Goal: Submit feedback/report problem: Submit feedback/report problem

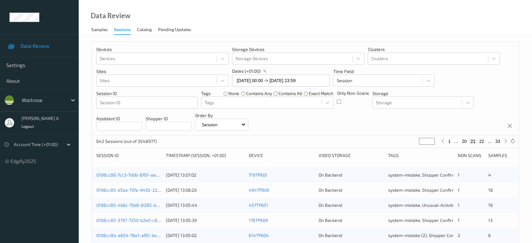
click at [481, 142] on button "22" at bounding box center [481, 141] width 9 height 6
type input "**"
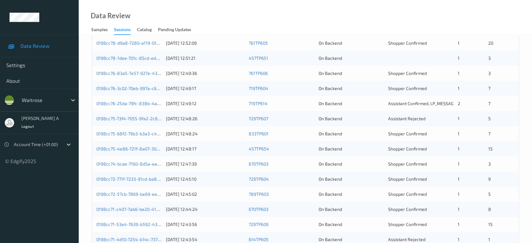
scroll to position [112, 0]
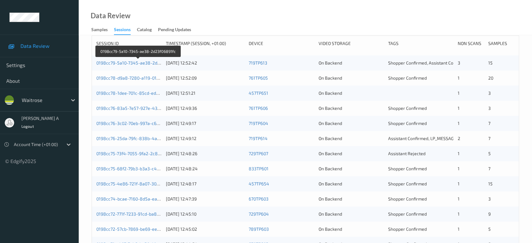
drag, startPoint x: 143, startPoint y: 62, endPoint x: 149, endPoint y: 21, distance: 41.6
click at [143, 62] on link "0198cc79-5a10-7345-ae38-2d23f06891fc" at bounding box center [138, 62] width 84 height 5
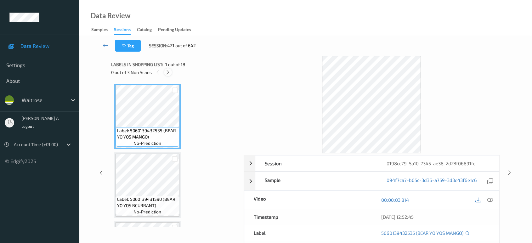
click at [170, 73] on icon at bounding box center [167, 73] width 5 height 6
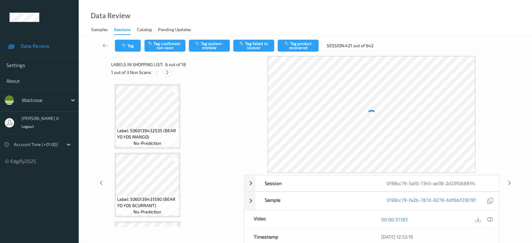
scroll to position [276, 0]
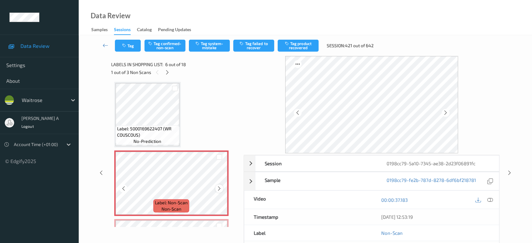
click at [222, 188] on div at bounding box center [219, 188] width 8 height 8
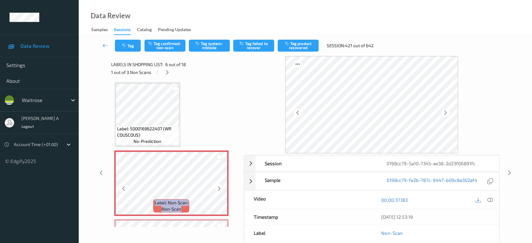
click at [222, 188] on div at bounding box center [219, 188] width 8 height 8
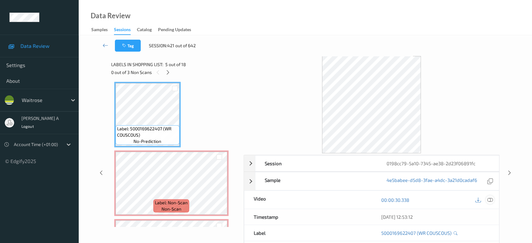
click at [491, 199] on icon at bounding box center [490, 200] width 6 height 6
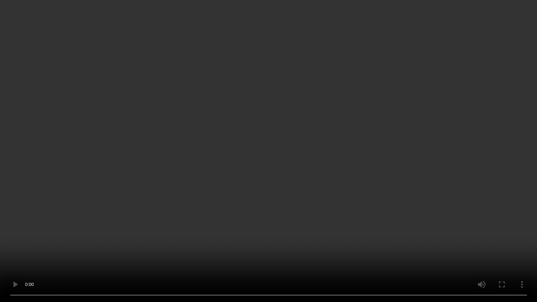
click at [293, 116] on video at bounding box center [268, 151] width 537 height 302
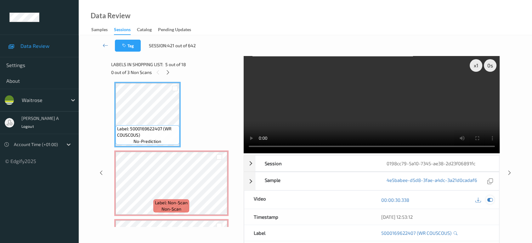
click at [493, 200] on icon at bounding box center [490, 200] width 6 height 6
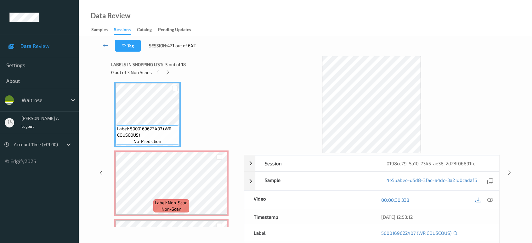
scroll to position [311, 0]
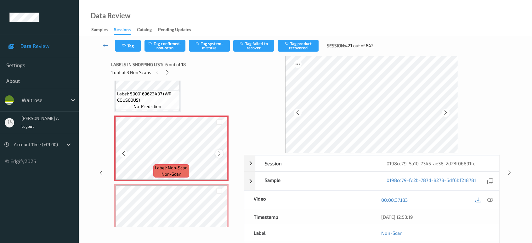
click at [219, 151] on icon at bounding box center [219, 154] width 5 height 6
click at [221, 51] on button "Tag system-mistake" at bounding box center [209, 46] width 41 height 12
click at [133, 44] on button "Tag" at bounding box center [128, 46] width 26 height 12
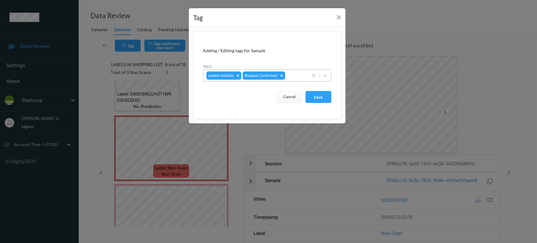
click at [290, 75] on div at bounding box center [295, 76] width 19 height 8
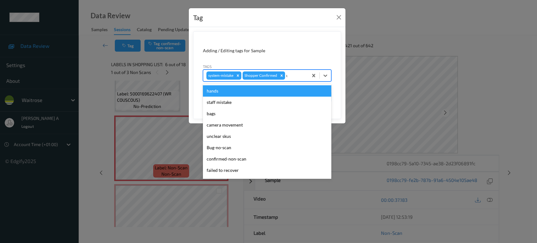
type input "un"
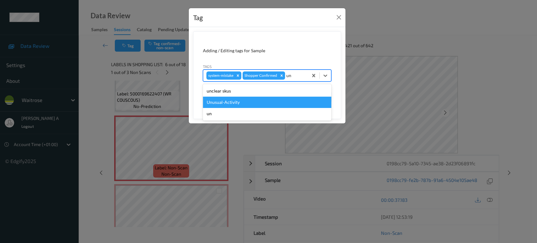
click at [262, 100] on div "Unusual-Activity" at bounding box center [267, 102] width 128 height 11
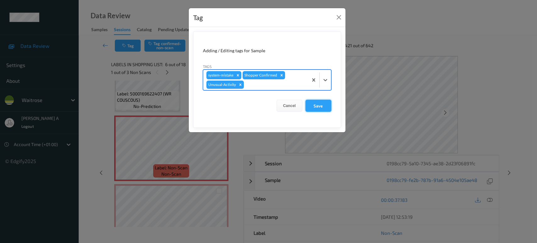
click at [316, 108] on button "Save" at bounding box center [319, 106] width 26 height 12
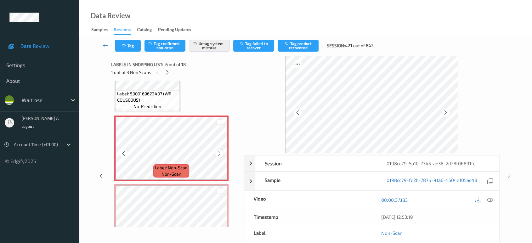
click at [217, 151] on icon at bounding box center [219, 154] width 5 height 6
click at [490, 198] on icon at bounding box center [490, 200] width 6 height 6
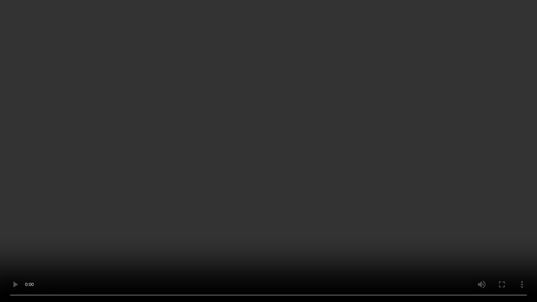
click at [188, 191] on video at bounding box center [268, 151] width 537 height 302
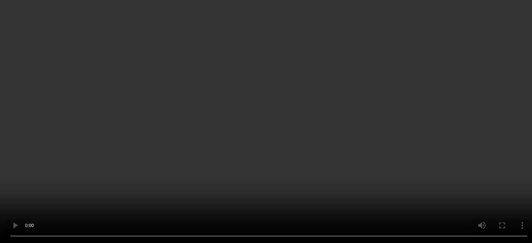
scroll to position [346, 0]
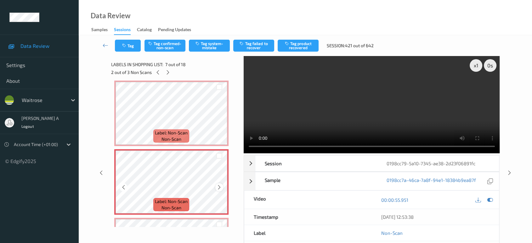
click at [218, 184] on icon at bounding box center [219, 187] width 5 height 6
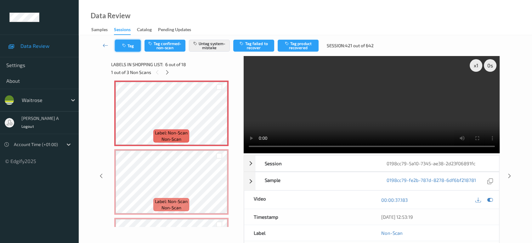
click at [126, 46] on icon "button" at bounding box center [124, 45] width 5 height 4
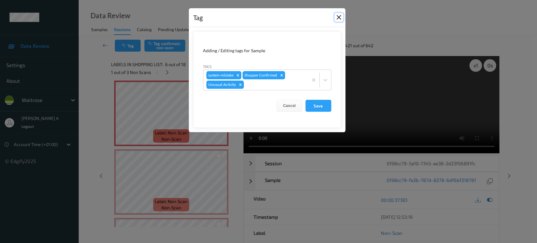
click at [335, 18] on button "Close" at bounding box center [339, 17] width 9 height 9
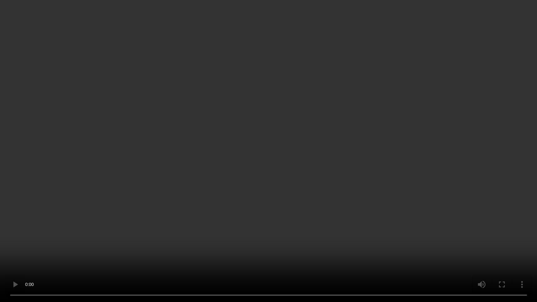
click at [279, 136] on video at bounding box center [268, 151] width 537 height 302
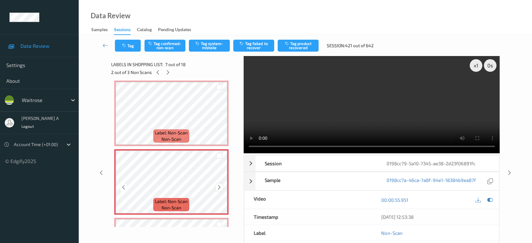
click at [217, 186] on icon at bounding box center [219, 187] width 5 height 6
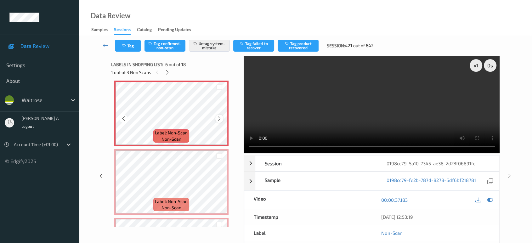
click at [219, 116] on icon at bounding box center [219, 119] width 5 height 6
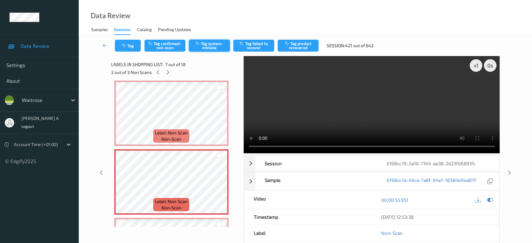
click at [222, 51] on button "Tag system-mistake" at bounding box center [209, 46] width 41 height 12
click at [121, 48] on button "Tag" at bounding box center [128, 46] width 26 height 12
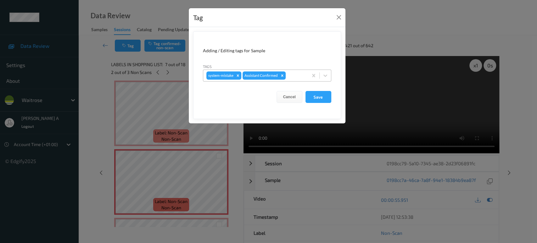
click at [293, 79] on div at bounding box center [296, 76] width 18 height 8
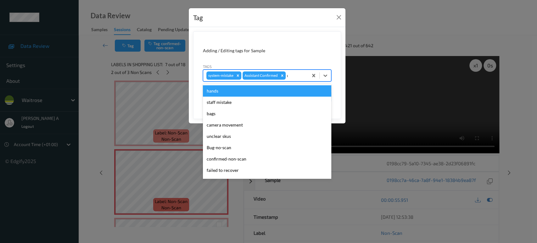
type input "un"
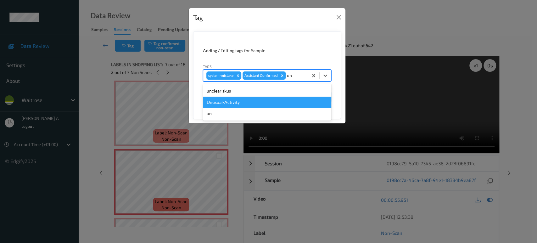
click at [248, 99] on div "Unusual-Activity" at bounding box center [267, 102] width 128 height 11
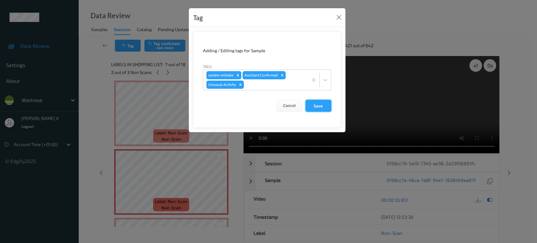
click at [321, 102] on button "Save" at bounding box center [319, 106] width 26 height 12
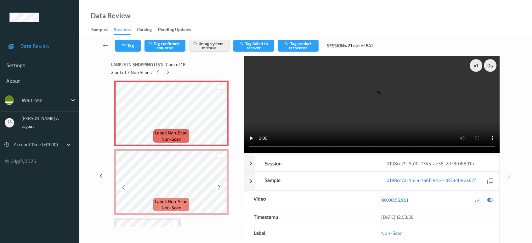
scroll to position [416, 0]
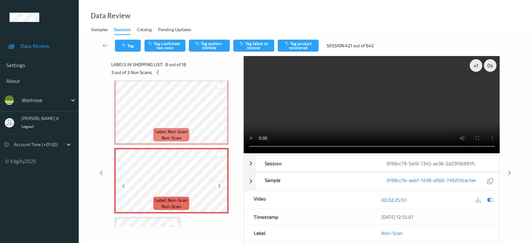
click at [220, 185] on icon at bounding box center [219, 186] width 5 height 6
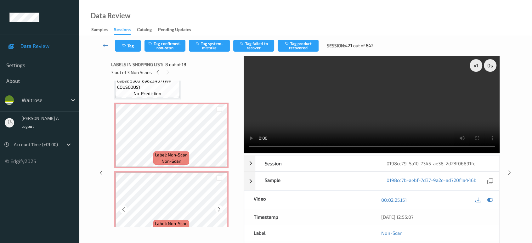
scroll to position [311, 0]
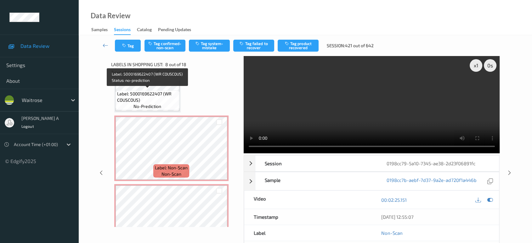
click at [156, 96] on span "Label: 5000169622407 (WR COUSCOUS)" at bounding box center [147, 97] width 61 height 13
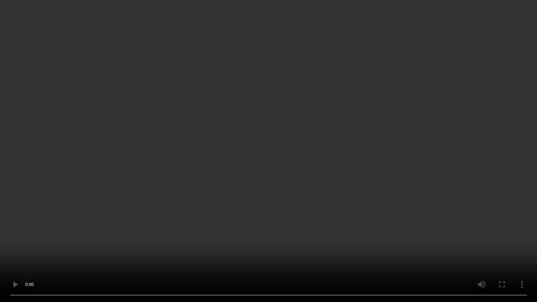
click at [348, 138] on video at bounding box center [268, 151] width 537 height 302
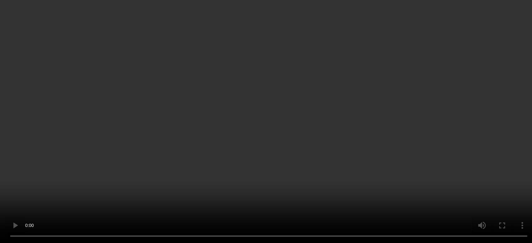
scroll to position [416, 0]
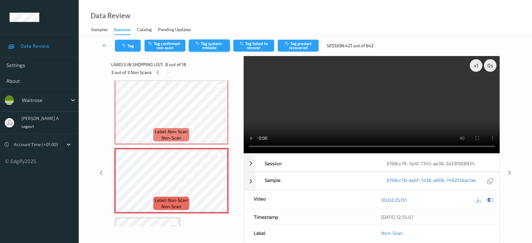
click at [211, 45] on button "Tag system-mistake" at bounding box center [209, 46] width 41 height 12
click at [128, 48] on button "Tag" at bounding box center [128, 46] width 26 height 12
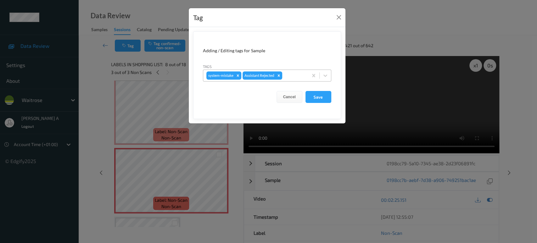
click at [290, 75] on div at bounding box center [294, 76] width 21 height 8
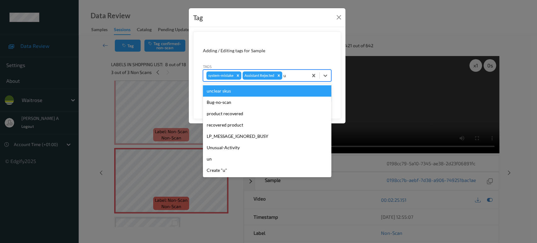
type input "un"
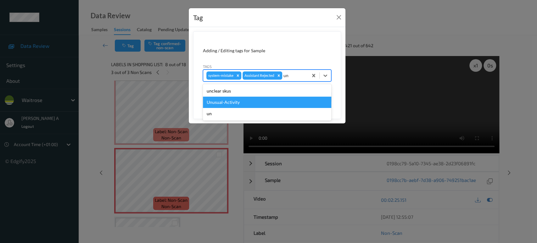
click at [278, 100] on div "Unusual-Activity" at bounding box center [267, 102] width 128 height 11
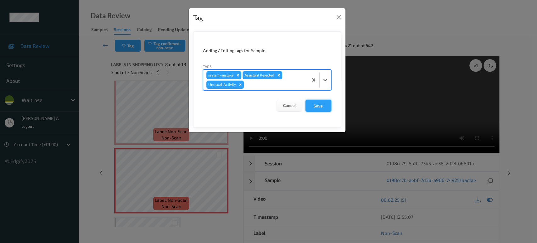
click at [323, 106] on button "Save" at bounding box center [319, 106] width 26 height 12
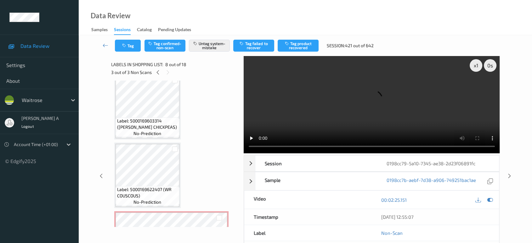
scroll to position [206, 0]
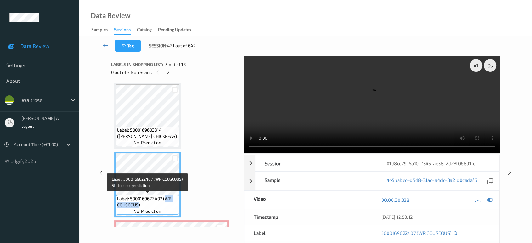
drag, startPoint x: 165, startPoint y: 196, endPoint x: 138, endPoint y: 204, distance: 27.4
click at [138, 204] on span "Label: 5000169622407 (WR COUSCOUS)" at bounding box center [147, 201] width 61 height 13
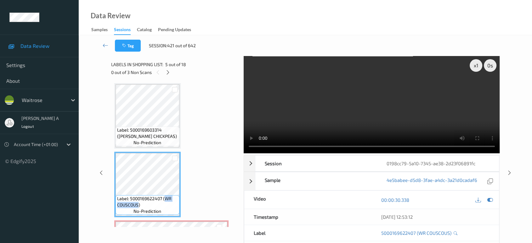
copy span "WR COUSCOUS"
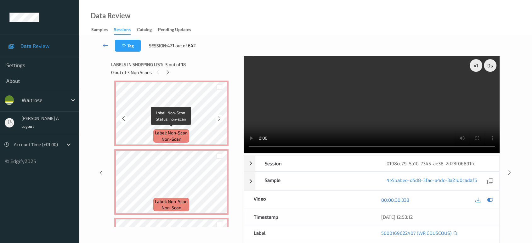
scroll to position [381, 0]
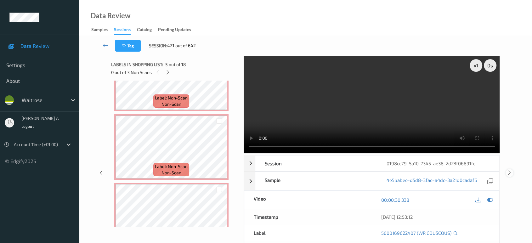
click at [510, 172] on icon at bounding box center [509, 173] width 5 height 6
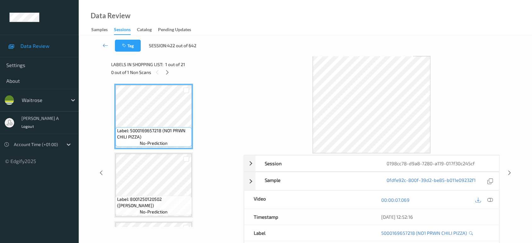
drag, startPoint x: 169, startPoint y: 71, endPoint x: 171, endPoint y: 79, distance: 8.6
click at [169, 71] on icon at bounding box center [167, 73] width 5 height 6
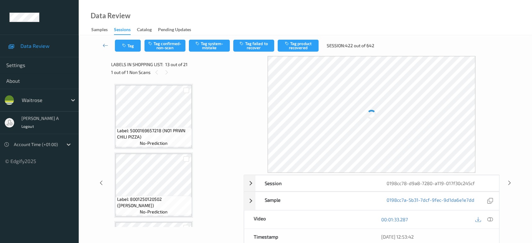
scroll to position [755, 0]
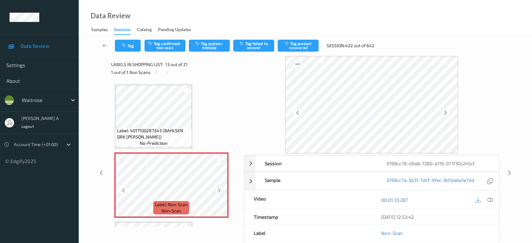
click at [218, 188] on icon at bounding box center [219, 191] width 5 height 6
click at [220, 188] on icon at bounding box center [219, 191] width 5 height 6
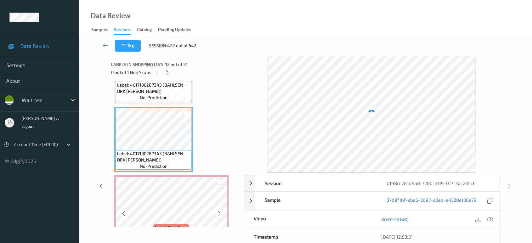
scroll to position [720, 0]
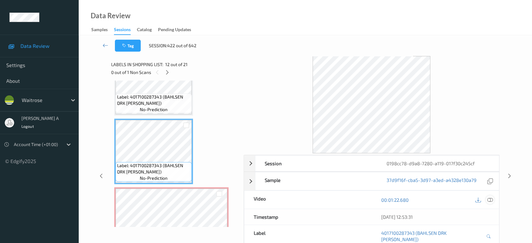
click at [493, 200] on div at bounding box center [490, 199] width 8 height 8
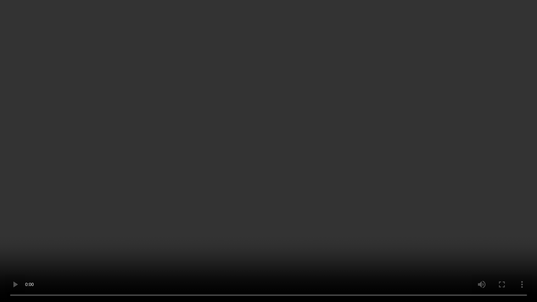
click at [283, 144] on video at bounding box center [268, 151] width 537 height 302
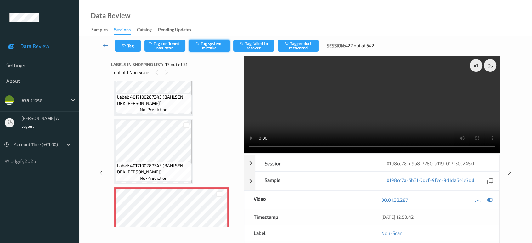
click at [219, 48] on button "Tag system-mistake" at bounding box center [209, 46] width 41 height 12
click at [131, 45] on button "Tag" at bounding box center [128, 46] width 26 height 12
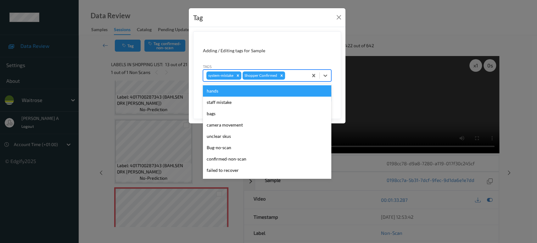
click at [293, 76] on div at bounding box center [295, 76] width 19 height 8
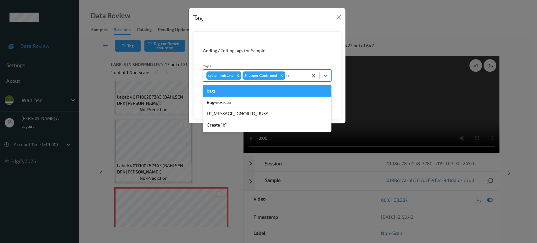
type input "ba"
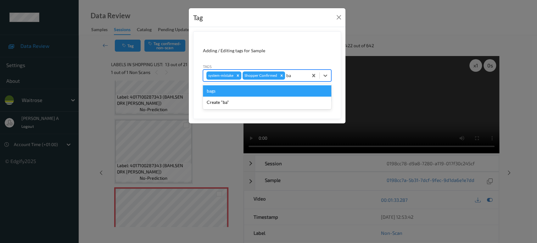
click at [283, 90] on div "bags" at bounding box center [267, 90] width 128 height 11
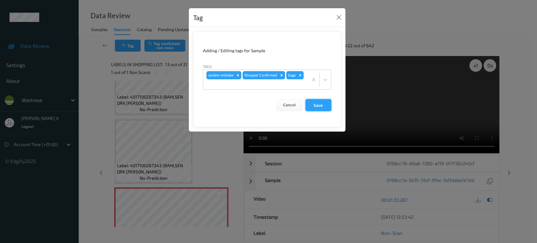
click at [324, 107] on button "Save" at bounding box center [319, 105] width 26 height 12
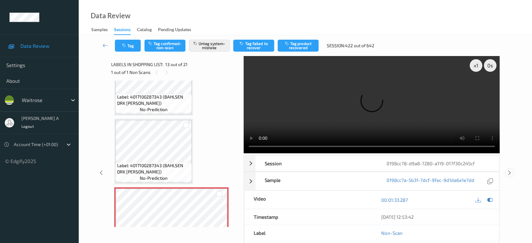
click at [511, 148] on div "x 1 0 s Session 0198cc78-d9a8-7280-a119-017f30c245cf Session ID 0198cc78-d9a8-7…" at bounding box center [305, 173] width 427 height 234
click at [510, 174] on icon at bounding box center [509, 173] width 5 height 6
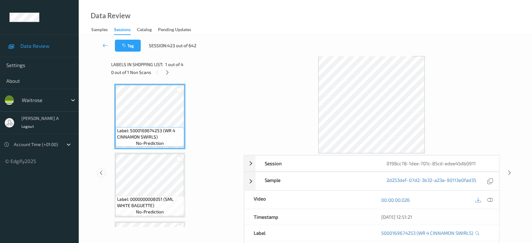
click at [101, 176] on div at bounding box center [101, 173] width 8 height 8
click at [510, 173] on icon at bounding box center [509, 173] width 5 height 6
click at [169, 75] on icon at bounding box center [167, 73] width 5 height 6
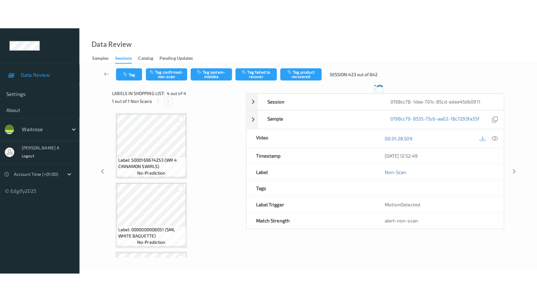
scroll to position [130, 0]
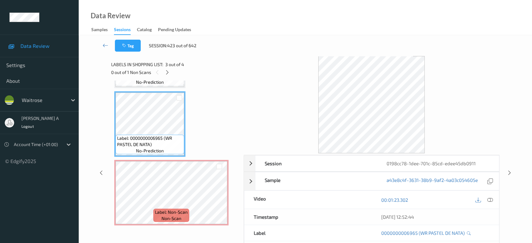
drag, startPoint x: 489, startPoint y: 198, endPoint x: 481, endPoint y: 189, distance: 11.4
click at [489, 198] on icon at bounding box center [490, 200] width 6 height 6
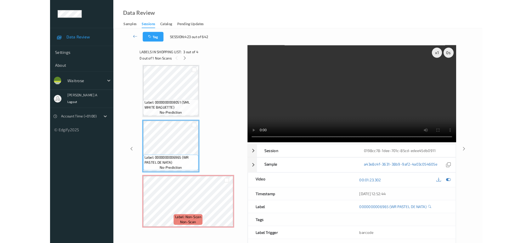
scroll to position [71, 0]
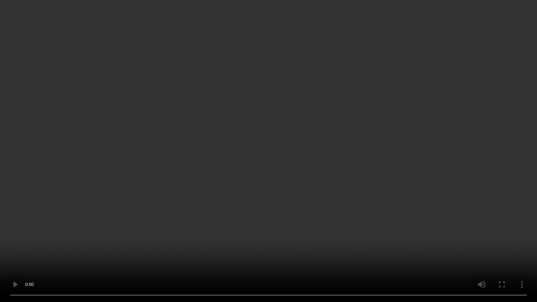
click at [274, 186] on video at bounding box center [268, 151] width 537 height 302
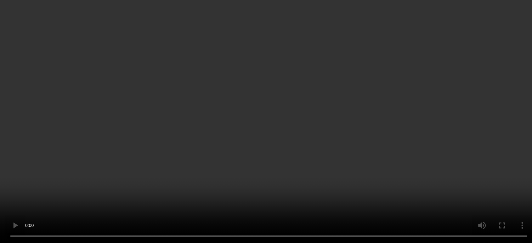
scroll to position [130, 0]
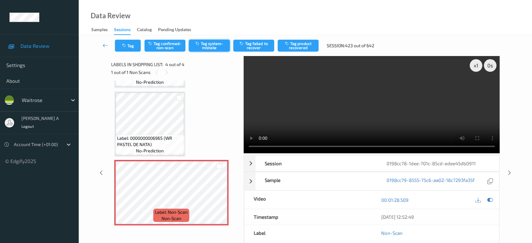
click at [213, 44] on button "Tag system-mistake" at bounding box center [209, 46] width 41 height 12
click at [133, 49] on button "Tag" at bounding box center [128, 46] width 26 height 12
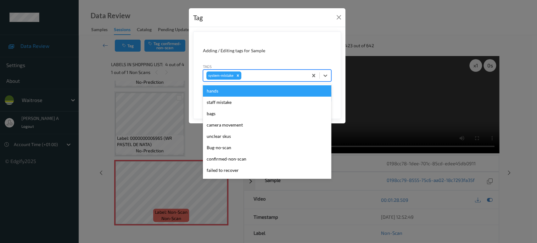
click at [267, 75] on div at bounding box center [274, 76] width 62 height 8
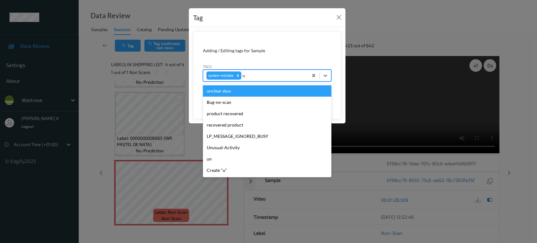
type input "un"
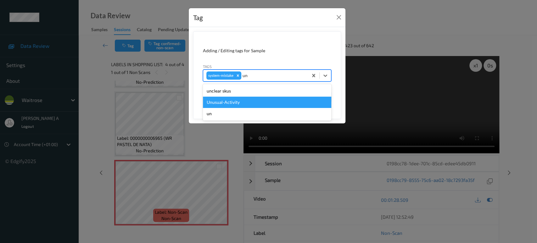
click at [234, 103] on div "Unusual-Activity" at bounding box center [267, 102] width 128 height 11
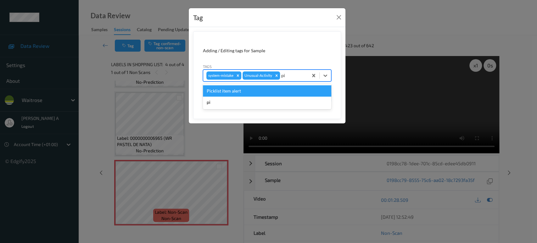
type input "pic"
click at [244, 94] on div "Picklist item alert" at bounding box center [267, 90] width 128 height 11
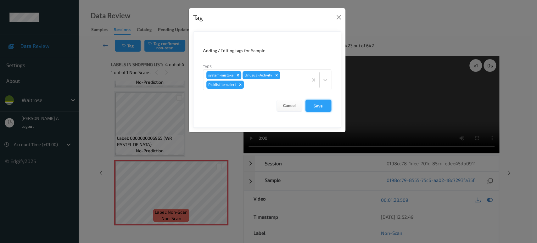
click at [316, 105] on button "Save" at bounding box center [319, 106] width 26 height 12
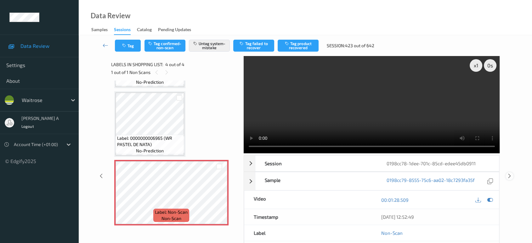
click at [511, 173] on icon at bounding box center [509, 176] width 5 height 6
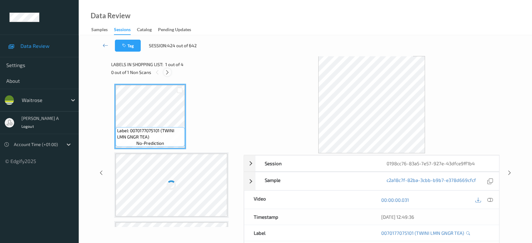
click at [170, 74] on div at bounding box center [167, 72] width 8 height 8
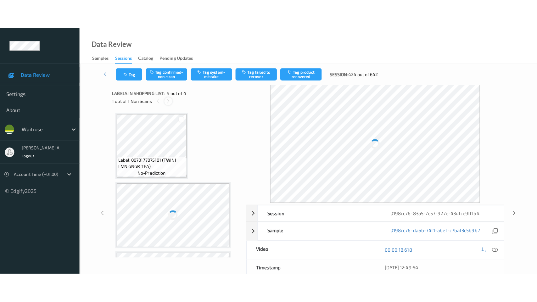
scroll to position [130, 0]
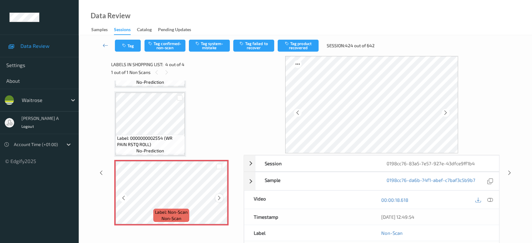
click at [217, 196] on icon at bounding box center [219, 198] width 5 height 6
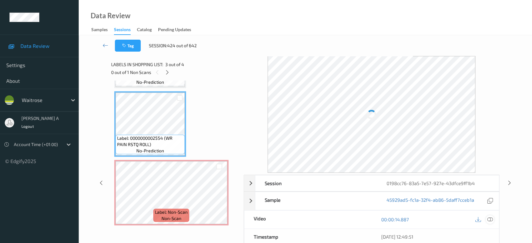
click at [490, 217] on icon at bounding box center [490, 220] width 6 height 6
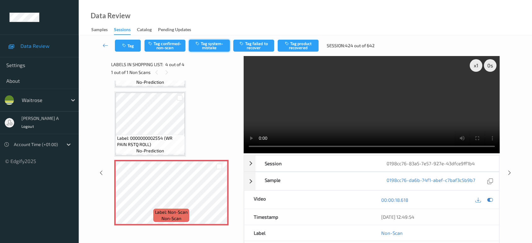
click at [208, 49] on button "Tag system-mistake" at bounding box center [209, 46] width 41 height 12
click at [133, 48] on button "Tag" at bounding box center [128, 46] width 26 height 12
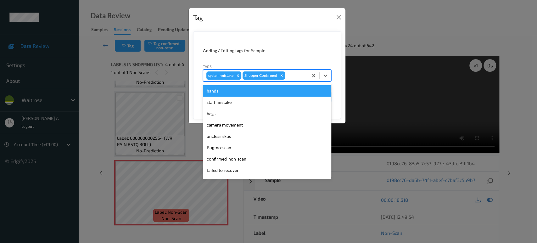
click at [294, 76] on div at bounding box center [295, 76] width 19 height 8
type input "un"
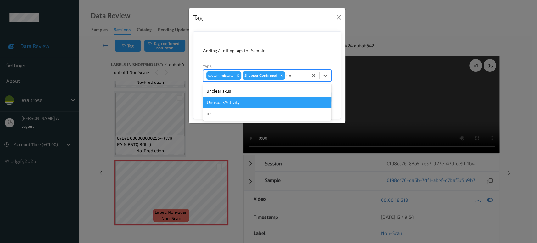
click at [266, 104] on div "Unusual-Activity" at bounding box center [267, 102] width 128 height 11
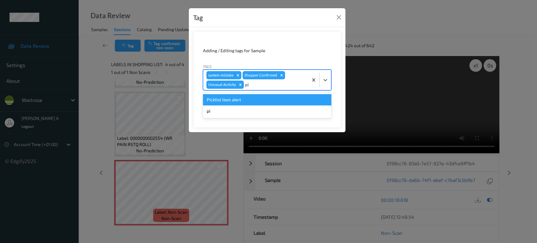
type input "pic"
click at [266, 104] on div "Picklist item alert" at bounding box center [267, 99] width 128 height 11
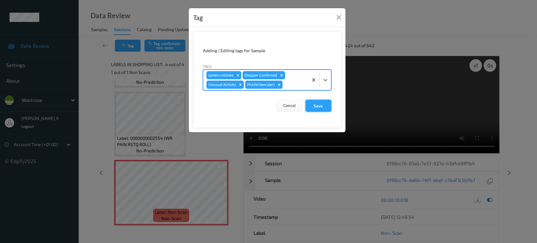
click at [317, 103] on button "Save" at bounding box center [319, 106] width 26 height 12
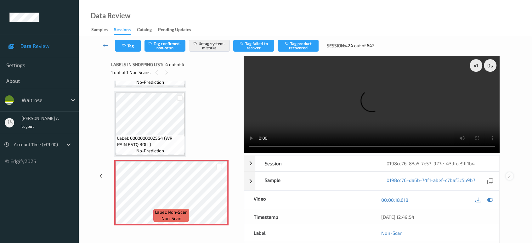
click at [510, 173] on icon at bounding box center [509, 176] width 5 height 6
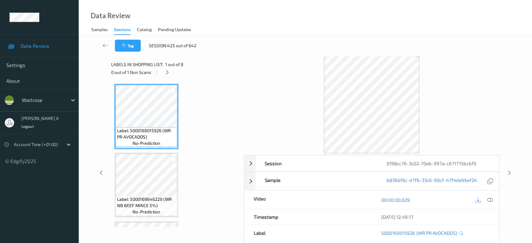
drag, startPoint x: 167, startPoint y: 71, endPoint x: 174, endPoint y: 92, distance: 22.0
click at [167, 71] on icon at bounding box center [167, 73] width 5 height 6
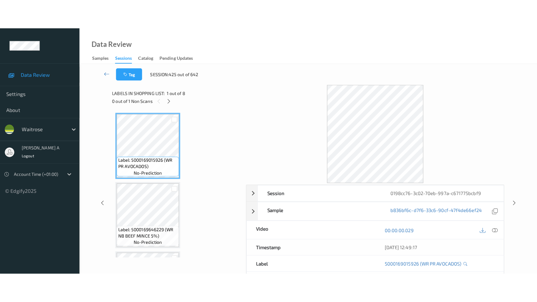
scroll to position [403, 0]
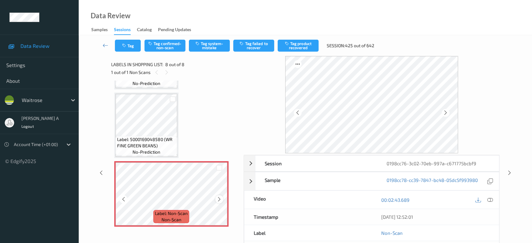
click at [218, 198] on icon at bounding box center [219, 199] width 5 height 6
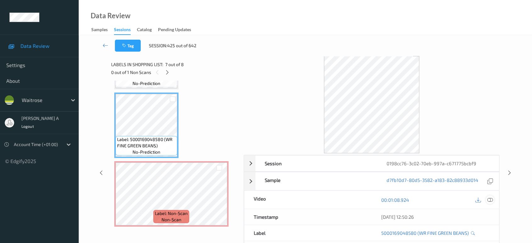
click at [491, 198] on icon at bounding box center [490, 200] width 6 height 6
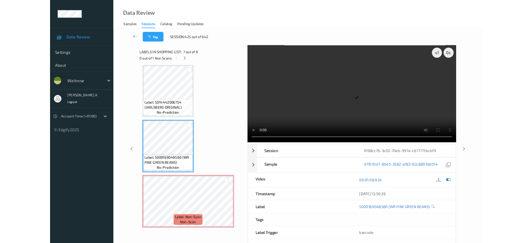
scroll to position [344, 0]
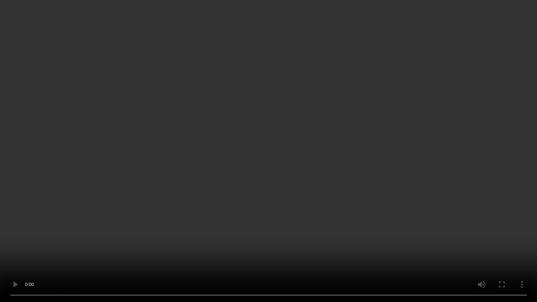
click at [328, 210] on video at bounding box center [268, 151] width 537 height 302
click at [305, 145] on video at bounding box center [268, 151] width 537 height 302
click at [310, 147] on video at bounding box center [268, 151] width 537 height 302
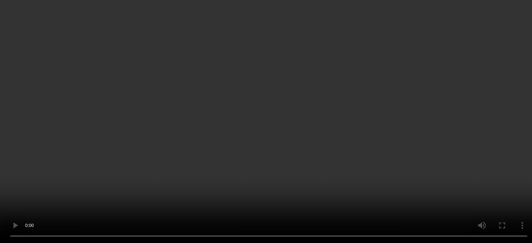
scroll to position [403, 0]
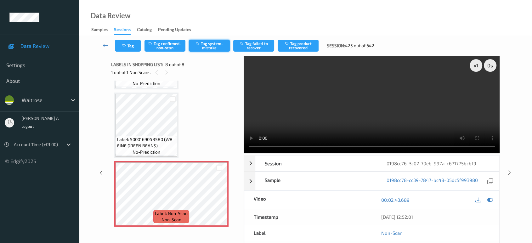
click at [212, 48] on button "Tag system-mistake" at bounding box center [209, 46] width 41 height 12
click at [135, 47] on button "Tag" at bounding box center [128, 46] width 26 height 12
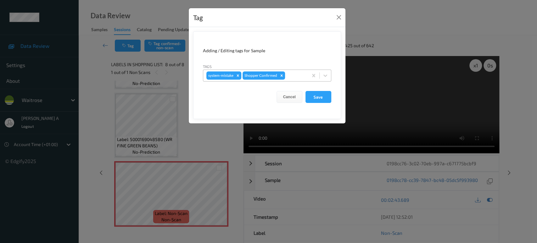
click at [292, 75] on div at bounding box center [295, 76] width 19 height 8
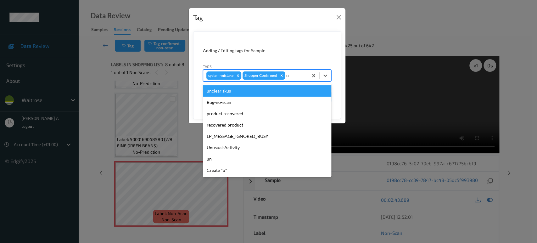
type input "un"
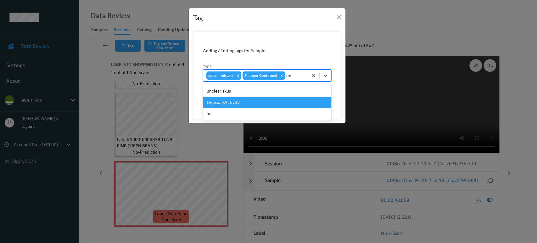
click at [251, 103] on div "Unusual-Activity" at bounding box center [267, 102] width 128 height 11
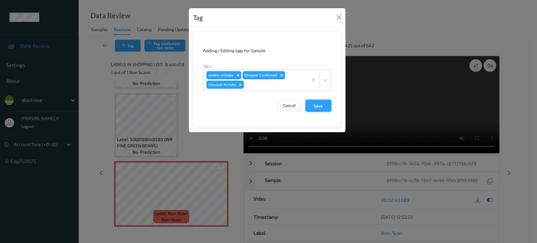
click at [322, 105] on button "Save" at bounding box center [319, 106] width 26 height 12
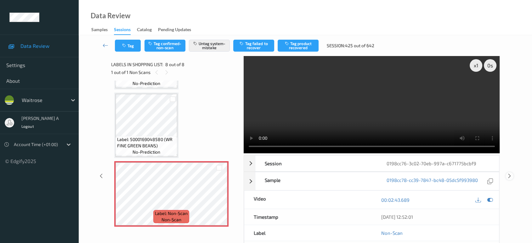
click at [509, 173] on icon at bounding box center [509, 176] width 5 height 6
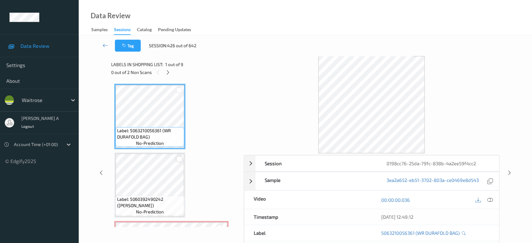
drag, startPoint x: 169, startPoint y: 70, endPoint x: 179, endPoint y: 84, distance: 16.9
click at [169, 70] on icon at bounding box center [167, 73] width 5 height 6
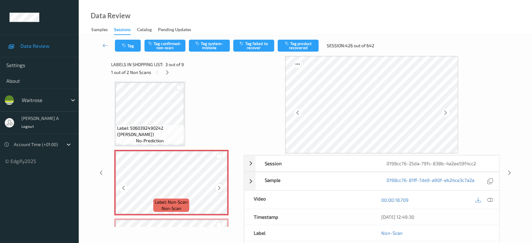
click at [218, 188] on icon at bounding box center [219, 188] width 5 height 6
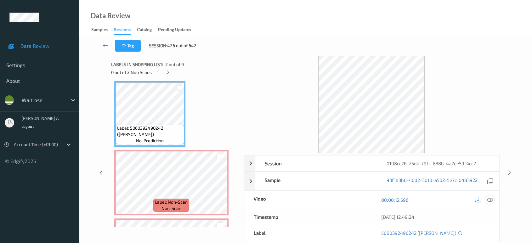
click at [493, 197] on icon at bounding box center [490, 200] width 6 height 6
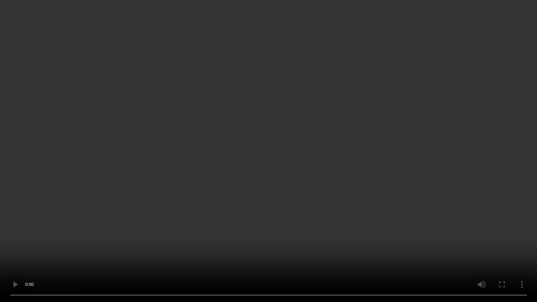
click at [292, 156] on video at bounding box center [268, 151] width 537 height 302
click at [281, 153] on video at bounding box center [268, 151] width 537 height 302
click at [330, 153] on video at bounding box center [268, 151] width 537 height 302
click at [342, 146] on video at bounding box center [268, 151] width 537 height 302
click at [267, 109] on video at bounding box center [268, 151] width 537 height 302
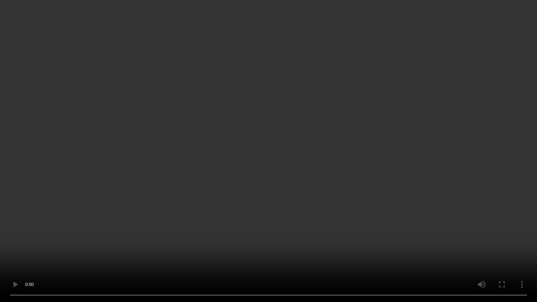
click at [272, 140] on video at bounding box center [268, 151] width 537 height 302
click at [197, 175] on video at bounding box center [268, 151] width 537 height 302
click at [285, 152] on video at bounding box center [268, 151] width 537 height 302
click at [327, 147] on video at bounding box center [268, 151] width 537 height 302
click at [352, 204] on video at bounding box center [268, 151] width 537 height 302
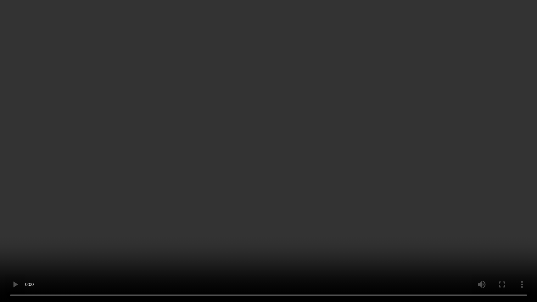
click at [299, 162] on video at bounding box center [268, 151] width 537 height 302
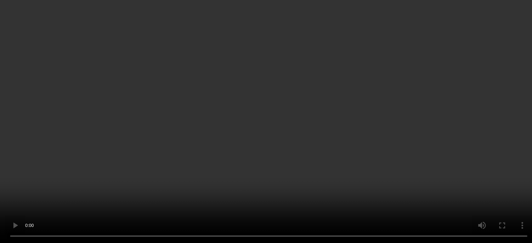
scroll to position [141, 0]
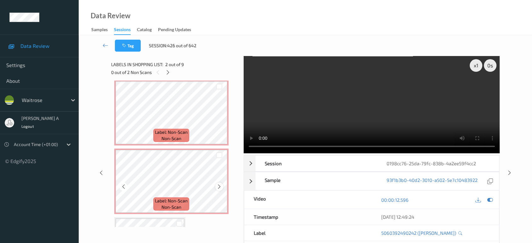
click at [218, 186] on icon at bounding box center [219, 187] width 5 height 6
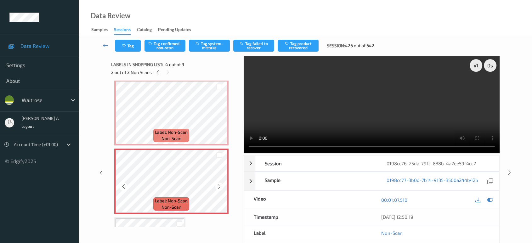
click at [218, 186] on icon at bounding box center [219, 187] width 5 height 6
click at [219, 185] on icon at bounding box center [219, 187] width 5 height 6
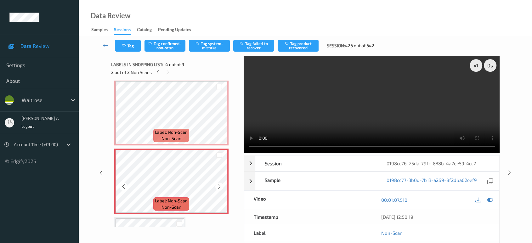
click at [219, 185] on icon at bounding box center [219, 187] width 5 height 6
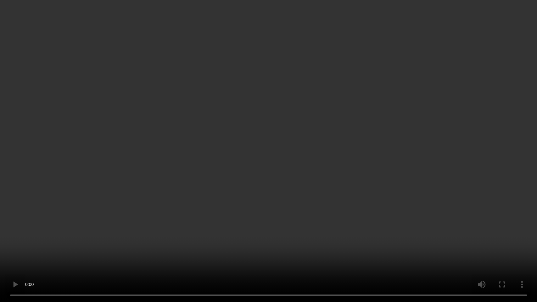
click at [316, 147] on video at bounding box center [268, 151] width 537 height 302
click at [333, 159] on video at bounding box center [268, 151] width 537 height 302
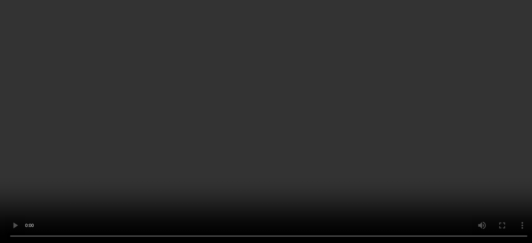
scroll to position [35, 0]
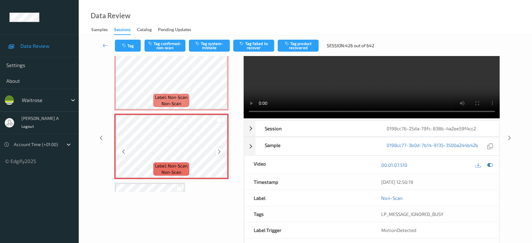
click at [217, 150] on icon at bounding box center [219, 152] width 5 height 6
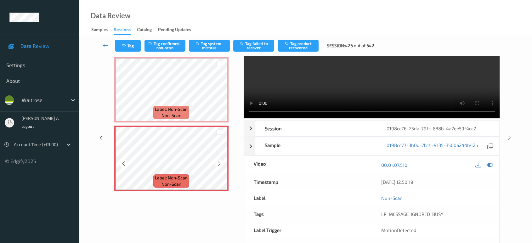
scroll to position [141, 0]
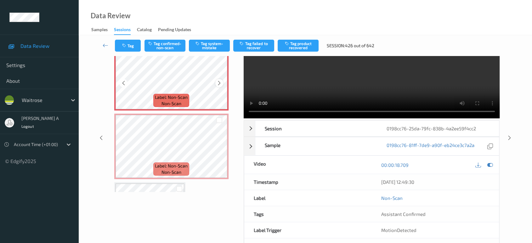
click at [219, 85] on div at bounding box center [219, 83] width 8 height 8
click at [219, 149] on icon at bounding box center [219, 152] width 5 height 6
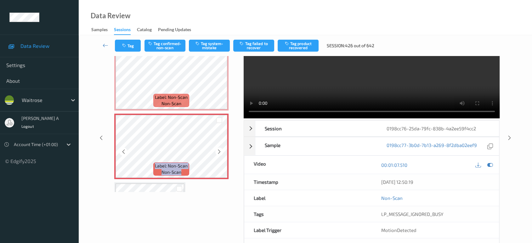
click at [219, 149] on icon at bounding box center [219, 152] width 5 height 6
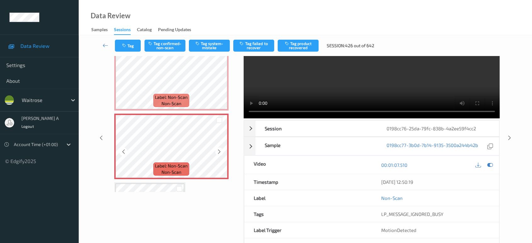
click at [219, 149] on icon at bounding box center [219, 152] width 5 height 6
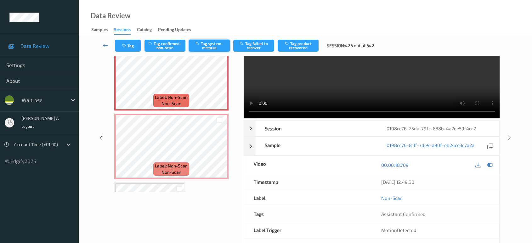
click at [204, 42] on button "Tag system-mistake" at bounding box center [209, 46] width 41 height 12
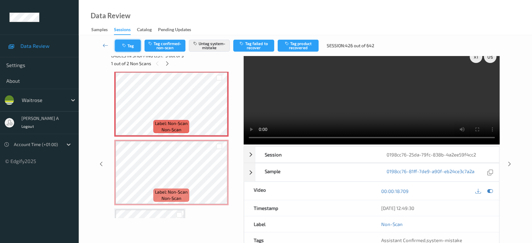
click at [125, 42] on button "Tag" at bounding box center [128, 46] width 26 height 12
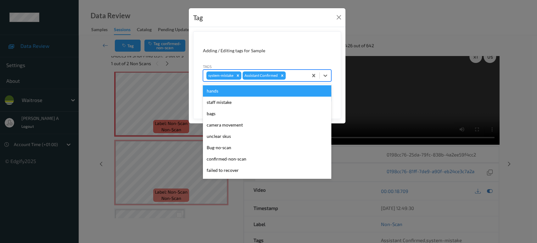
click at [294, 77] on div at bounding box center [296, 76] width 18 height 8
type input "un"
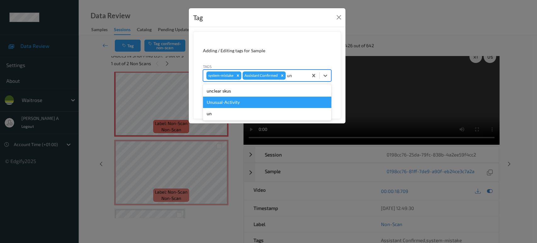
click at [271, 103] on div "Unusual-Activity" at bounding box center [267, 102] width 128 height 11
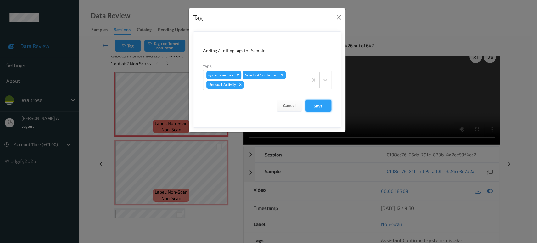
click at [325, 109] on button "Save" at bounding box center [319, 106] width 26 height 12
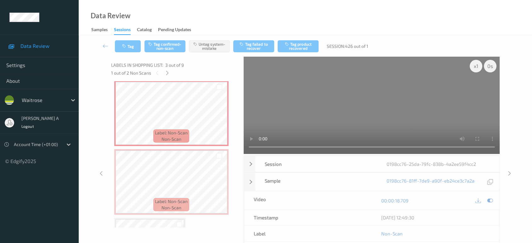
click at [322, 109] on video at bounding box center [372, 105] width 256 height 97
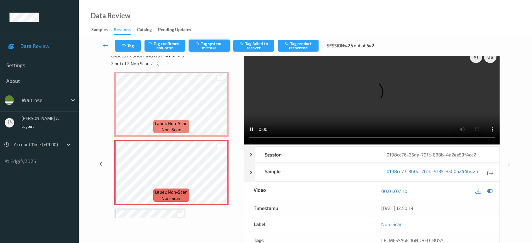
click at [206, 43] on button "Tag system-mistake" at bounding box center [209, 46] width 41 height 12
click at [132, 43] on button "Tag" at bounding box center [128, 46] width 26 height 12
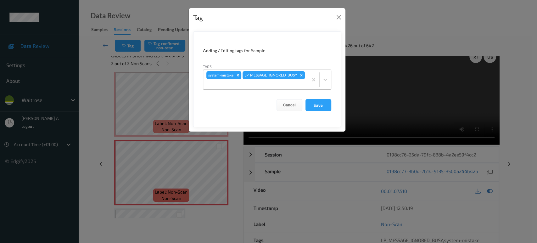
click at [282, 82] on div at bounding box center [255, 85] width 99 height 8
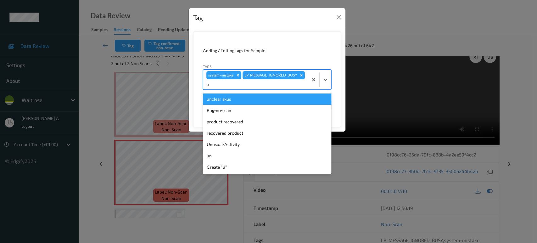
type input "un"
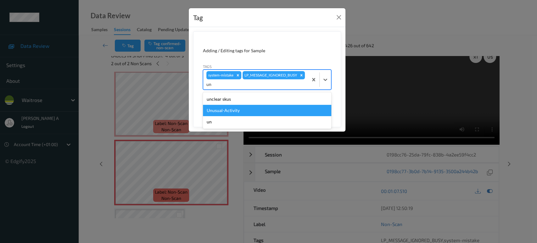
click at [252, 107] on div "Unusual-Activity" at bounding box center [267, 110] width 128 height 11
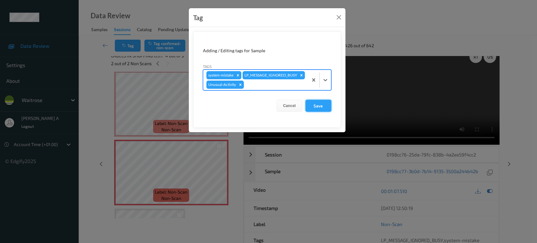
click at [317, 109] on button "Save" at bounding box center [319, 106] width 26 height 12
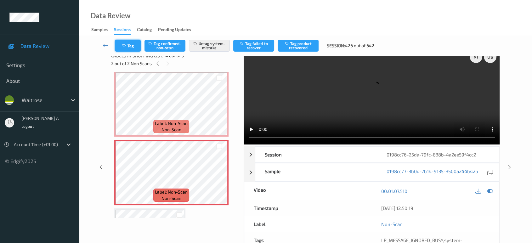
click at [127, 46] on icon "button" at bounding box center [124, 45] width 5 height 4
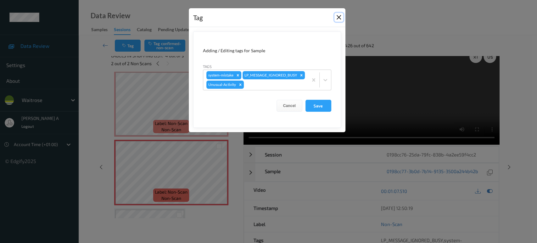
click at [342, 16] on button "Close" at bounding box center [339, 17] width 9 height 9
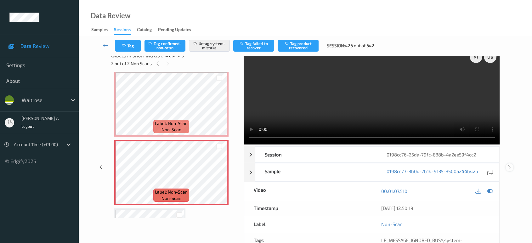
click at [509, 163] on div at bounding box center [510, 167] width 8 height 8
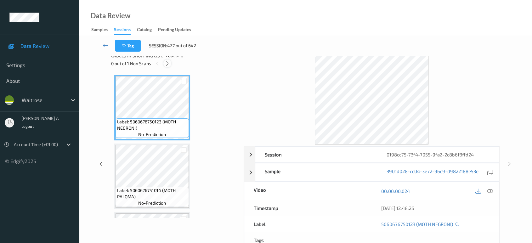
click at [167, 65] on icon at bounding box center [167, 64] width 5 height 6
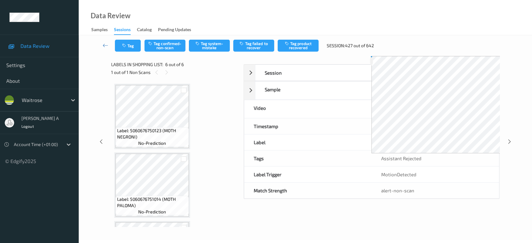
scroll to position [267, 0]
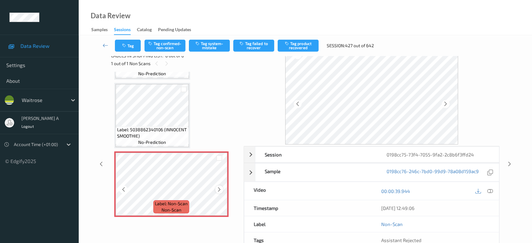
click at [219, 187] on icon at bounding box center [219, 190] width 5 height 6
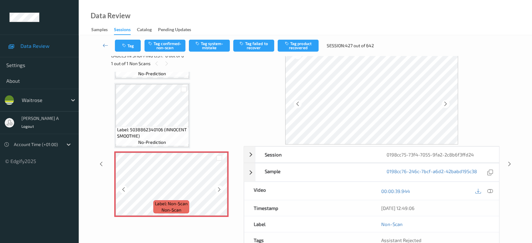
click at [219, 187] on icon at bounding box center [219, 190] width 5 height 6
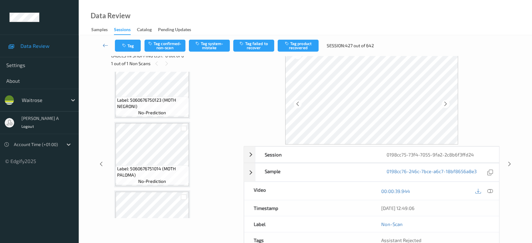
scroll to position [0, 0]
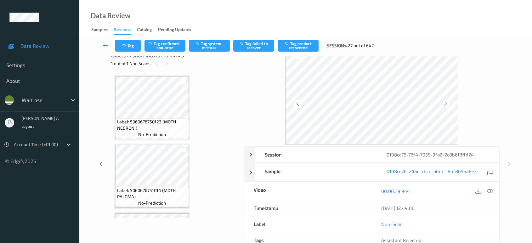
drag, startPoint x: 492, startPoint y: 191, endPoint x: 479, endPoint y: 183, distance: 15.0
click at [492, 191] on icon at bounding box center [490, 191] width 6 height 6
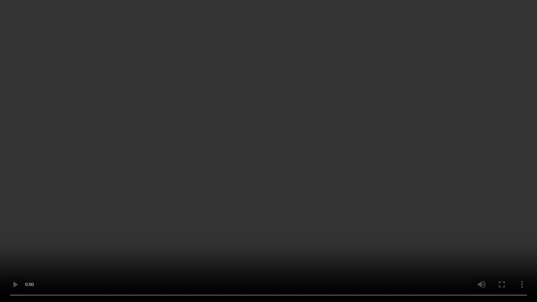
click at [339, 127] on video at bounding box center [268, 151] width 537 height 302
click at [291, 171] on video at bounding box center [268, 151] width 537 height 302
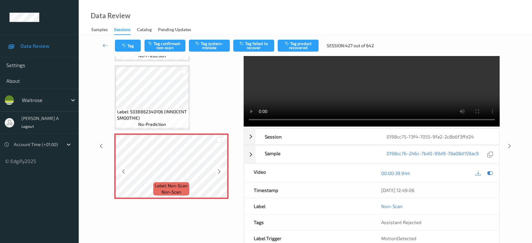
scroll to position [59, 0]
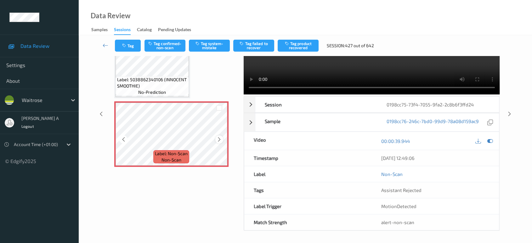
click at [221, 137] on icon at bounding box center [219, 140] width 5 height 6
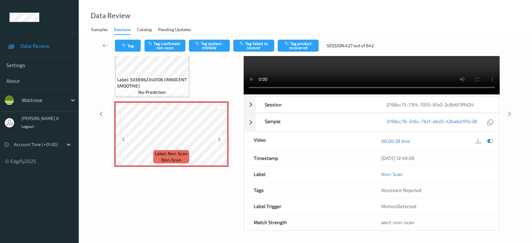
click at [221, 137] on icon at bounding box center [219, 140] width 5 height 6
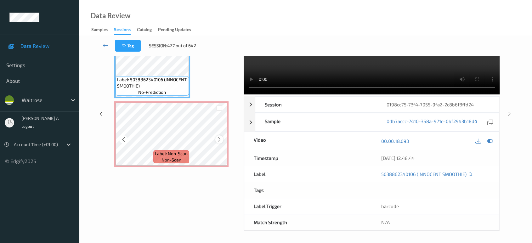
click at [221, 140] on icon at bounding box center [219, 140] width 5 height 6
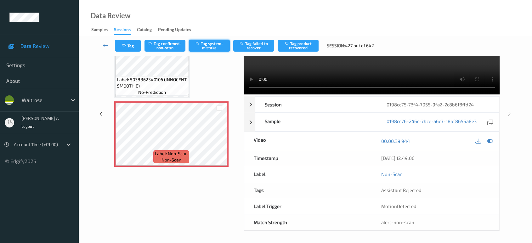
click at [206, 45] on button "Tag system-mistake" at bounding box center [209, 46] width 41 height 12
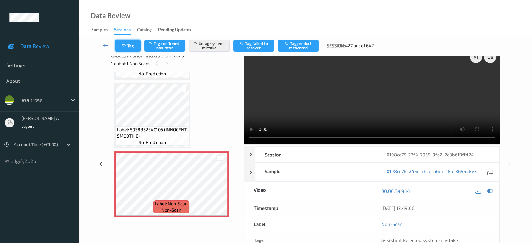
click at [130, 47] on button "Tag" at bounding box center [128, 46] width 26 height 12
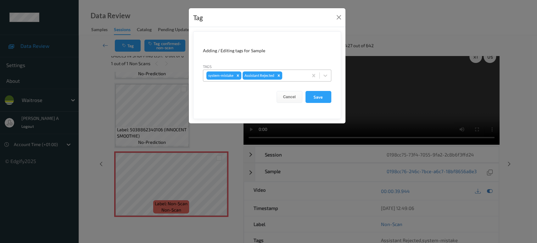
click at [299, 77] on div at bounding box center [294, 76] width 21 height 8
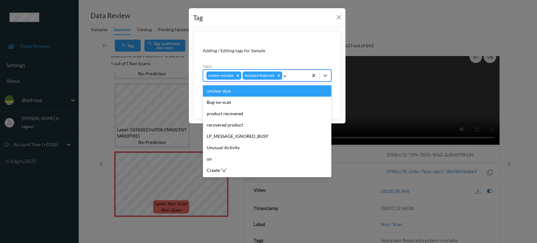
type input "un"
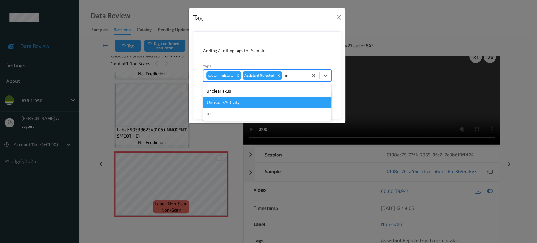
click at [260, 100] on div "Unusual-Activity" at bounding box center [267, 102] width 128 height 11
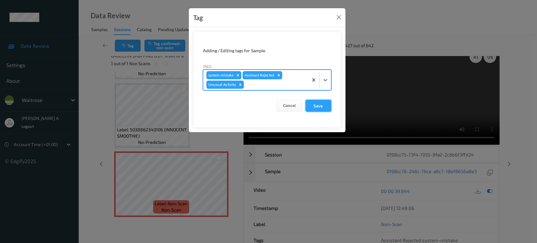
click at [329, 110] on button "Save" at bounding box center [319, 106] width 26 height 12
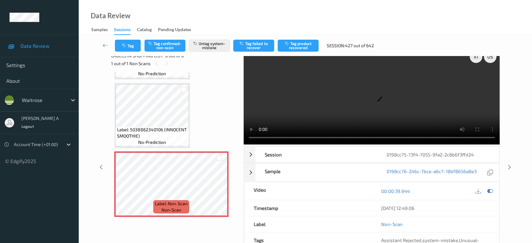
drag, startPoint x: 510, startPoint y: 140, endPoint x: 506, endPoint y: 133, distance: 8.2
click at [510, 164] on icon at bounding box center [509, 167] width 5 height 6
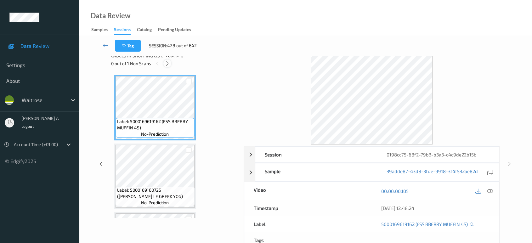
click at [168, 66] on icon at bounding box center [167, 64] width 5 height 6
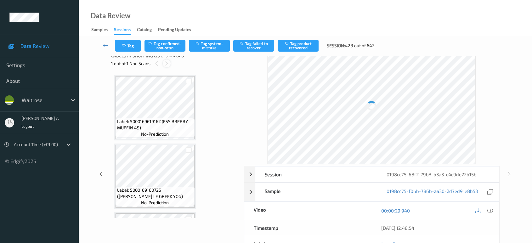
scroll to position [208, 0]
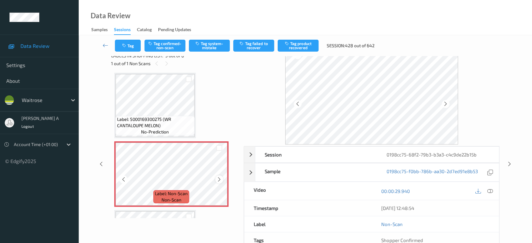
click at [218, 180] on icon at bounding box center [219, 180] width 5 height 6
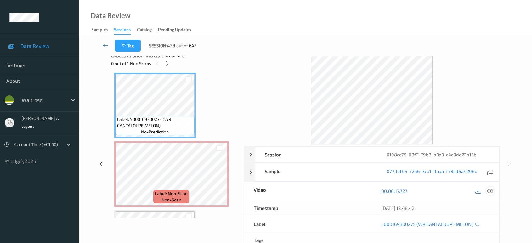
click at [488, 191] on icon at bounding box center [490, 191] width 6 height 6
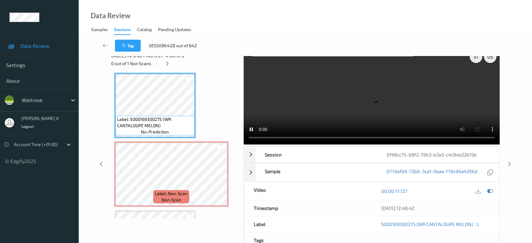
scroll to position [0, 0]
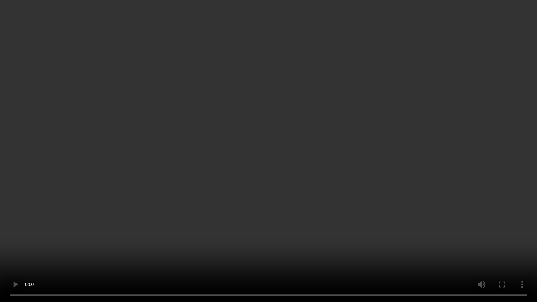
click at [272, 119] on video at bounding box center [268, 151] width 537 height 302
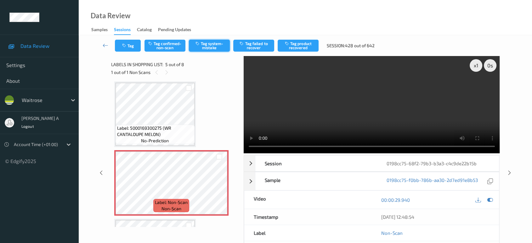
click at [214, 44] on button "Tag system-mistake" at bounding box center [209, 46] width 41 height 12
click at [127, 48] on button "Tag" at bounding box center [128, 46] width 26 height 12
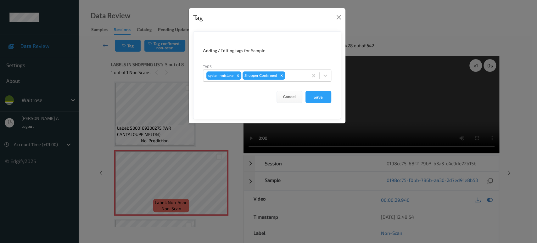
click at [297, 74] on div at bounding box center [295, 76] width 19 height 8
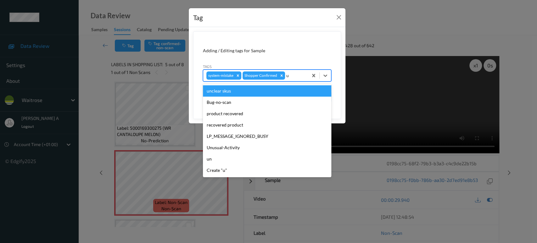
type input "un"
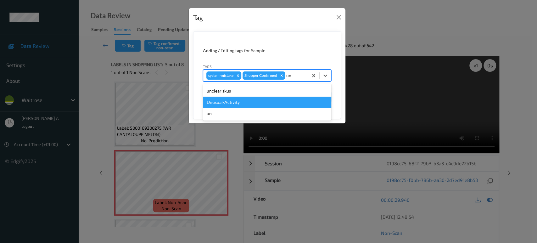
click at [263, 99] on div "Unusual-Activity" at bounding box center [267, 102] width 128 height 11
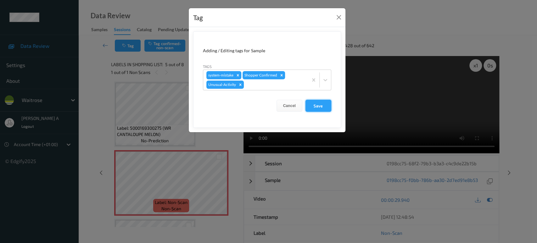
click at [318, 104] on button "Save" at bounding box center [319, 106] width 26 height 12
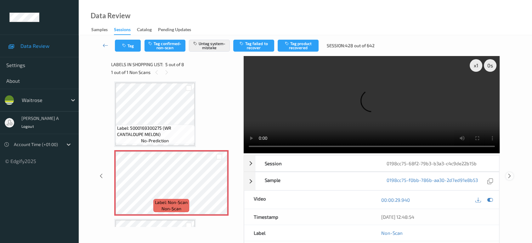
click at [510, 173] on icon at bounding box center [509, 176] width 5 height 6
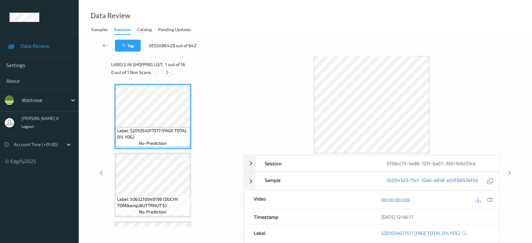
click at [168, 72] on icon at bounding box center [167, 73] width 5 height 6
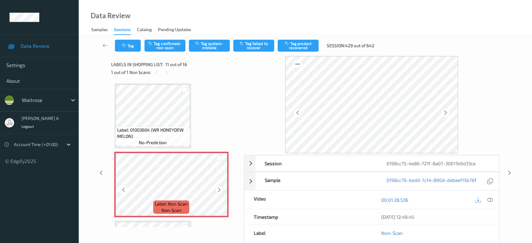
click at [219, 188] on icon at bounding box center [219, 190] width 5 height 6
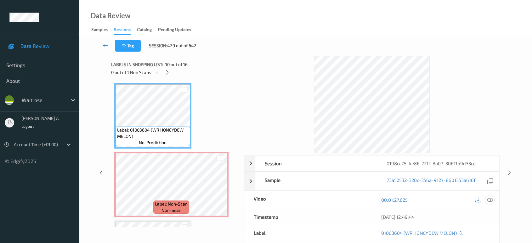
click at [491, 200] on icon at bounding box center [490, 200] width 6 height 6
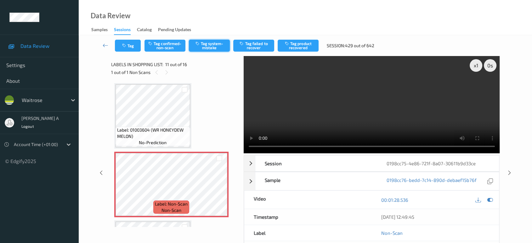
click at [200, 49] on button "Tag system-mistake" at bounding box center [209, 46] width 41 height 12
click at [127, 50] on button "Tag" at bounding box center [128, 46] width 26 height 12
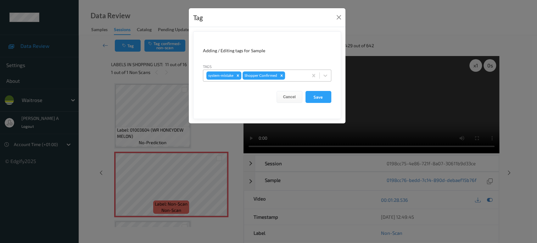
click at [288, 75] on div at bounding box center [295, 76] width 19 height 8
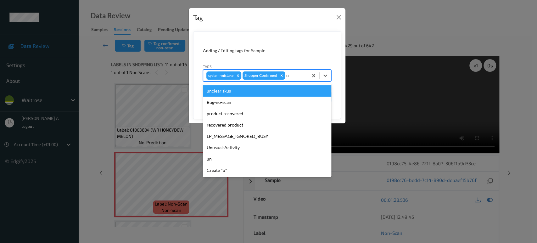
type input "un"
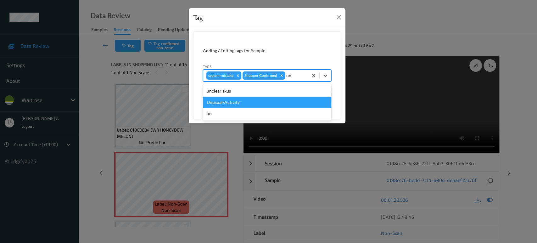
click at [264, 98] on div "Unusual-Activity" at bounding box center [267, 102] width 128 height 11
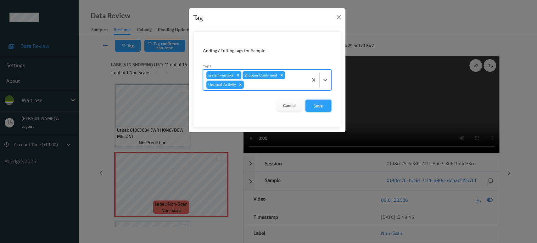
click at [318, 105] on button "Save" at bounding box center [319, 106] width 26 height 12
click at [321, 105] on button "Save" at bounding box center [319, 106] width 26 height 12
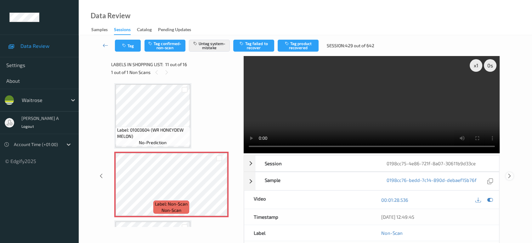
click at [508, 173] on icon at bounding box center [509, 176] width 5 height 6
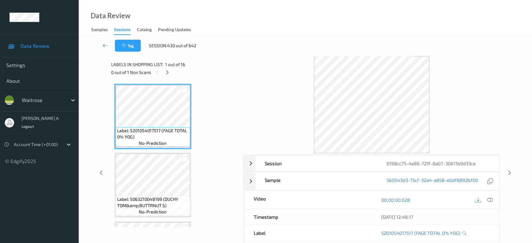
drag, startPoint x: 171, startPoint y: 71, endPoint x: 170, endPoint y: 77, distance: 6.6
click at [171, 71] on div at bounding box center [167, 72] width 8 height 8
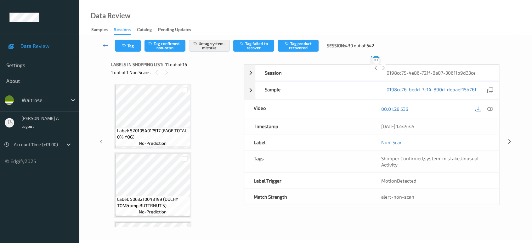
scroll to position [618, 0]
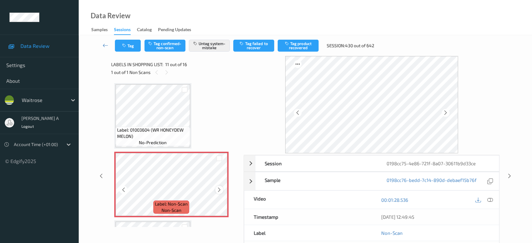
click at [218, 187] on icon at bounding box center [219, 190] width 5 height 6
click at [509, 176] on icon at bounding box center [509, 176] width 5 height 6
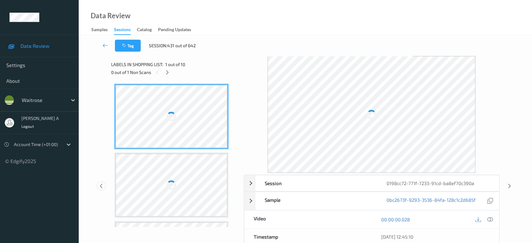
click at [103, 185] on icon at bounding box center [101, 186] width 5 height 6
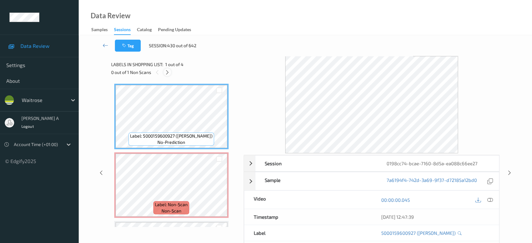
click at [169, 73] on icon at bounding box center [167, 73] width 5 height 6
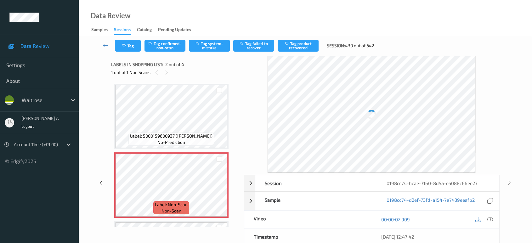
scroll to position [3, 0]
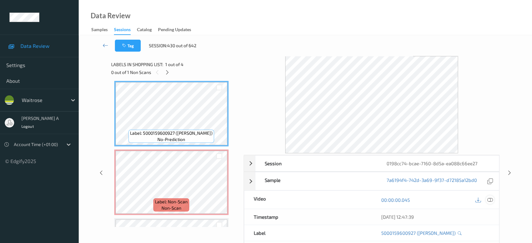
click at [490, 200] on icon at bounding box center [490, 200] width 6 height 6
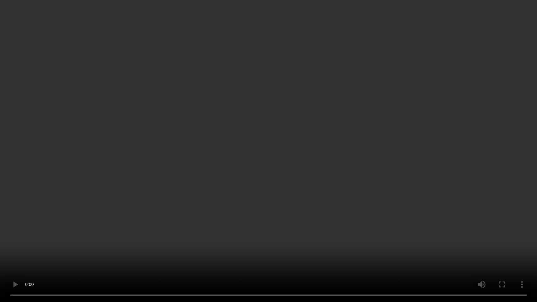
click at [230, 232] on video at bounding box center [268, 151] width 537 height 302
click at [323, 172] on video at bounding box center [268, 151] width 537 height 302
click at [292, 201] on video at bounding box center [268, 151] width 537 height 302
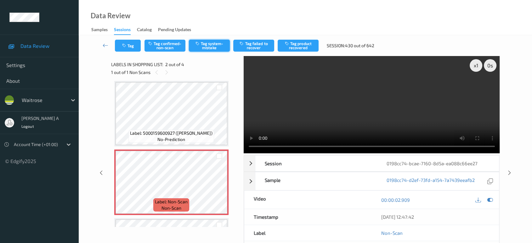
click at [204, 43] on button "Tag system-mistake" at bounding box center [209, 46] width 41 height 12
click at [127, 45] on button "Tag" at bounding box center [128, 46] width 26 height 12
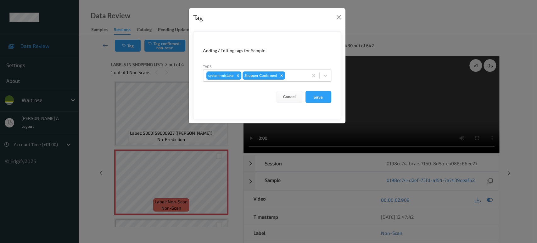
click at [293, 75] on div at bounding box center [295, 76] width 19 height 8
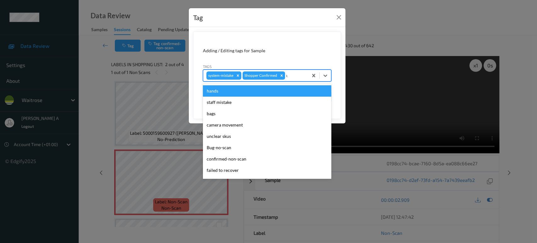
type input "un"
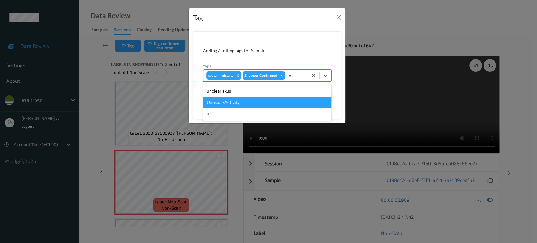
click at [252, 101] on div "Unusual-Activity" at bounding box center [267, 102] width 128 height 11
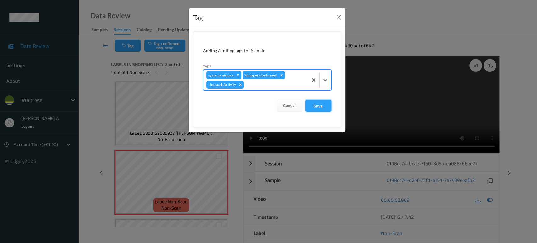
click at [320, 108] on button "Save" at bounding box center [319, 106] width 26 height 12
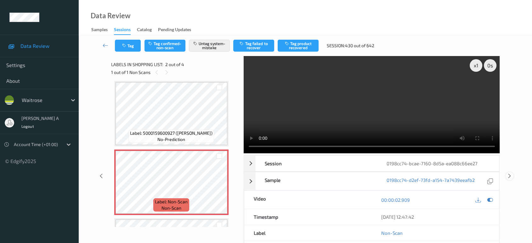
click at [510, 173] on icon at bounding box center [509, 176] width 5 height 6
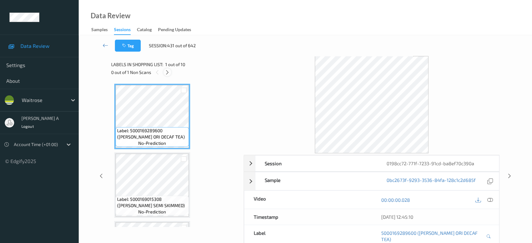
click at [166, 70] on icon at bounding box center [167, 73] width 5 height 6
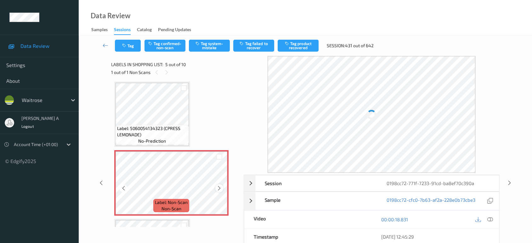
click at [218, 187] on icon at bounding box center [219, 188] width 5 height 6
click at [219, 187] on icon at bounding box center [219, 188] width 5 height 6
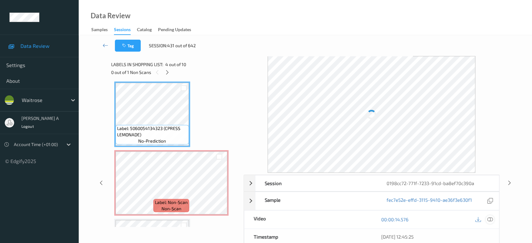
click at [488, 217] on icon at bounding box center [490, 220] width 6 height 6
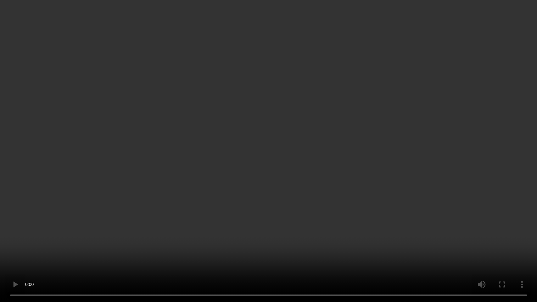
click at [375, 169] on video at bounding box center [268, 151] width 537 height 302
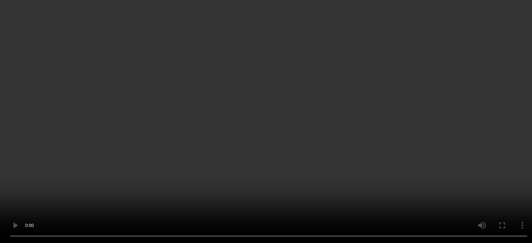
scroll to position [243, 0]
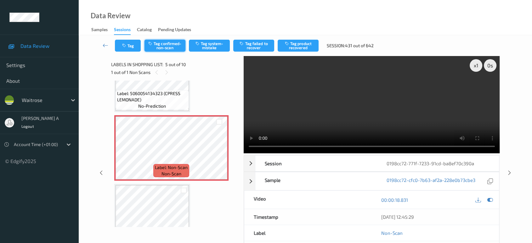
click at [172, 43] on button "Tag confirmed-non-scan" at bounding box center [164, 46] width 41 height 12
click at [302, 47] on button "Tag product recovered" at bounding box center [298, 46] width 41 height 12
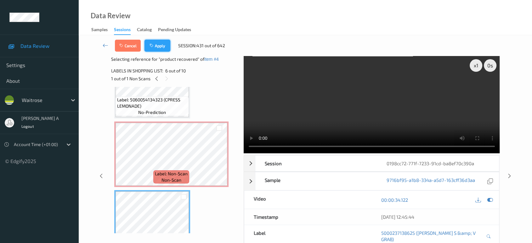
click at [161, 48] on button "Apply" at bounding box center [157, 46] width 26 height 12
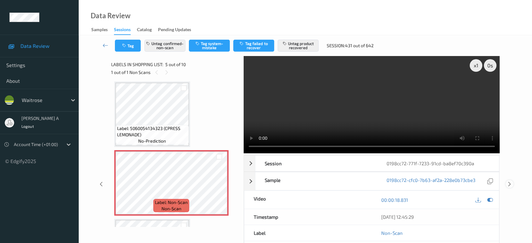
click at [509, 181] on icon at bounding box center [509, 184] width 5 height 6
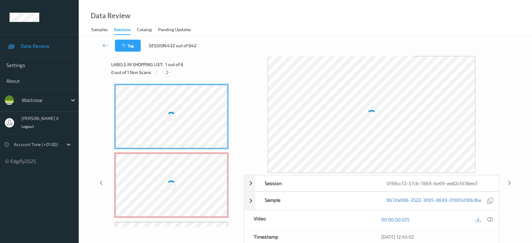
click at [169, 72] on icon at bounding box center [167, 73] width 5 height 6
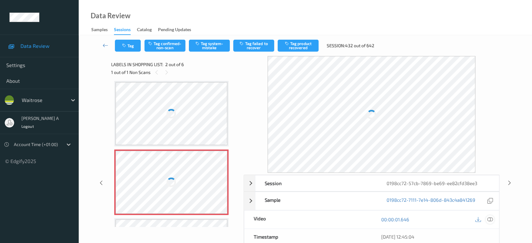
click at [489, 217] on icon at bounding box center [490, 220] width 6 height 6
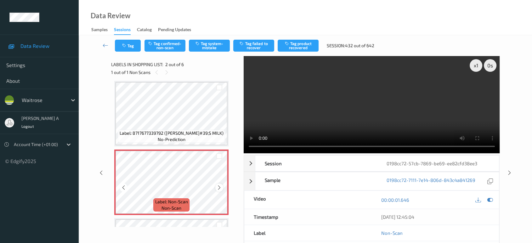
click at [222, 186] on icon at bounding box center [219, 188] width 5 height 6
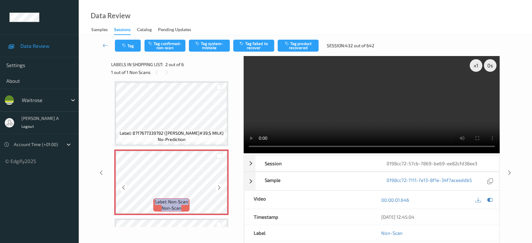
click at [222, 186] on icon at bounding box center [219, 188] width 5 height 6
click at [361, 115] on video at bounding box center [372, 104] width 256 height 97
click at [221, 187] on icon at bounding box center [219, 188] width 5 height 6
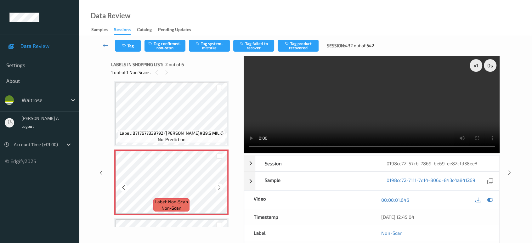
click at [221, 187] on icon at bounding box center [219, 188] width 5 height 6
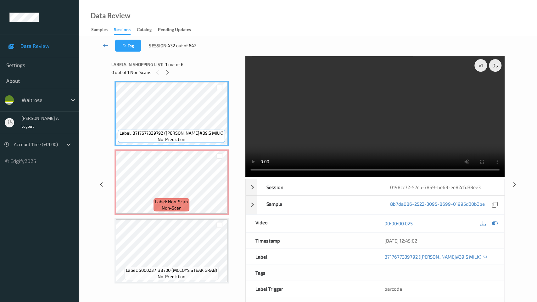
click at [269, 173] on video at bounding box center [375, 116] width 259 height 121
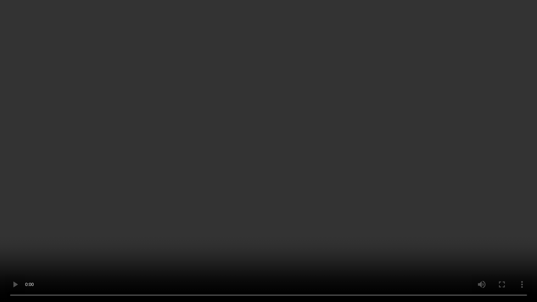
click at [263, 121] on video at bounding box center [268, 151] width 537 height 302
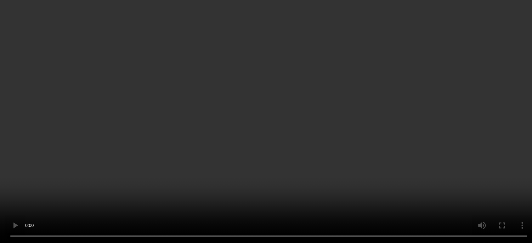
click at [167, 74] on icon at bounding box center [167, 73] width 5 height 6
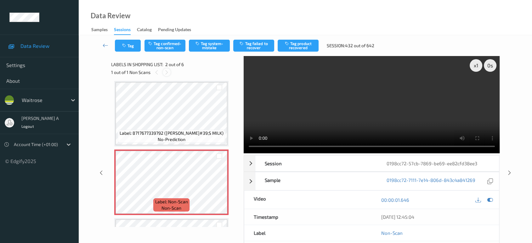
click at [167, 74] on icon at bounding box center [166, 73] width 5 height 6
click at [102, 168] on div "x 1 0 s Session 0198cc72-57cb-7869-be69-ee82cfd38ee3 Session ID 0198cc72-57cb-7…" at bounding box center [305, 173] width 427 height 234
click at [102, 172] on icon at bounding box center [101, 173] width 5 height 6
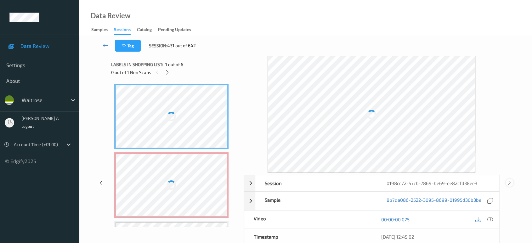
click at [511, 183] on icon at bounding box center [509, 183] width 5 height 6
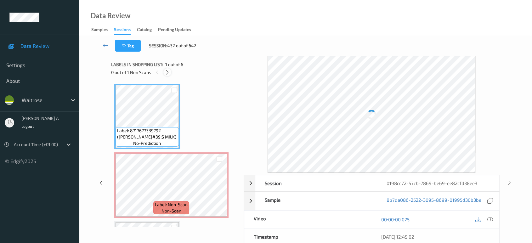
click at [168, 74] on icon at bounding box center [167, 73] width 5 height 6
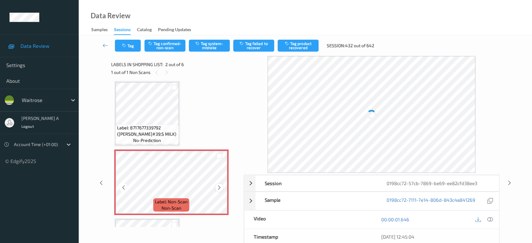
click at [219, 188] on icon at bounding box center [219, 188] width 5 height 6
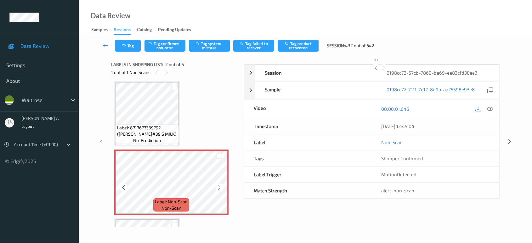
click at [219, 188] on icon at bounding box center [219, 188] width 5 height 6
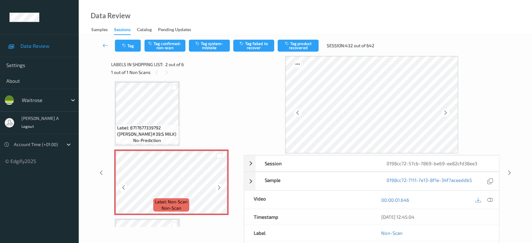
click at [219, 188] on icon at bounding box center [219, 188] width 5 height 6
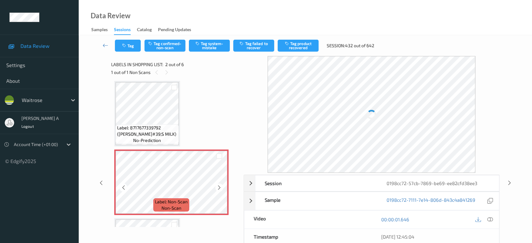
click at [219, 188] on icon at bounding box center [219, 188] width 5 height 6
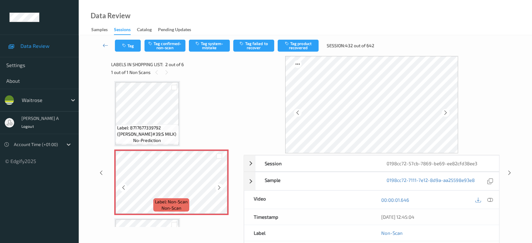
click at [219, 188] on icon at bounding box center [219, 188] width 5 height 6
click at [222, 189] on div at bounding box center [219, 188] width 8 height 8
click at [222, 189] on icon at bounding box center [219, 188] width 5 height 6
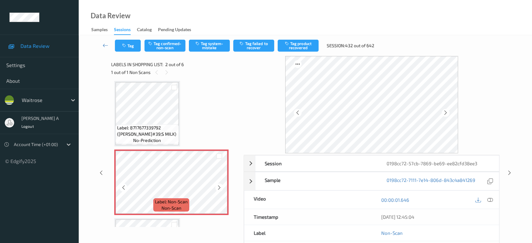
click at [222, 189] on icon at bounding box center [219, 188] width 5 height 6
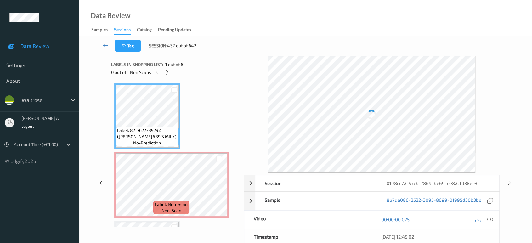
scroll to position [0, 0]
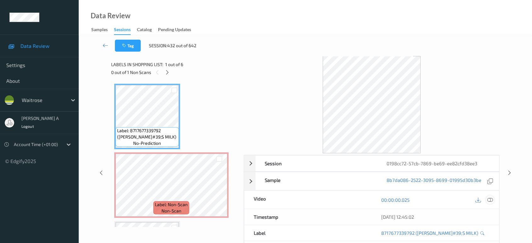
click at [490, 201] on icon at bounding box center [490, 200] width 6 height 6
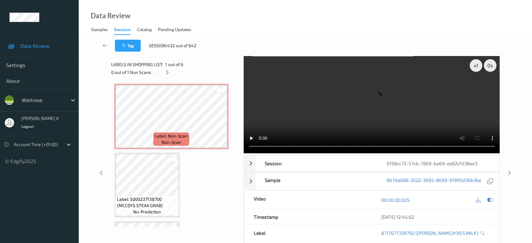
scroll to position [70, 0]
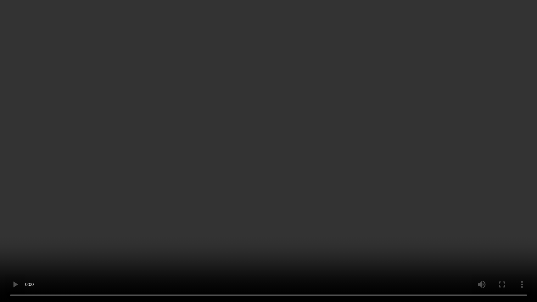
click at [401, 168] on video at bounding box center [268, 151] width 537 height 302
click at [284, 141] on video at bounding box center [268, 151] width 537 height 302
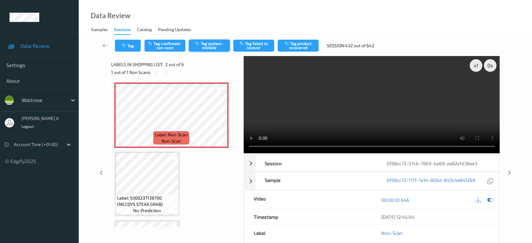
click at [212, 46] on button "Tag system-mistake" at bounding box center [209, 46] width 41 height 12
click at [136, 50] on button "Tag" at bounding box center [128, 46] width 26 height 12
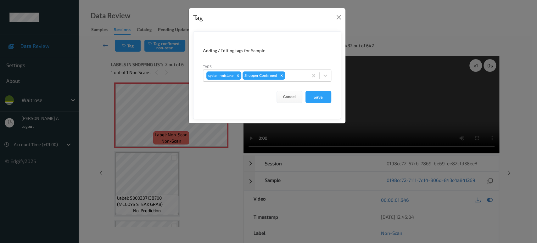
click at [298, 77] on div at bounding box center [295, 76] width 19 height 8
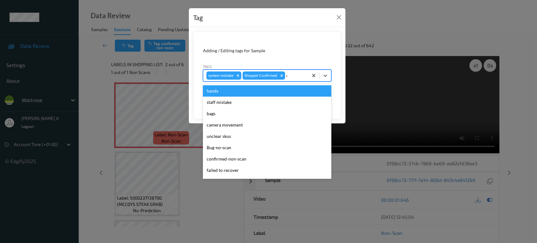
type input "un"
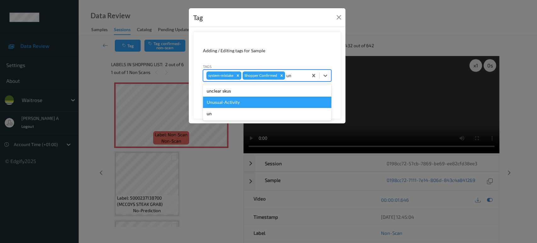
click at [271, 100] on div "Unusual-Activity" at bounding box center [267, 102] width 128 height 11
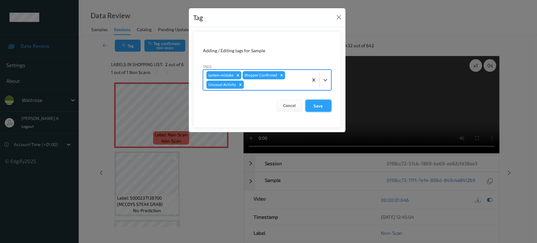
click at [314, 101] on button "Save" at bounding box center [319, 106] width 26 height 12
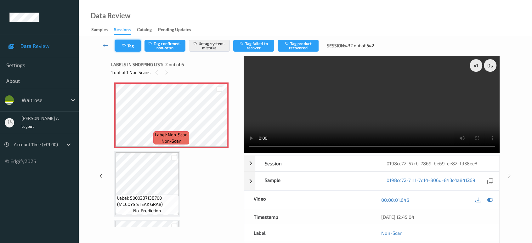
click at [135, 43] on button "Tag" at bounding box center [128, 46] width 26 height 12
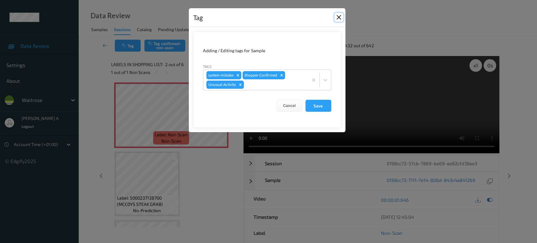
click at [337, 18] on button "Close" at bounding box center [339, 17] width 9 height 9
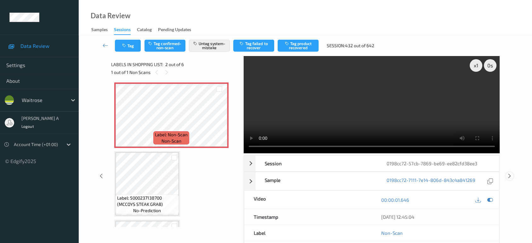
click at [509, 175] on icon at bounding box center [509, 176] width 5 height 6
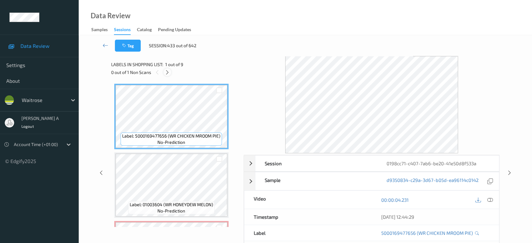
click at [168, 72] on icon at bounding box center [167, 73] width 5 height 6
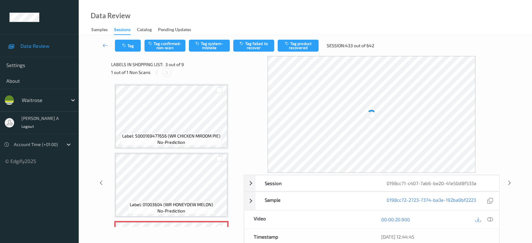
scroll to position [71, 0]
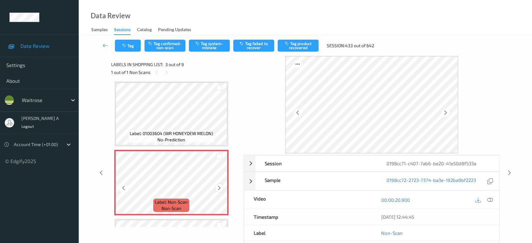
click at [222, 188] on div at bounding box center [219, 188] width 8 height 8
click at [221, 188] on icon at bounding box center [219, 188] width 5 height 6
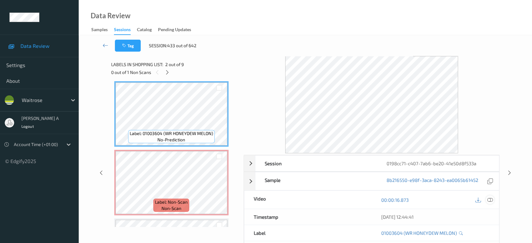
click at [489, 200] on icon at bounding box center [490, 200] width 6 height 6
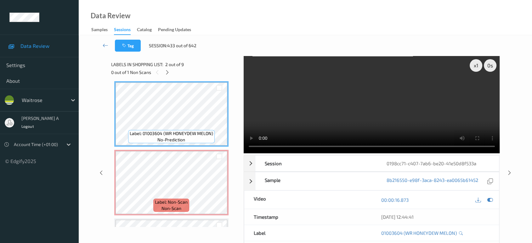
click at [402, 105] on video at bounding box center [372, 104] width 256 height 97
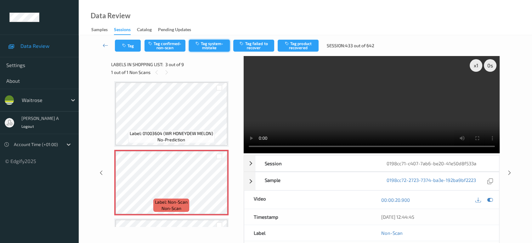
click at [204, 44] on button "Tag system-mistake" at bounding box center [209, 46] width 41 height 12
click at [121, 47] on button "Tag" at bounding box center [128, 46] width 26 height 12
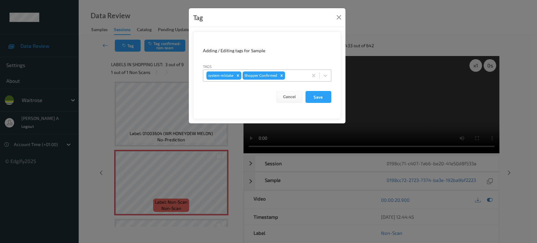
click at [296, 76] on div at bounding box center [295, 76] width 19 height 8
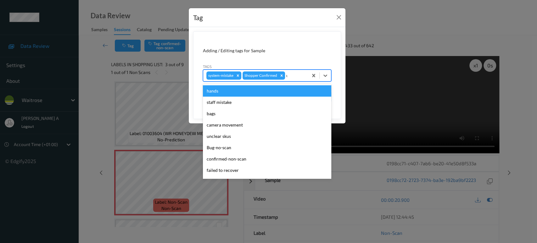
type input "un"
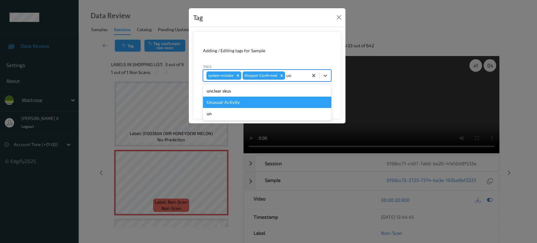
click at [289, 98] on div "Unusual-Activity" at bounding box center [267, 102] width 128 height 11
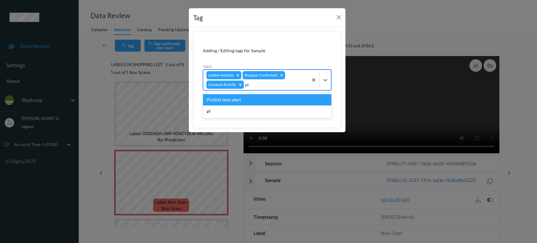
type input "pic"
click at [289, 98] on div "Picklist item alert" at bounding box center [267, 99] width 128 height 11
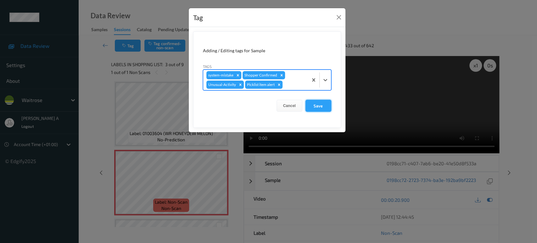
click at [322, 105] on button "Save" at bounding box center [319, 106] width 26 height 12
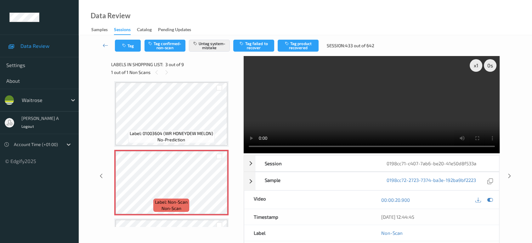
drag, startPoint x: 510, startPoint y: 175, endPoint x: 399, endPoint y: 34, distance: 179.1
click at [510, 175] on icon at bounding box center [509, 176] width 5 height 6
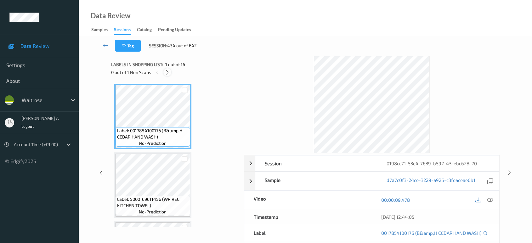
click at [167, 72] on icon at bounding box center [167, 73] width 5 height 6
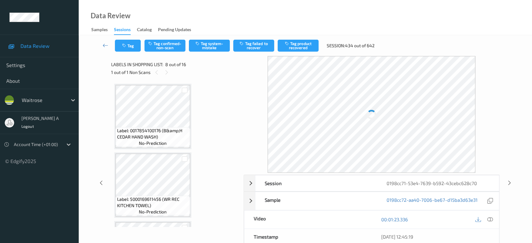
scroll to position [413, 0]
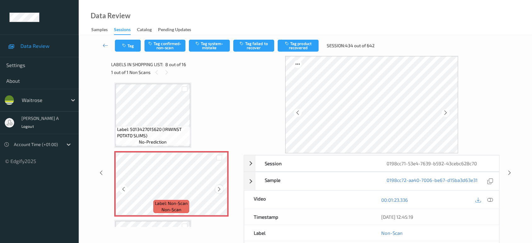
click at [218, 186] on icon at bounding box center [219, 189] width 5 height 6
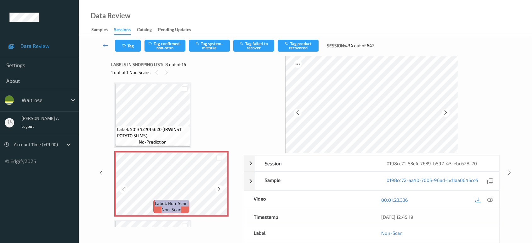
click at [218, 186] on icon at bounding box center [219, 189] width 5 height 6
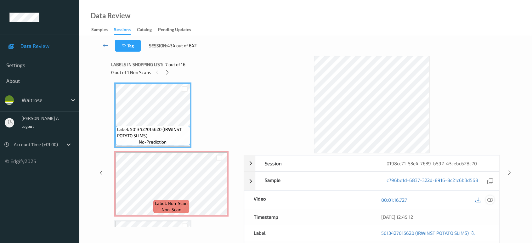
click at [491, 199] on icon at bounding box center [490, 200] width 6 height 6
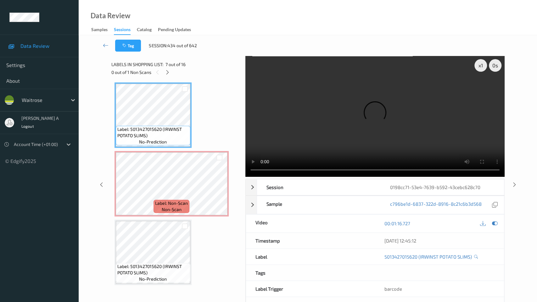
click at [311, 177] on video at bounding box center [375, 116] width 259 height 121
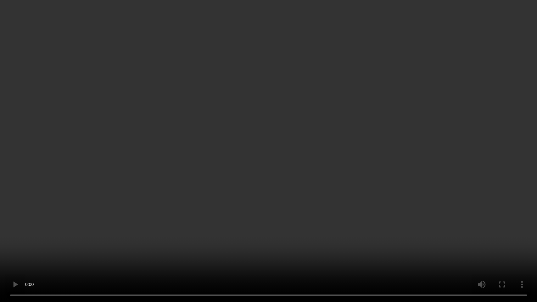
click at [312, 162] on video at bounding box center [268, 151] width 537 height 302
click at [235, 159] on video at bounding box center [268, 151] width 537 height 302
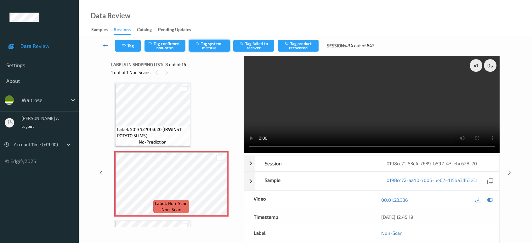
click at [213, 43] on button "Tag system-mistake" at bounding box center [209, 46] width 41 height 12
click at [136, 46] on button "Tag" at bounding box center [128, 46] width 26 height 12
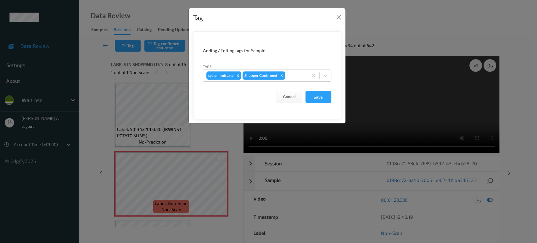
click at [296, 75] on div at bounding box center [295, 76] width 19 height 8
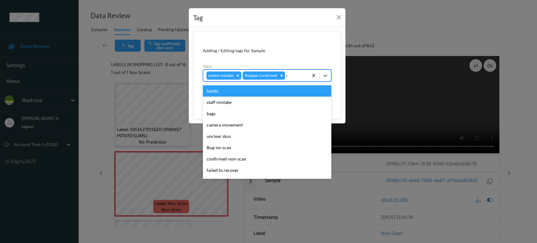
type input "un"
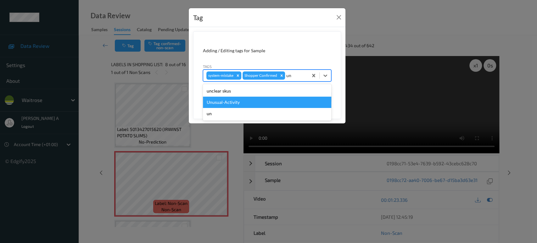
click at [248, 101] on div "Unusual-Activity" at bounding box center [267, 102] width 128 height 11
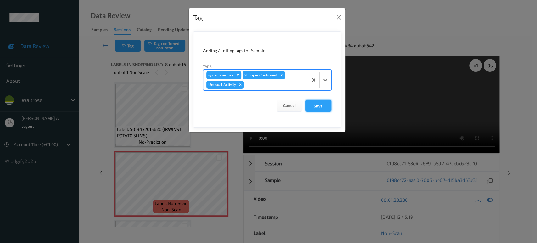
click at [325, 105] on button "Save" at bounding box center [319, 106] width 26 height 12
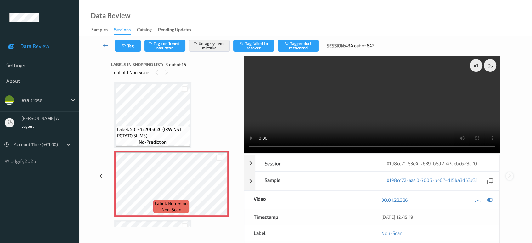
click at [510, 173] on icon at bounding box center [509, 176] width 5 height 6
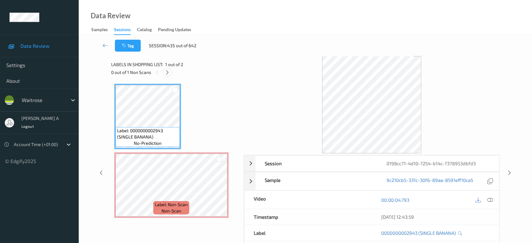
click at [168, 71] on icon at bounding box center [167, 73] width 5 height 6
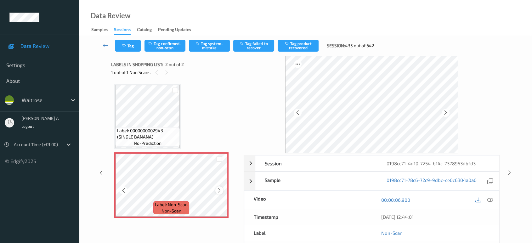
click at [218, 191] on icon at bounding box center [219, 191] width 5 height 6
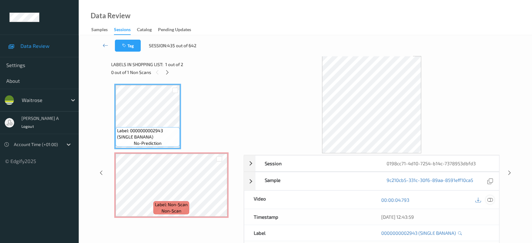
click at [491, 198] on icon at bounding box center [490, 200] width 6 height 6
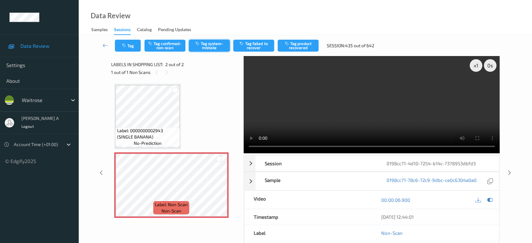
click at [200, 46] on button "Tag system-mistake" at bounding box center [209, 46] width 41 height 12
click at [130, 48] on button "Tag" at bounding box center [128, 46] width 26 height 12
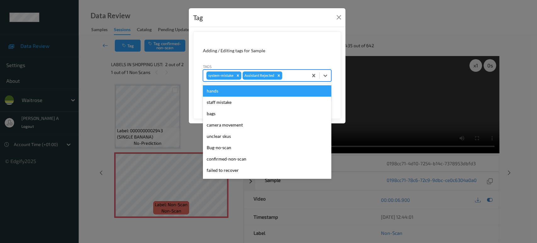
click at [298, 78] on div at bounding box center [294, 76] width 21 height 8
type input "un"
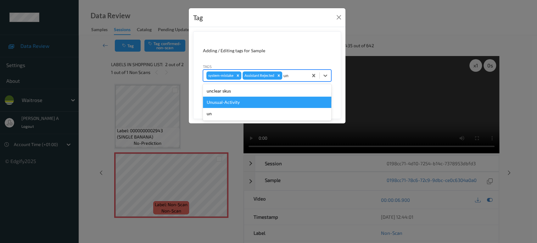
click at [254, 103] on div "Unusual-Activity" at bounding box center [267, 102] width 128 height 11
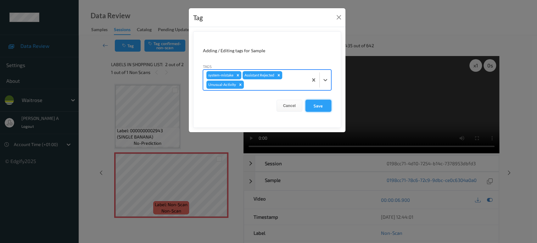
click at [319, 103] on button "Save" at bounding box center [319, 106] width 26 height 12
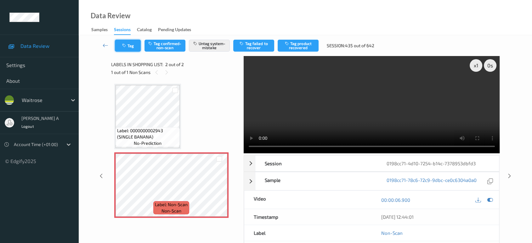
click at [127, 44] on icon "button" at bounding box center [124, 45] width 5 height 4
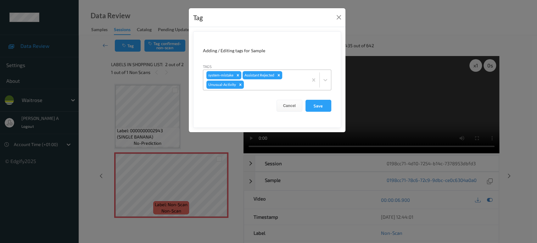
click at [248, 82] on div at bounding box center [275, 85] width 60 height 8
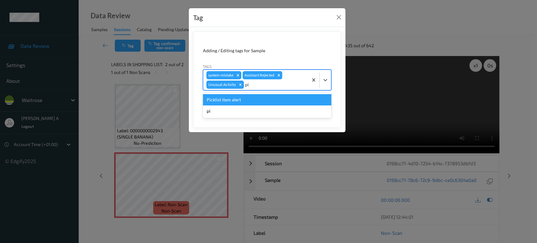
type input "pic"
click at [254, 99] on div "Picklist item alert" at bounding box center [267, 99] width 128 height 11
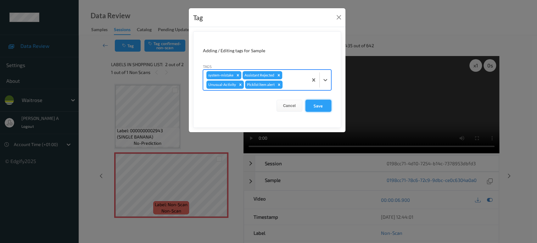
click at [321, 110] on button "Save" at bounding box center [319, 106] width 26 height 12
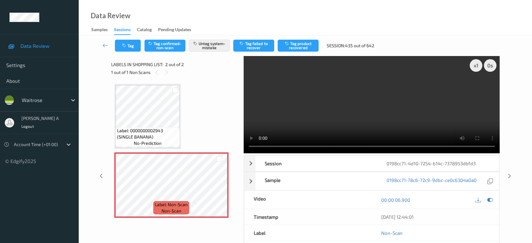
click at [508, 150] on div "x 1 0 s Session 0198cc71-4d10-7254-b14c-7378953dbfd3 Session ID 0198cc71-4d10-7…" at bounding box center [305, 176] width 427 height 240
click at [508, 175] on icon at bounding box center [509, 176] width 5 height 6
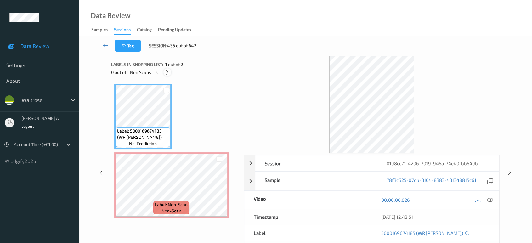
click at [168, 70] on icon at bounding box center [167, 73] width 5 height 6
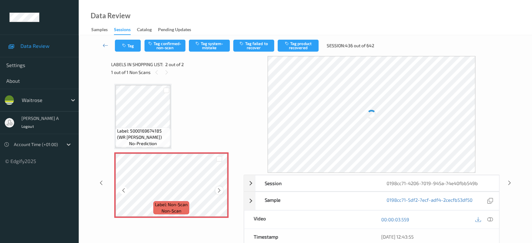
click at [221, 191] on icon at bounding box center [219, 191] width 5 height 6
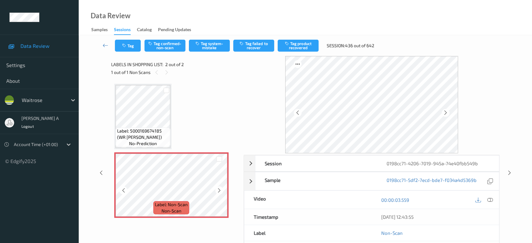
click at [221, 191] on icon at bounding box center [219, 191] width 5 height 6
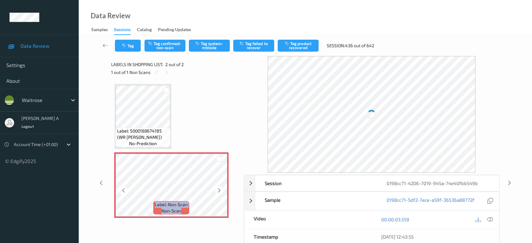
click at [221, 191] on icon at bounding box center [219, 191] width 5 height 6
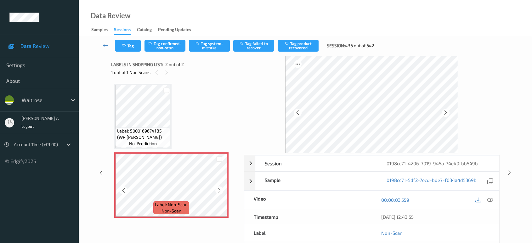
click at [221, 191] on icon at bounding box center [219, 191] width 5 height 6
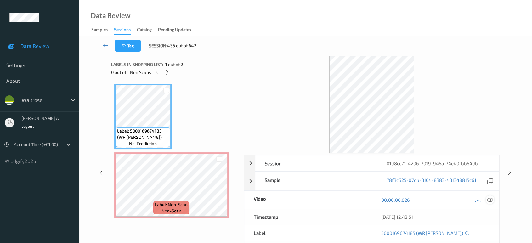
click at [490, 202] on icon at bounding box center [490, 200] width 6 height 6
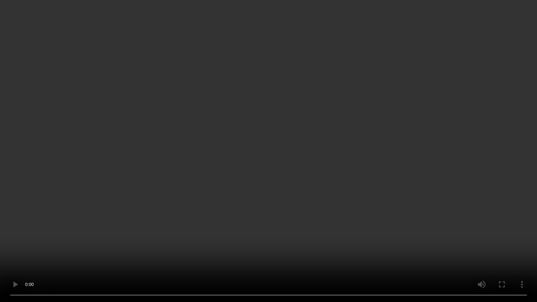
click at [281, 145] on video at bounding box center [268, 151] width 537 height 302
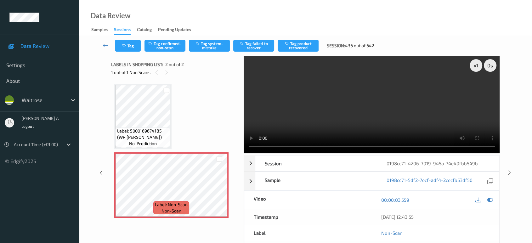
click at [343, 128] on video at bounding box center [372, 104] width 256 height 97
click at [208, 49] on button "Tag system-mistake" at bounding box center [209, 46] width 41 height 12
click at [129, 48] on button "Tag" at bounding box center [128, 46] width 26 height 12
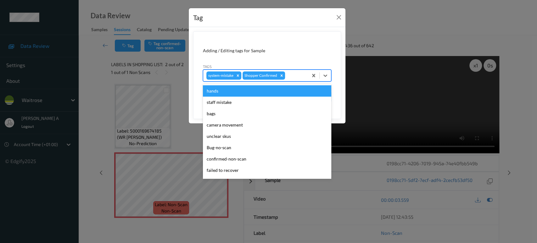
click at [296, 73] on div at bounding box center [295, 76] width 19 height 8
type input "un"
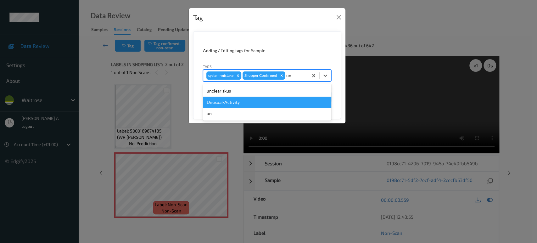
click at [280, 103] on div "Unusual-Activity" at bounding box center [267, 102] width 128 height 11
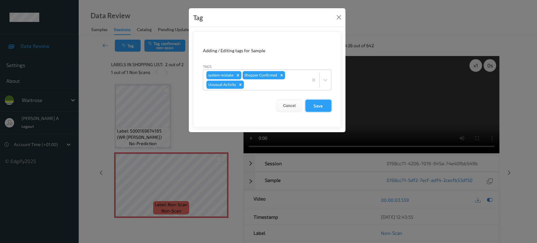
click at [321, 101] on button "Save" at bounding box center [319, 106] width 26 height 12
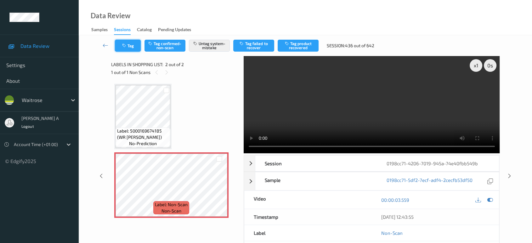
click at [128, 46] on button "Tag" at bounding box center [128, 46] width 26 height 12
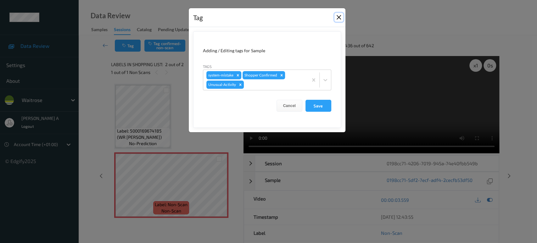
click at [339, 19] on button "Close" at bounding box center [339, 17] width 9 height 9
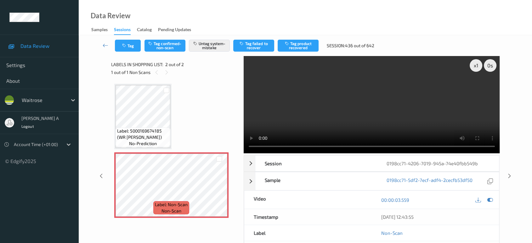
click at [510, 151] on div "x 1 0 s Session 0198cc71-4206-7019-945a-74e40fbb549b Session ID 0198cc71-4206-7…" at bounding box center [305, 176] width 427 height 240
click at [510, 175] on icon at bounding box center [509, 176] width 5 height 6
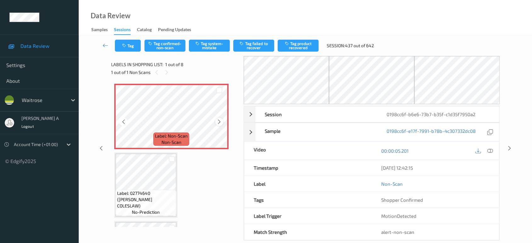
click at [219, 122] on icon at bounding box center [219, 122] width 5 height 6
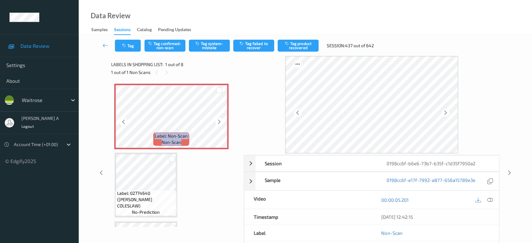
click at [219, 122] on icon at bounding box center [219, 122] width 5 height 6
click at [491, 201] on icon at bounding box center [490, 200] width 6 height 6
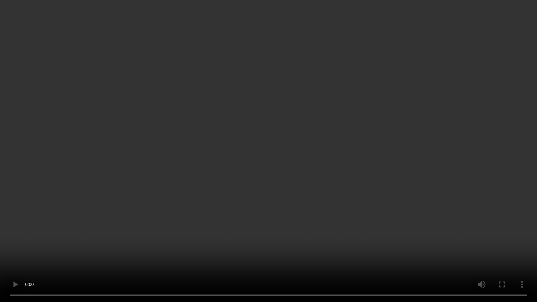
drag, startPoint x: 228, startPoint y: 144, endPoint x: 265, endPoint y: 87, distance: 68.9
click at [228, 144] on video at bounding box center [268, 151] width 537 height 302
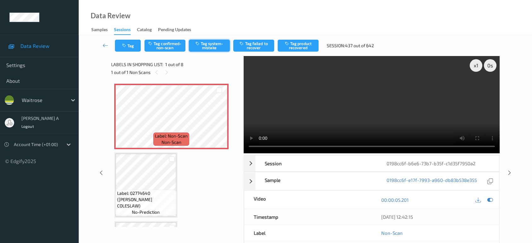
click at [206, 47] on button "Tag system-mistake" at bounding box center [209, 46] width 41 height 12
click at [130, 45] on button "Tag" at bounding box center [128, 46] width 26 height 12
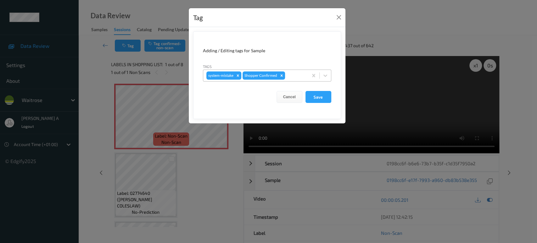
click at [288, 73] on div at bounding box center [295, 76] width 19 height 8
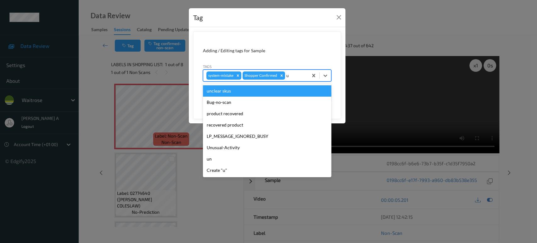
type input "un"
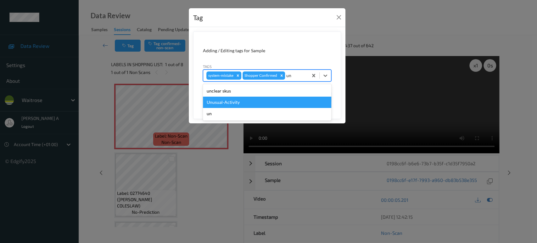
click at [272, 100] on div "Unusual-Activity" at bounding box center [267, 102] width 128 height 11
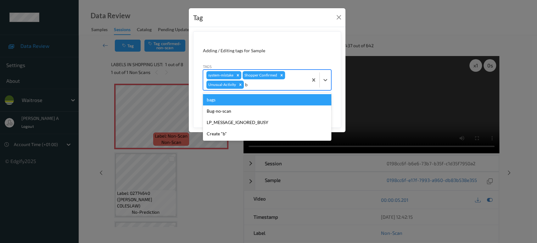
type input "ba"
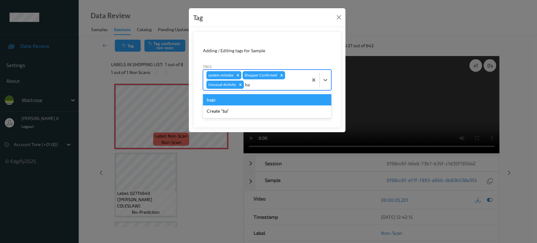
click at [291, 95] on div "bags" at bounding box center [267, 99] width 128 height 11
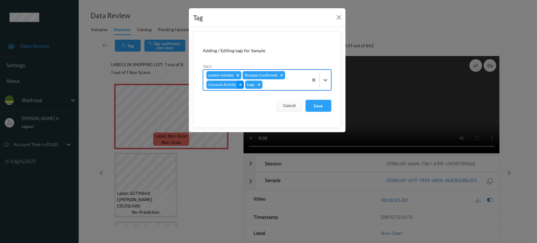
click at [240, 84] on icon "Remove Unusual-Activity" at bounding box center [240, 84] width 4 height 4
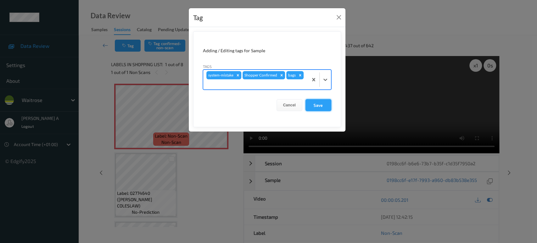
click at [320, 104] on button "Save" at bounding box center [319, 105] width 26 height 12
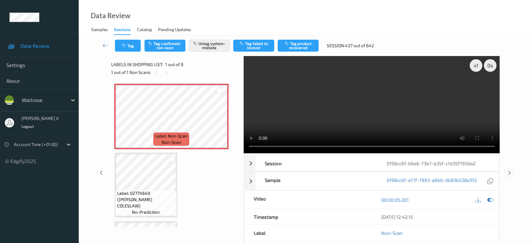
click at [510, 170] on icon at bounding box center [509, 173] width 5 height 6
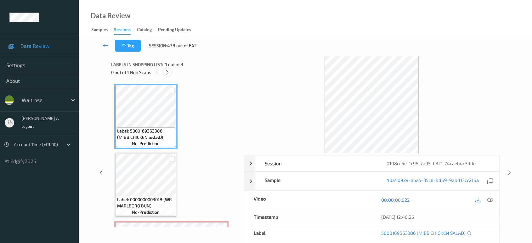
click at [166, 70] on icon at bounding box center [167, 73] width 5 height 6
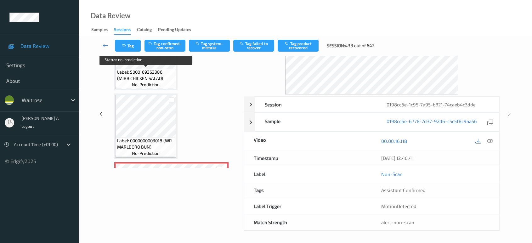
click at [155, 82] on span "no-prediction" at bounding box center [146, 85] width 28 height 6
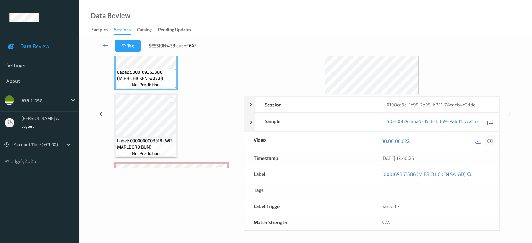
click at [488, 139] on icon at bounding box center [490, 141] width 6 height 6
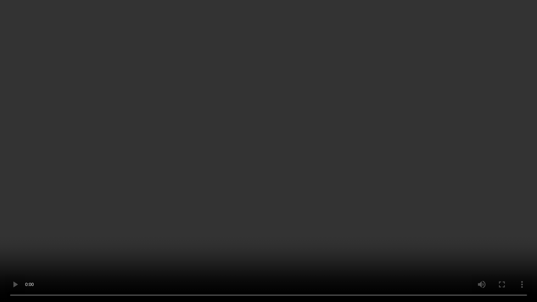
click at [313, 148] on video at bounding box center [268, 151] width 537 height 302
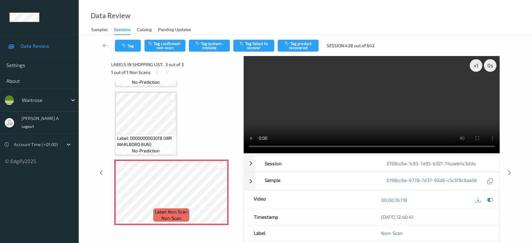
scroll to position [3, 0]
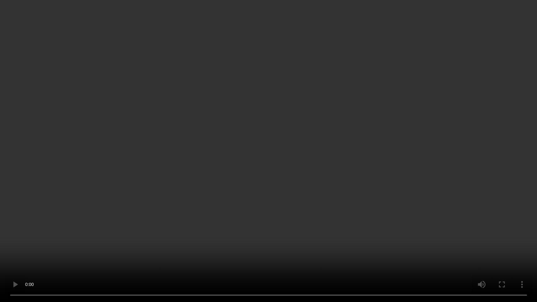
click at [312, 148] on video at bounding box center [268, 151] width 537 height 302
click at [207, 81] on video at bounding box center [268, 151] width 537 height 302
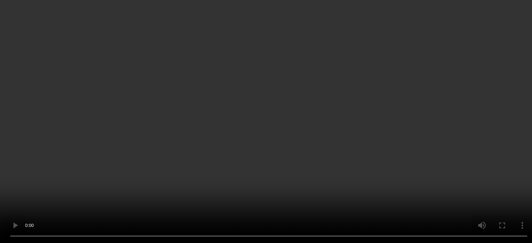
scroll to position [61, 0]
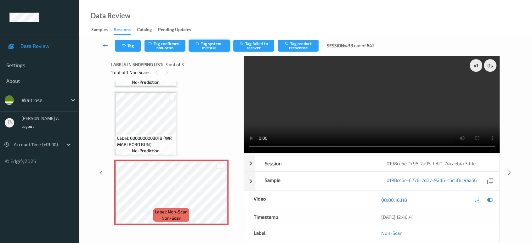
click at [207, 44] on button "Tag system-mistake" at bounding box center [209, 46] width 41 height 12
click at [129, 50] on button "Tag" at bounding box center [128, 46] width 26 height 12
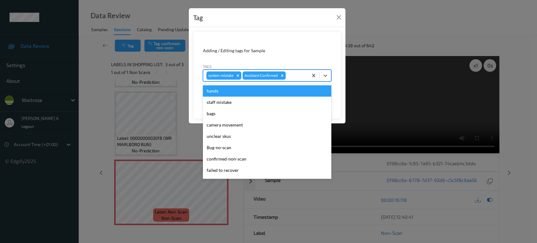
click at [295, 77] on div at bounding box center [296, 76] width 18 height 8
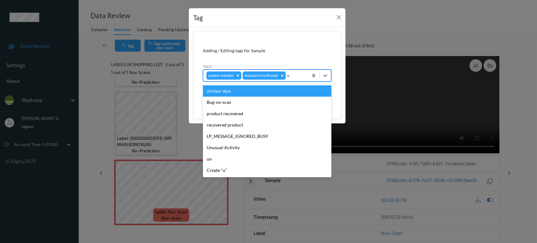
type input "un"
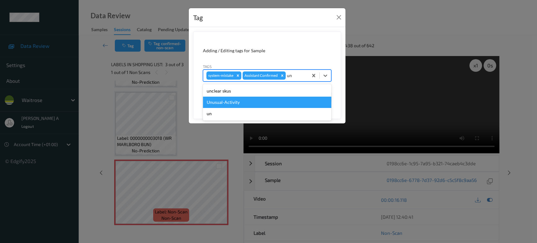
click at [274, 104] on div "Unusual-Activity" at bounding box center [267, 102] width 128 height 11
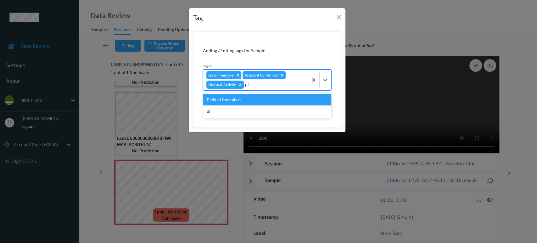
type input "pic"
click at [274, 104] on div "Picklist item alert" at bounding box center [267, 99] width 128 height 11
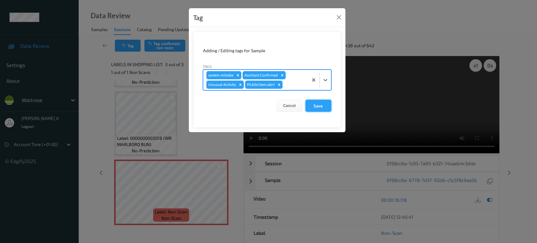
click at [310, 104] on button "Save" at bounding box center [319, 106] width 26 height 12
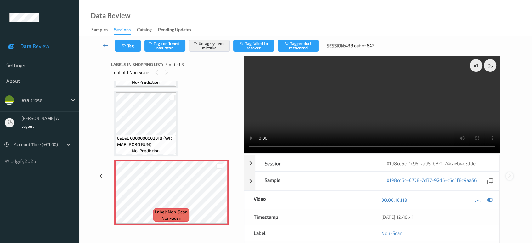
click at [510, 176] on icon at bounding box center [509, 176] width 5 height 6
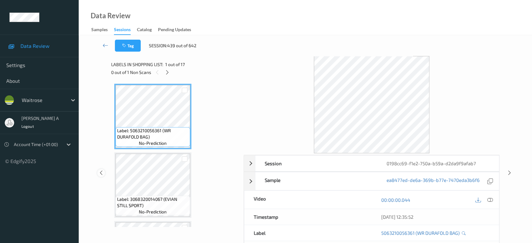
click at [102, 174] on icon at bounding box center [101, 173] width 5 height 6
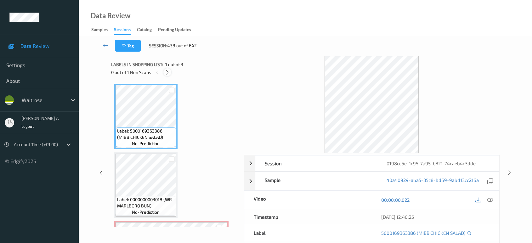
click at [167, 73] on icon at bounding box center [167, 73] width 5 height 6
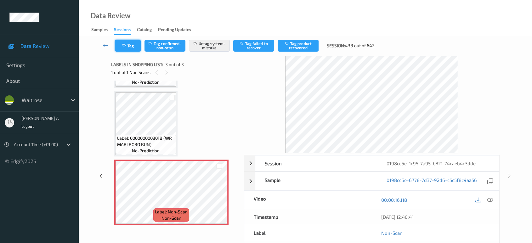
click at [127, 46] on icon "button" at bounding box center [124, 45] width 5 height 4
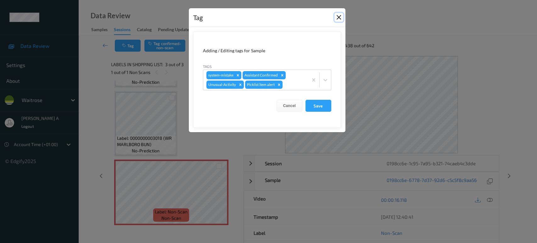
click at [338, 17] on button "Close" at bounding box center [339, 17] width 9 height 9
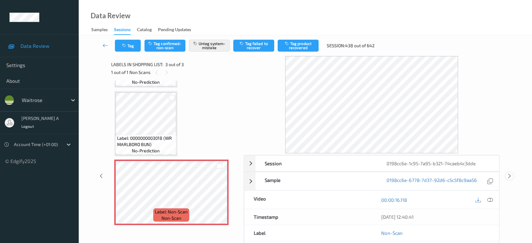
click at [510, 177] on icon at bounding box center [509, 176] width 5 height 6
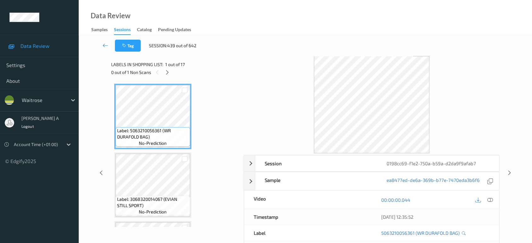
drag, startPoint x: 169, startPoint y: 74, endPoint x: 172, endPoint y: 83, distance: 9.7
click at [169, 74] on icon at bounding box center [167, 73] width 5 height 6
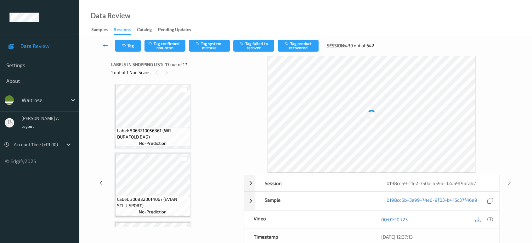
scroll to position [1018, 0]
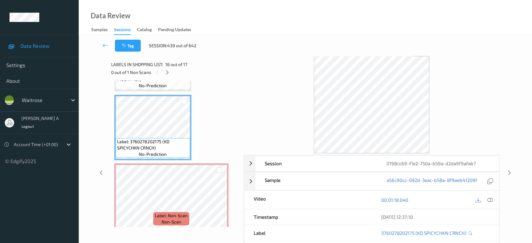
drag, startPoint x: 488, startPoint y: 201, endPoint x: 465, endPoint y: 196, distance: 23.6
click at [488, 201] on icon at bounding box center [490, 200] width 6 height 6
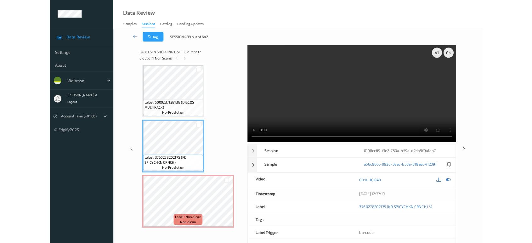
scroll to position [959, 0]
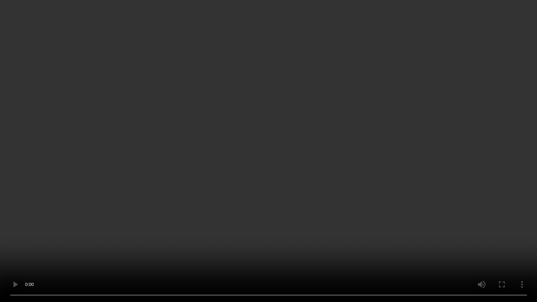
click at [383, 175] on video at bounding box center [268, 151] width 537 height 302
click at [388, 229] on video at bounding box center [268, 151] width 537 height 302
click at [287, 188] on video at bounding box center [268, 151] width 537 height 302
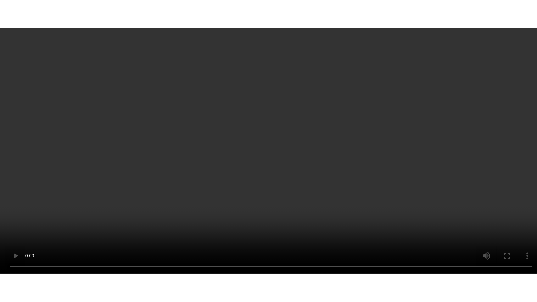
scroll to position [1018, 0]
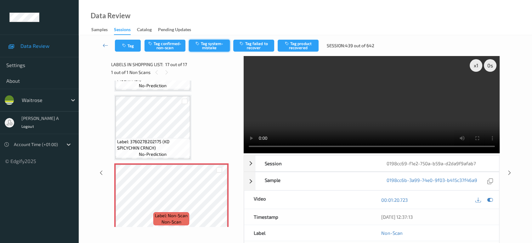
click at [206, 43] on button "Tag system-mistake" at bounding box center [209, 46] width 41 height 12
click at [126, 46] on icon "button" at bounding box center [124, 45] width 5 height 4
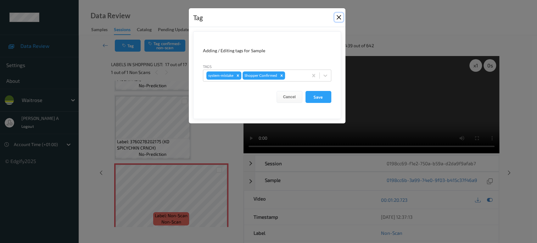
click at [337, 19] on button "Close" at bounding box center [339, 17] width 9 height 9
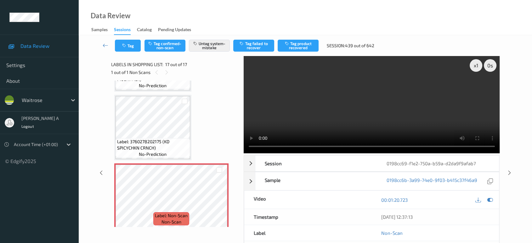
scroll to position [959, 0]
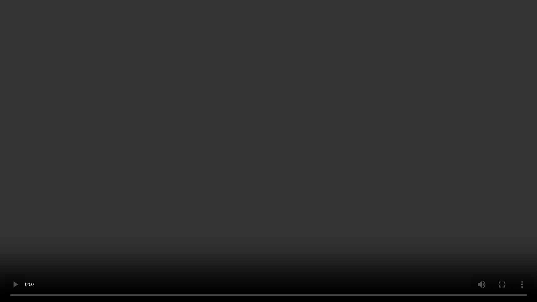
click at [291, 199] on video at bounding box center [268, 151] width 537 height 302
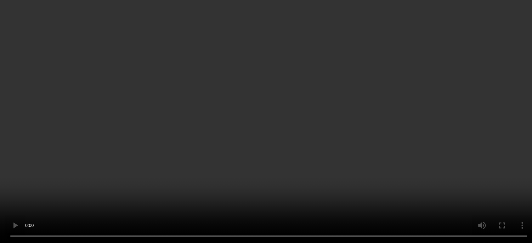
scroll to position [1018, 0]
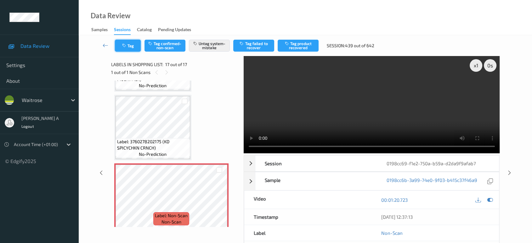
click at [127, 48] on button "Tag" at bounding box center [128, 46] width 26 height 12
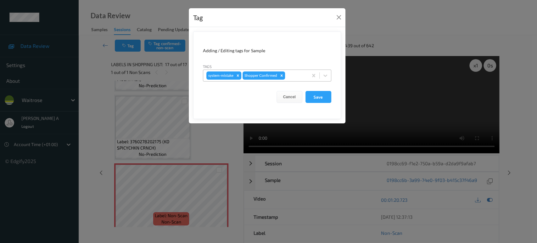
click at [295, 75] on div at bounding box center [295, 76] width 19 height 8
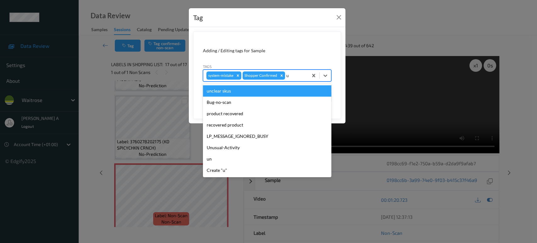
type input "un"
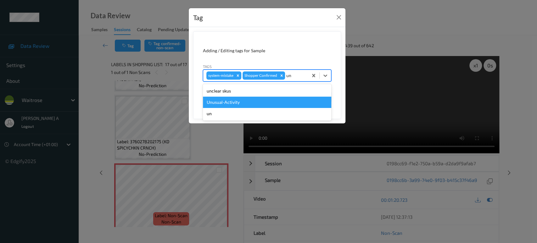
click at [251, 100] on div "Unusual-Activity" at bounding box center [267, 102] width 128 height 11
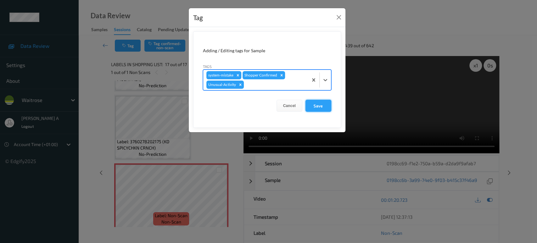
click at [317, 106] on button "Save" at bounding box center [319, 106] width 26 height 12
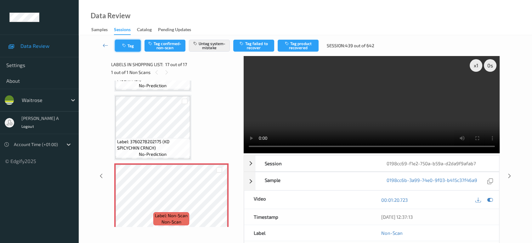
click at [130, 46] on button "Tag" at bounding box center [128, 46] width 26 height 12
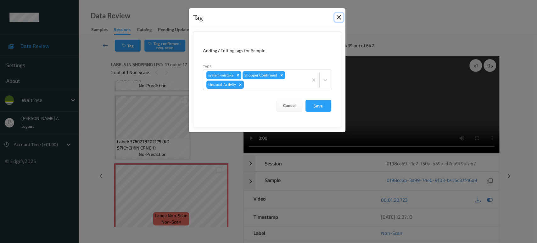
click at [337, 20] on button "Close" at bounding box center [339, 17] width 9 height 9
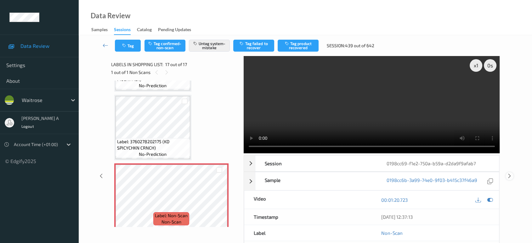
click at [508, 174] on icon at bounding box center [509, 176] width 5 height 6
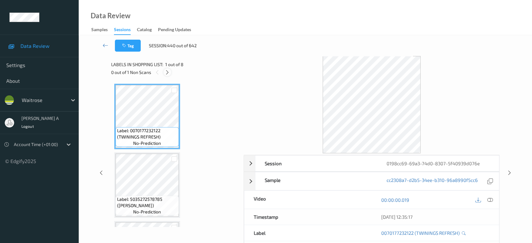
click at [169, 71] on icon at bounding box center [167, 73] width 5 height 6
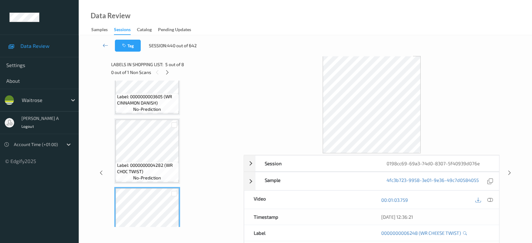
scroll to position [206, 0]
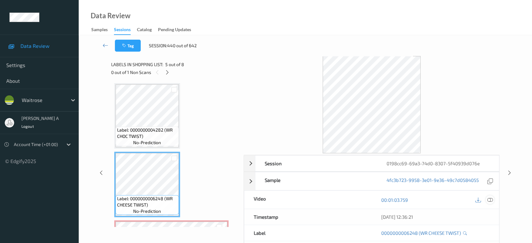
click at [491, 198] on icon at bounding box center [490, 200] width 6 height 6
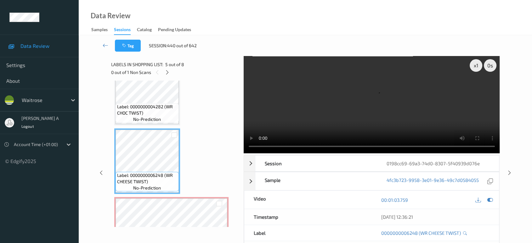
scroll to position [241, 0]
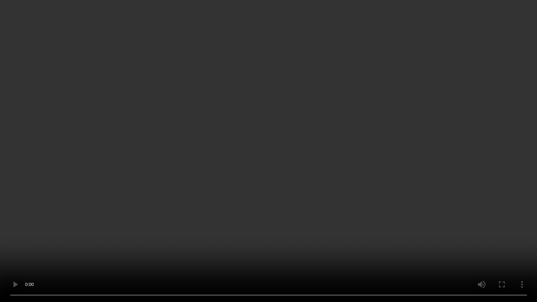
click at [284, 179] on video at bounding box center [268, 151] width 537 height 302
click at [123, 207] on video at bounding box center [268, 151] width 537 height 302
click at [238, 196] on video at bounding box center [268, 151] width 537 height 302
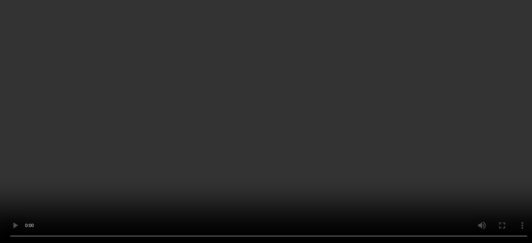
scroll to position [346, 0]
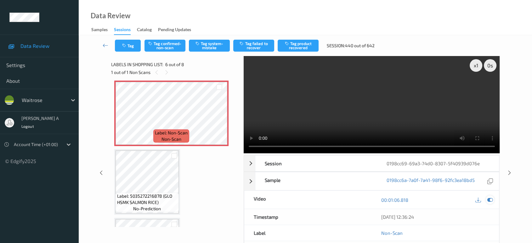
click at [492, 198] on icon at bounding box center [490, 200] width 6 height 6
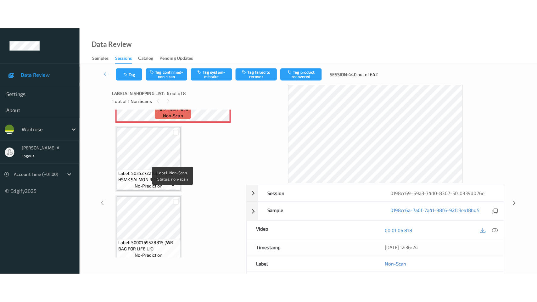
scroll to position [403, 0]
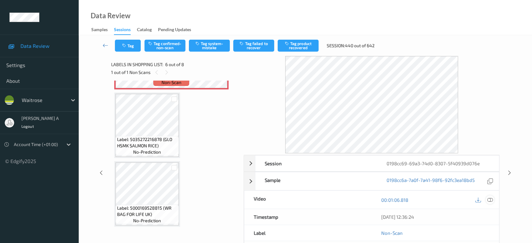
click at [489, 199] on icon at bounding box center [490, 200] width 6 height 6
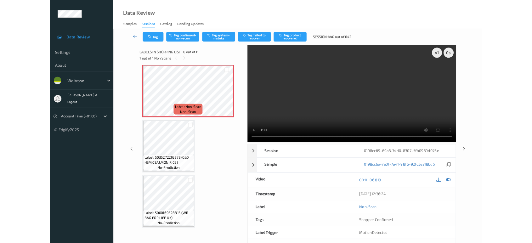
scroll to position [344, 0]
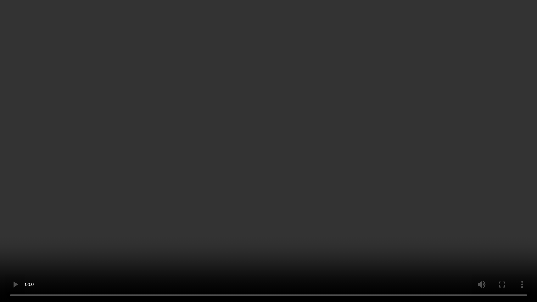
drag, startPoint x: 299, startPoint y: 188, endPoint x: 299, endPoint y: 164, distance: 24.6
click at [299, 188] on video at bounding box center [268, 151] width 537 height 302
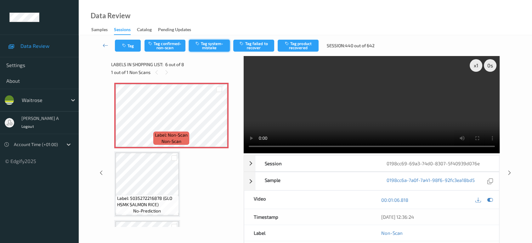
click at [206, 49] on button "Tag system-mistake" at bounding box center [209, 46] width 41 height 12
click at [129, 48] on button "Tag" at bounding box center [128, 46] width 26 height 12
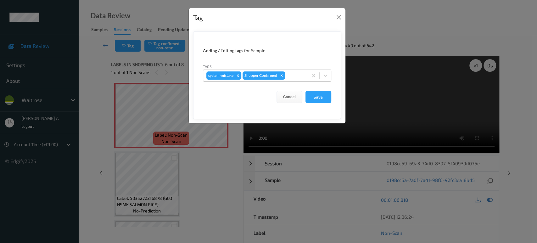
click at [291, 73] on div at bounding box center [295, 76] width 19 height 8
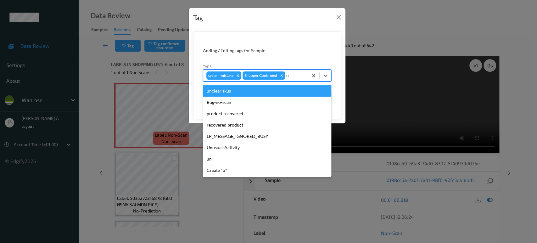
type input "un"
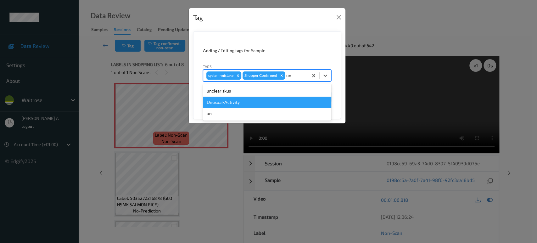
click at [251, 105] on div "Unusual-Activity" at bounding box center [267, 102] width 128 height 11
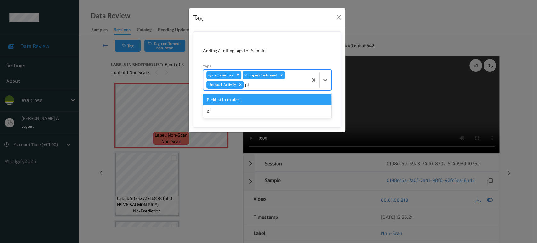
type input "pic"
click at [249, 100] on div "Picklist item alert" at bounding box center [267, 99] width 128 height 11
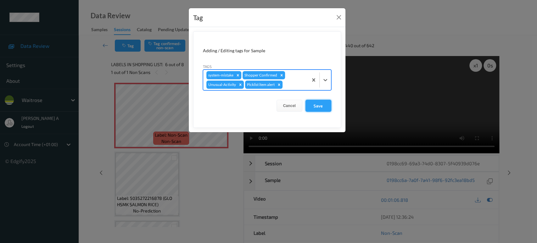
click at [329, 107] on button "Save" at bounding box center [319, 106] width 26 height 12
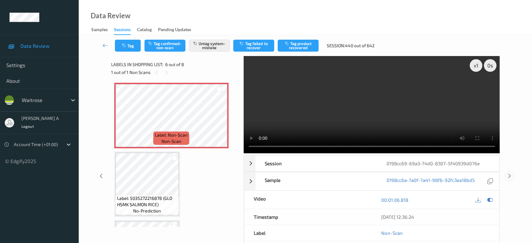
click at [511, 175] on icon at bounding box center [509, 176] width 5 height 6
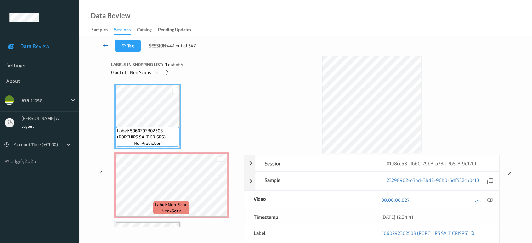
click at [104, 47] on icon at bounding box center [106, 45] width 6 height 6
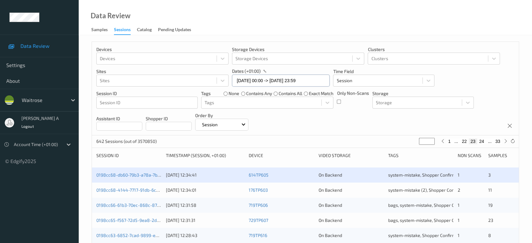
click at [303, 82] on input "[DATE] 00:00 -> [DATE] 23:59" at bounding box center [281, 81] width 98 height 12
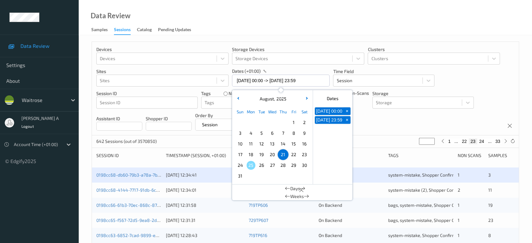
click at [293, 155] on span "22" at bounding box center [293, 154] width 9 height 9
type input "[DATE] 00:00"
type input "*"
click at [293, 155] on span "22" at bounding box center [293, 154] width 9 height 9
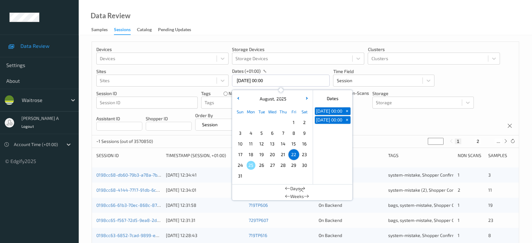
type input "[DATE] 00:00 -> [DATE] 23:59"
click at [367, 126] on div "Devices Devices Storage Devices Storage Devices Clusters Clusters Sites Sites d…" at bounding box center [305, 88] width 427 height 93
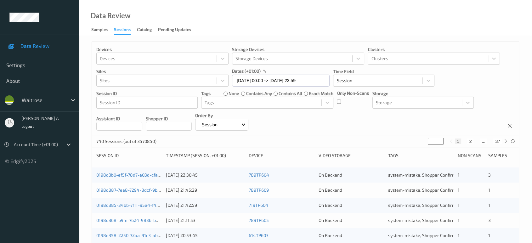
click at [432, 138] on input "*" at bounding box center [436, 141] width 16 height 7
type input "**"
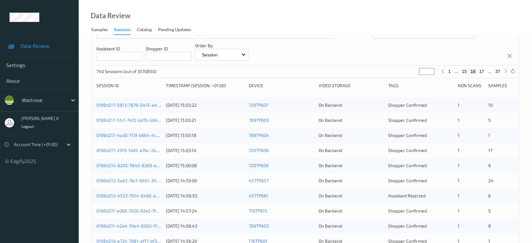
scroll to position [105, 0]
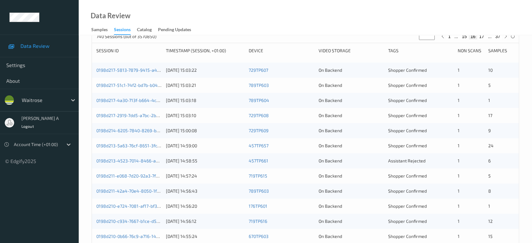
type input "**"
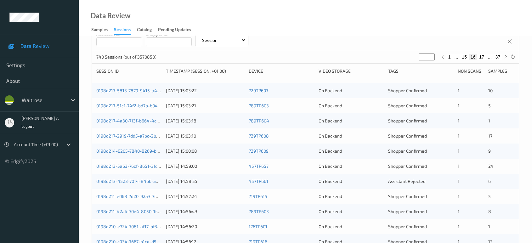
scroll to position [77, 0]
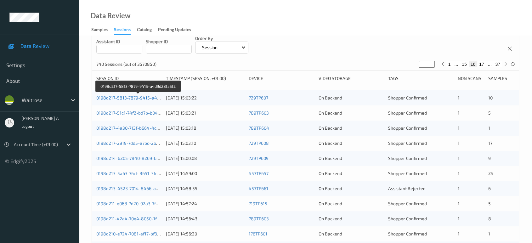
click at [130, 96] on link "0198d217-5813-7879-9415-a4d9d28fa5f2" at bounding box center [138, 97] width 84 height 5
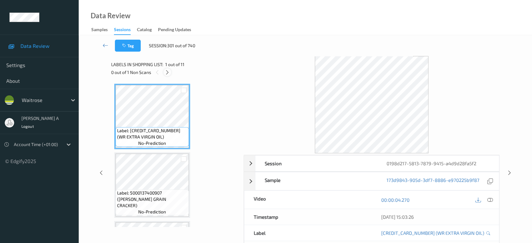
click at [167, 71] on icon at bounding box center [167, 73] width 5 height 6
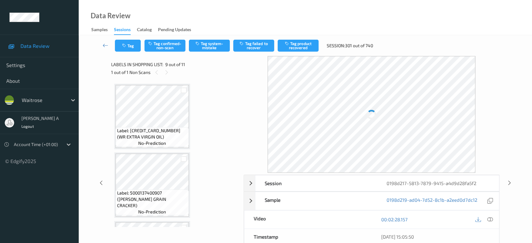
scroll to position [481, 0]
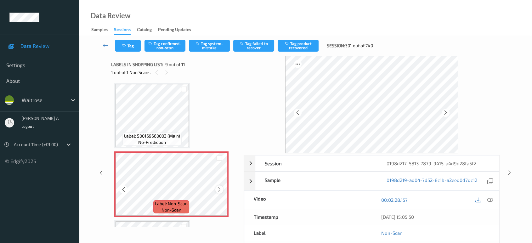
click at [221, 188] on icon at bounding box center [219, 190] width 5 height 6
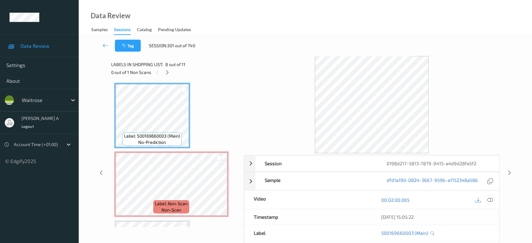
click at [489, 199] on icon at bounding box center [490, 200] width 6 height 6
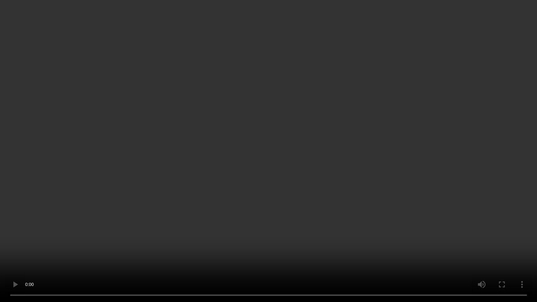
click at [254, 122] on video at bounding box center [268, 151] width 537 height 302
click at [285, 214] on video at bounding box center [268, 151] width 537 height 302
click at [276, 206] on video at bounding box center [268, 151] width 537 height 302
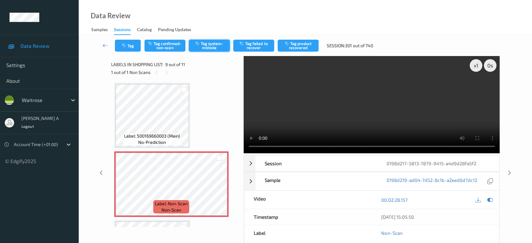
click at [203, 45] on button "Tag system-mistake" at bounding box center [209, 46] width 41 height 12
click at [125, 42] on button "Tag" at bounding box center [128, 46] width 26 height 12
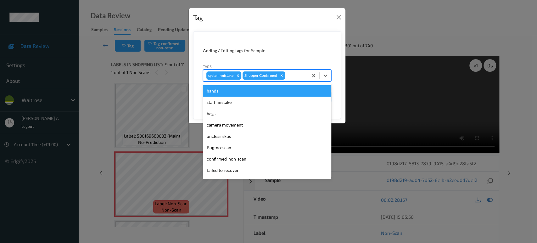
click at [300, 71] on div "system-mistake Shopper Confirmed" at bounding box center [255, 75] width 105 height 11
type input "un"
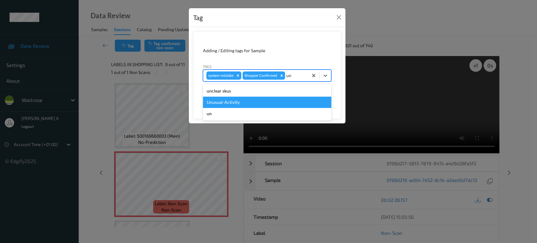
click at [252, 102] on div "Unusual-Activity" at bounding box center [267, 102] width 128 height 11
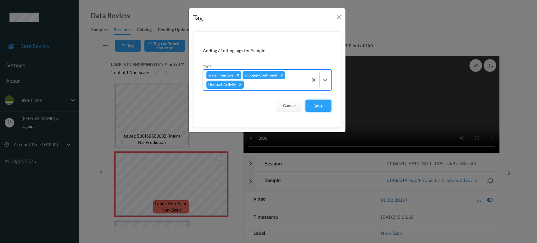
click at [320, 104] on button "Save" at bounding box center [319, 106] width 26 height 12
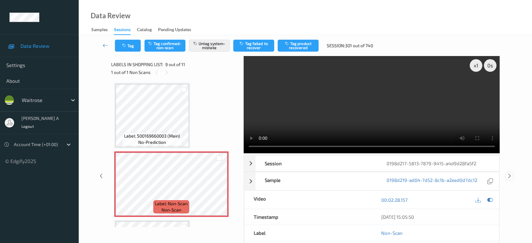
click at [509, 173] on icon at bounding box center [509, 176] width 5 height 6
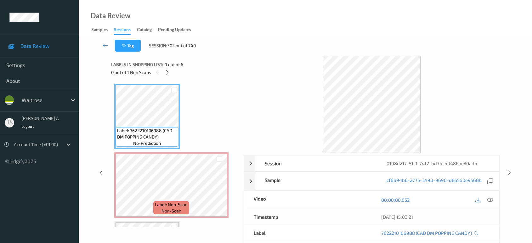
drag, startPoint x: 168, startPoint y: 70, endPoint x: 179, endPoint y: 80, distance: 15.4
click at [168, 70] on icon at bounding box center [167, 73] width 5 height 6
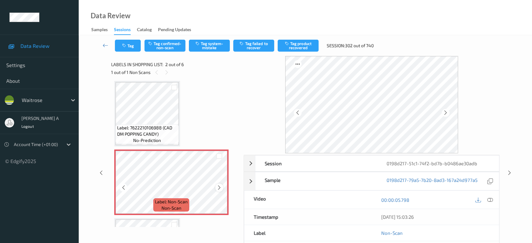
click at [222, 185] on div at bounding box center [219, 188] width 8 height 8
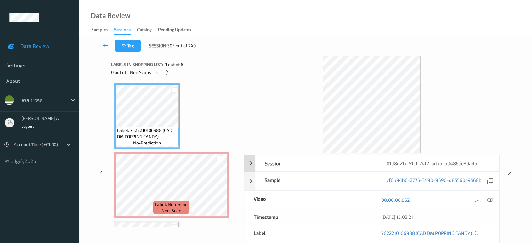
scroll to position [0, 0]
click at [494, 196] on div at bounding box center [484, 199] width 20 height 8
click at [496, 202] on div "00:00:00.052" at bounding box center [434, 200] width 127 height 18
click at [492, 200] on icon at bounding box center [490, 200] width 6 height 6
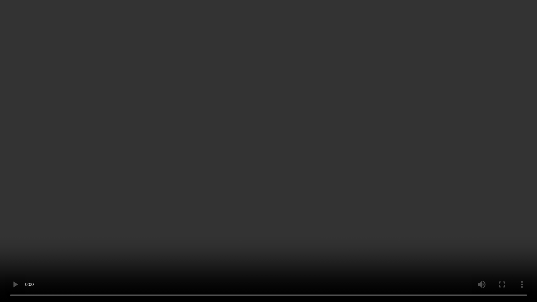
click at [348, 157] on video at bounding box center [268, 151] width 537 height 302
click at [264, 128] on video at bounding box center [268, 151] width 537 height 302
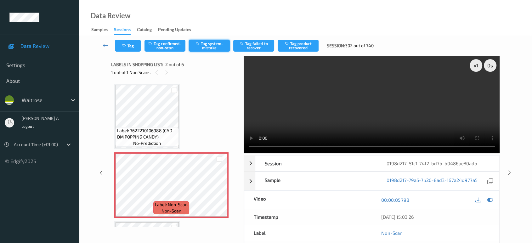
click at [208, 42] on button "Tag system-mistake" at bounding box center [209, 46] width 41 height 12
click at [135, 42] on button "Tag" at bounding box center [128, 46] width 26 height 12
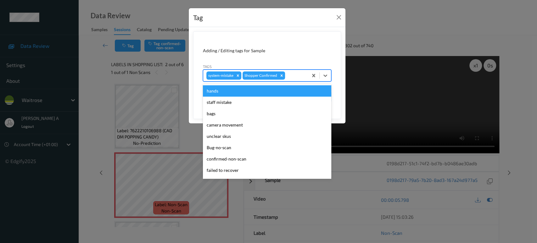
click at [294, 77] on div at bounding box center [295, 76] width 19 height 8
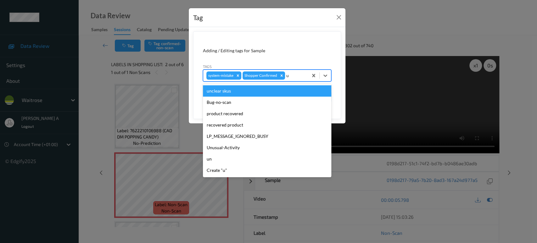
type input "un"
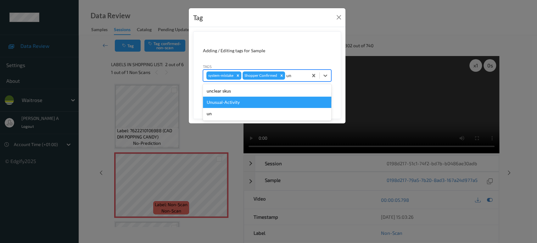
click at [269, 99] on div "Unusual-Activity" at bounding box center [267, 102] width 128 height 11
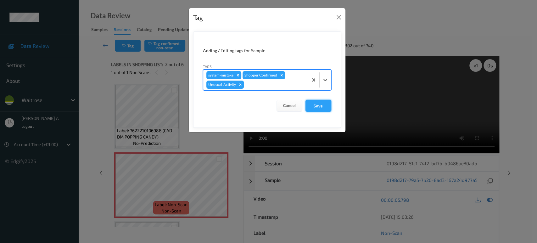
click at [313, 103] on button "Save" at bounding box center [319, 106] width 26 height 12
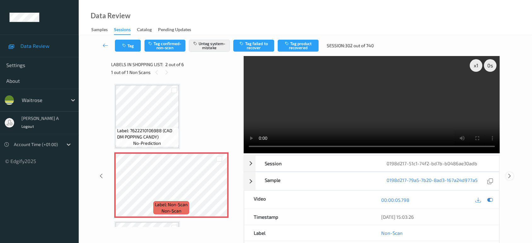
click at [511, 173] on icon at bounding box center [509, 176] width 5 height 6
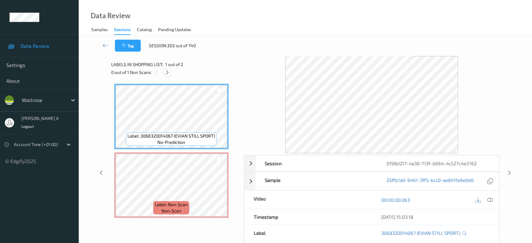
click at [170, 72] on div at bounding box center [167, 72] width 8 height 8
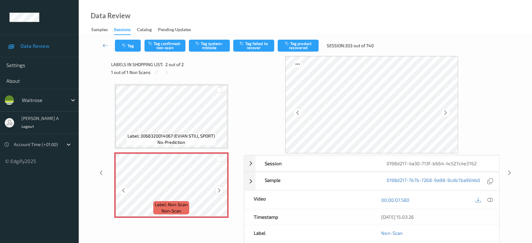
click at [218, 191] on icon at bounding box center [219, 191] width 5 height 6
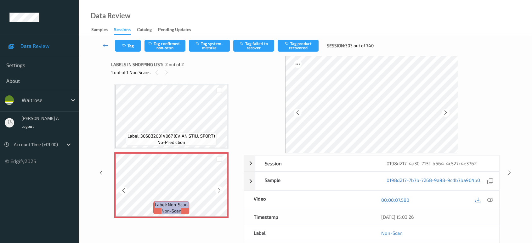
click at [218, 191] on icon at bounding box center [219, 191] width 5 height 6
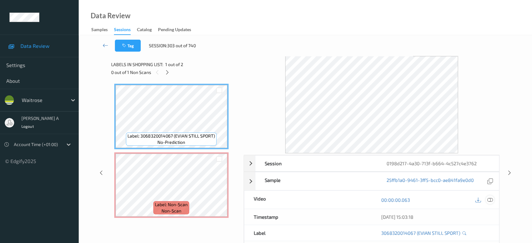
click at [489, 198] on icon at bounding box center [490, 200] width 6 height 6
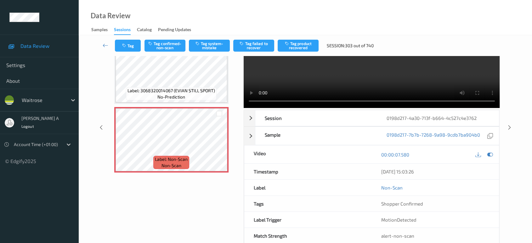
scroll to position [59, 0]
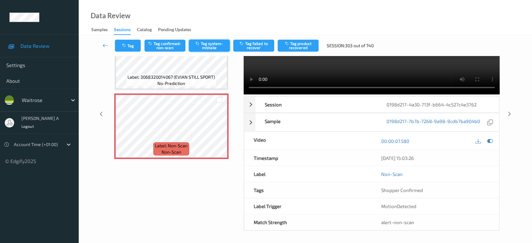
click at [204, 50] on button "Tag system-mistake" at bounding box center [209, 46] width 41 height 12
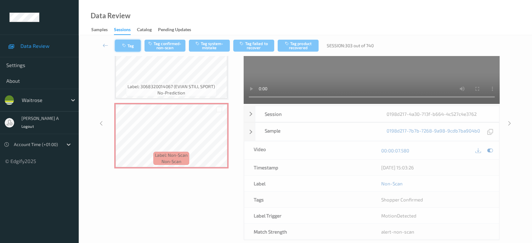
scroll to position [9, 0]
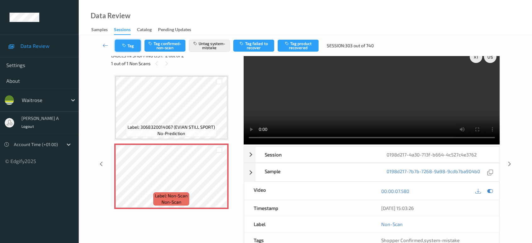
click at [137, 46] on button "Tag" at bounding box center [128, 46] width 26 height 12
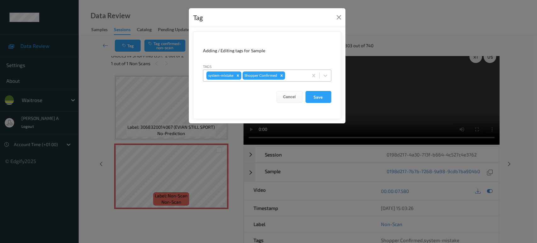
click at [291, 72] on div at bounding box center [295, 76] width 19 height 8
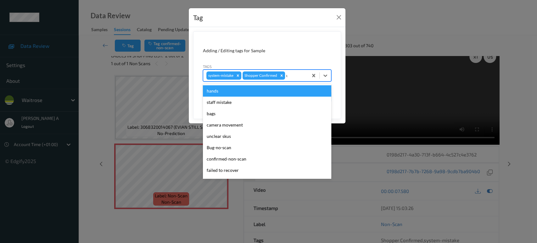
type input "un"
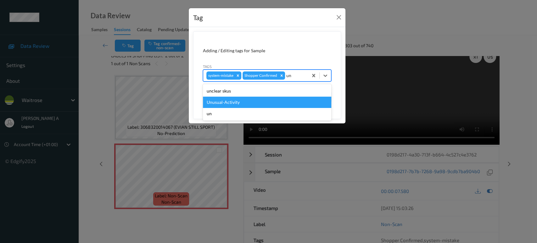
click at [264, 102] on div "Unusual-Activity" at bounding box center [267, 102] width 128 height 11
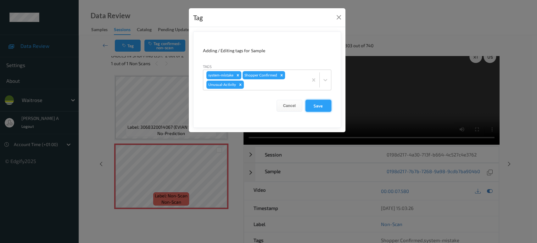
click at [325, 108] on button "Save" at bounding box center [319, 106] width 26 height 12
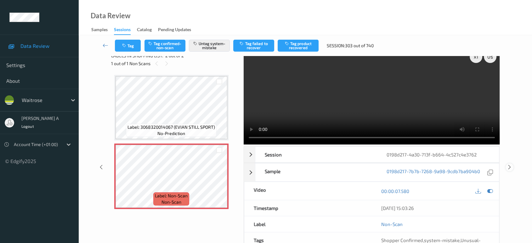
click at [510, 164] on icon at bounding box center [509, 167] width 5 height 6
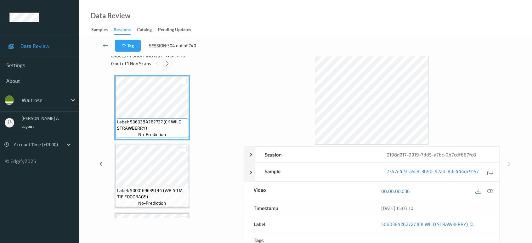
click at [168, 65] on icon at bounding box center [167, 64] width 5 height 6
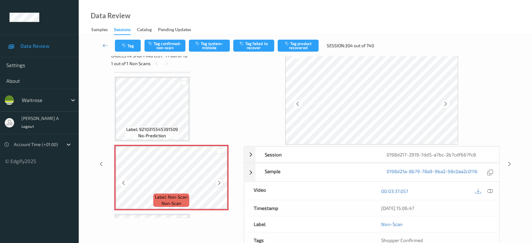
click at [217, 180] on icon at bounding box center [219, 183] width 5 height 6
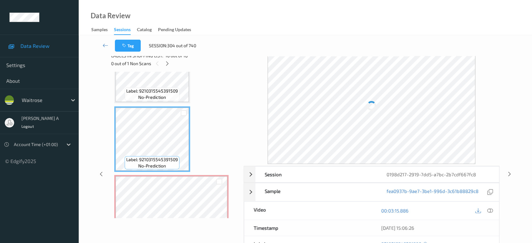
scroll to position [958, 0]
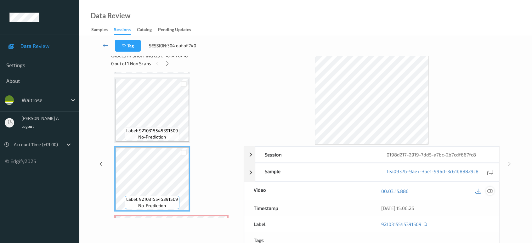
click at [491, 188] on icon at bounding box center [490, 191] width 6 height 6
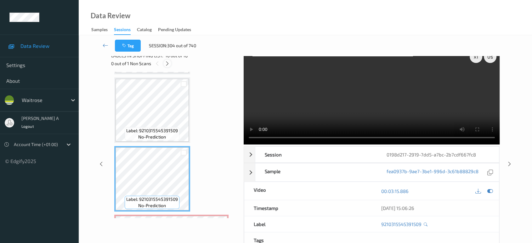
click at [170, 65] on div at bounding box center [167, 63] width 8 height 8
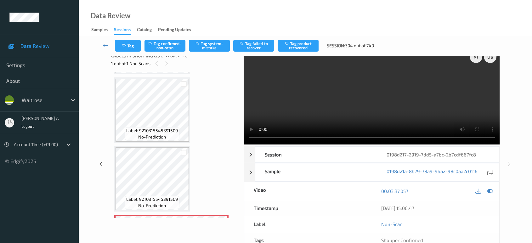
scroll to position [1028, 0]
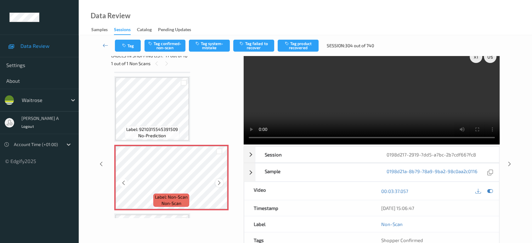
click at [220, 180] on icon at bounding box center [219, 183] width 5 height 6
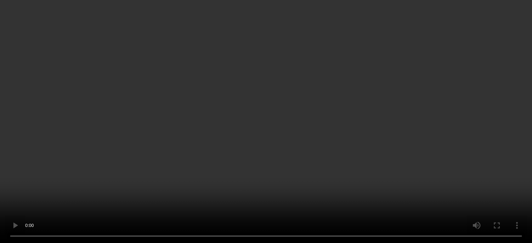
scroll to position [1027, 0]
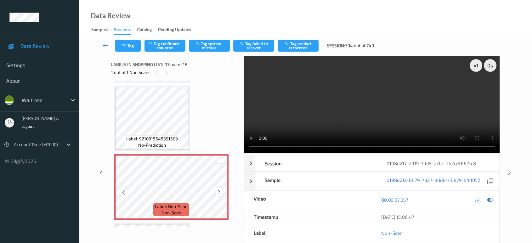
click at [221, 189] on icon at bounding box center [219, 192] width 5 height 6
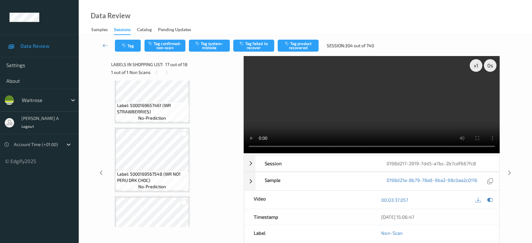
scroll to position [328, 0]
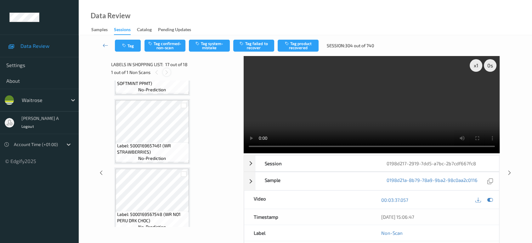
click at [169, 72] on div at bounding box center [167, 72] width 8 height 8
click at [169, 72] on icon at bounding box center [166, 73] width 5 height 6
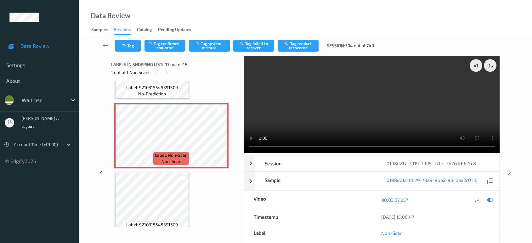
scroll to position [1087, 0]
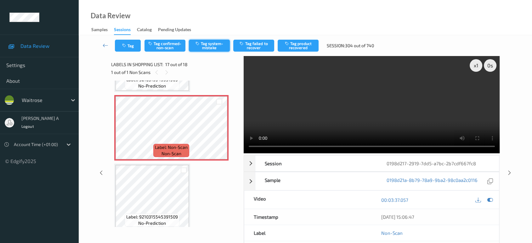
click at [212, 42] on button "Tag system-mistake" at bounding box center [209, 46] width 41 height 12
click at [126, 44] on icon "button" at bounding box center [124, 45] width 5 height 4
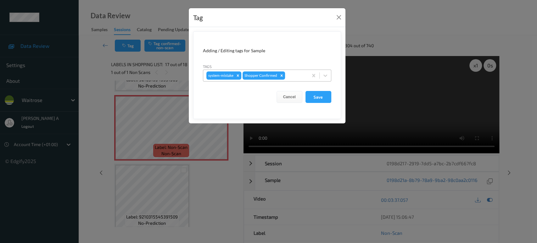
click at [291, 72] on div at bounding box center [295, 76] width 19 height 8
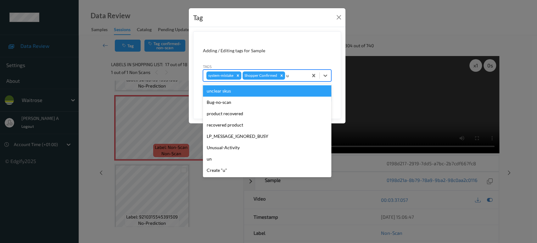
type input "un"
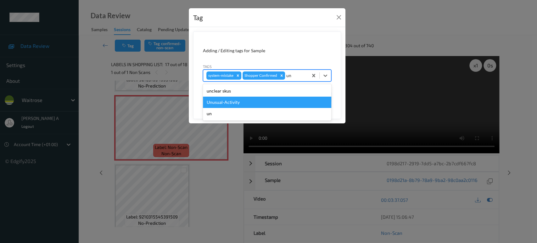
click at [259, 103] on div "Unusual-Activity" at bounding box center [267, 102] width 128 height 11
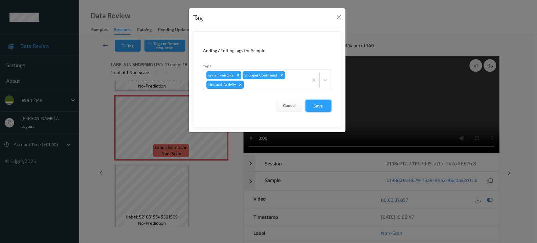
click at [317, 105] on button "Save" at bounding box center [319, 106] width 26 height 12
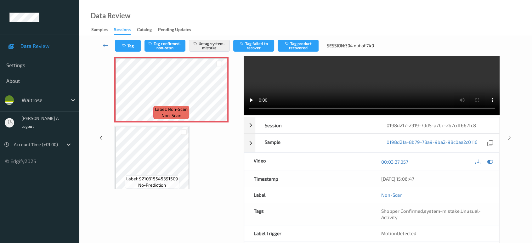
scroll to position [0, 0]
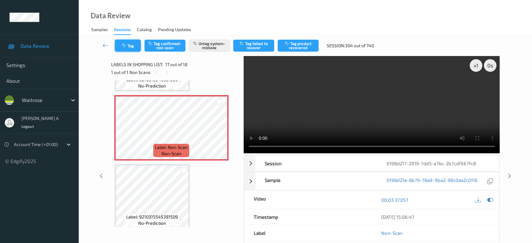
click at [127, 43] on button "Tag" at bounding box center [128, 46] width 26 height 12
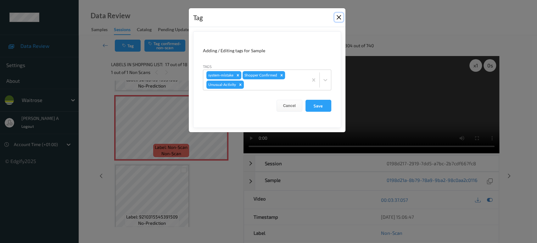
click at [339, 17] on button "Close" at bounding box center [339, 17] width 9 height 9
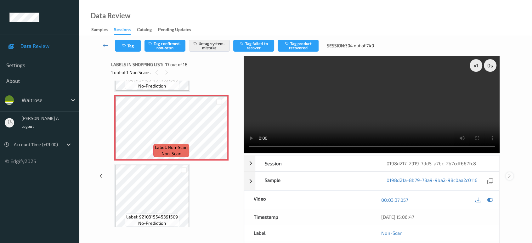
click at [511, 176] on icon at bounding box center [509, 176] width 5 height 6
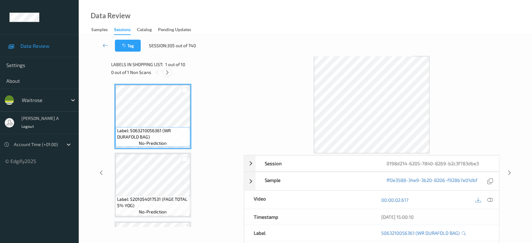
click at [171, 71] on div at bounding box center [167, 72] width 8 height 8
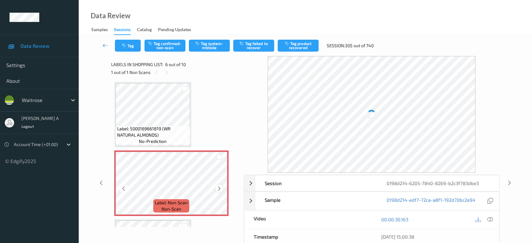
click at [220, 188] on icon at bounding box center [219, 189] width 5 height 6
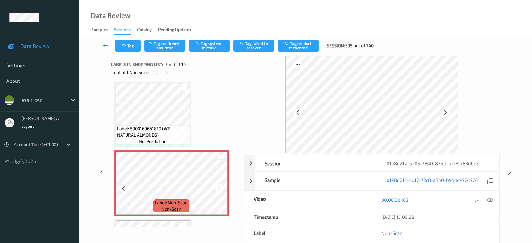
click at [220, 188] on icon at bounding box center [219, 189] width 5 height 6
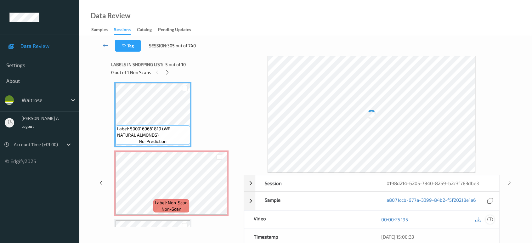
click at [492, 218] on icon at bounding box center [490, 220] width 6 height 6
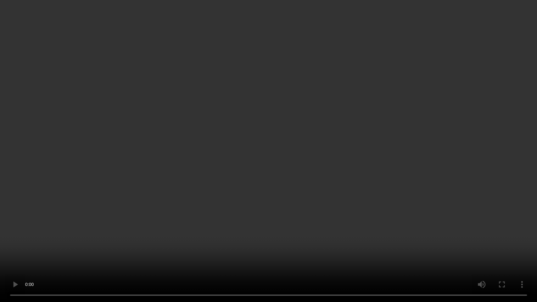
click at [261, 169] on video at bounding box center [268, 151] width 537 height 302
click at [309, 184] on video at bounding box center [268, 151] width 537 height 302
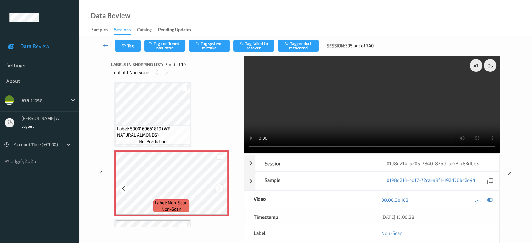
click at [220, 188] on icon at bounding box center [219, 189] width 5 height 6
click at [121, 189] on icon at bounding box center [123, 189] width 5 height 6
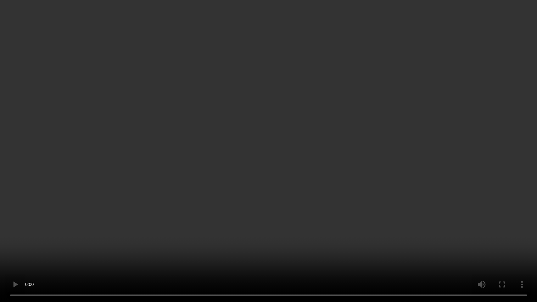
click at [302, 184] on video at bounding box center [268, 151] width 537 height 302
click at [301, 184] on video at bounding box center [268, 151] width 537 height 302
click at [284, 150] on video at bounding box center [268, 151] width 537 height 302
click at [280, 161] on video at bounding box center [268, 151] width 537 height 302
click at [336, 187] on video at bounding box center [268, 151] width 537 height 302
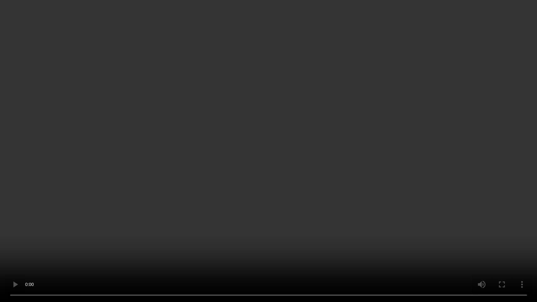
drag, startPoint x: 348, startPoint y: 161, endPoint x: 320, endPoint y: 65, distance: 98.9
click at [348, 160] on video at bounding box center [268, 151] width 537 height 302
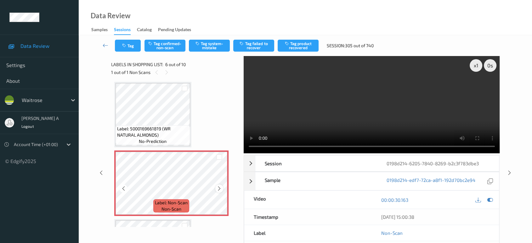
click at [219, 187] on icon at bounding box center [219, 189] width 5 height 6
click at [212, 40] on button "Tag system-mistake" at bounding box center [209, 46] width 41 height 12
click at [214, 49] on button "Tag system-mistake" at bounding box center [209, 46] width 41 height 12
click at [133, 49] on button "Tag" at bounding box center [128, 46] width 26 height 12
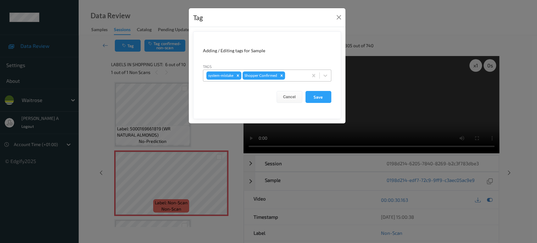
click at [295, 77] on div at bounding box center [295, 76] width 19 height 8
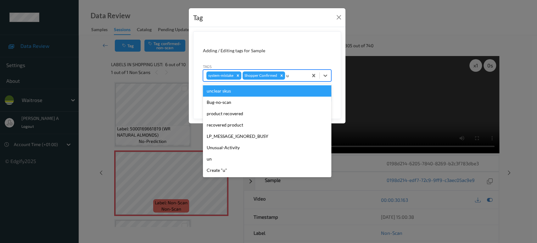
type input "un"
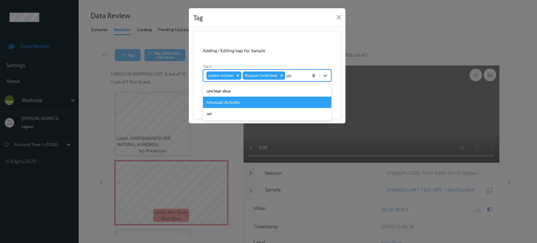
click at [234, 106] on div "Unusual-Activity" at bounding box center [267, 102] width 128 height 11
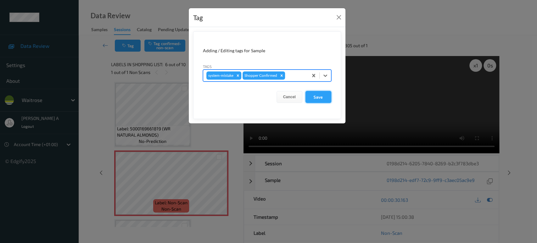
click at [321, 98] on button "Save" at bounding box center [319, 97] width 26 height 12
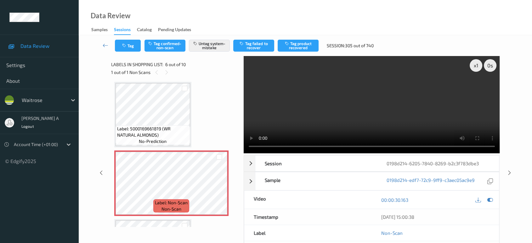
click at [128, 51] on button "Tag" at bounding box center [128, 46] width 26 height 12
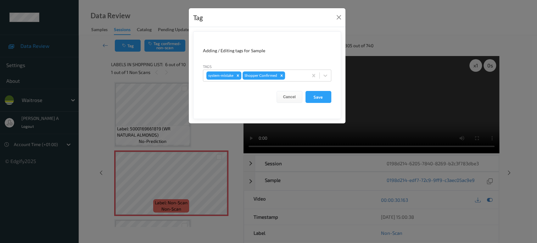
click at [133, 48] on div "Tag Adding / Editing tags for Sample Tags system-mistake Shopper Confirmed Canc…" at bounding box center [268, 121] width 537 height 243
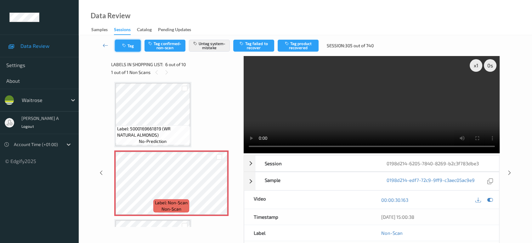
click at [122, 47] on button "Tag" at bounding box center [128, 46] width 26 height 12
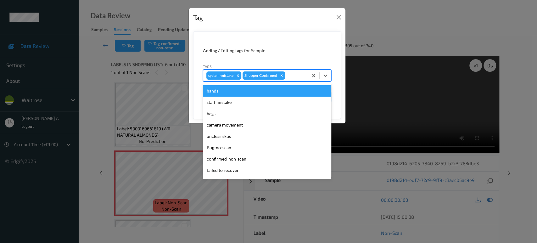
click at [296, 75] on div at bounding box center [295, 76] width 19 height 8
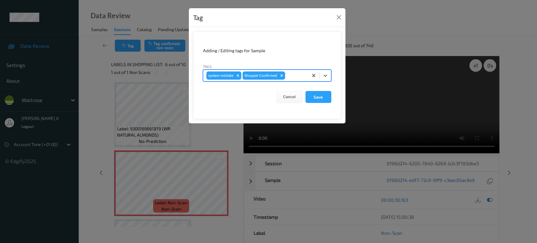
click at [297, 76] on div at bounding box center [295, 76] width 19 height 8
click at [338, 16] on button "Close" at bounding box center [339, 17] width 9 height 9
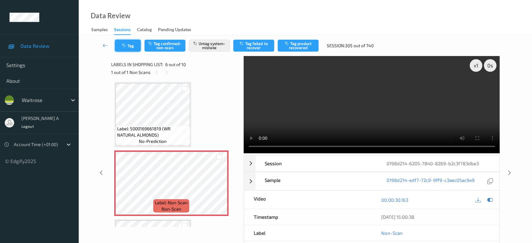
click at [136, 44] on button "Tag" at bounding box center [128, 46] width 26 height 12
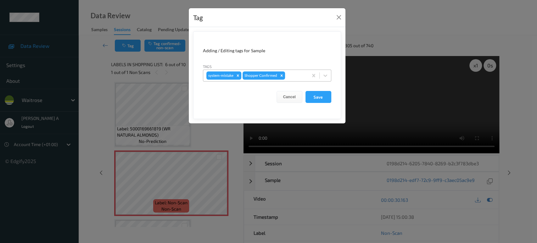
click at [292, 73] on div at bounding box center [295, 76] width 19 height 8
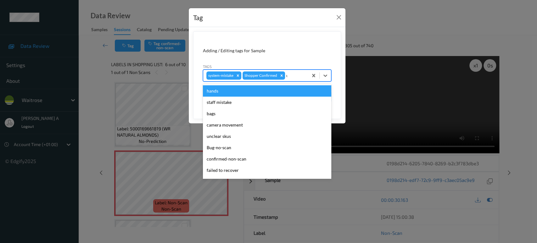
type input "un"
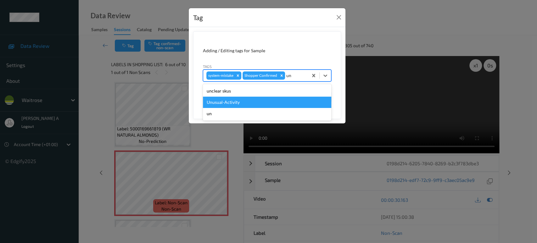
click at [233, 100] on div "Unusual-Activity" at bounding box center [267, 102] width 128 height 11
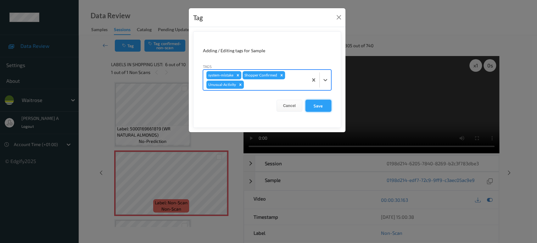
click at [319, 109] on button "Save" at bounding box center [319, 106] width 26 height 12
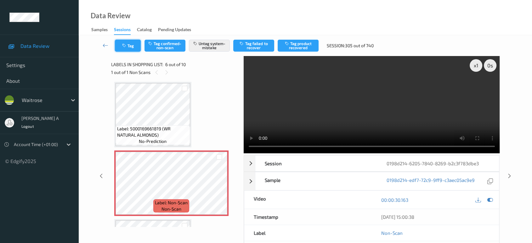
click at [134, 50] on button "Tag" at bounding box center [128, 46] width 26 height 12
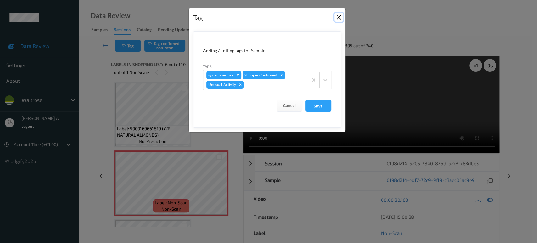
click at [337, 17] on button "Close" at bounding box center [339, 17] width 9 height 9
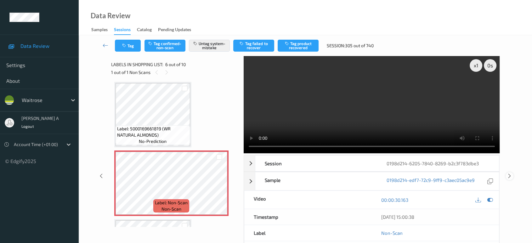
click at [509, 177] on icon at bounding box center [509, 176] width 5 height 6
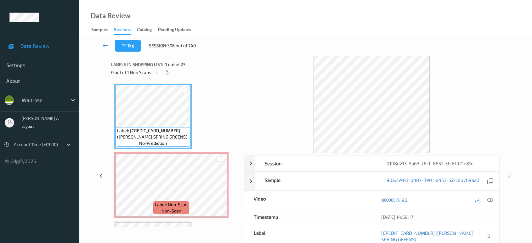
drag, startPoint x: 171, startPoint y: 72, endPoint x: 171, endPoint y: 79, distance: 7.6
click at [171, 72] on div at bounding box center [167, 72] width 8 height 8
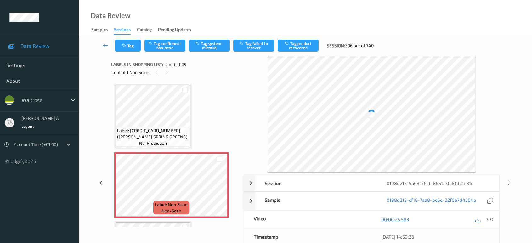
scroll to position [3, 0]
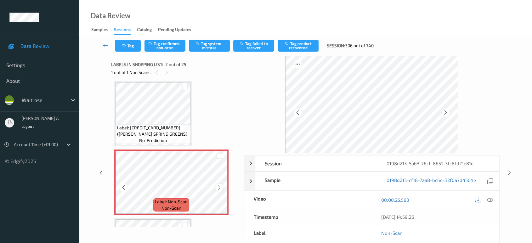
click at [219, 189] on icon at bounding box center [219, 188] width 5 height 6
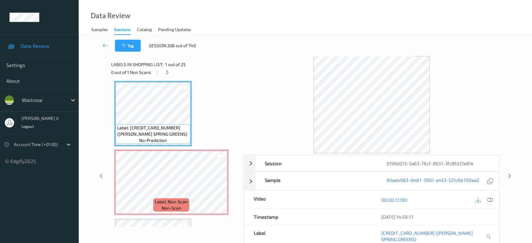
click at [490, 201] on icon at bounding box center [490, 200] width 6 height 6
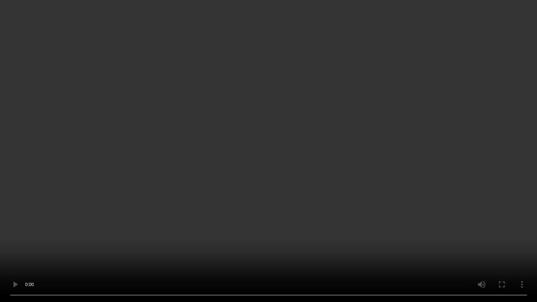
click at [283, 201] on video at bounding box center [268, 151] width 537 height 302
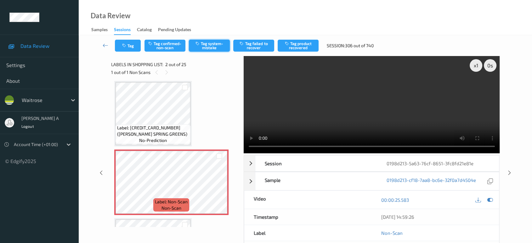
click at [212, 44] on button "Tag system-mistake" at bounding box center [209, 46] width 41 height 12
click at [131, 46] on button "Tag" at bounding box center [128, 46] width 26 height 12
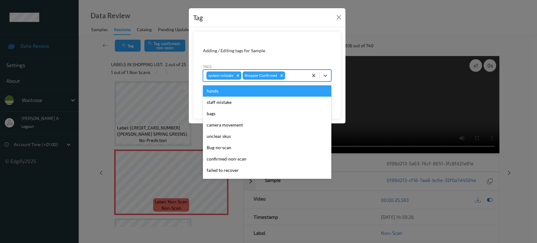
click at [290, 73] on div at bounding box center [295, 76] width 19 height 8
type input "un"
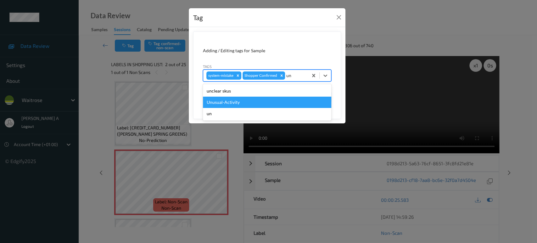
click at [256, 100] on div "Unusual-Activity" at bounding box center [267, 102] width 128 height 11
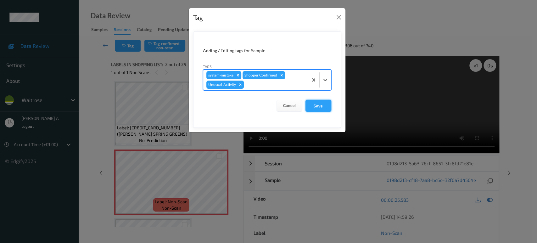
click at [325, 107] on button "Save" at bounding box center [319, 106] width 26 height 12
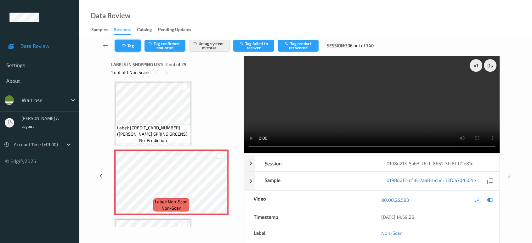
click at [133, 47] on button "Tag" at bounding box center [128, 46] width 26 height 12
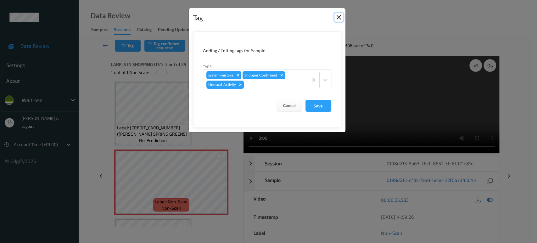
drag, startPoint x: 340, startPoint y: 18, endPoint x: 406, endPoint y: 111, distance: 114.7
click at [340, 18] on button "Close" at bounding box center [339, 17] width 9 height 9
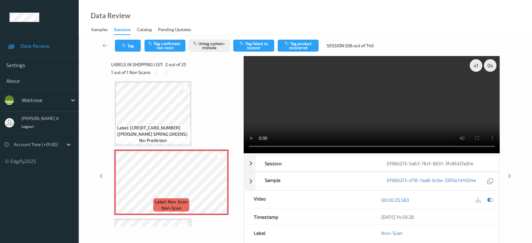
drag, startPoint x: 509, startPoint y: 151, endPoint x: 354, endPoint y: 27, distance: 198.8
click at [509, 173] on icon at bounding box center [509, 176] width 5 height 6
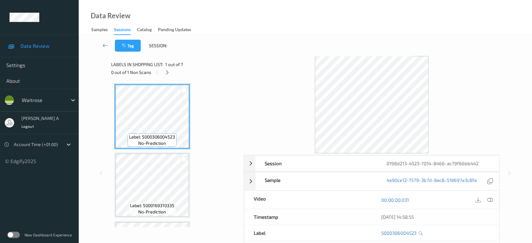
click at [104, 45] on icon at bounding box center [106, 45] width 6 height 6
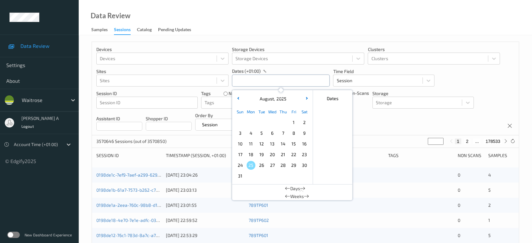
click at [293, 80] on input "text" at bounding box center [281, 81] width 98 height 12
click at [293, 153] on span "22" at bounding box center [293, 154] width 9 height 9
type input "[DATE] 00:00 -> [DATE] 23:59"
click at [377, 126] on div "Devices Devices Storage Devices Storage Devices Clusters Clusters Sites Sites d…" at bounding box center [305, 88] width 427 height 93
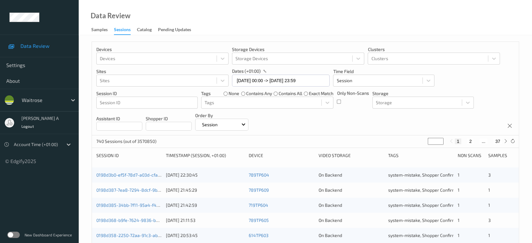
click at [433, 141] on input "*" at bounding box center [436, 141] width 16 height 7
type input "**"
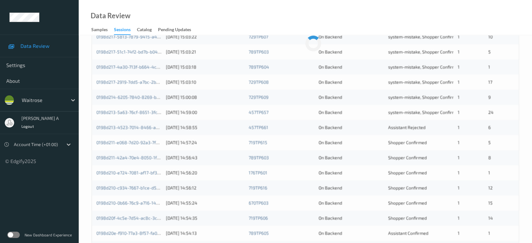
scroll to position [140, 0]
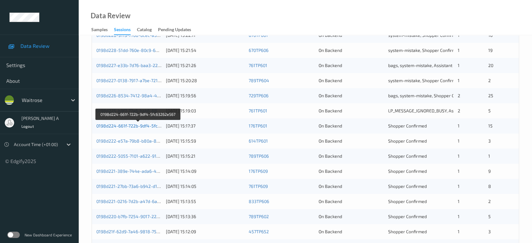
type input "**"
click at [150, 125] on link "0198d224-661f-722b-9df4-5fc63262e567" at bounding box center [138, 125] width 84 height 5
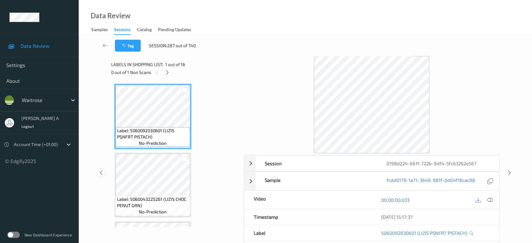
click at [102, 173] on icon at bounding box center [101, 173] width 5 height 6
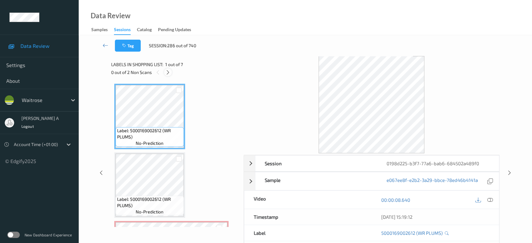
click at [171, 72] on div at bounding box center [168, 72] width 8 height 8
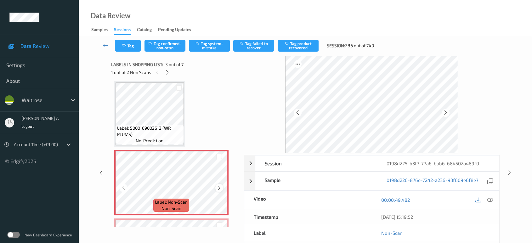
click at [221, 186] on icon at bounding box center [219, 188] width 5 height 6
click at [99, 171] on icon at bounding box center [101, 173] width 5 height 6
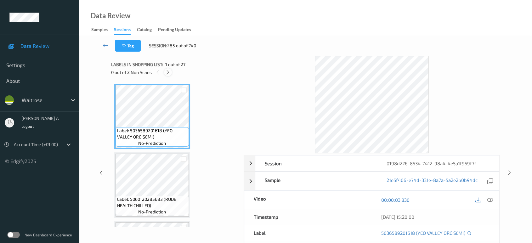
click at [171, 73] on icon at bounding box center [167, 73] width 5 height 6
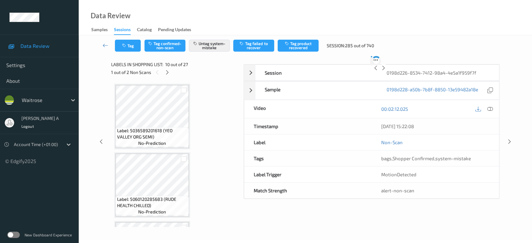
scroll to position [550, 0]
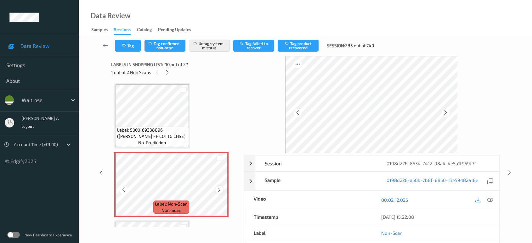
click at [219, 187] on icon at bounding box center [219, 190] width 5 height 6
click at [107, 47] on icon at bounding box center [106, 45] width 6 height 6
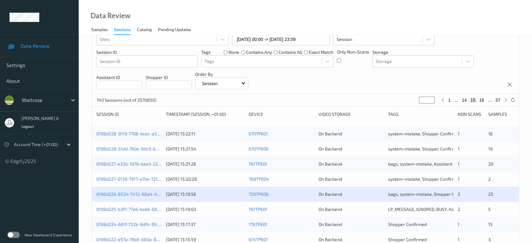
scroll to position [70, 0]
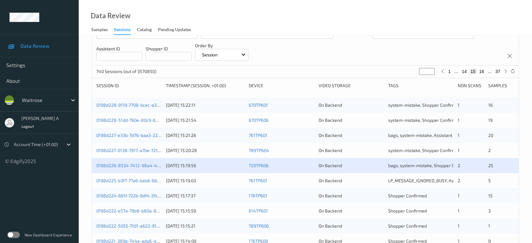
click at [481, 71] on button "16" at bounding box center [481, 72] width 9 height 6
type input "**"
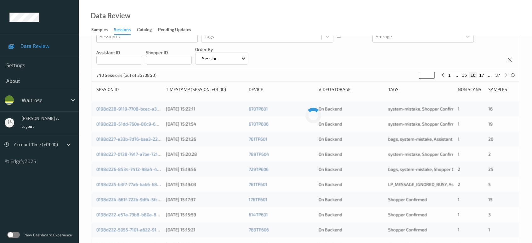
scroll to position [105, 0]
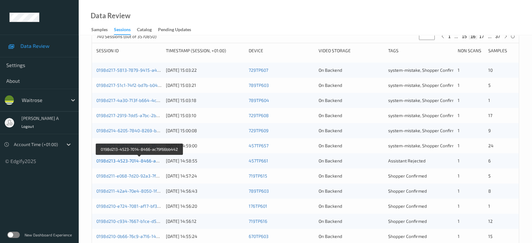
click at [142, 161] on link "0198d213-4523-7014-8466-ac79f66bb442" at bounding box center [139, 160] width 86 height 5
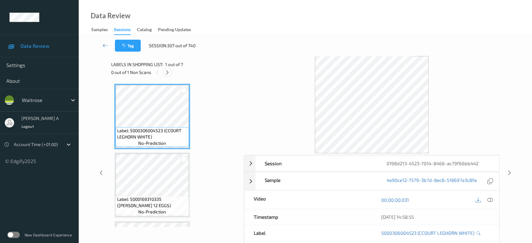
click at [168, 69] on div at bounding box center [167, 72] width 8 height 8
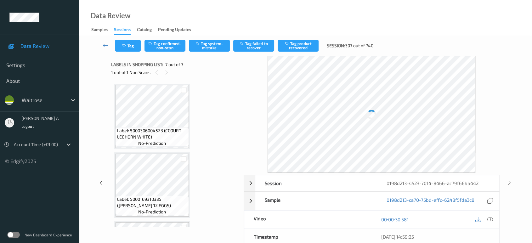
scroll to position [335, 0]
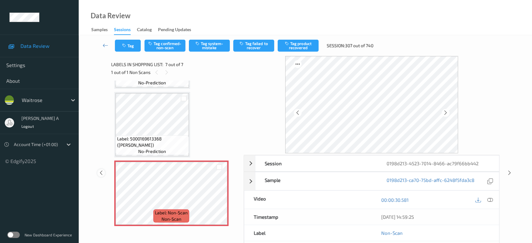
click at [102, 173] on icon at bounding box center [101, 173] width 5 height 6
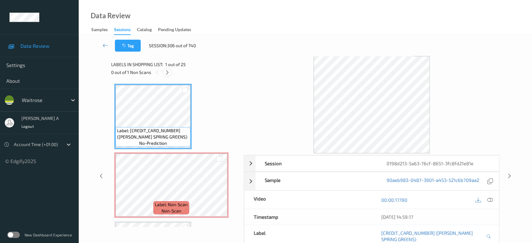
click at [169, 70] on icon at bounding box center [167, 73] width 5 height 6
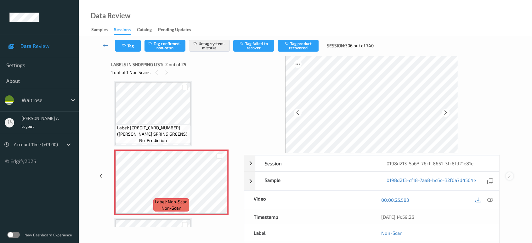
click at [509, 179] on div at bounding box center [510, 176] width 8 height 8
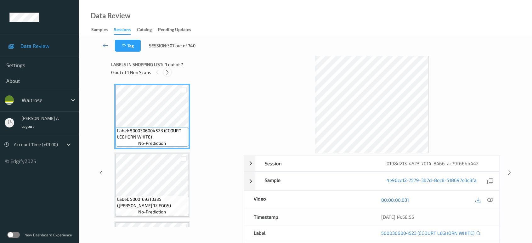
click at [167, 70] on icon at bounding box center [167, 73] width 5 height 6
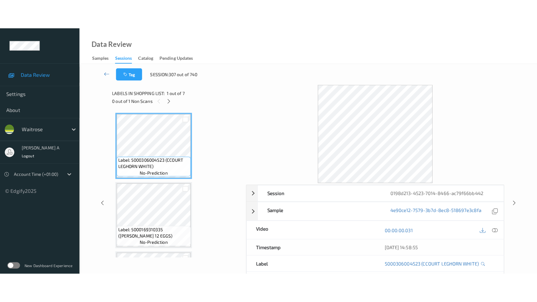
scroll to position [335, 0]
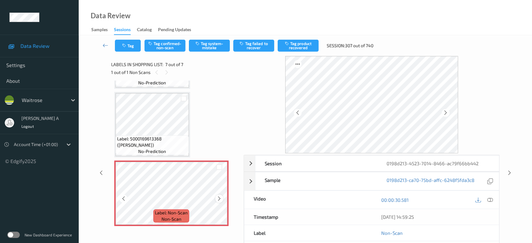
click at [218, 197] on icon at bounding box center [219, 199] width 5 height 6
click at [221, 196] on icon at bounding box center [219, 199] width 5 height 6
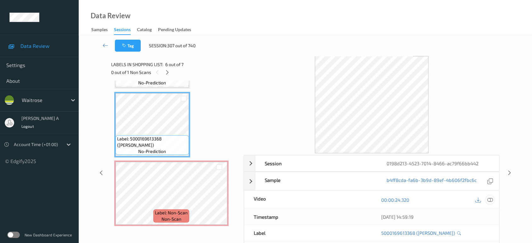
click at [491, 201] on icon at bounding box center [490, 200] width 6 height 6
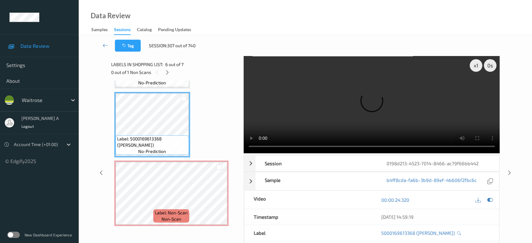
scroll to position [276, 0]
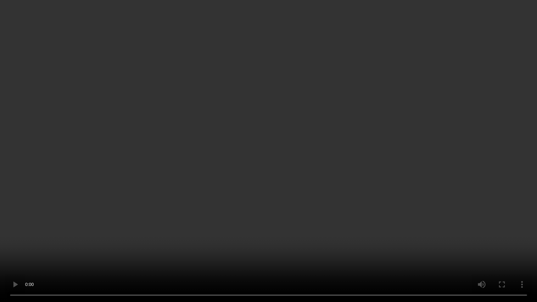
drag, startPoint x: 300, startPoint y: 122, endPoint x: 291, endPoint y: 105, distance: 19.9
click at [300, 122] on video at bounding box center [268, 151] width 537 height 302
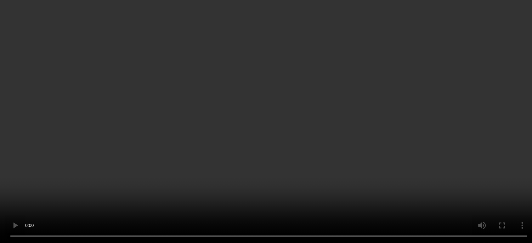
scroll to position [335, 0]
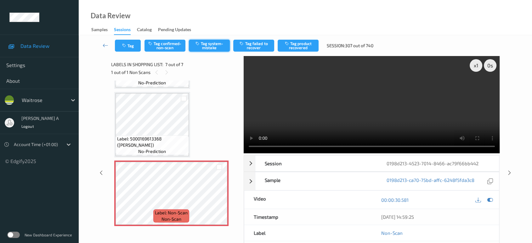
click at [208, 42] on button "Tag system-mistake" at bounding box center [209, 46] width 41 height 12
click at [130, 48] on button "Tag" at bounding box center [128, 46] width 26 height 12
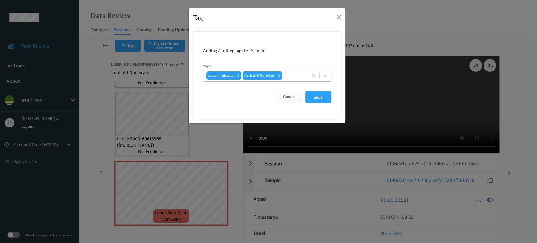
click at [295, 73] on div at bounding box center [294, 76] width 21 height 8
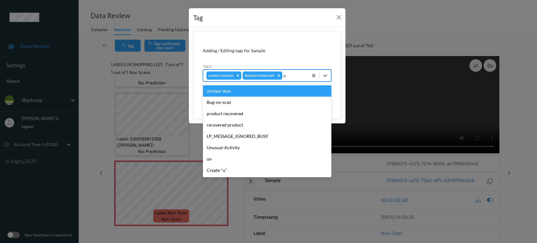
type input "un"
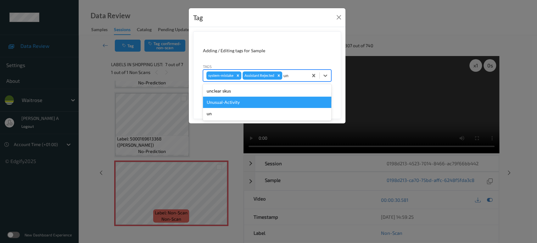
click at [272, 98] on div "Unusual-Activity" at bounding box center [267, 102] width 128 height 11
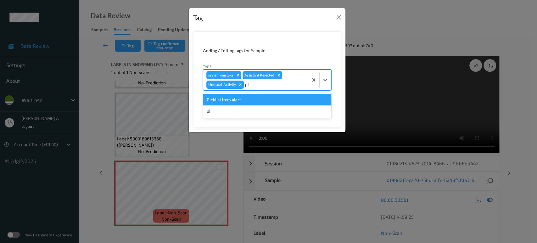
type input "pic"
click at [274, 100] on div "Picklist item alert" at bounding box center [267, 99] width 128 height 11
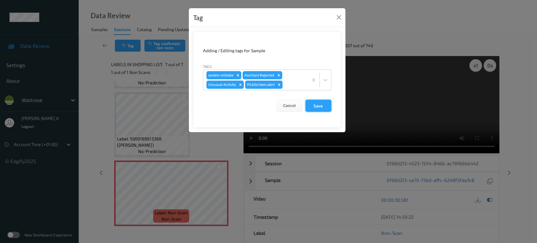
click at [326, 107] on button "Save" at bounding box center [319, 106] width 26 height 12
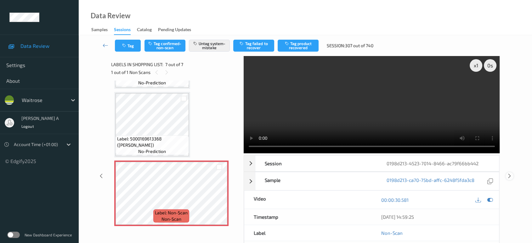
click at [509, 176] on icon at bounding box center [509, 176] width 5 height 6
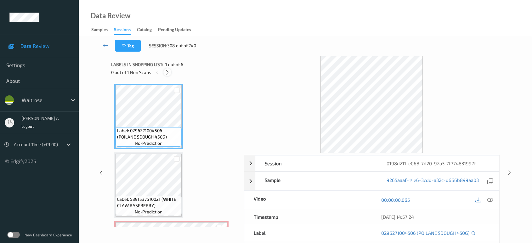
click at [168, 71] on icon at bounding box center [167, 73] width 5 height 6
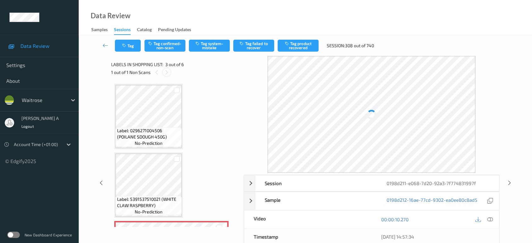
scroll to position [71, 0]
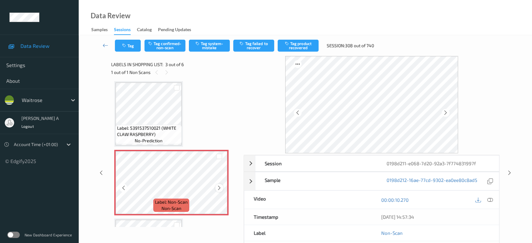
click at [219, 186] on icon at bounding box center [219, 188] width 5 height 6
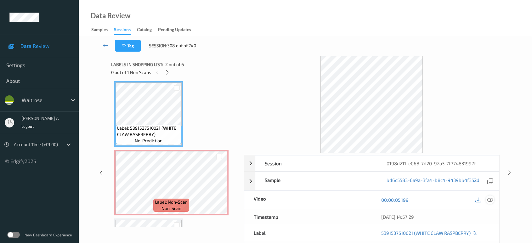
click at [490, 199] on icon at bounding box center [490, 200] width 6 height 6
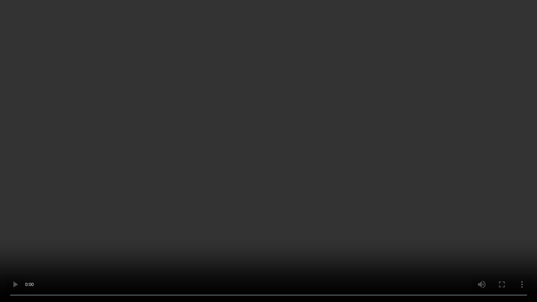
click at [372, 137] on video at bounding box center [268, 151] width 537 height 302
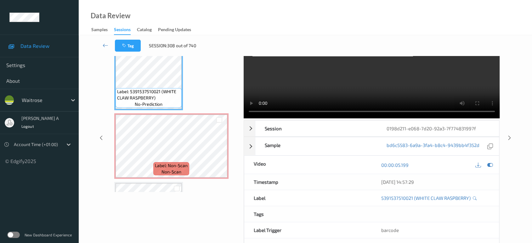
scroll to position [57, 0]
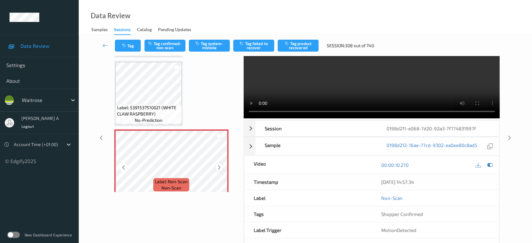
click at [217, 168] on icon at bounding box center [219, 168] width 5 height 6
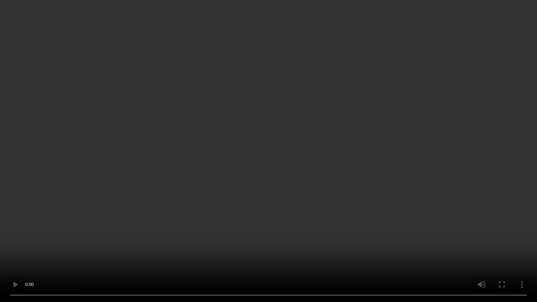
click at [277, 180] on video at bounding box center [268, 151] width 537 height 302
click at [280, 161] on video at bounding box center [268, 151] width 537 height 302
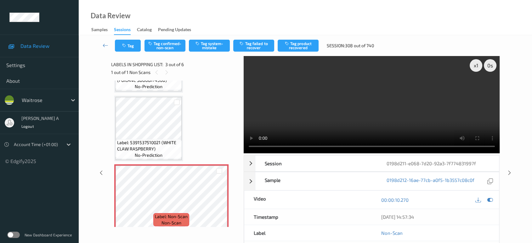
click at [396, 112] on video at bounding box center [372, 104] width 256 height 97
click at [164, 47] on button "Tag confirmed-non-scan" at bounding box center [164, 46] width 41 height 12
click at [263, 45] on button "Tag failed to recover" at bounding box center [253, 46] width 41 height 12
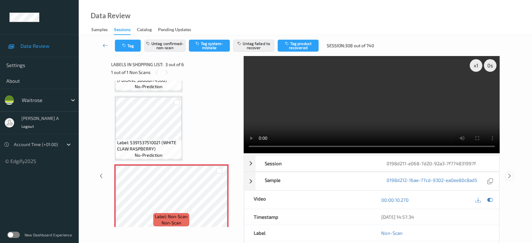
click at [508, 173] on icon at bounding box center [509, 176] width 5 height 6
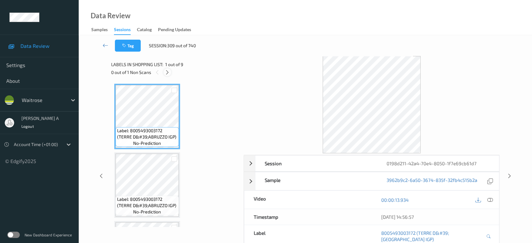
click at [167, 72] on icon at bounding box center [167, 73] width 5 height 6
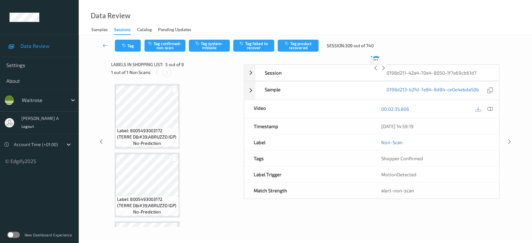
scroll to position [208, 0]
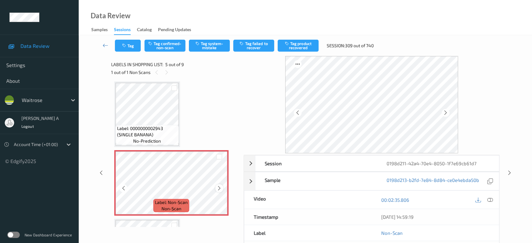
click at [220, 186] on icon at bounding box center [219, 188] width 5 height 6
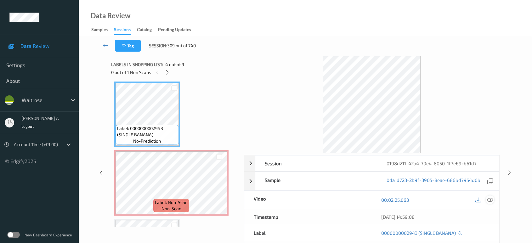
click at [491, 201] on icon at bounding box center [490, 200] width 6 height 6
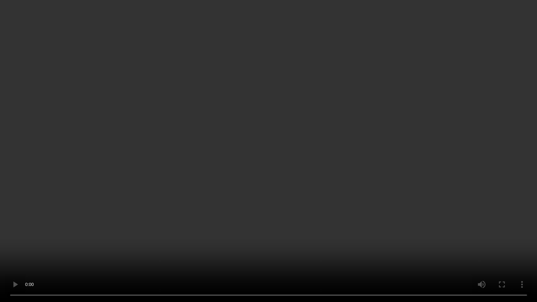
click at [283, 150] on video at bounding box center [268, 151] width 537 height 302
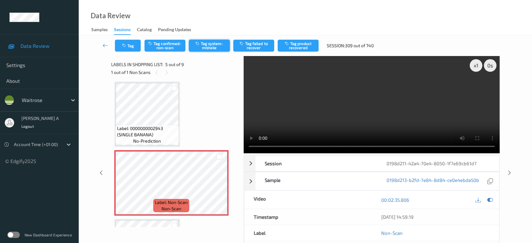
click at [199, 49] on button "Tag system-mistake" at bounding box center [209, 46] width 41 height 12
click at [219, 188] on icon at bounding box center [219, 188] width 5 height 6
click at [133, 47] on button "Tag" at bounding box center [128, 46] width 26 height 12
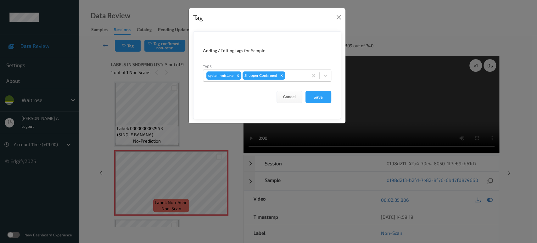
click at [295, 75] on div at bounding box center [295, 76] width 19 height 8
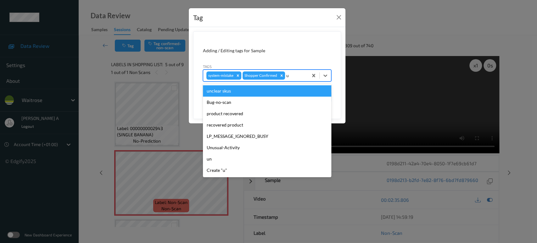
type input "un"
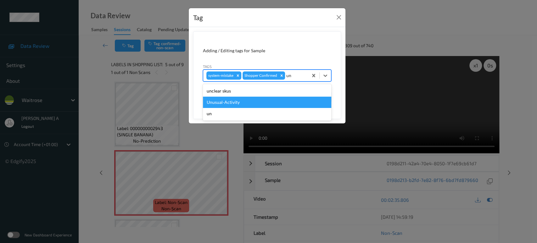
click at [256, 99] on div "Unusual-Activity" at bounding box center [267, 102] width 128 height 11
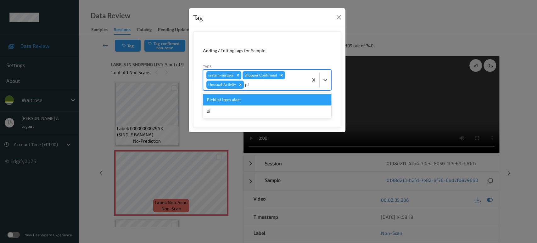
type input "pic"
click at [274, 101] on div "Picklist item alert" at bounding box center [267, 99] width 128 height 11
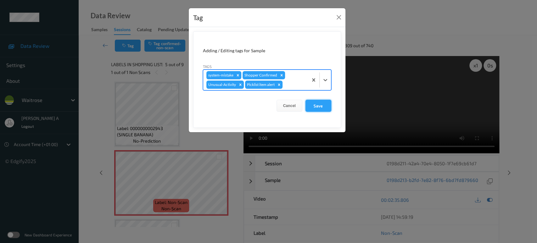
click at [320, 109] on button "Save" at bounding box center [319, 106] width 26 height 12
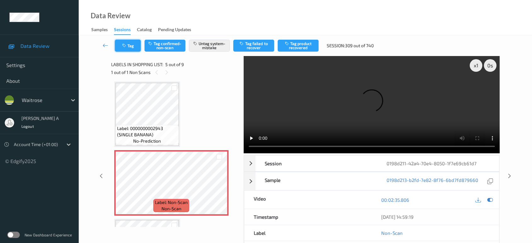
click at [132, 49] on button "Tag" at bounding box center [128, 46] width 26 height 12
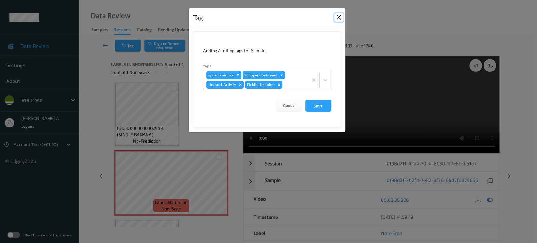
click at [338, 18] on button "Close" at bounding box center [339, 17] width 9 height 9
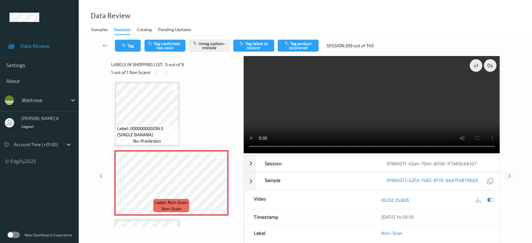
click at [509, 177] on icon at bounding box center [509, 176] width 5 height 6
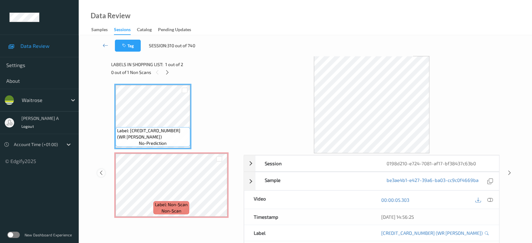
click at [102, 173] on icon at bounding box center [101, 173] width 5 height 6
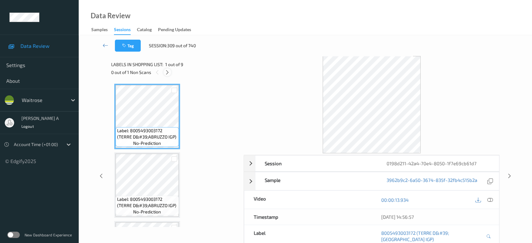
click at [165, 73] on icon at bounding box center [167, 73] width 5 height 6
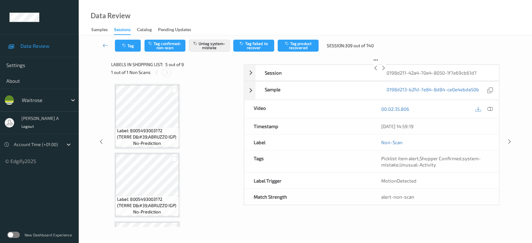
scroll to position [208, 0]
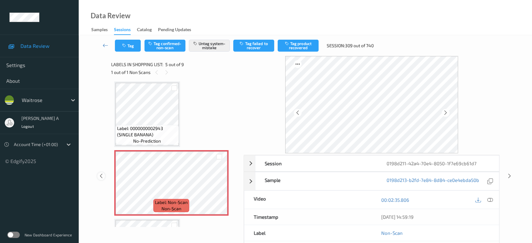
click at [100, 178] on icon at bounding box center [101, 176] width 5 height 6
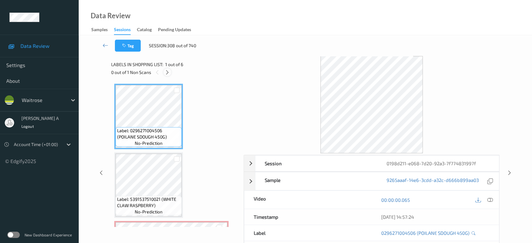
click at [167, 72] on icon at bounding box center [167, 73] width 5 height 6
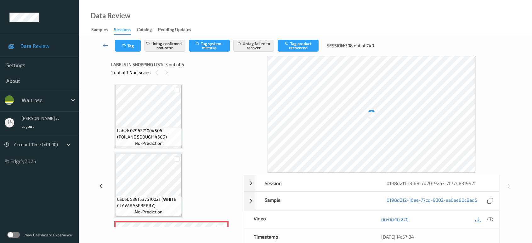
scroll to position [71, 0]
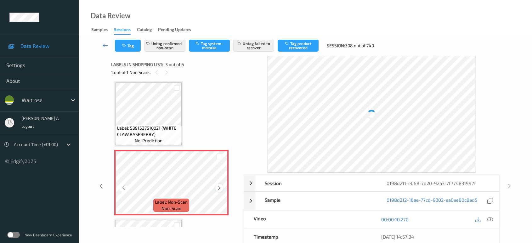
click at [219, 185] on icon at bounding box center [219, 188] width 5 height 6
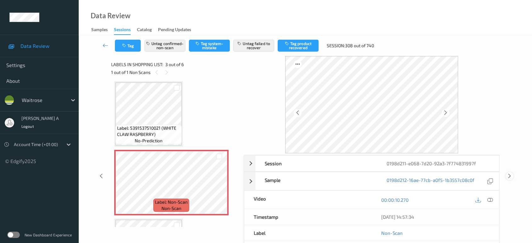
click at [511, 176] on icon at bounding box center [509, 176] width 5 height 6
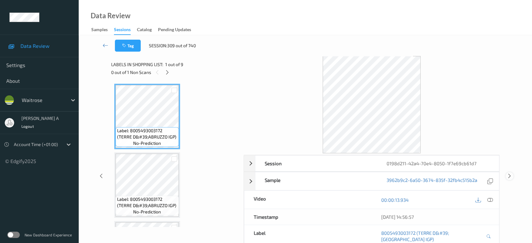
click at [511, 174] on icon at bounding box center [509, 176] width 5 height 6
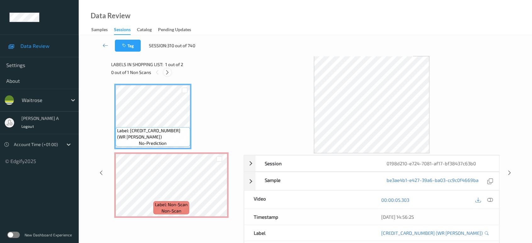
click at [168, 74] on icon at bounding box center [167, 73] width 5 height 6
click at [493, 199] on icon at bounding box center [490, 200] width 6 height 6
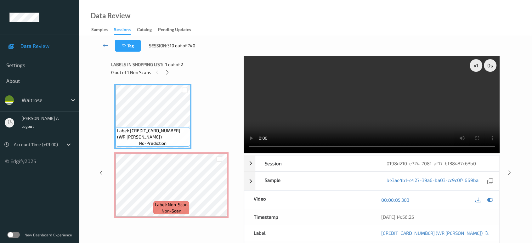
click at [351, 103] on video at bounding box center [372, 104] width 256 height 97
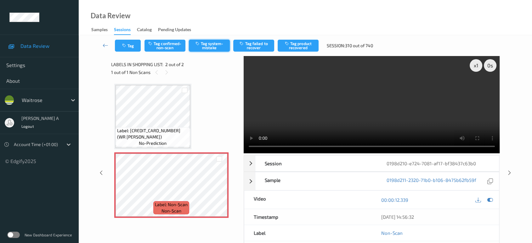
click at [203, 44] on button "Tag system-mistake" at bounding box center [209, 46] width 41 height 12
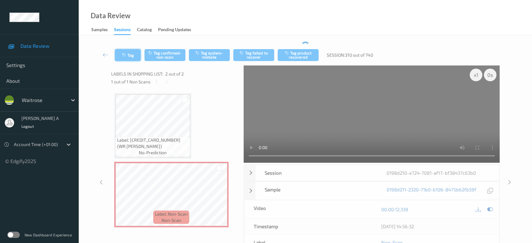
click at [128, 42] on div "Tag Tag confirmed-non-scan Tag system-mistake Tag failed to recover Tag product…" at bounding box center [305, 170] width 427 height 257
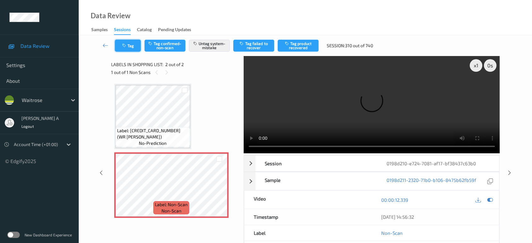
click at [128, 42] on button "Tag" at bounding box center [128, 46] width 26 height 12
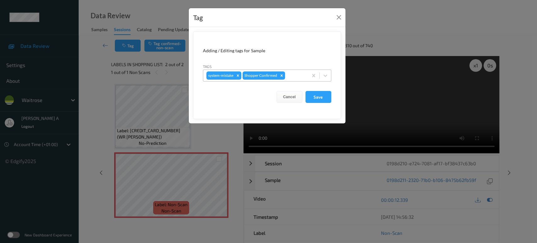
click at [294, 75] on div at bounding box center [295, 76] width 19 height 8
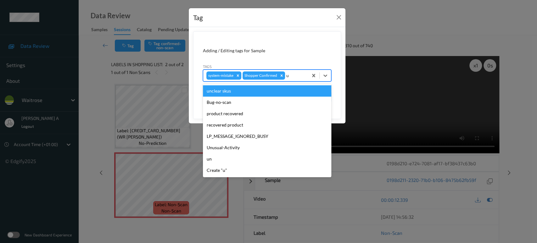
type input "un"
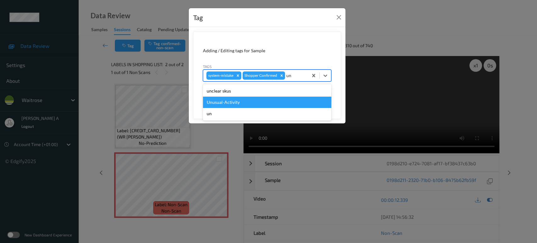
click at [255, 101] on div "Unusual-Activity" at bounding box center [267, 102] width 128 height 11
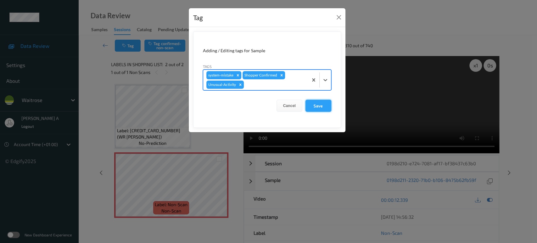
click at [315, 103] on button "Save" at bounding box center [319, 106] width 26 height 12
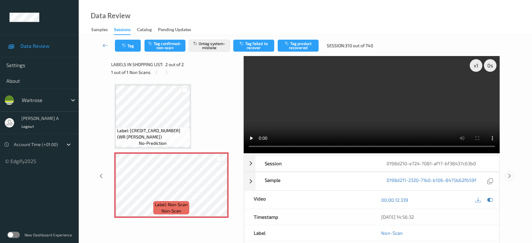
click at [510, 173] on icon at bounding box center [509, 176] width 5 height 6
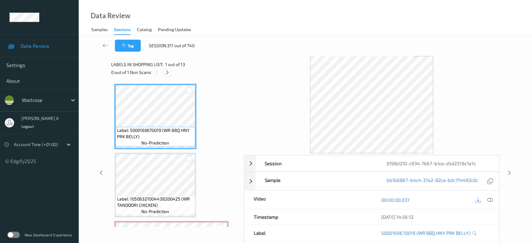
click at [169, 71] on icon at bounding box center [167, 73] width 5 height 6
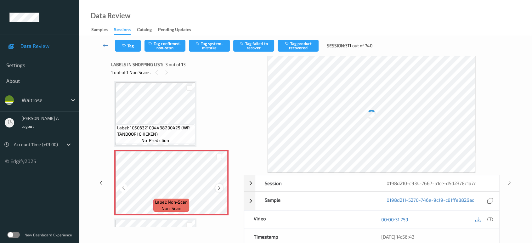
click at [218, 186] on icon at bounding box center [219, 188] width 5 height 6
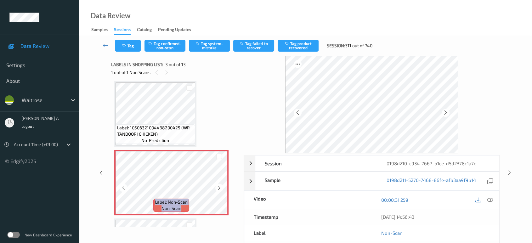
click at [218, 186] on icon at bounding box center [219, 188] width 5 height 6
click at [219, 188] on icon at bounding box center [219, 188] width 5 height 6
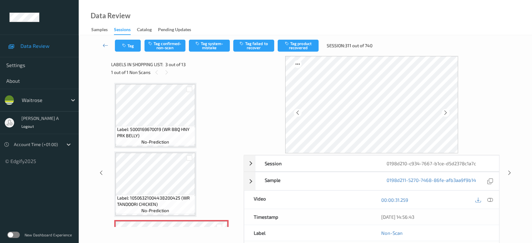
scroll to position [0, 0]
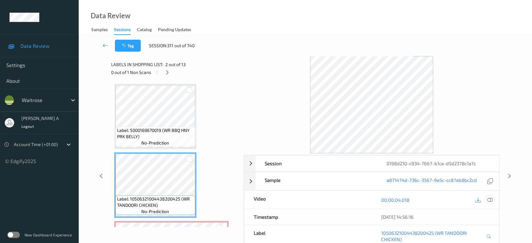
click at [490, 198] on icon at bounding box center [490, 200] width 6 height 6
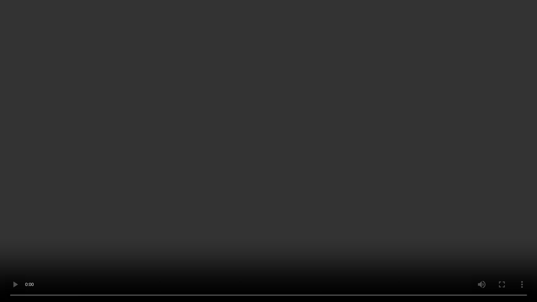
click at [284, 141] on video at bounding box center [268, 151] width 537 height 302
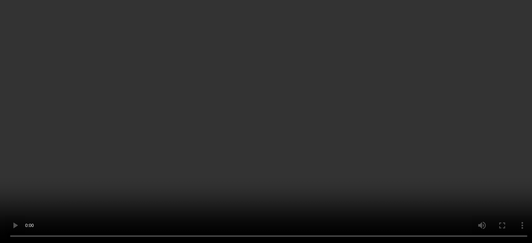
scroll to position [140, 0]
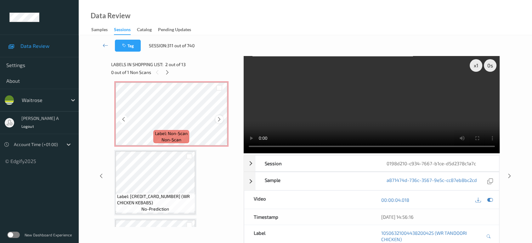
click at [219, 118] on icon at bounding box center [219, 119] width 5 height 6
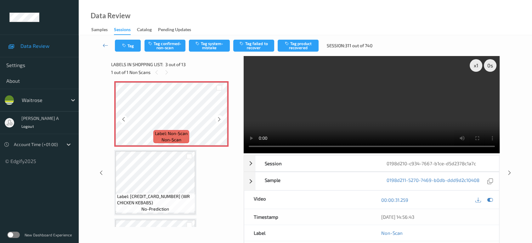
click at [219, 118] on icon at bounding box center [219, 119] width 5 height 6
click at [212, 50] on button "Tag system-mistake" at bounding box center [209, 46] width 41 height 12
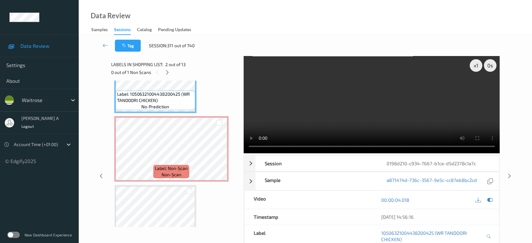
click at [377, 81] on video at bounding box center [372, 104] width 256 height 97
click at [386, 108] on video at bounding box center [372, 104] width 256 height 97
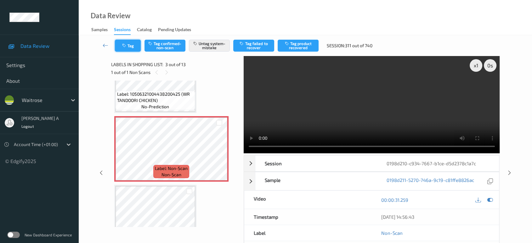
click at [129, 44] on button "Tag" at bounding box center [128, 46] width 26 height 12
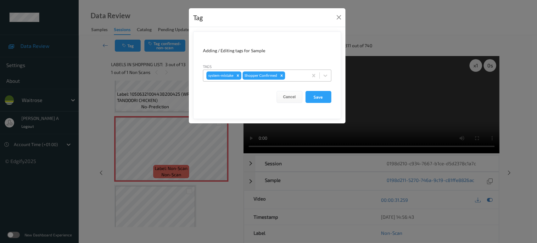
click at [294, 75] on div at bounding box center [295, 76] width 19 height 8
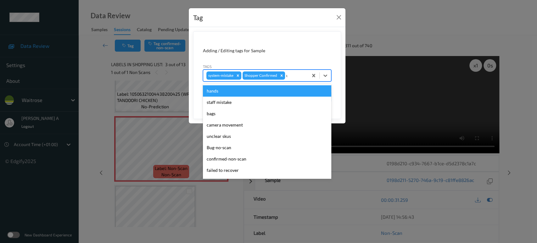
type input "un"
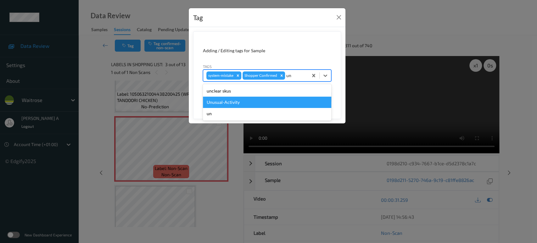
click at [280, 99] on div "Unusual-Activity" at bounding box center [267, 102] width 128 height 11
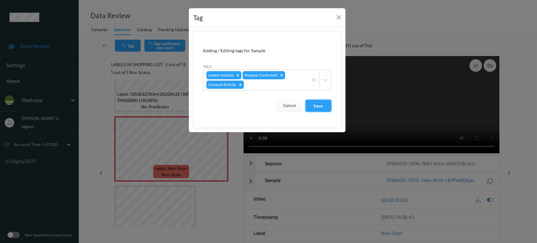
click at [316, 105] on button "Save" at bounding box center [319, 106] width 26 height 12
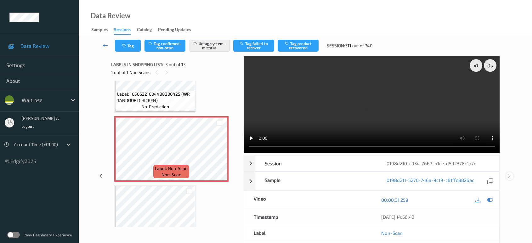
click at [509, 173] on icon at bounding box center [509, 176] width 5 height 6
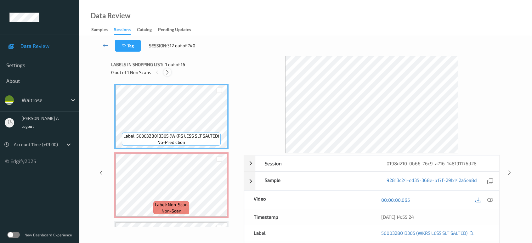
click at [169, 70] on icon at bounding box center [167, 73] width 5 height 6
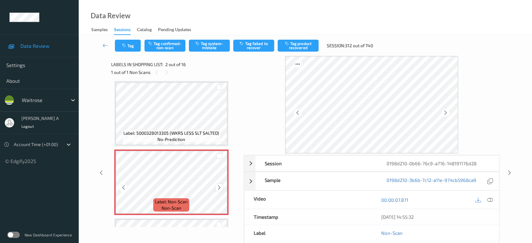
click at [219, 188] on icon at bounding box center [219, 188] width 5 height 6
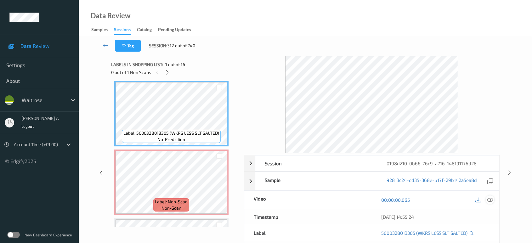
click at [489, 198] on icon at bounding box center [490, 200] width 6 height 6
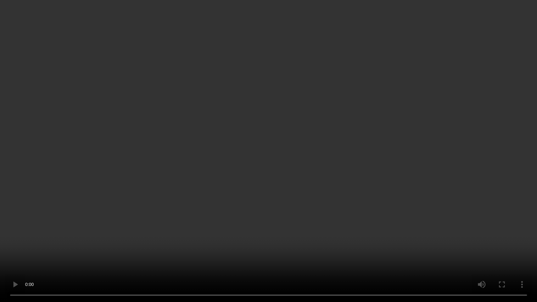
click at [232, 184] on video at bounding box center [268, 151] width 537 height 302
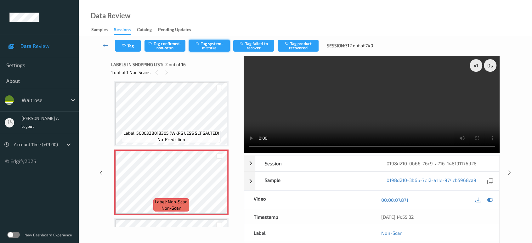
click at [209, 47] on button "Tag system-mistake" at bounding box center [209, 46] width 41 height 12
click at [129, 47] on button "Tag" at bounding box center [128, 46] width 26 height 12
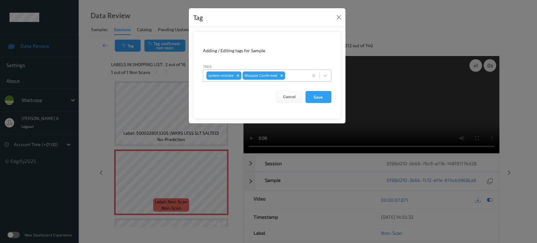
click at [291, 76] on div at bounding box center [295, 76] width 19 height 8
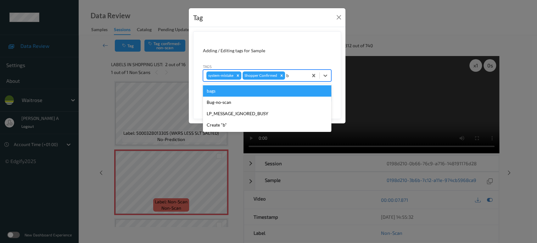
type input "ba"
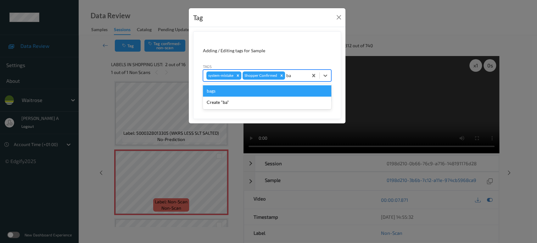
click at [287, 90] on div "bags" at bounding box center [267, 90] width 128 height 11
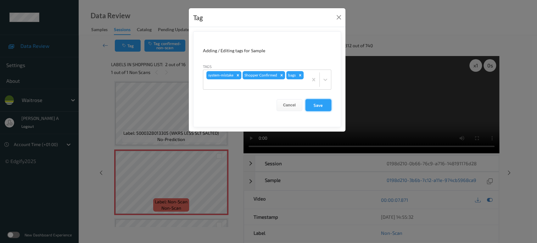
click at [313, 107] on button "Save" at bounding box center [319, 105] width 26 height 12
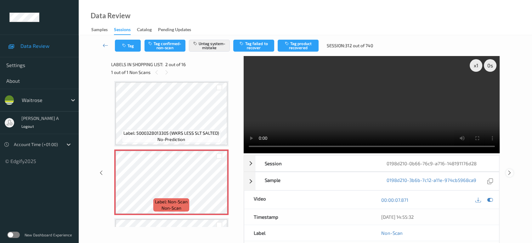
click at [507, 170] on icon at bounding box center [509, 173] width 5 height 6
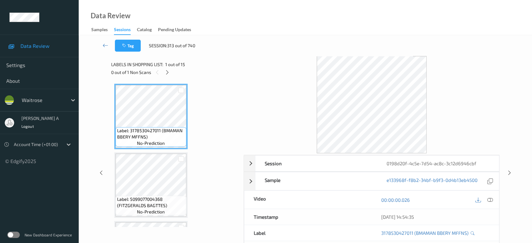
drag, startPoint x: 167, startPoint y: 73, endPoint x: 167, endPoint y: 78, distance: 4.8
click at [166, 73] on icon at bounding box center [167, 73] width 5 height 6
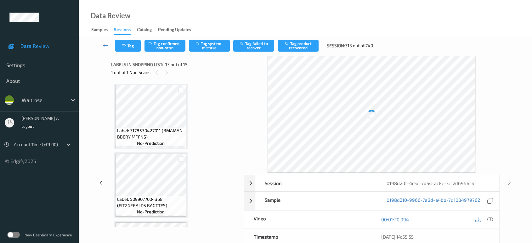
scroll to position [755, 0]
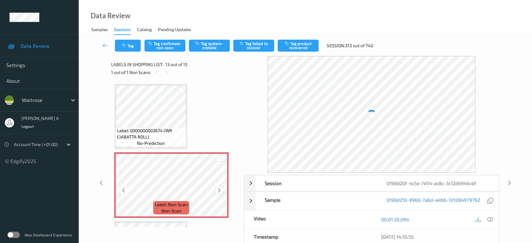
click at [220, 186] on div at bounding box center [219, 190] width 8 height 8
click at [219, 188] on icon at bounding box center [219, 191] width 5 height 6
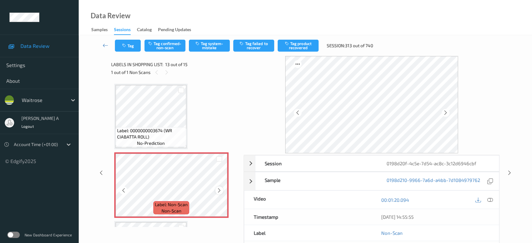
click at [217, 188] on icon at bounding box center [219, 191] width 5 height 6
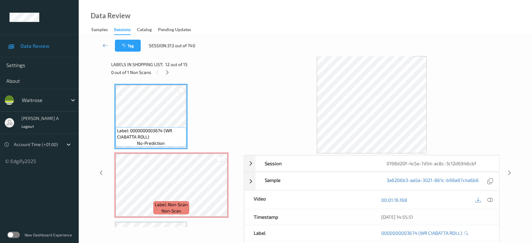
drag, startPoint x: 489, startPoint y: 200, endPoint x: 459, endPoint y: 178, distance: 37.7
click at [489, 200] on icon at bounding box center [490, 200] width 6 height 6
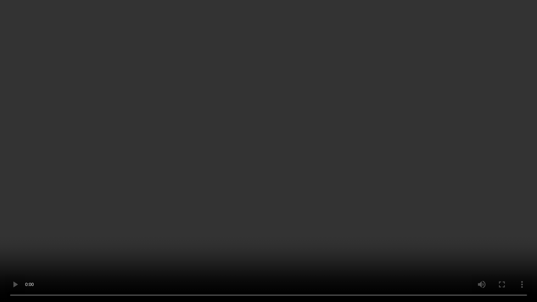
click at [332, 186] on video at bounding box center [268, 151] width 537 height 302
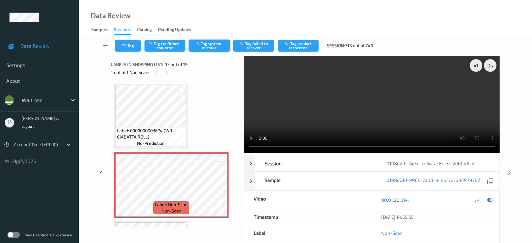
click at [208, 49] on button "Tag system-mistake" at bounding box center [209, 46] width 41 height 12
click at [123, 48] on icon "button" at bounding box center [124, 45] width 5 height 4
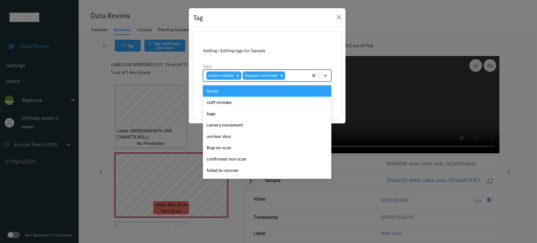
click at [292, 77] on div at bounding box center [295, 76] width 19 height 8
type input "un"
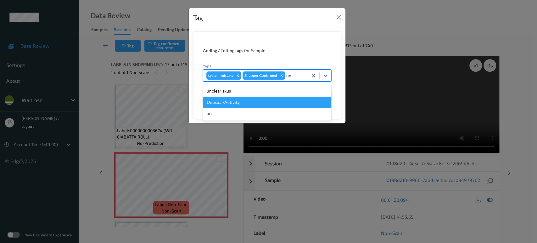
click at [255, 100] on div "Unusual-Activity" at bounding box center [267, 102] width 128 height 11
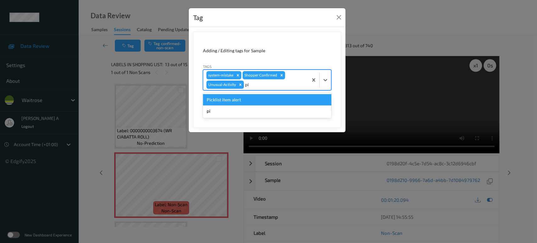
type input "pic"
click at [255, 100] on div "Picklist item alert" at bounding box center [267, 99] width 128 height 11
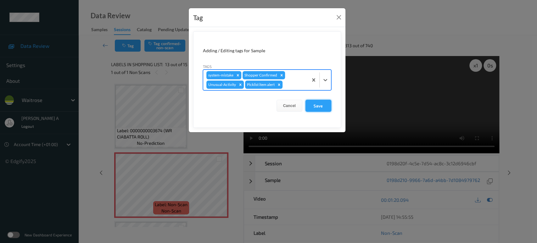
click at [315, 107] on button "Save" at bounding box center [319, 106] width 26 height 12
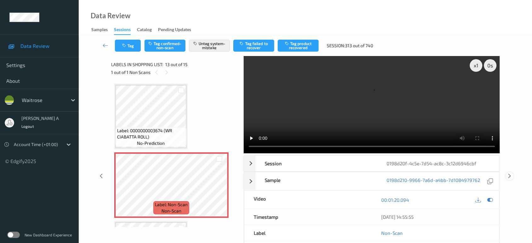
click at [510, 175] on icon at bounding box center [509, 176] width 5 height 6
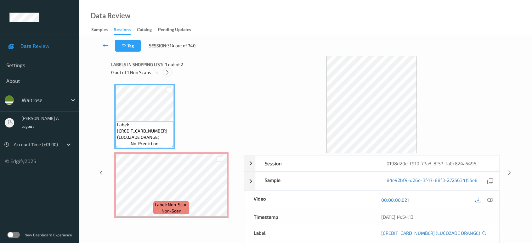
click at [167, 72] on icon at bounding box center [167, 73] width 5 height 6
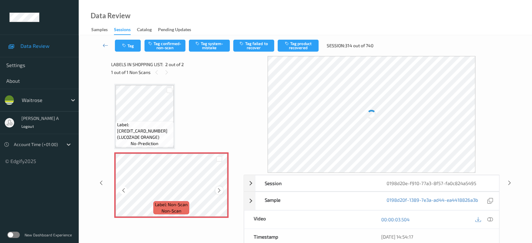
click at [221, 190] on icon at bounding box center [219, 191] width 5 height 6
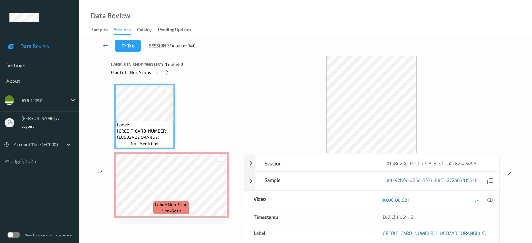
click at [490, 198] on icon at bounding box center [490, 200] width 6 height 6
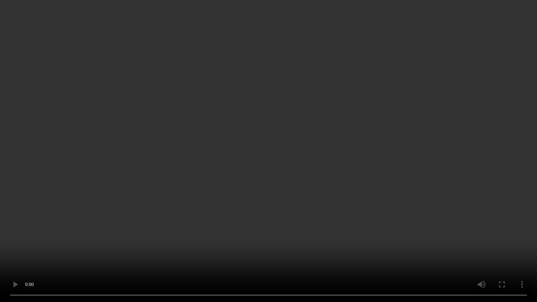
click at [290, 177] on video at bounding box center [268, 151] width 537 height 302
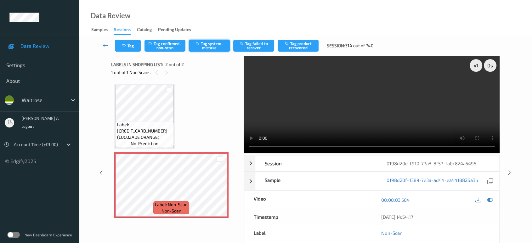
click at [216, 48] on button "Tag system-mistake" at bounding box center [209, 46] width 41 height 12
click at [133, 48] on button "Tag" at bounding box center [128, 46] width 26 height 12
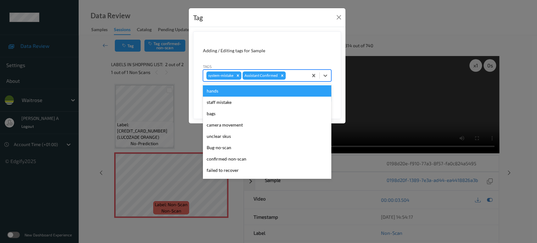
click at [299, 73] on div at bounding box center [296, 76] width 18 height 8
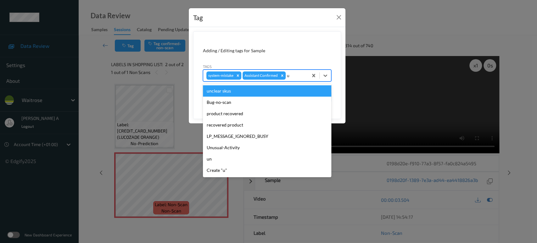
type input "un"
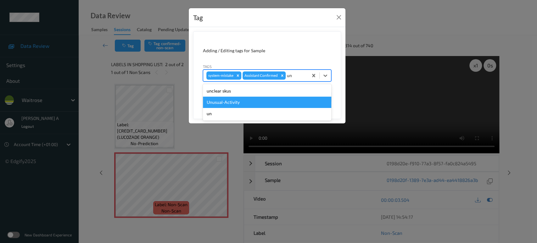
click at [278, 100] on div "Unusual-Activity" at bounding box center [267, 102] width 128 height 11
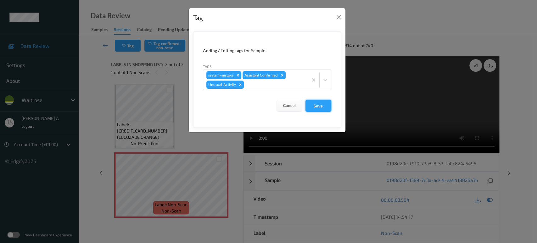
click at [319, 102] on button "Save" at bounding box center [319, 106] width 26 height 12
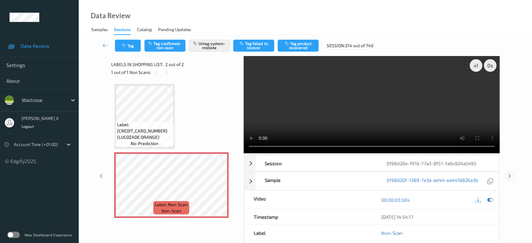
click at [510, 173] on icon at bounding box center [509, 176] width 5 height 6
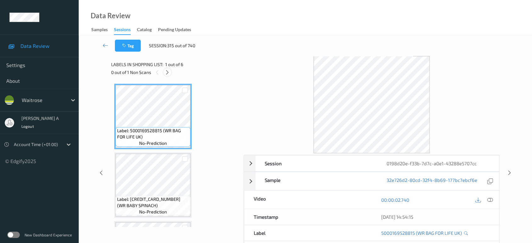
click at [169, 71] on icon at bounding box center [167, 73] width 5 height 6
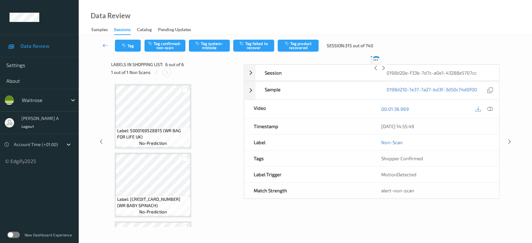
scroll to position [267, 0]
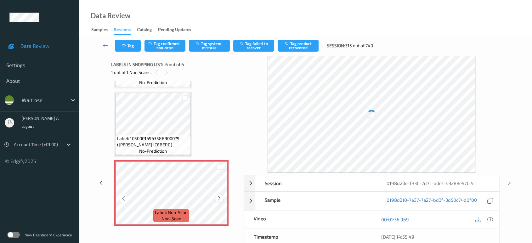
click at [218, 198] on icon at bounding box center [219, 198] width 5 height 6
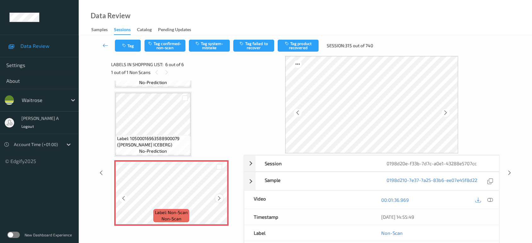
click at [220, 198] on icon at bounding box center [219, 198] width 5 height 6
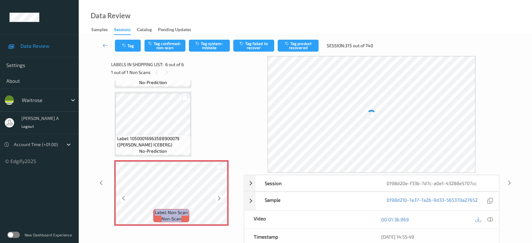
click at [220, 198] on icon at bounding box center [219, 198] width 5 height 6
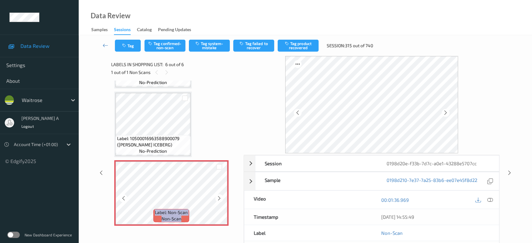
click at [220, 198] on icon at bounding box center [219, 198] width 5 height 6
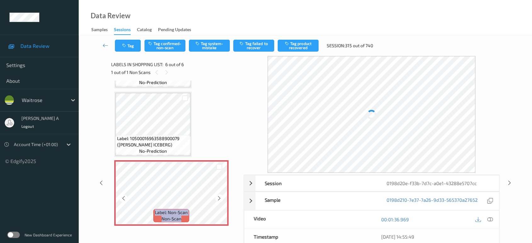
click at [220, 198] on icon at bounding box center [219, 198] width 5 height 6
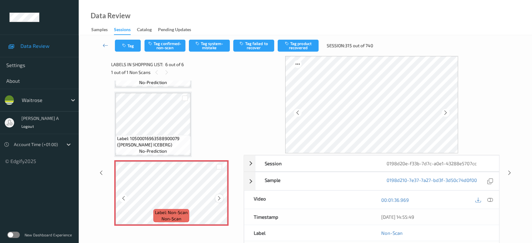
click at [219, 199] on icon at bounding box center [219, 198] width 5 height 6
click at [218, 198] on icon at bounding box center [219, 198] width 5 height 6
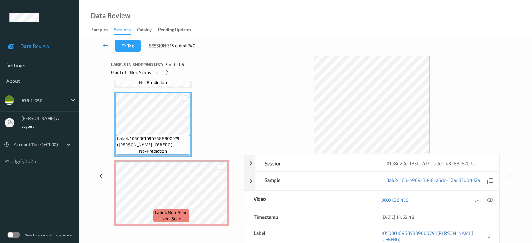
click at [488, 201] on icon at bounding box center [490, 200] width 6 height 6
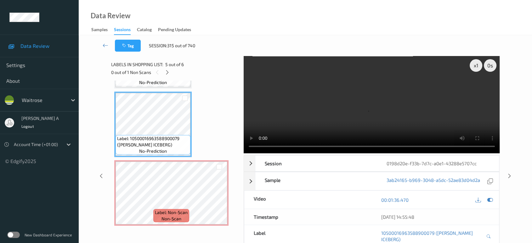
scroll to position [207, 0]
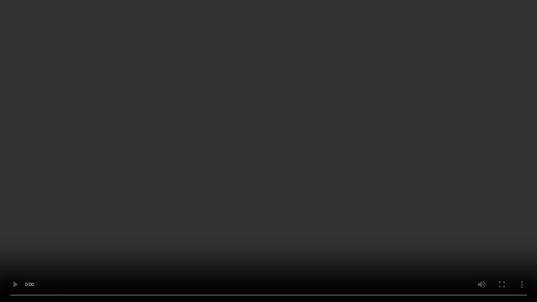
click at [323, 153] on video at bounding box center [268, 151] width 537 height 302
click at [350, 169] on video at bounding box center [268, 151] width 537 height 302
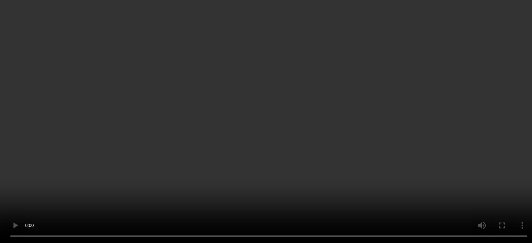
scroll to position [267, 0]
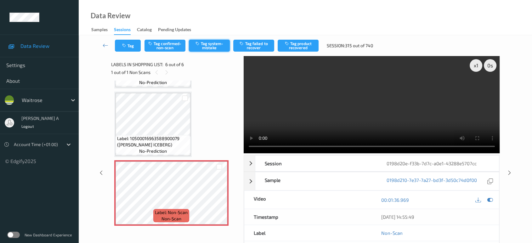
click at [207, 49] on button "Tag system-mistake" at bounding box center [209, 46] width 41 height 12
click at [129, 46] on button "Tag" at bounding box center [128, 46] width 26 height 12
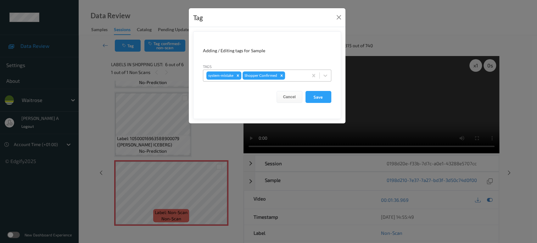
click at [294, 76] on div at bounding box center [295, 76] width 19 height 8
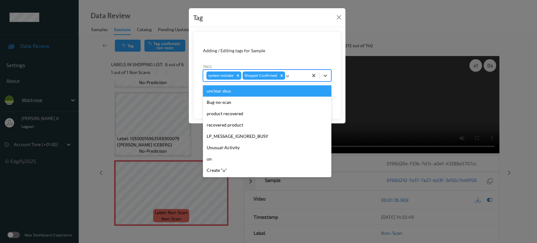
type input "un"
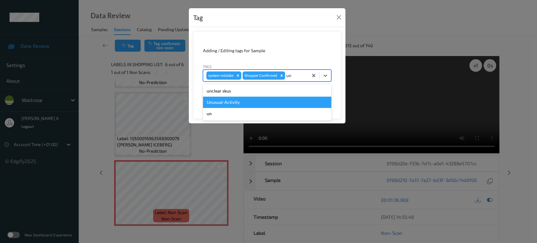
click at [267, 104] on div "Unusual-Activity" at bounding box center [267, 102] width 128 height 11
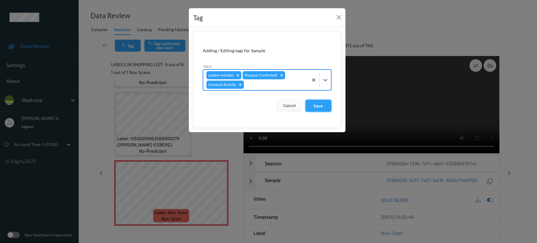
click at [319, 104] on button "Save" at bounding box center [319, 106] width 26 height 12
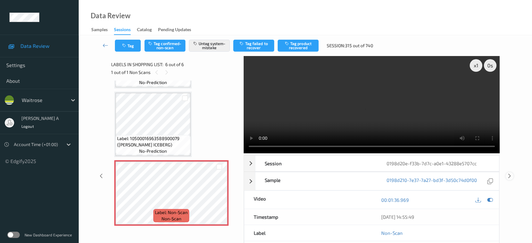
click at [509, 173] on icon at bounding box center [509, 176] width 5 height 6
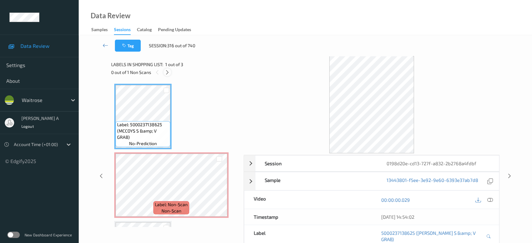
click at [171, 71] on div at bounding box center [167, 72] width 8 height 8
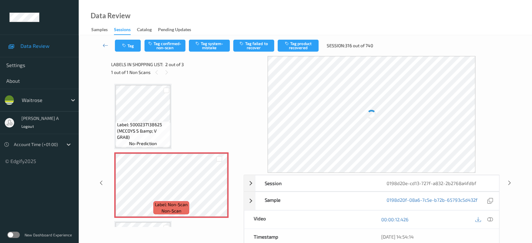
scroll to position [3, 0]
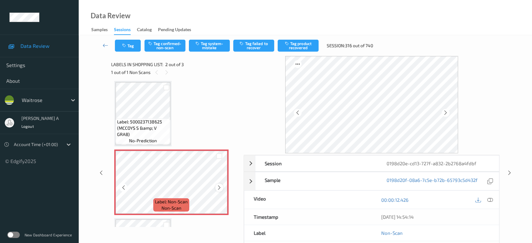
click at [221, 187] on icon at bounding box center [219, 188] width 5 height 6
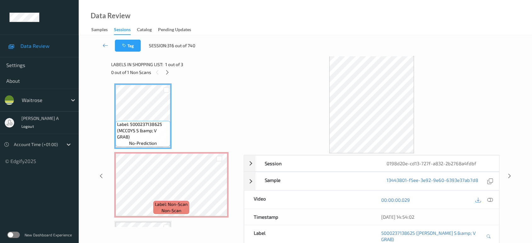
scroll to position [0, 0]
click at [489, 202] on icon at bounding box center [490, 200] width 6 height 6
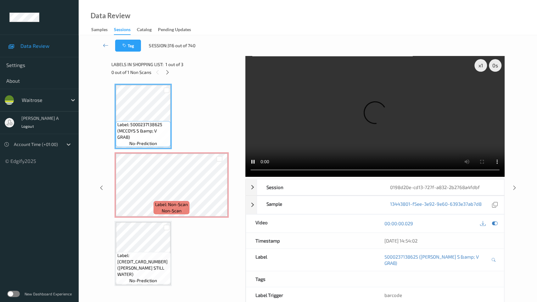
click at [310, 151] on video at bounding box center [375, 116] width 259 height 121
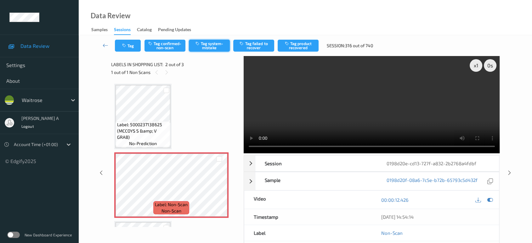
click at [208, 48] on button "Tag system-mistake" at bounding box center [209, 46] width 41 height 12
click at [132, 49] on button "Tag" at bounding box center [128, 46] width 26 height 12
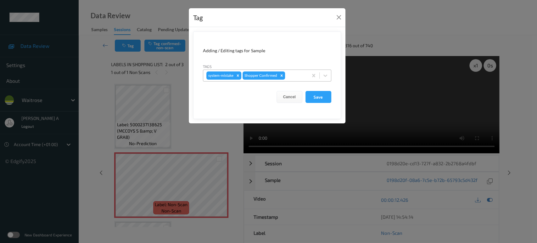
click at [293, 77] on div at bounding box center [295, 76] width 19 height 8
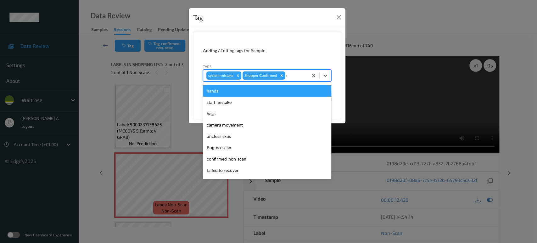
type input "un"
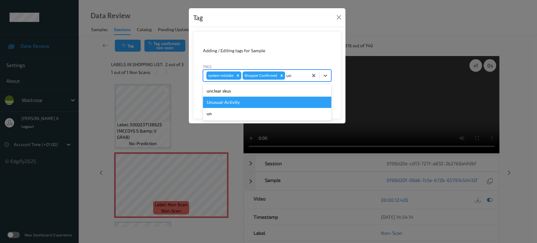
click at [259, 99] on div "Unusual-Activity" at bounding box center [267, 102] width 128 height 11
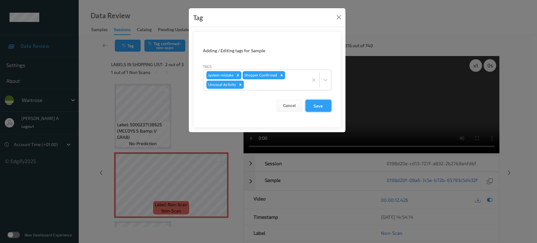
click at [317, 105] on button "Save" at bounding box center [319, 106] width 26 height 12
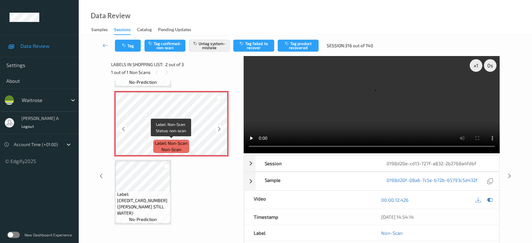
scroll to position [26, 0]
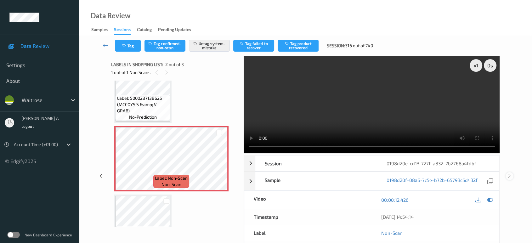
click at [510, 173] on icon at bounding box center [509, 176] width 5 height 6
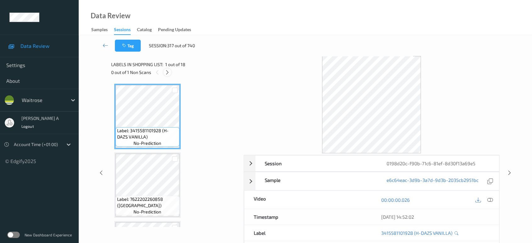
click at [167, 71] on icon at bounding box center [167, 73] width 5 height 6
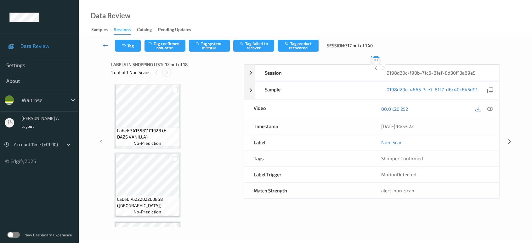
scroll to position [687, 0]
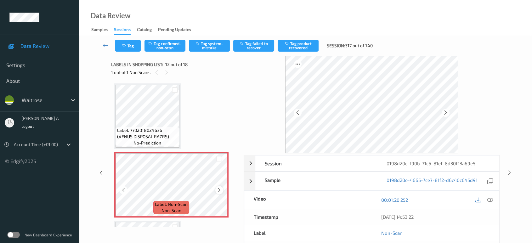
click at [218, 188] on icon at bounding box center [219, 190] width 5 height 6
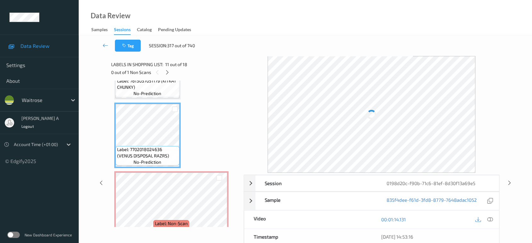
scroll to position [652, 0]
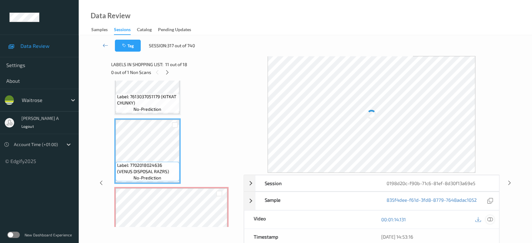
click at [490, 218] on icon at bounding box center [490, 220] width 6 height 6
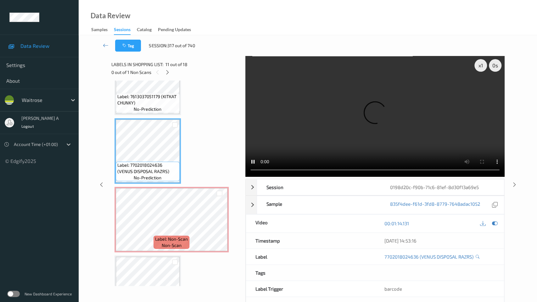
click at [362, 164] on video at bounding box center [375, 116] width 259 height 121
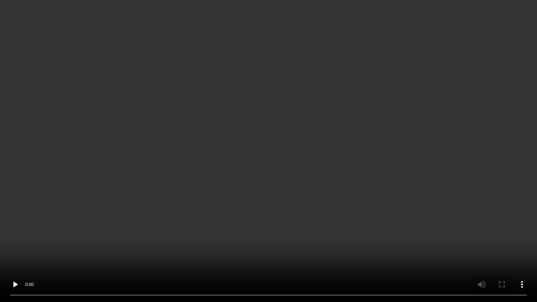
click at [362, 164] on video at bounding box center [268, 151] width 537 height 302
click at [321, 161] on video at bounding box center [268, 151] width 537 height 302
click at [282, 76] on video at bounding box center [268, 151] width 537 height 302
click at [239, 155] on video at bounding box center [268, 151] width 537 height 302
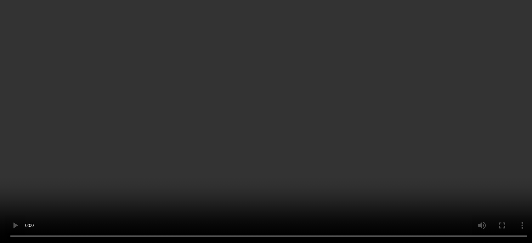
scroll to position [756, 0]
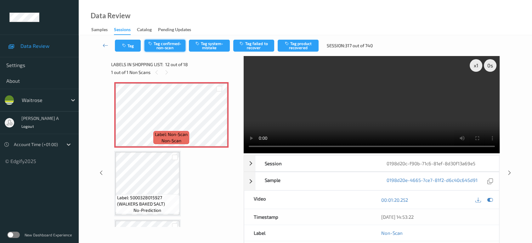
click at [166, 48] on button "Tag confirmed-non-scan" at bounding box center [164, 46] width 41 height 12
click at [303, 45] on button "Tag product recovered" at bounding box center [298, 46] width 41 height 12
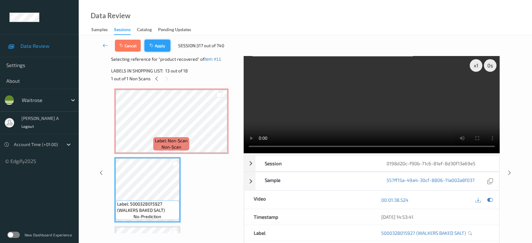
click at [159, 50] on button "Apply" at bounding box center [157, 46] width 26 height 12
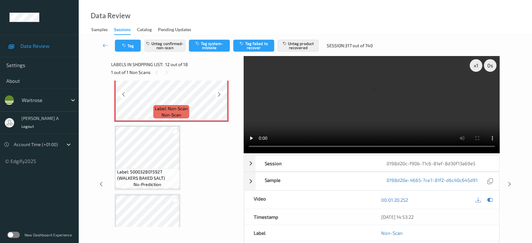
scroll to position [826, 0]
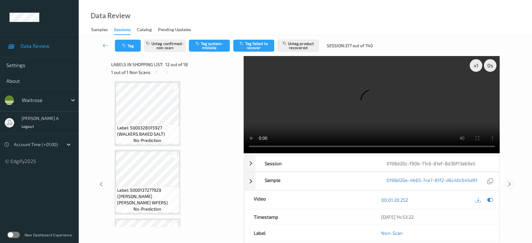
click at [509, 181] on icon at bounding box center [509, 184] width 5 height 6
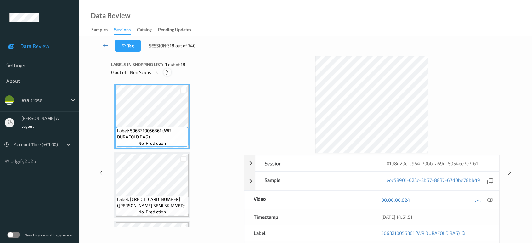
click at [169, 74] on icon at bounding box center [167, 73] width 5 height 6
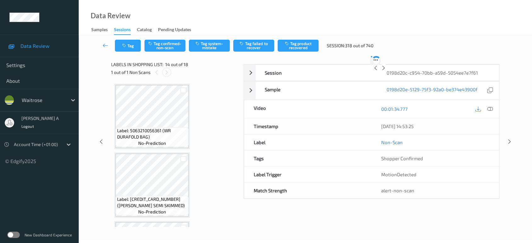
scroll to position [823, 0]
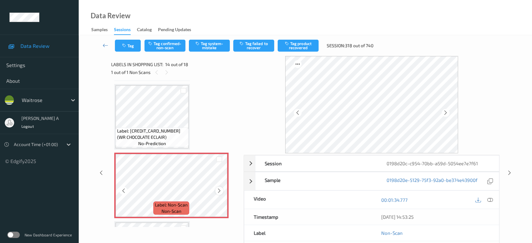
click at [218, 188] on icon at bounding box center [219, 191] width 5 height 6
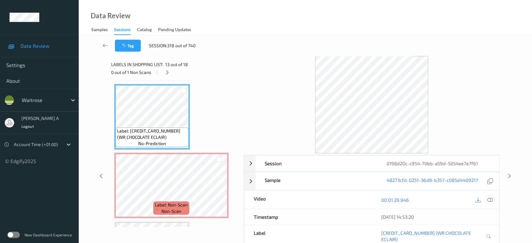
click at [486, 201] on div at bounding box center [490, 199] width 8 height 8
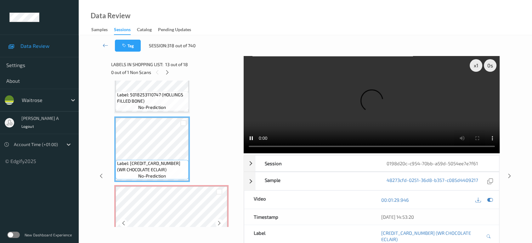
scroll to position [753, 0]
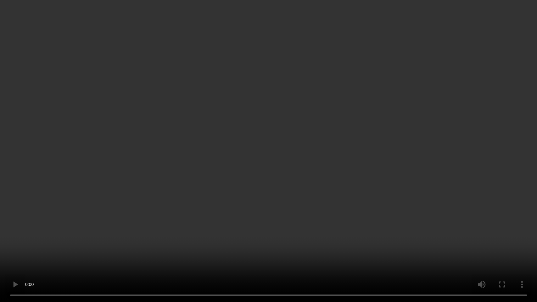
click at [371, 210] on video at bounding box center [268, 151] width 537 height 302
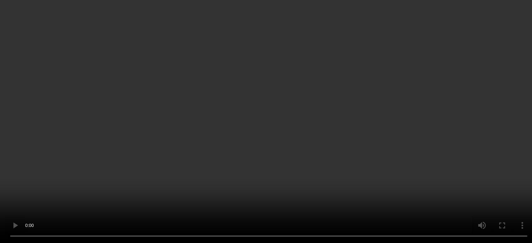
scroll to position [0, 0]
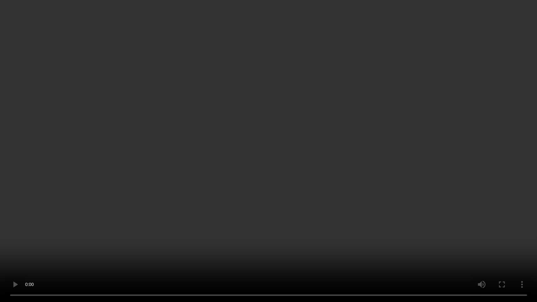
click at [302, 147] on video at bounding box center [268, 151] width 537 height 302
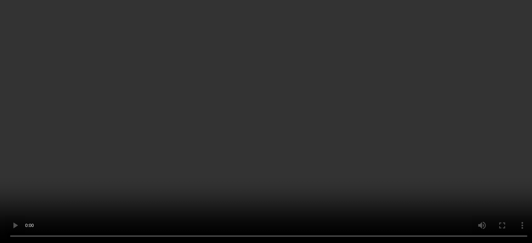
scroll to position [874, 0]
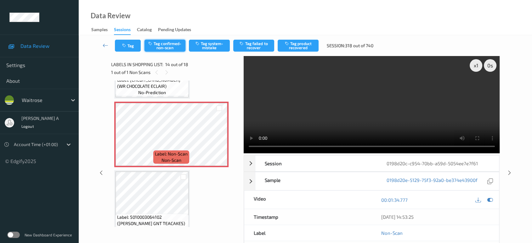
click at [166, 47] on button "Tag confirmed-non-scan" at bounding box center [164, 46] width 41 height 12
click at [257, 47] on button "Tag failed to recover" at bounding box center [253, 46] width 41 height 12
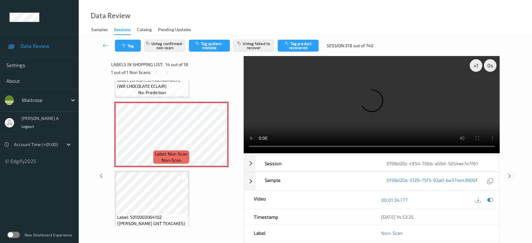
click at [509, 173] on icon at bounding box center [509, 176] width 5 height 6
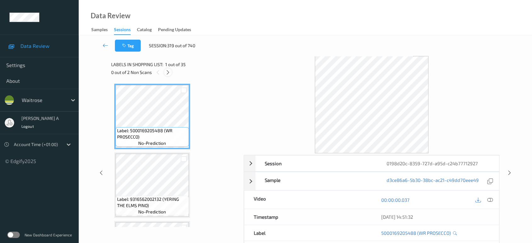
click at [169, 72] on icon at bounding box center [167, 73] width 5 height 6
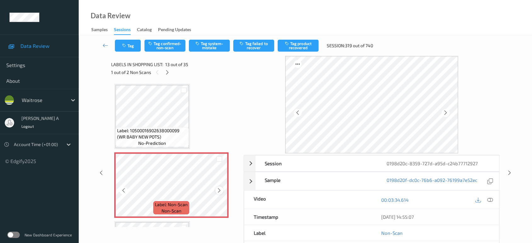
click at [218, 188] on icon at bounding box center [219, 191] width 5 height 6
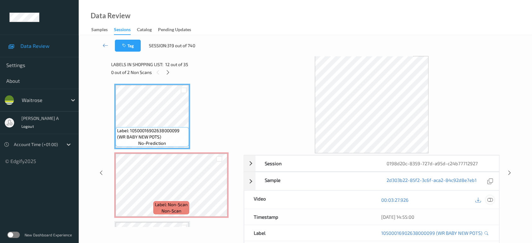
click at [489, 201] on icon at bounding box center [490, 200] width 6 height 6
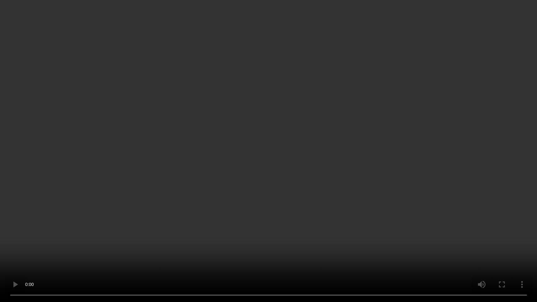
click at [265, 169] on video at bounding box center [268, 151] width 537 height 302
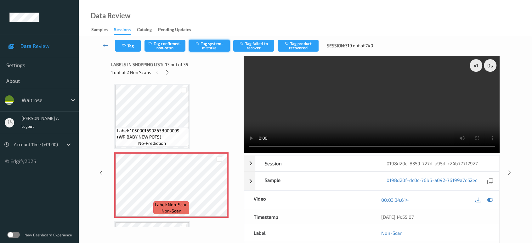
click at [210, 45] on button "Tag system-mistake" at bounding box center [209, 46] width 41 height 12
click at [128, 46] on button "Tag" at bounding box center [128, 46] width 26 height 12
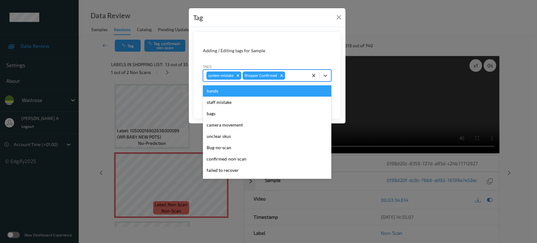
click at [296, 74] on div at bounding box center [295, 76] width 19 height 8
type input "un"
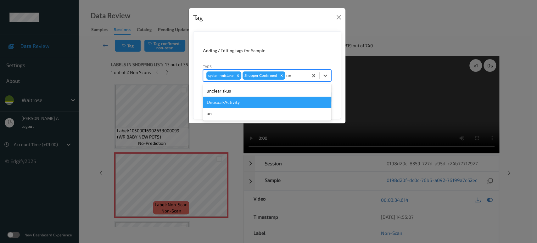
click at [251, 102] on div "Unusual-Activity" at bounding box center [267, 102] width 128 height 11
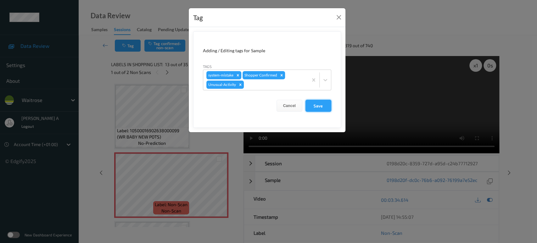
click at [317, 108] on button "Save" at bounding box center [319, 106] width 26 height 12
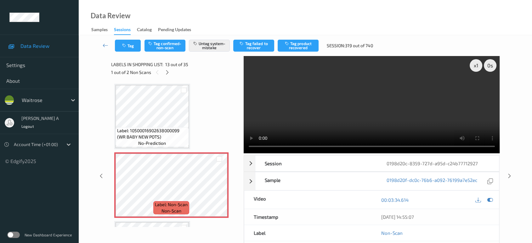
click at [509, 173] on icon at bounding box center [509, 176] width 5 height 6
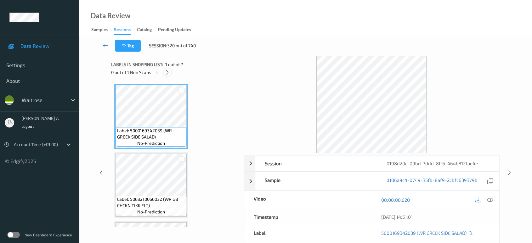
click at [169, 74] on icon at bounding box center [167, 73] width 5 height 6
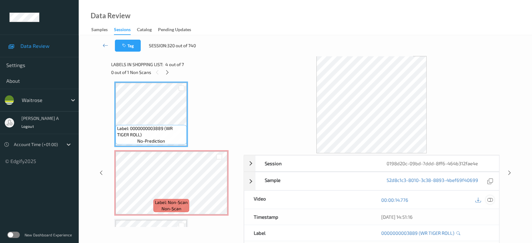
click at [493, 201] on icon at bounding box center [490, 200] width 6 height 6
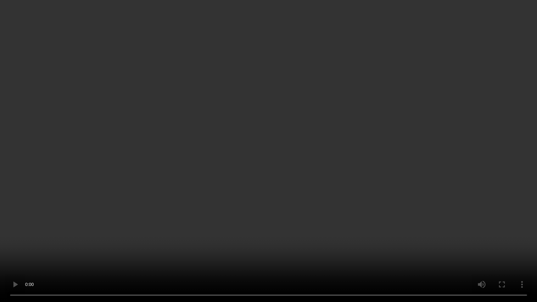
click at [231, 214] on video at bounding box center [268, 151] width 537 height 302
click at [316, 118] on video at bounding box center [268, 151] width 537 height 302
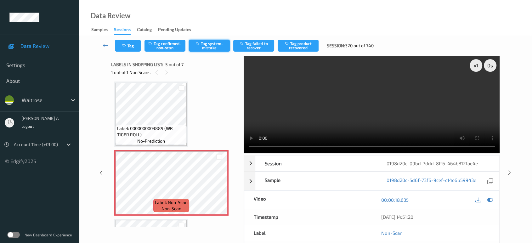
click at [201, 45] on button "Tag system-mistake" at bounding box center [209, 46] width 41 height 12
click at [126, 45] on icon "button" at bounding box center [124, 45] width 5 height 4
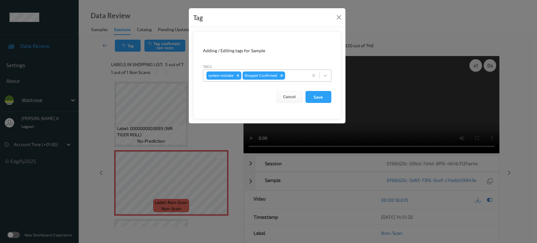
click at [300, 75] on div at bounding box center [295, 76] width 19 height 8
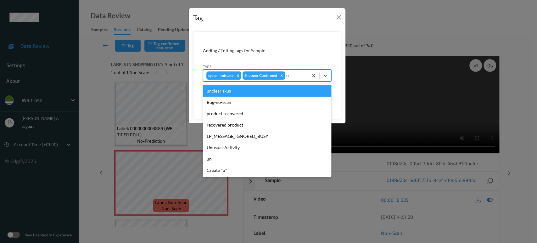
type input "un"
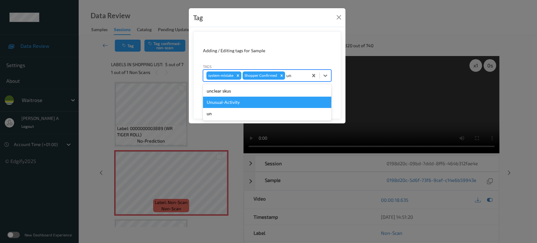
click at [256, 103] on div "Unusual-Activity" at bounding box center [267, 102] width 128 height 11
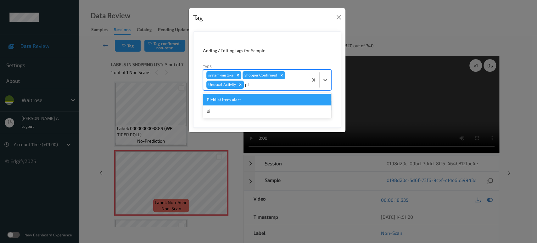
type input "pic"
click at [256, 103] on div "Picklist item alert" at bounding box center [267, 99] width 128 height 11
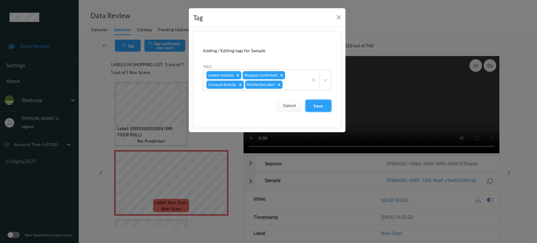
click at [314, 104] on button "Save" at bounding box center [319, 106] width 26 height 12
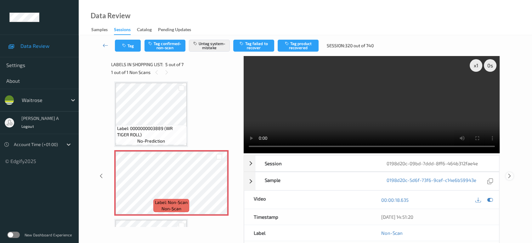
click at [510, 173] on icon at bounding box center [509, 176] width 5 height 6
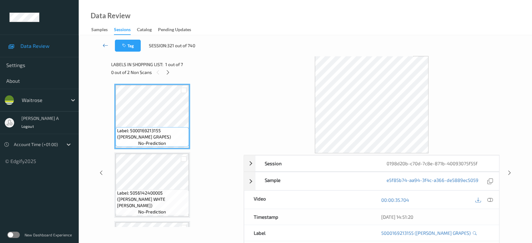
click at [106, 44] on icon at bounding box center [106, 45] width 6 height 6
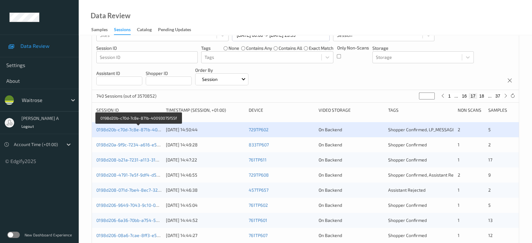
scroll to position [42, 0]
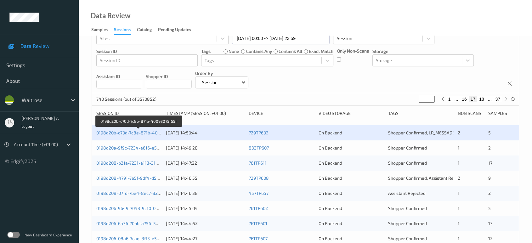
drag, startPoint x: 129, startPoint y: 132, endPoint x: 184, endPoint y: 13, distance: 131.0
click at [129, 132] on link "0198d20b-c70d-7c8e-871b-40093075f55f" at bounding box center [138, 132] width 84 height 5
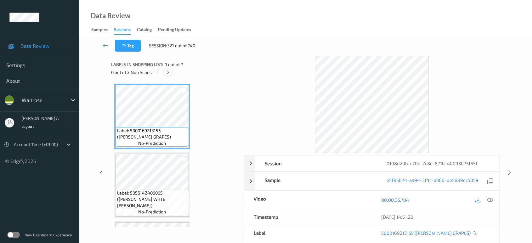
click at [169, 70] on icon at bounding box center [167, 73] width 5 height 6
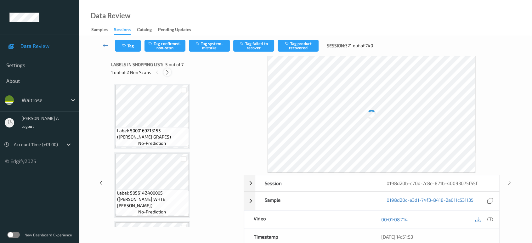
scroll to position [208, 0]
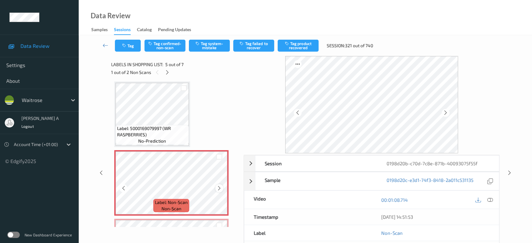
click at [222, 188] on div at bounding box center [219, 188] width 8 height 8
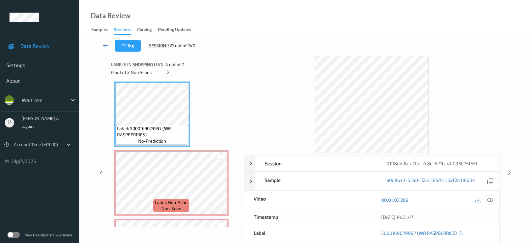
click at [491, 200] on icon at bounding box center [490, 200] width 6 height 6
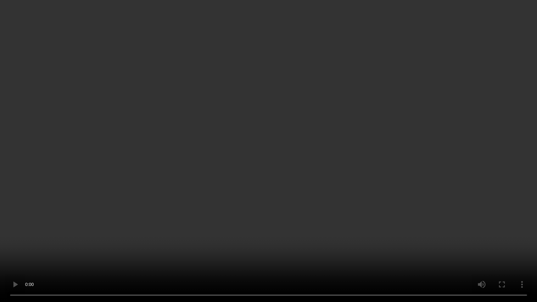
click at [270, 154] on video at bounding box center [268, 151] width 537 height 302
click at [282, 93] on video at bounding box center [268, 151] width 537 height 302
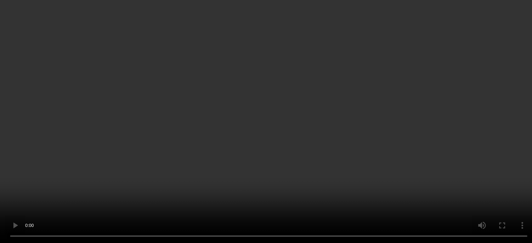
scroll to position [278, 0]
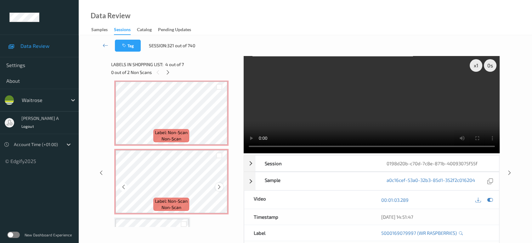
click at [219, 186] on icon at bounding box center [219, 187] width 5 height 6
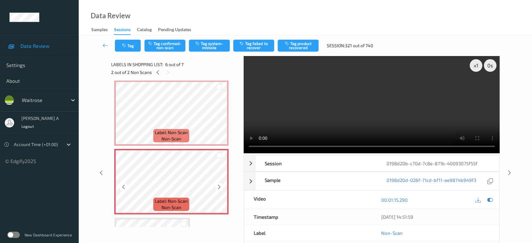
click at [219, 186] on icon at bounding box center [219, 187] width 5 height 6
click at [221, 116] on icon at bounding box center [219, 119] width 5 height 6
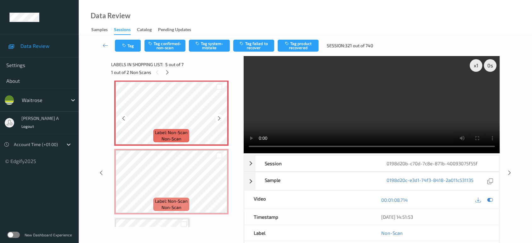
click at [221, 116] on icon at bounding box center [219, 119] width 5 height 6
click at [205, 45] on button "Tag system-mistake" at bounding box center [209, 46] width 41 height 12
click at [126, 50] on button "Tag" at bounding box center [128, 46] width 26 height 12
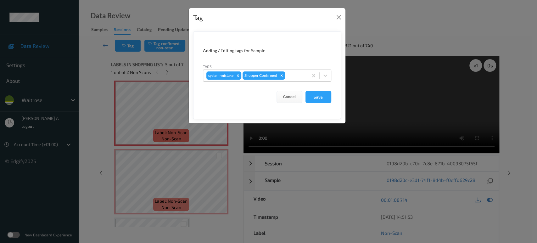
click at [292, 76] on div at bounding box center [295, 76] width 19 height 8
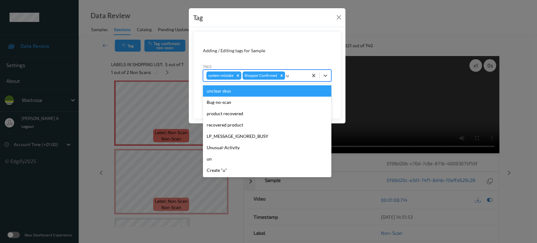
type input "un"
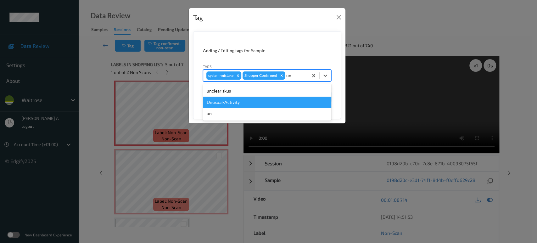
click at [260, 101] on div "Unusual-Activity" at bounding box center [267, 102] width 128 height 11
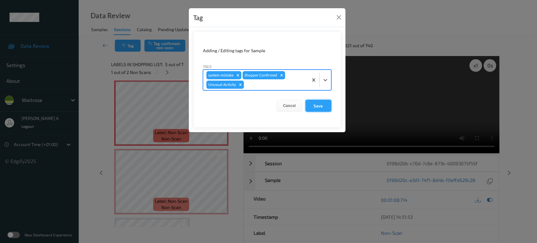
click at [327, 107] on button "Save" at bounding box center [319, 106] width 26 height 12
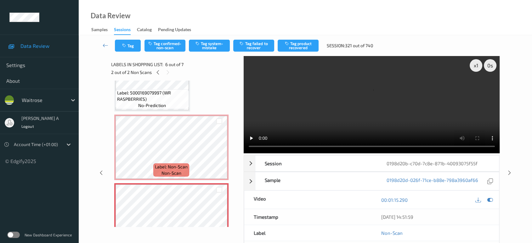
scroll to position [335, 0]
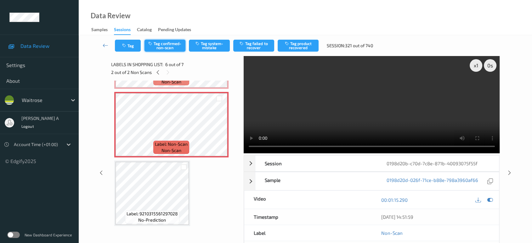
click at [165, 50] on button "Tag confirmed-non-scan" at bounding box center [164, 46] width 41 height 12
click at [247, 46] on button "Tag failed to recover" at bounding box center [253, 46] width 41 height 12
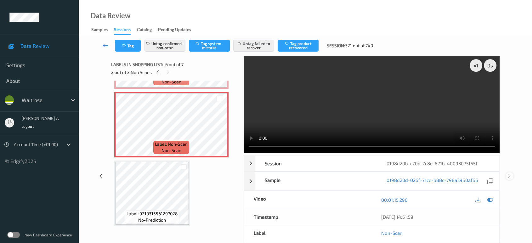
click at [509, 173] on icon at bounding box center [509, 176] width 5 height 6
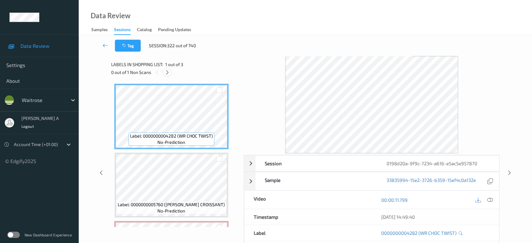
click at [168, 72] on icon at bounding box center [167, 73] width 5 height 6
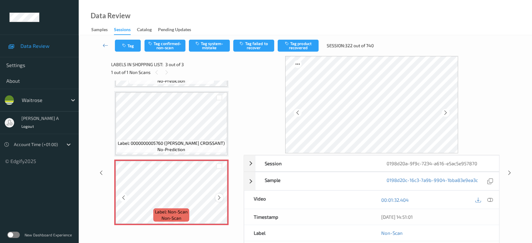
click at [218, 196] on icon at bounding box center [219, 198] width 5 height 6
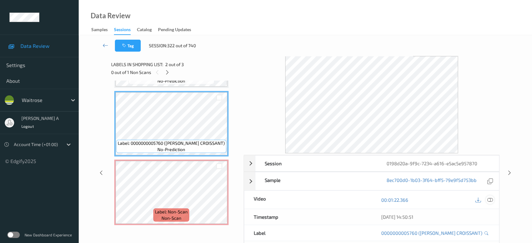
click at [489, 218] on div "22/08/2025 14:50:51" at bounding box center [434, 217] width 127 height 16
click at [488, 200] on icon at bounding box center [490, 200] width 6 height 6
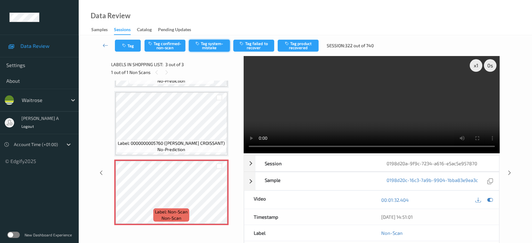
click at [212, 44] on button "Tag system-mistake" at bounding box center [209, 46] width 41 height 12
click at [133, 48] on button "Tag" at bounding box center [128, 46] width 26 height 12
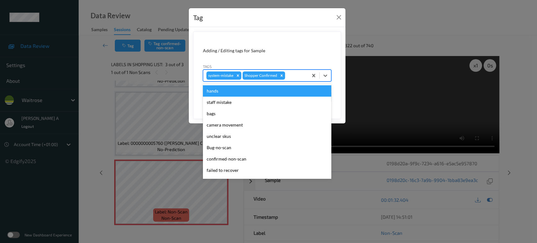
click at [299, 75] on div at bounding box center [295, 76] width 19 height 8
type input "un"
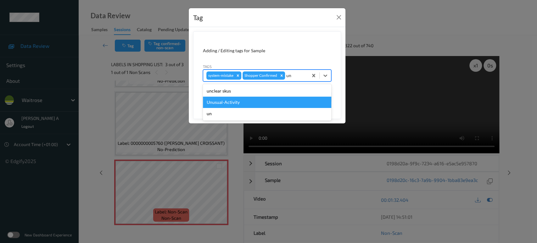
click at [266, 105] on div "Unusual-Activity" at bounding box center [267, 102] width 128 height 11
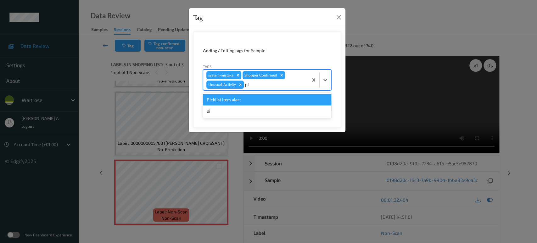
type input "pic"
click at [268, 105] on div "Picklist item alert" at bounding box center [267, 99] width 128 height 11
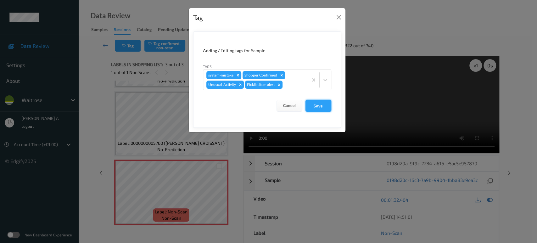
click at [316, 106] on button "Save" at bounding box center [319, 106] width 26 height 12
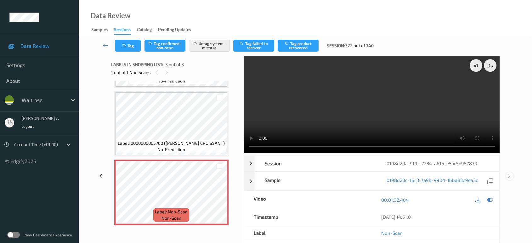
click at [510, 173] on icon at bounding box center [509, 176] width 5 height 6
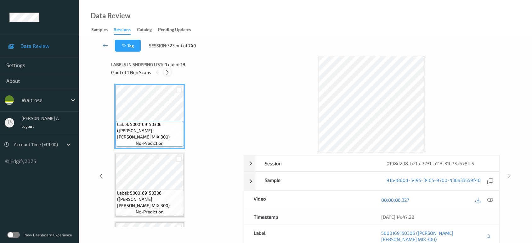
click at [169, 73] on icon at bounding box center [167, 73] width 5 height 6
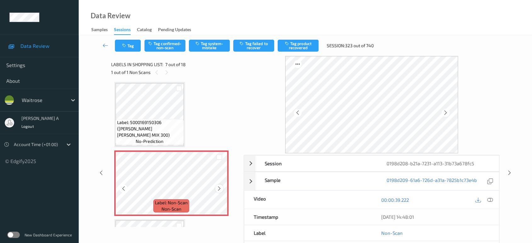
click at [219, 186] on icon at bounding box center [219, 189] width 5 height 6
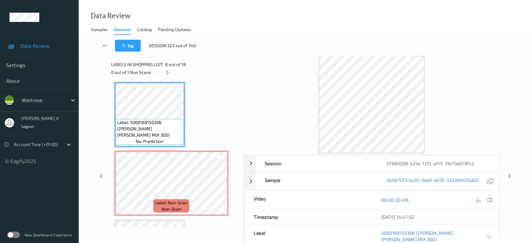
click at [492, 200] on icon at bounding box center [490, 200] width 6 height 6
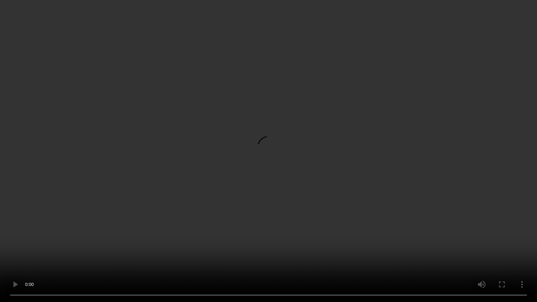
drag, startPoint x: 296, startPoint y: 204, endPoint x: 299, endPoint y: 196, distance: 8.5
click at [296, 204] on video at bounding box center [268, 151] width 537 height 302
click at [299, 105] on video at bounding box center [268, 151] width 537 height 302
click at [285, 124] on video at bounding box center [268, 151] width 537 height 302
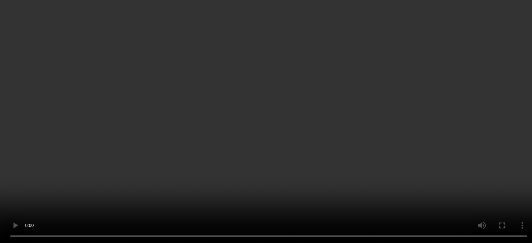
scroll to position [415, 0]
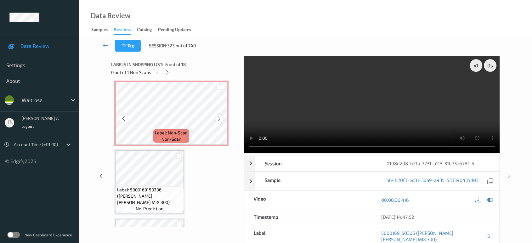
click at [219, 116] on icon at bounding box center [219, 119] width 5 height 6
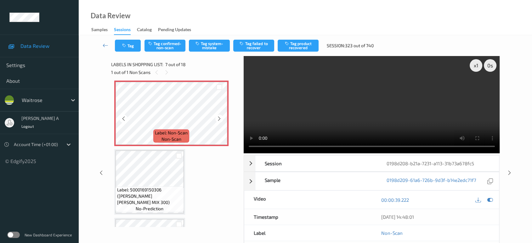
click at [219, 116] on icon at bounding box center [219, 119] width 5 height 6
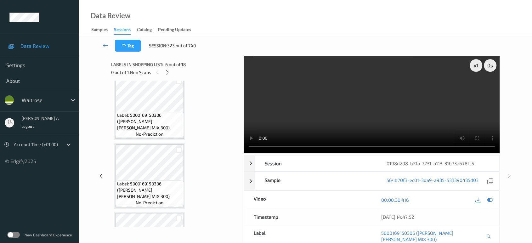
scroll to position [0, 0]
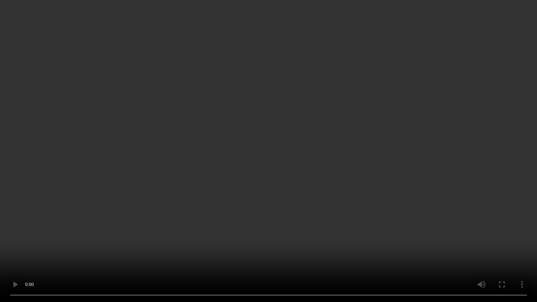
click at [189, 215] on video at bounding box center [268, 151] width 537 height 302
click at [259, 153] on video at bounding box center [268, 151] width 537 height 302
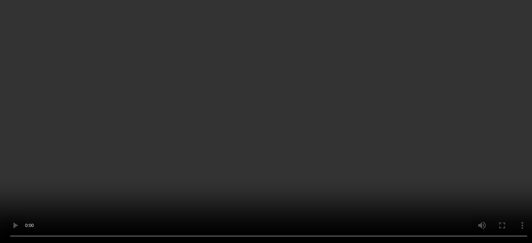
scroll to position [350, 0]
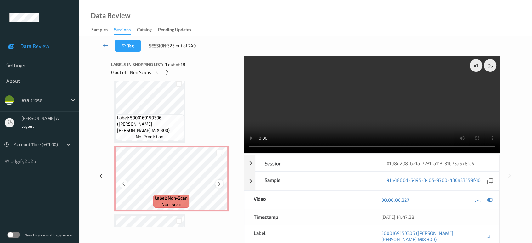
click at [219, 182] on icon at bounding box center [219, 184] width 5 height 6
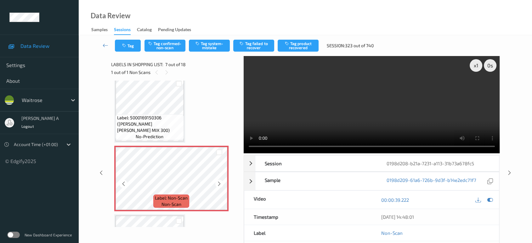
click at [219, 182] on icon at bounding box center [219, 184] width 5 height 6
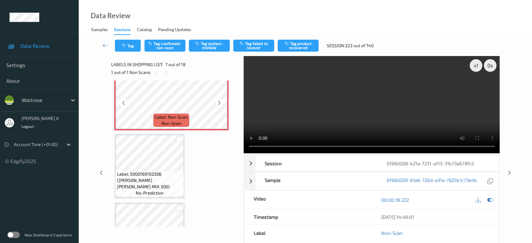
scroll to position [420, 0]
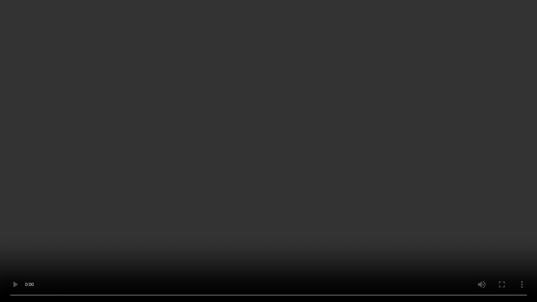
click at [277, 229] on video at bounding box center [268, 151] width 537 height 302
click at [289, 150] on video at bounding box center [268, 151] width 537 height 302
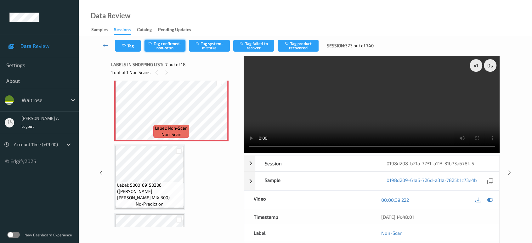
click at [169, 51] on button "Tag confirmed-non-scan" at bounding box center [164, 46] width 41 height 12
click at [304, 46] on button "Tag product recovered" at bounding box center [298, 46] width 41 height 12
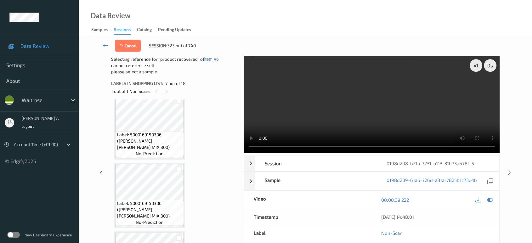
scroll to position [489, 0]
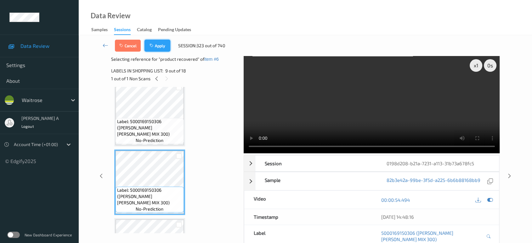
click at [157, 50] on button "Apply" at bounding box center [157, 46] width 26 height 12
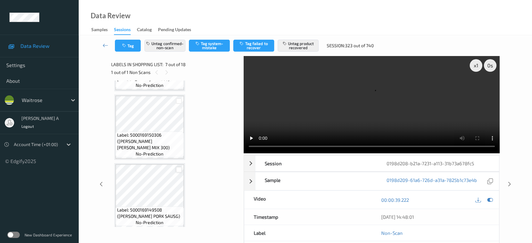
scroll to position [555, 0]
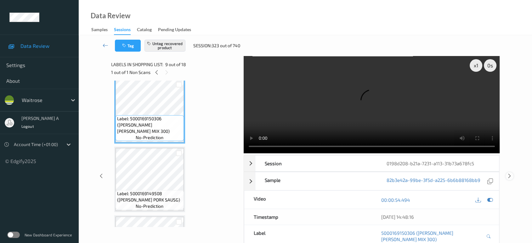
click at [508, 173] on icon at bounding box center [509, 176] width 5 height 6
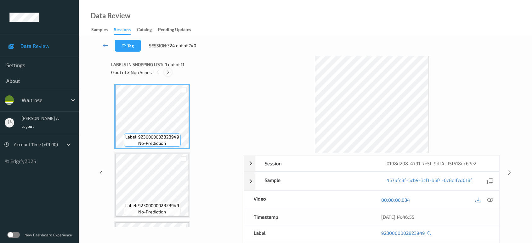
click at [168, 73] on icon at bounding box center [167, 73] width 5 height 6
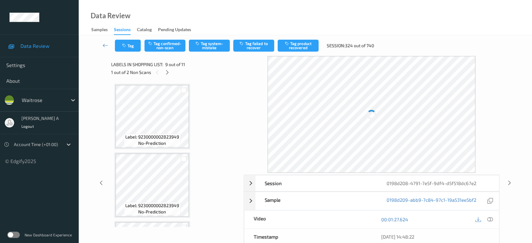
scroll to position [481, 0]
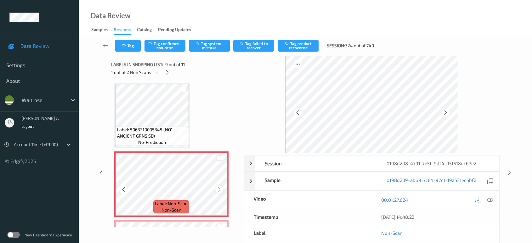
click at [220, 187] on icon at bounding box center [219, 190] width 5 height 6
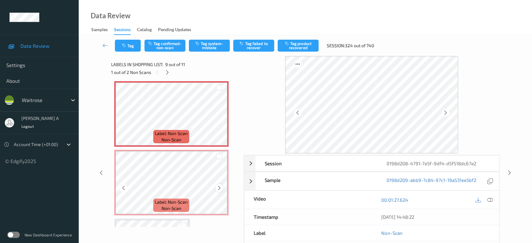
click at [220, 185] on icon at bounding box center [219, 188] width 5 height 6
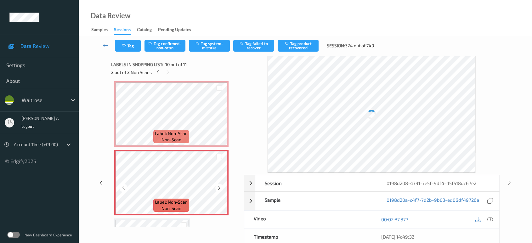
click at [220, 185] on icon at bounding box center [219, 188] width 5 height 6
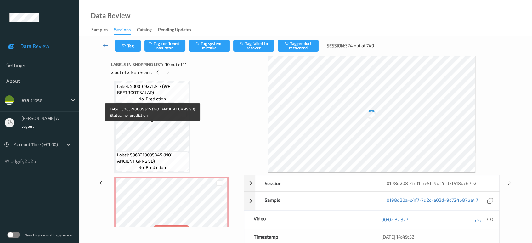
scroll to position [446, 0]
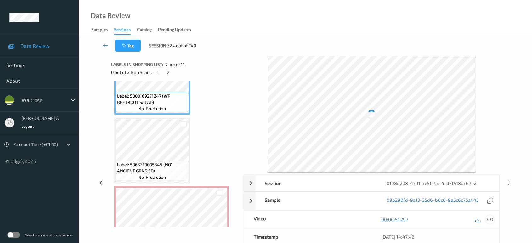
click at [490, 217] on icon at bounding box center [490, 220] width 6 height 6
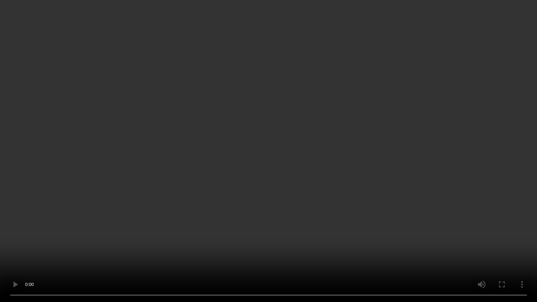
click at [359, 206] on video at bounding box center [268, 151] width 537 height 302
click at [315, 212] on video at bounding box center [268, 151] width 537 height 302
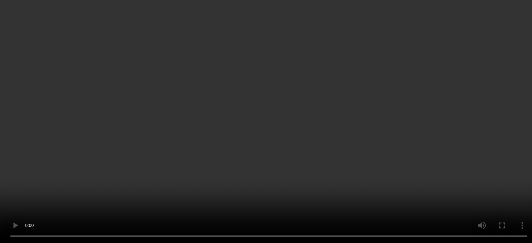
scroll to position [516, 0]
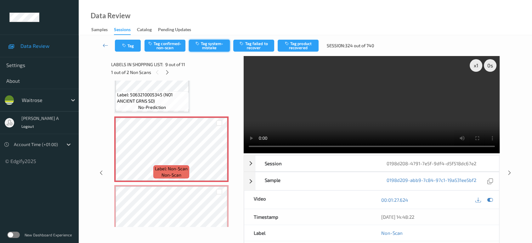
click at [213, 47] on button "Tag system-mistake" at bounding box center [209, 46] width 41 height 12
click at [122, 50] on button "Tag" at bounding box center [128, 46] width 26 height 12
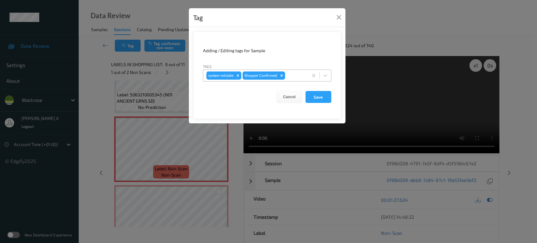
click at [297, 78] on div at bounding box center [295, 76] width 19 height 8
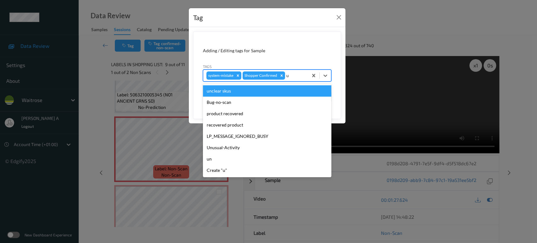
type input "un"
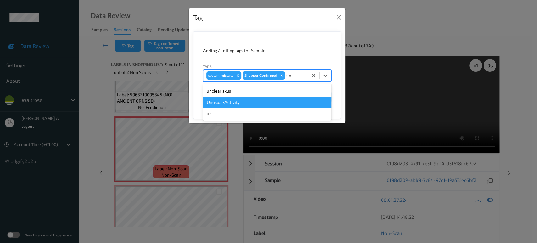
click at [272, 103] on div "Unusual-Activity" at bounding box center [267, 102] width 128 height 11
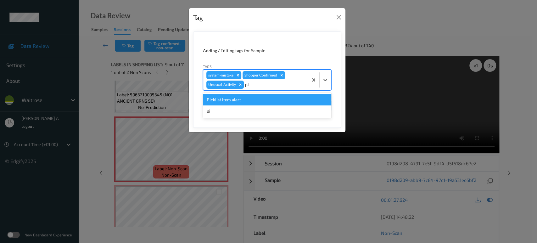
type input "pic"
click at [265, 99] on div "Picklist item alert" at bounding box center [267, 99] width 128 height 11
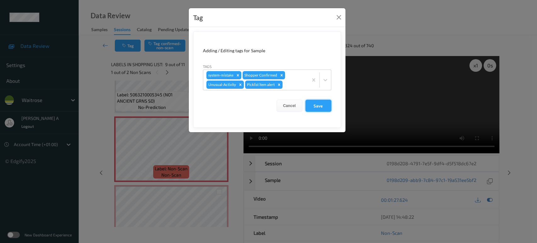
click at [323, 104] on button "Save" at bounding box center [319, 106] width 26 height 12
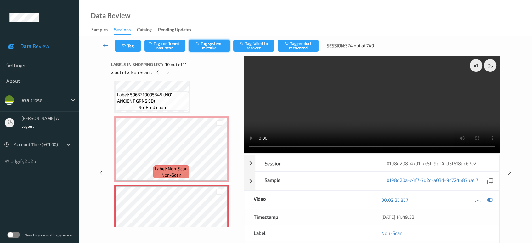
click at [205, 44] on button "Tag system-mistake" at bounding box center [209, 46] width 41 height 12
click at [125, 44] on icon "button" at bounding box center [124, 45] width 5 height 4
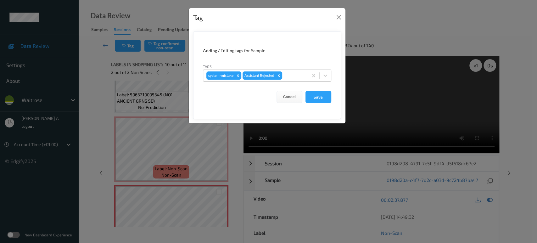
click at [292, 79] on div at bounding box center [294, 76] width 21 height 8
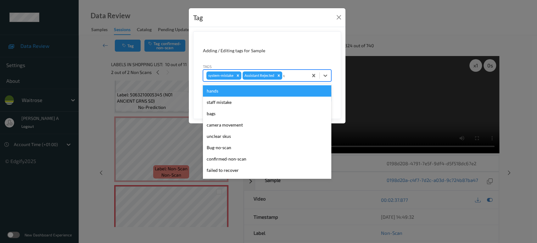
type input "un"
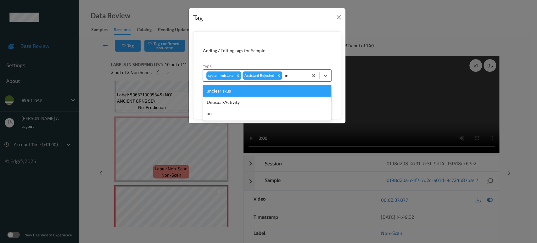
click at [280, 95] on div "unclear skus" at bounding box center [267, 90] width 128 height 11
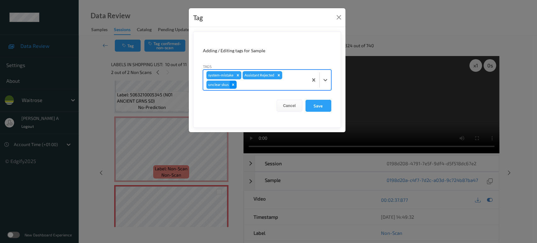
click at [234, 85] on icon "Remove unclear skus" at bounding box center [233, 84] width 4 height 4
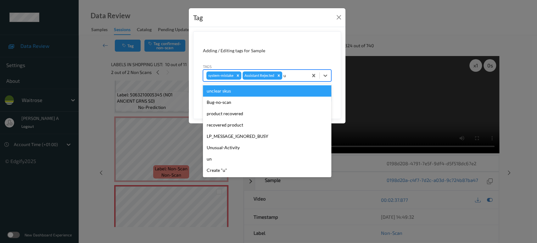
type input "un"
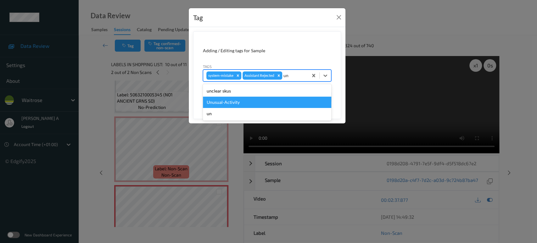
click at [234, 103] on div "Unusual-Activity" at bounding box center [267, 102] width 128 height 11
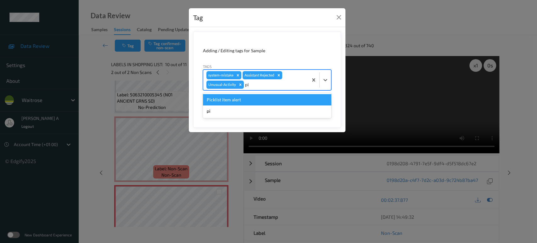
type input "pic"
click at [235, 101] on div "Picklist item alert" at bounding box center [267, 99] width 128 height 11
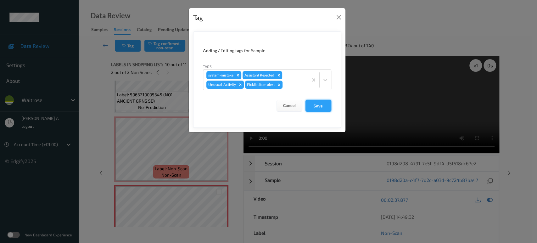
click at [323, 108] on button "Save" at bounding box center [319, 106] width 26 height 12
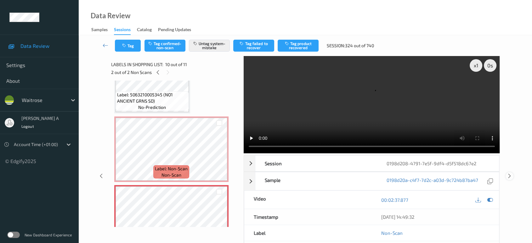
click at [511, 173] on icon at bounding box center [509, 176] width 5 height 6
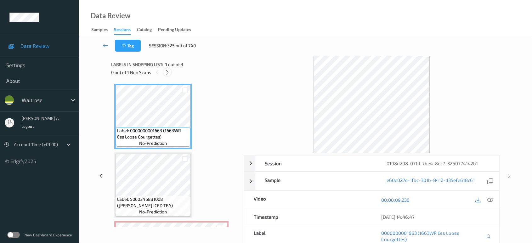
click at [170, 73] on icon at bounding box center [167, 73] width 5 height 6
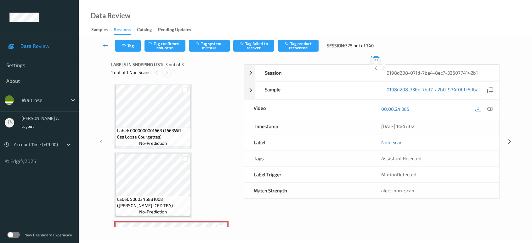
scroll to position [61, 0]
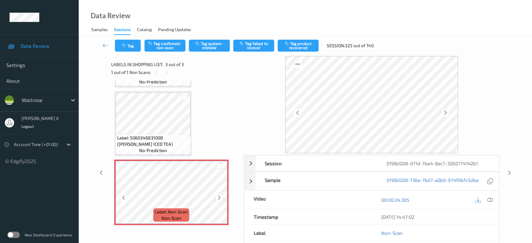
click at [219, 197] on icon at bounding box center [219, 198] width 5 height 6
click at [219, 196] on icon at bounding box center [219, 198] width 5 height 6
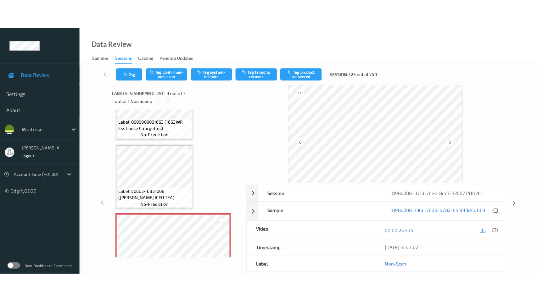
scroll to position [26, 0]
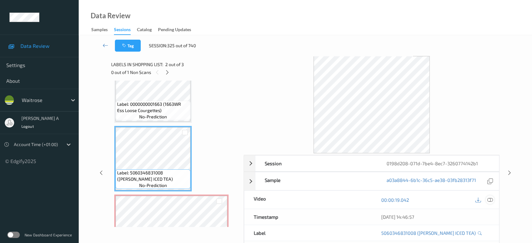
click at [489, 197] on icon at bounding box center [490, 200] width 6 height 6
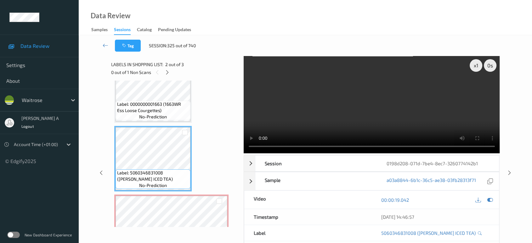
scroll to position [3, 0]
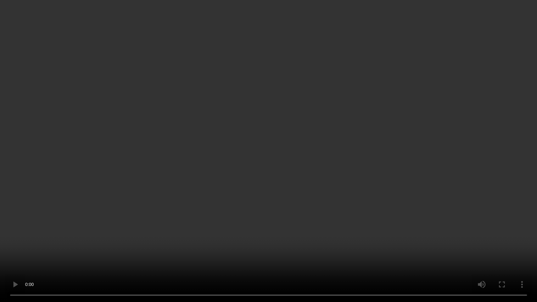
click at [273, 197] on video at bounding box center [268, 151] width 537 height 302
click at [200, 220] on video at bounding box center [268, 151] width 537 height 302
click at [308, 86] on video at bounding box center [268, 151] width 537 height 302
click at [273, 146] on video at bounding box center [268, 151] width 537 height 302
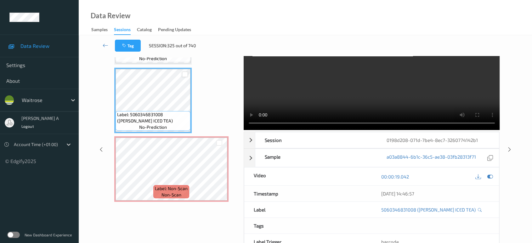
scroll to position [35, 0]
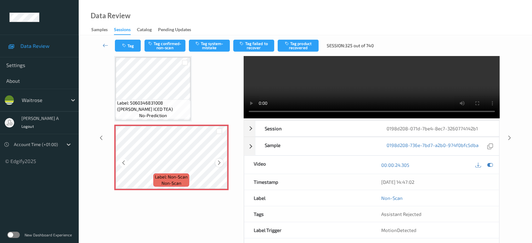
click at [220, 162] on icon at bounding box center [219, 163] width 5 height 6
click at [218, 163] on icon at bounding box center [219, 163] width 5 height 6
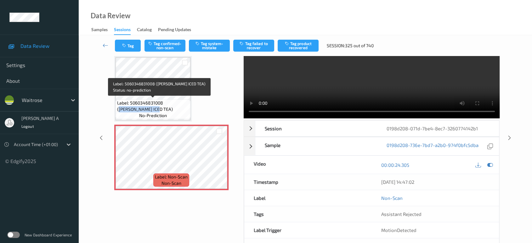
drag, startPoint x: 166, startPoint y: 101, endPoint x: 134, endPoint y: 108, distance: 32.2
click at [134, 108] on span "Label: 5060346831008 (HB PEACH ICED TEA)" at bounding box center [153, 106] width 72 height 13
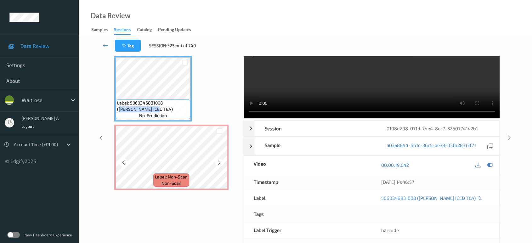
copy span "HB PEACH ICED TEA"
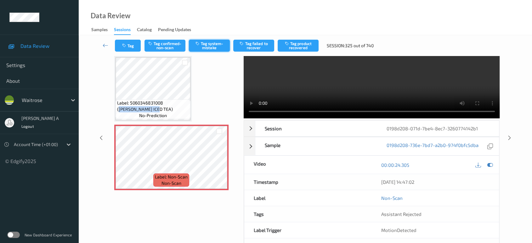
click at [204, 41] on button "Tag system-mistake" at bounding box center [209, 46] width 41 height 12
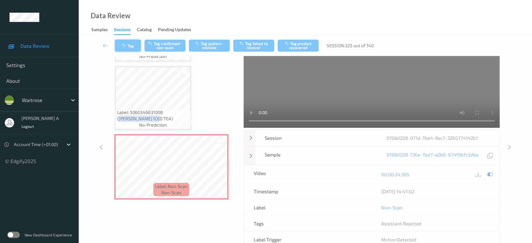
scroll to position [9, 0]
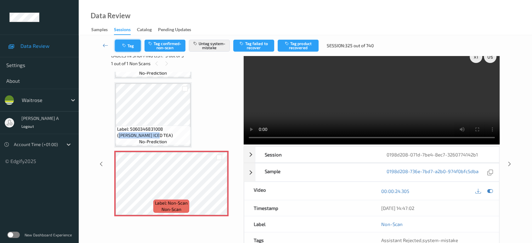
click at [131, 45] on button "Tag" at bounding box center [128, 46] width 26 height 12
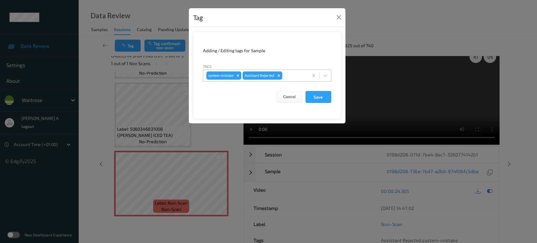
click at [292, 76] on div at bounding box center [294, 76] width 21 height 8
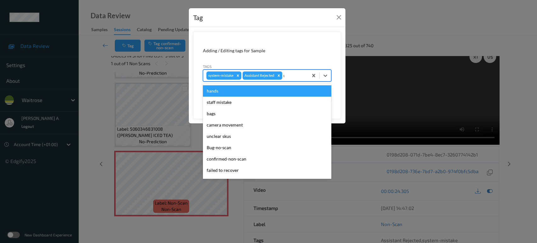
type input "un"
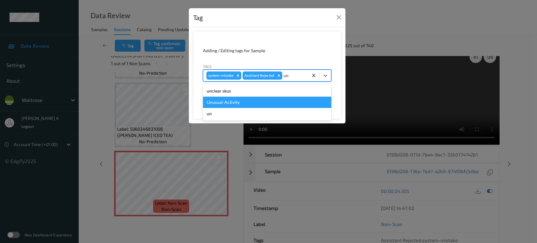
click at [274, 99] on div "Unusual-Activity" at bounding box center [267, 102] width 128 height 11
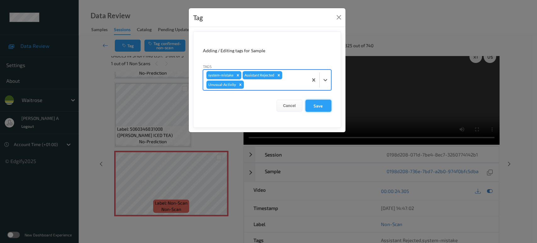
click at [320, 107] on button "Save" at bounding box center [319, 106] width 26 height 12
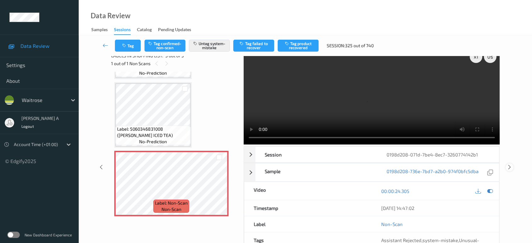
click at [509, 164] on icon at bounding box center [509, 167] width 5 height 6
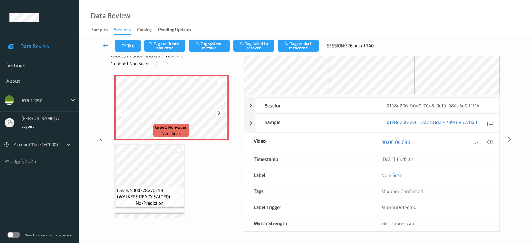
click at [217, 112] on icon at bounding box center [219, 113] width 5 height 6
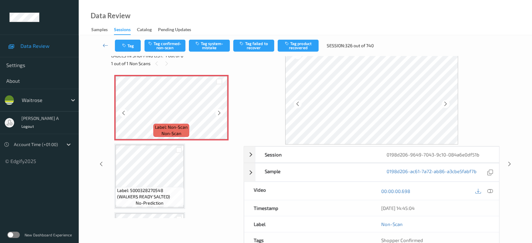
click at [217, 112] on icon at bounding box center [219, 113] width 5 height 6
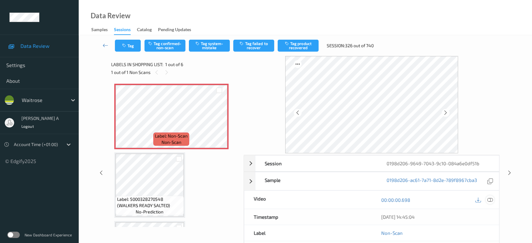
click at [492, 199] on icon at bounding box center [490, 200] width 6 height 6
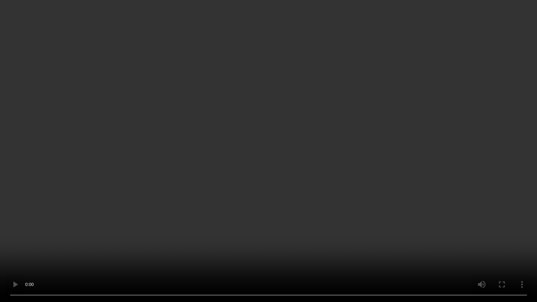
drag, startPoint x: 306, startPoint y: 186, endPoint x: 302, endPoint y: 9, distance: 177.6
click at [306, 180] on video at bounding box center [268, 151] width 537 height 302
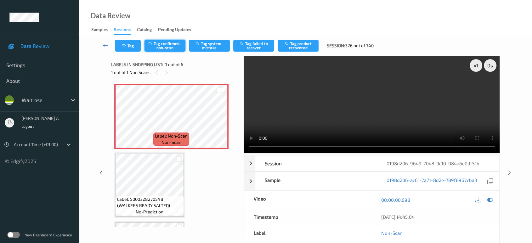
click at [168, 50] on button "Tag confirmed-non-scan" at bounding box center [164, 46] width 41 height 12
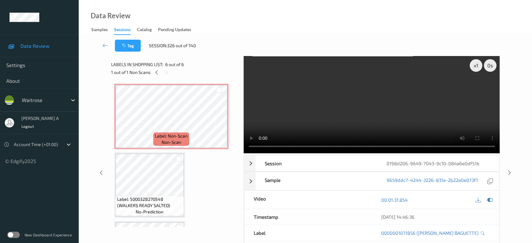
click at [156, 67] on div "Labels in shopping list: 6 out of 6" at bounding box center [175, 64] width 128 height 8
click at [155, 70] on icon at bounding box center [156, 73] width 5 height 6
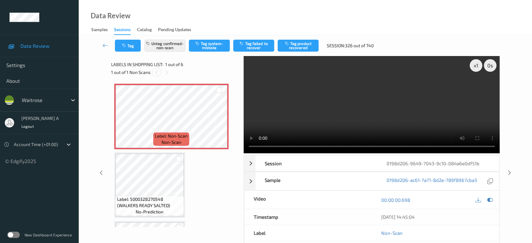
scroll to position [3, 0]
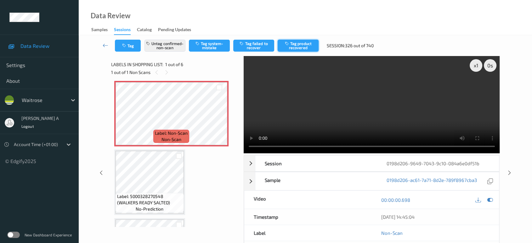
click at [299, 49] on button "Tag product recovered" at bounding box center [298, 46] width 41 height 12
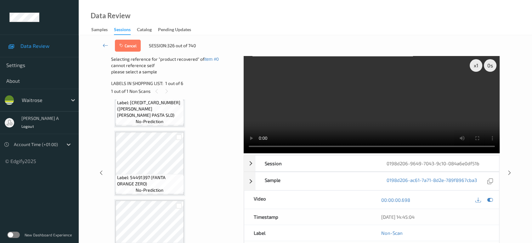
scroll to position [267, 0]
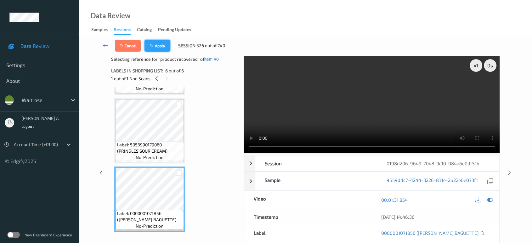
click at [160, 49] on button "Apply" at bounding box center [157, 46] width 26 height 12
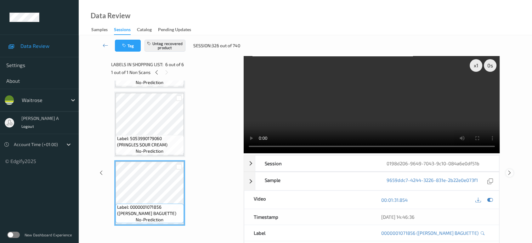
click at [509, 170] on icon at bounding box center [509, 173] width 5 height 6
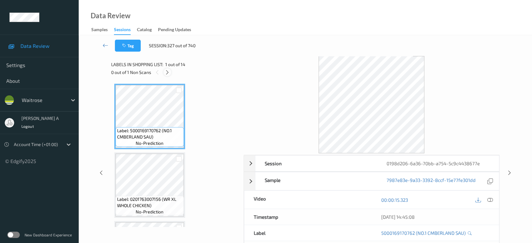
click at [167, 70] on icon at bounding box center [167, 73] width 5 height 6
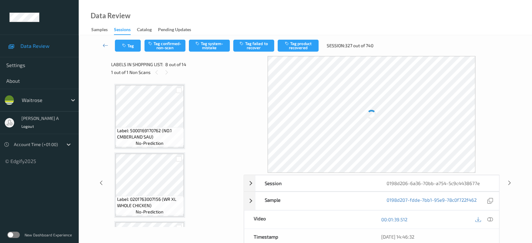
scroll to position [413, 0]
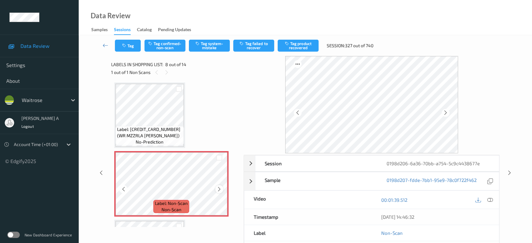
click at [219, 186] on icon at bounding box center [219, 189] width 5 height 6
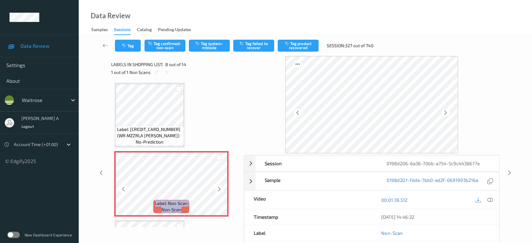
click at [219, 186] on icon at bounding box center [219, 189] width 5 height 6
click at [221, 187] on icon at bounding box center [219, 189] width 5 height 6
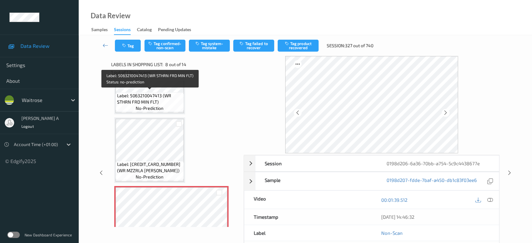
scroll to position [343, 0]
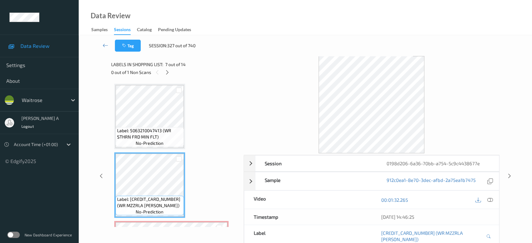
drag, startPoint x: 487, startPoint y: 198, endPoint x: 484, endPoint y: 194, distance: 5.4
click at [487, 198] on div at bounding box center [490, 199] width 8 height 8
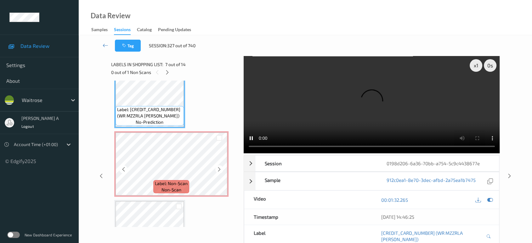
scroll to position [448, 0]
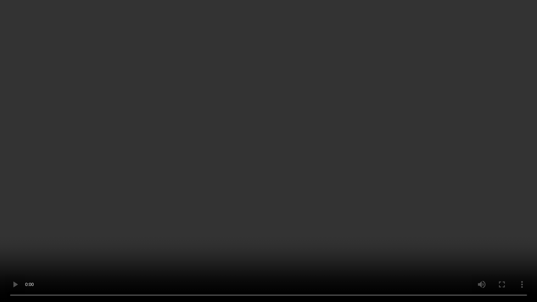
click at [369, 232] on video at bounding box center [268, 151] width 537 height 302
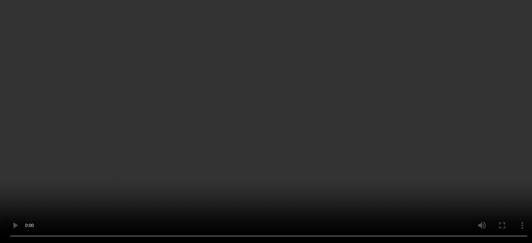
scroll to position [210, 0]
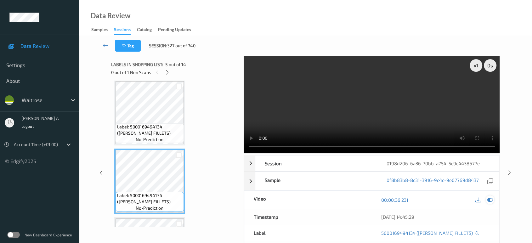
click at [491, 200] on icon at bounding box center [490, 200] width 6 height 6
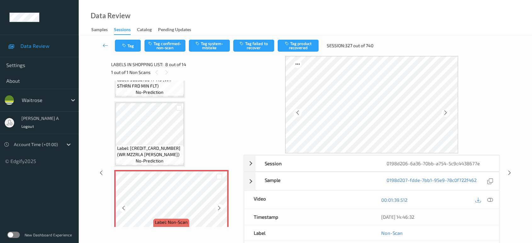
scroll to position [393, 0]
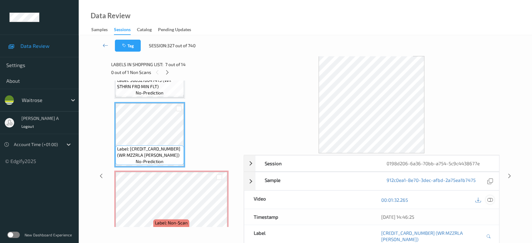
click at [491, 197] on icon at bounding box center [490, 200] width 6 height 6
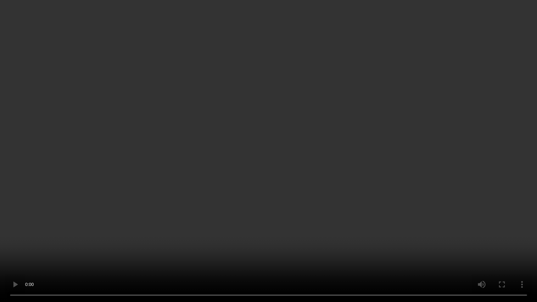
click at [286, 154] on video at bounding box center [268, 151] width 537 height 302
click at [290, 237] on video at bounding box center [268, 151] width 537 height 302
click at [234, 224] on video at bounding box center [268, 151] width 537 height 302
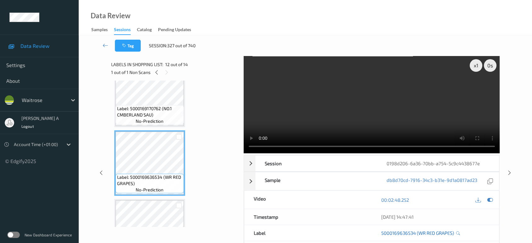
scroll to position [0, 0]
click at [488, 200] on icon at bounding box center [490, 200] width 6 height 6
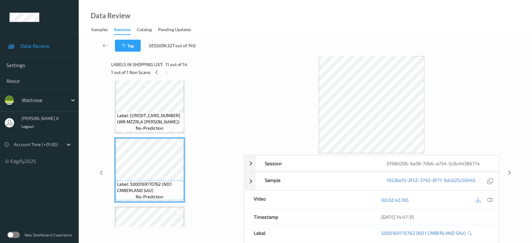
scroll to position [603, 0]
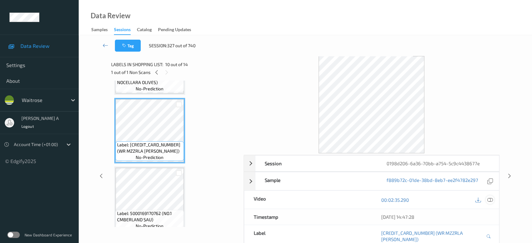
click at [491, 199] on icon at bounding box center [490, 200] width 6 height 6
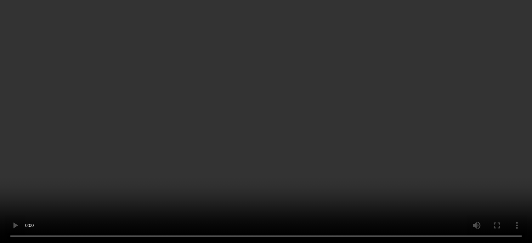
scroll to position [534, 0]
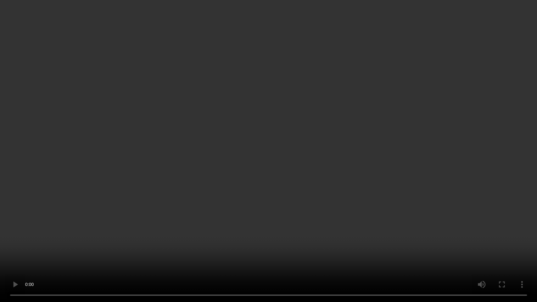
click at [348, 196] on video at bounding box center [268, 151] width 537 height 302
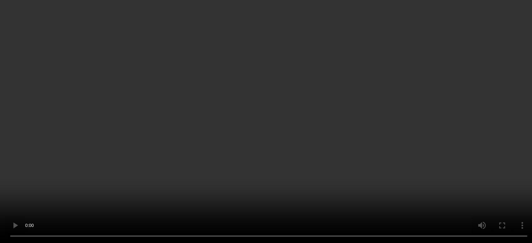
scroll to position [463, 0]
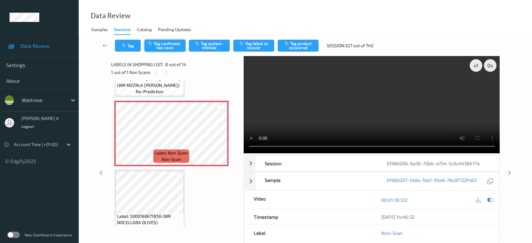
click at [167, 47] on button "Tag confirmed-non-scan" at bounding box center [164, 46] width 41 height 12
click at [305, 48] on button "Tag product recovered" at bounding box center [298, 46] width 41 height 12
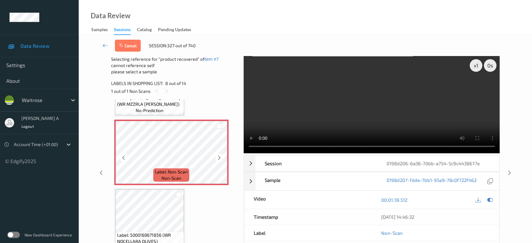
scroll to position [534, 0]
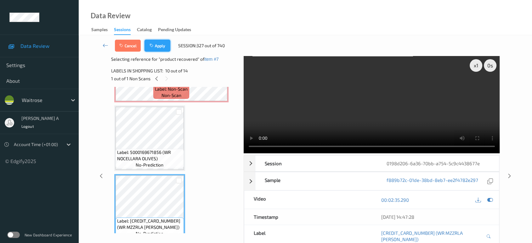
click at [162, 42] on button "Apply" at bounding box center [157, 46] width 26 height 12
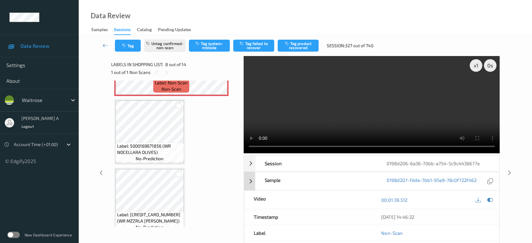
scroll to position [413, 0]
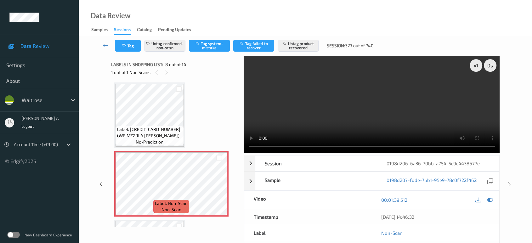
click at [511, 147] on div "x 1 0 s Session 0198d206-6a36-70bb-a754-5c9c4438677e Session ID 0198d206-6a36-7…" at bounding box center [305, 184] width 427 height 256
click at [508, 181] on icon at bounding box center [509, 184] width 5 height 6
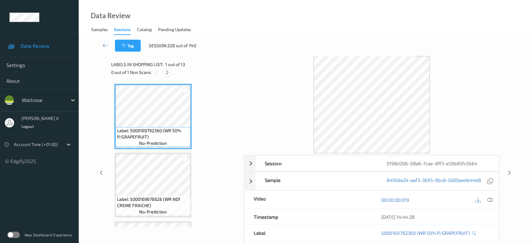
click at [166, 72] on icon at bounding box center [167, 73] width 5 height 6
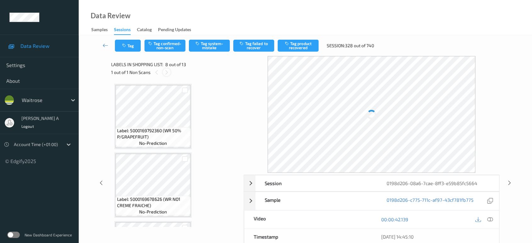
scroll to position [413, 0]
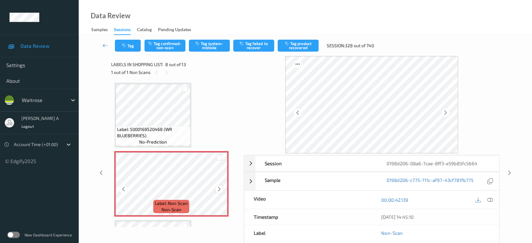
click at [219, 189] on icon at bounding box center [219, 189] width 5 height 6
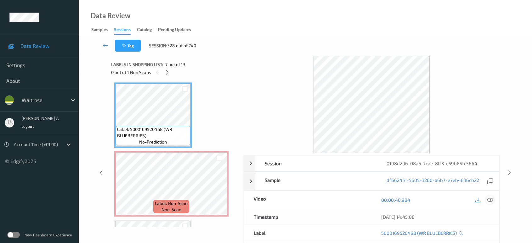
click at [489, 199] on icon at bounding box center [490, 200] width 6 height 6
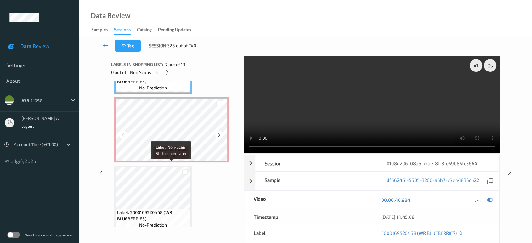
scroll to position [483, 0]
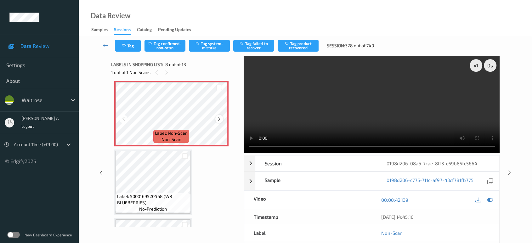
click at [217, 118] on icon at bounding box center [219, 119] width 5 height 6
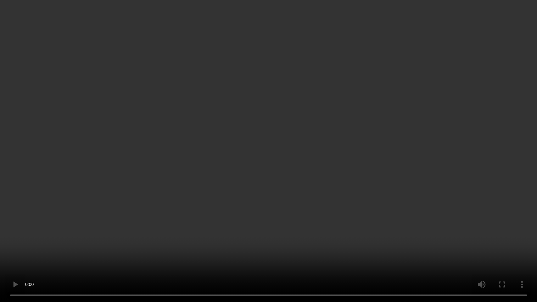
click at [296, 218] on video at bounding box center [268, 151] width 537 height 302
click at [191, 196] on video at bounding box center [268, 151] width 537 height 302
click at [296, 175] on video at bounding box center [268, 151] width 537 height 302
click at [327, 219] on video at bounding box center [268, 151] width 537 height 302
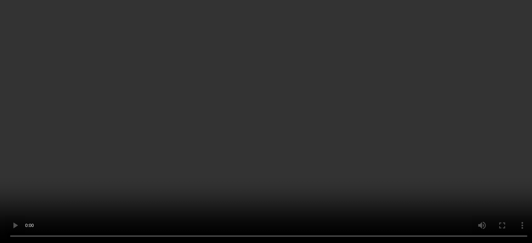
scroll to position [448, 0]
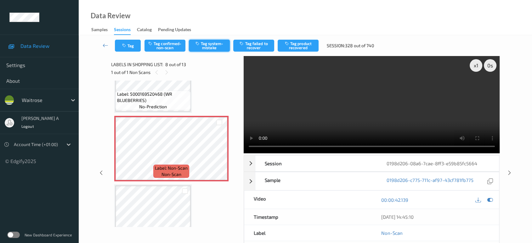
click at [197, 50] on button "Tag system-mistake" at bounding box center [209, 46] width 41 height 12
click at [217, 152] on icon at bounding box center [219, 154] width 5 height 6
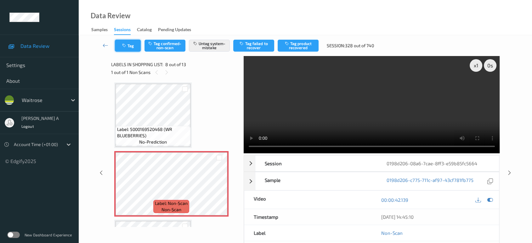
click at [128, 48] on button "Tag" at bounding box center [128, 46] width 26 height 12
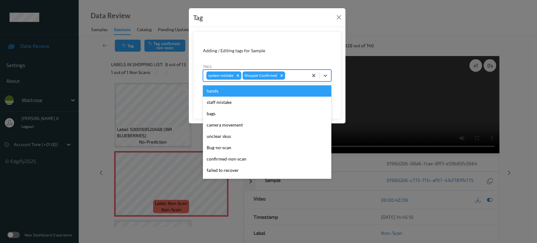
click at [297, 70] on div "system-mistake Shopper Confirmed" at bounding box center [255, 75] width 105 height 11
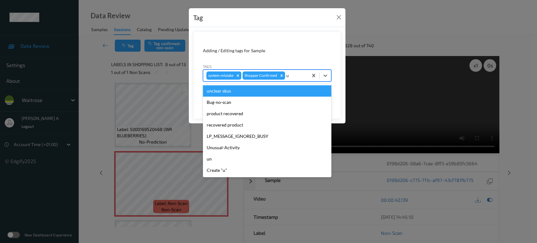
type input "un"
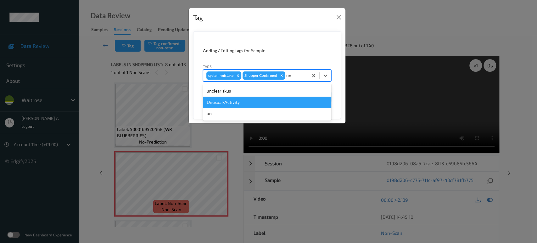
click at [245, 102] on div "Unusual-Activity" at bounding box center [267, 102] width 128 height 11
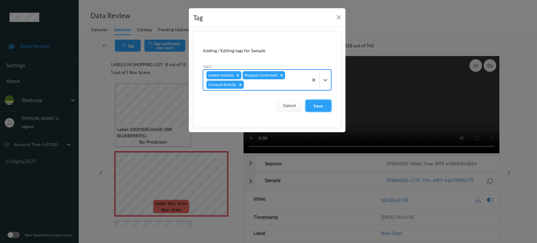
click at [325, 108] on button "Save" at bounding box center [319, 106] width 26 height 12
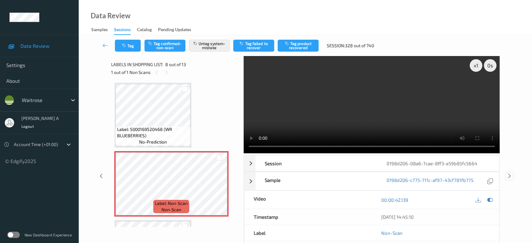
click at [508, 173] on icon at bounding box center [509, 176] width 5 height 6
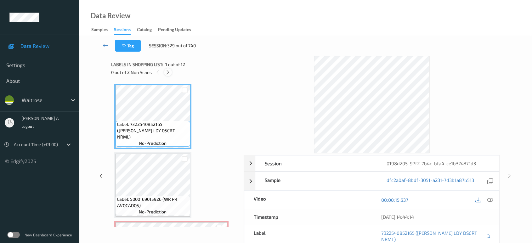
click at [171, 73] on div at bounding box center [168, 72] width 8 height 8
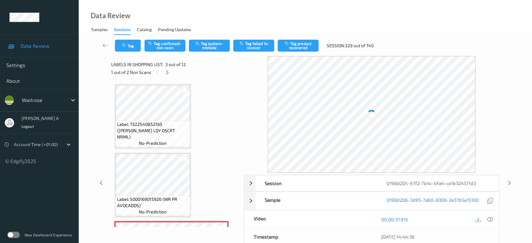
scroll to position [71, 0]
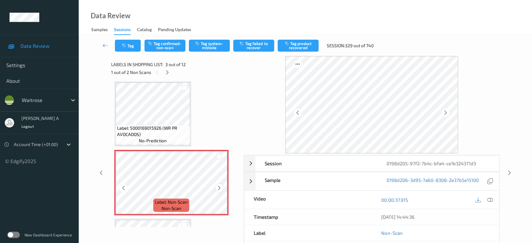
click at [219, 187] on icon at bounding box center [219, 188] width 5 height 6
click at [217, 185] on icon at bounding box center [219, 188] width 5 height 6
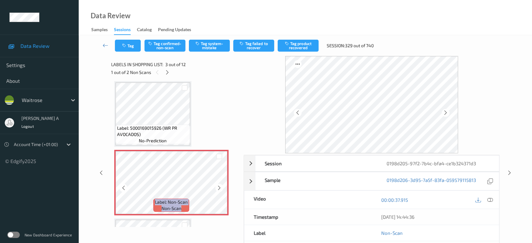
click at [217, 185] on icon at bounding box center [219, 188] width 5 height 6
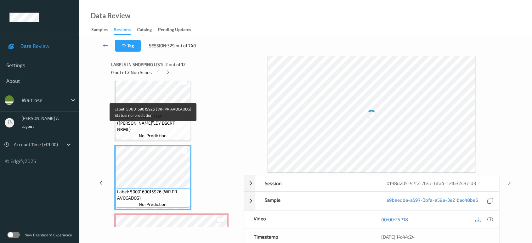
scroll to position [0, 0]
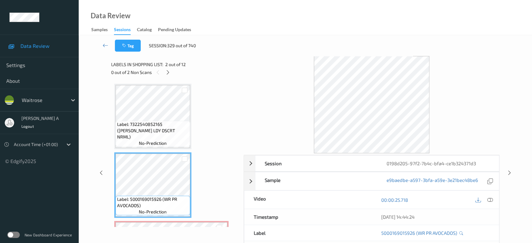
click at [490, 197] on icon at bounding box center [490, 200] width 6 height 6
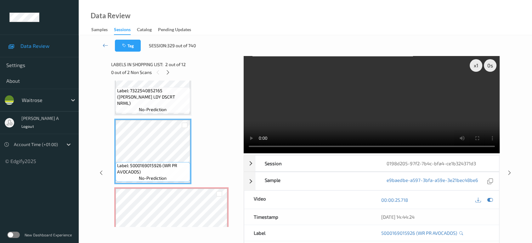
scroll to position [70, 0]
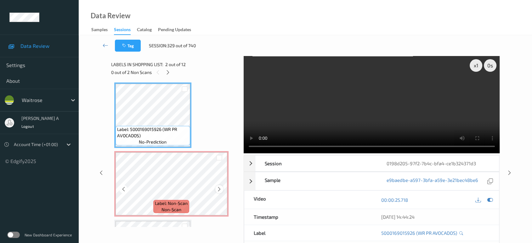
click at [221, 191] on div at bounding box center [219, 189] width 8 height 8
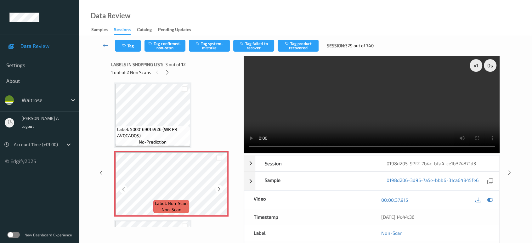
click at [221, 191] on div at bounding box center [219, 189] width 8 height 8
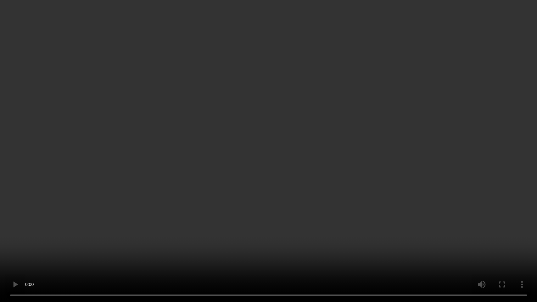
click at [211, 169] on video at bounding box center [268, 151] width 537 height 302
click at [186, 212] on video at bounding box center [268, 151] width 537 height 302
click at [262, 168] on video at bounding box center [268, 151] width 537 height 302
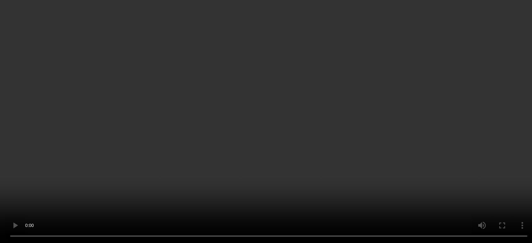
scroll to position [140, 0]
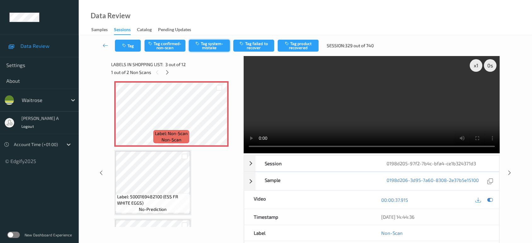
click at [197, 44] on icon "button" at bounding box center [197, 43] width 5 height 4
click at [127, 40] on button "Tag" at bounding box center [128, 46] width 26 height 12
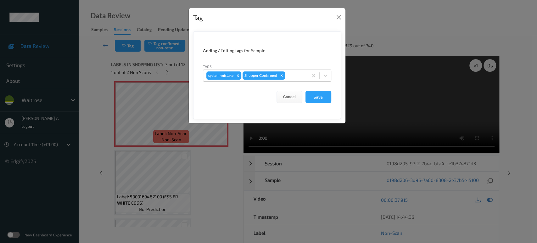
click at [293, 79] on div at bounding box center [295, 76] width 19 height 8
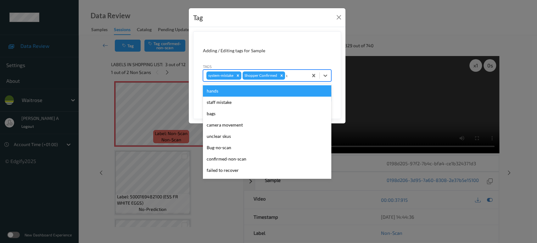
type input "un"
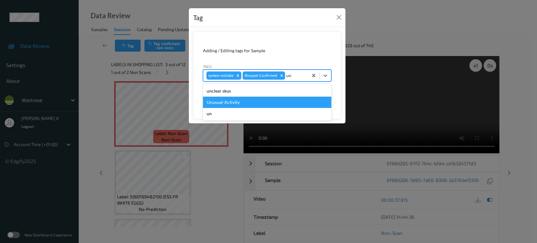
click at [256, 103] on div "Unusual-Activity" at bounding box center [267, 102] width 128 height 11
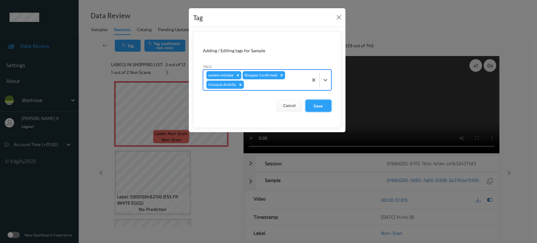
click at [318, 105] on button "Save" at bounding box center [319, 106] width 26 height 12
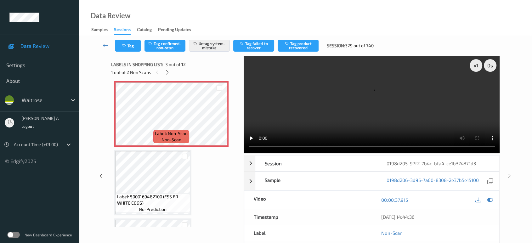
scroll to position [175, 0]
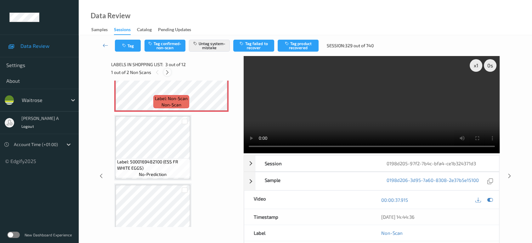
click at [169, 74] on icon at bounding box center [167, 73] width 5 height 6
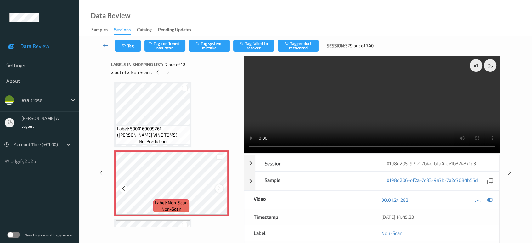
click at [221, 189] on icon at bounding box center [219, 189] width 5 height 6
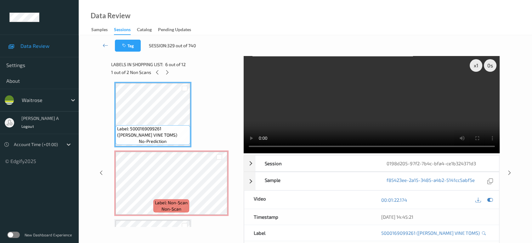
click at [251, 88] on video at bounding box center [372, 104] width 256 height 97
click at [219, 187] on icon at bounding box center [219, 189] width 5 height 6
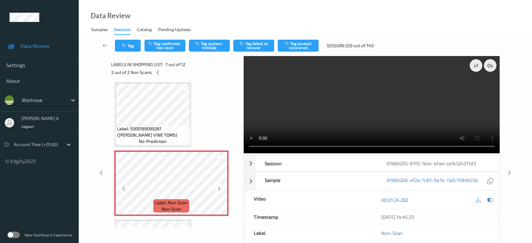
click at [219, 187] on icon at bounding box center [219, 189] width 5 height 6
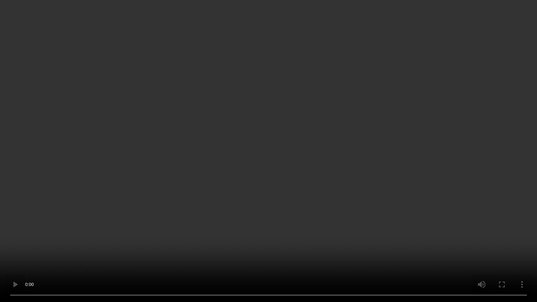
click at [285, 173] on video at bounding box center [268, 151] width 537 height 302
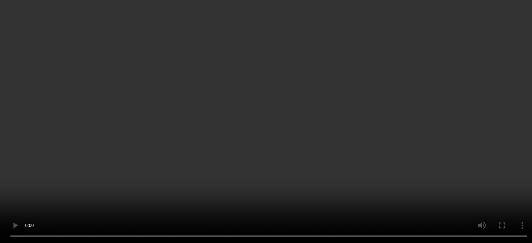
scroll to position [415, 0]
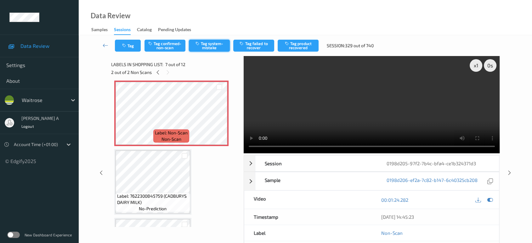
click at [205, 47] on button "Tag system-mistake" at bounding box center [209, 46] width 41 height 12
click at [129, 47] on button "Tag" at bounding box center [128, 46] width 26 height 12
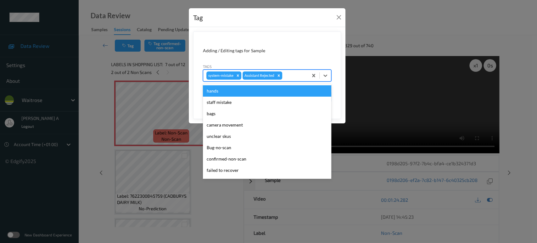
click at [297, 74] on div at bounding box center [294, 76] width 21 height 8
type input "un"
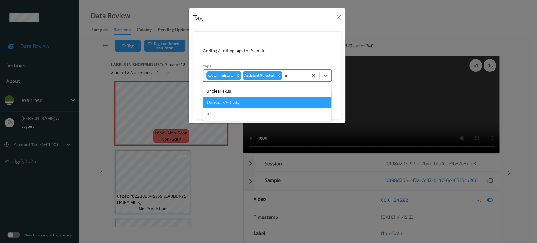
click at [261, 104] on div "Unusual-Activity" at bounding box center [267, 102] width 128 height 11
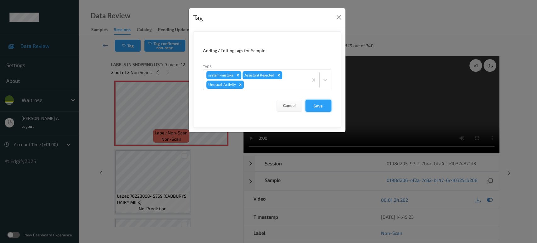
click at [318, 106] on button "Save" at bounding box center [319, 106] width 26 height 12
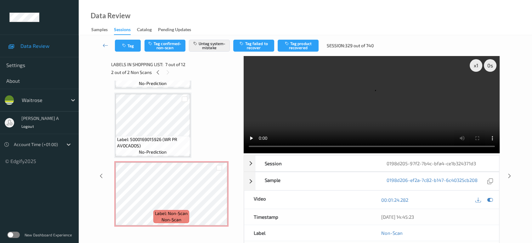
scroll to position [30, 0]
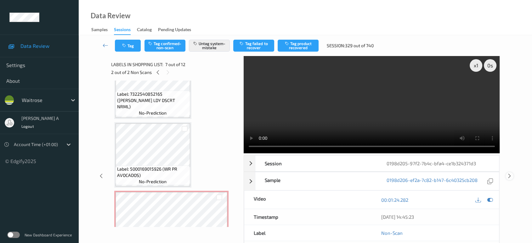
click at [508, 173] on icon at bounding box center [509, 176] width 5 height 6
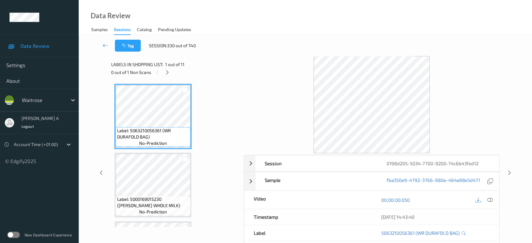
drag, startPoint x: 168, startPoint y: 74, endPoint x: 168, endPoint y: 77, distance: 3.8
click at [168, 74] on icon at bounding box center [167, 73] width 5 height 6
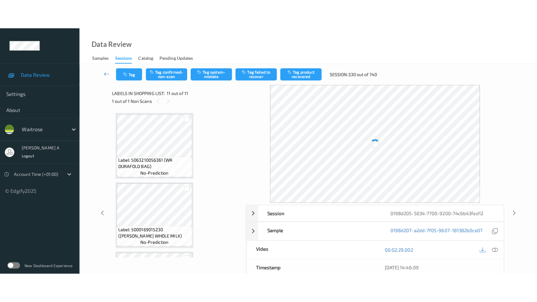
scroll to position [608, 0]
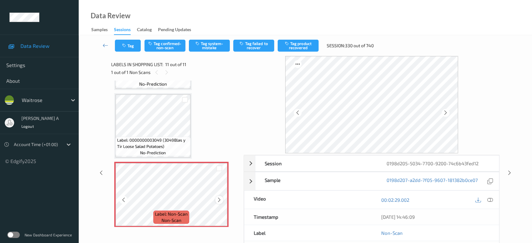
click at [218, 197] on icon at bounding box center [219, 200] width 5 height 6
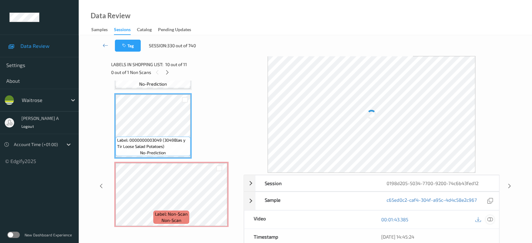
click at [491, 216] on div at bounding box center [490, 219] width 8 height 8
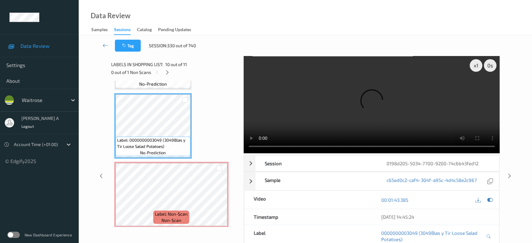
scroll to position [549, 0]
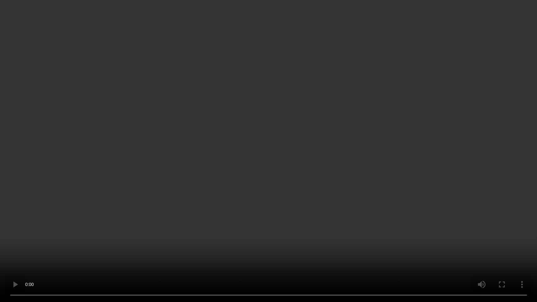
click at [314, 198] on video at bounding box center [268, 151] width 537 height 302
click at [334, 193] on video at bounding box center [268, 151] width 537 height 302
click at [291, 200] on video at bounding box center [268, 151] width 537 height 302
click at [358, 183] on video at bounding box center [268, 151] width 537 height 302
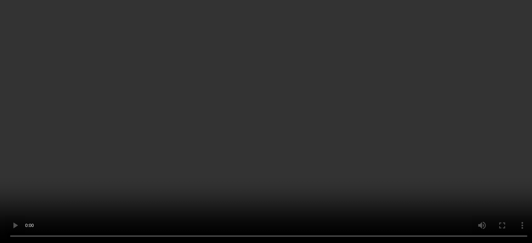
scroll to position [608, 0]
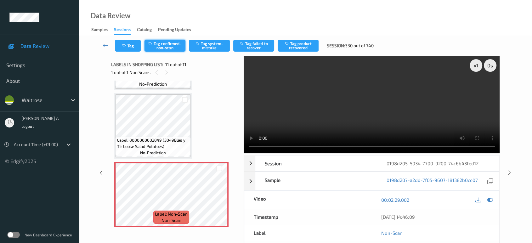
click at [160, 49] on button "Tag confirmed-non-scan" at bounding box center [164, 46] width 41 height 12
click at [508, 170] on icon at bounding box center [509, 173] width 5 height 6
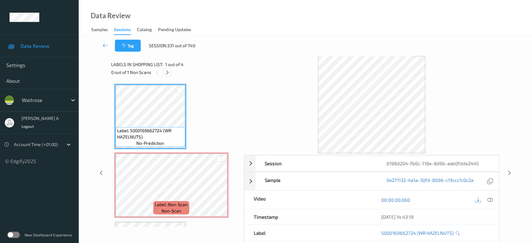
click at [166, 73] on icon at bounding box center [167, 73] width 5 height 6
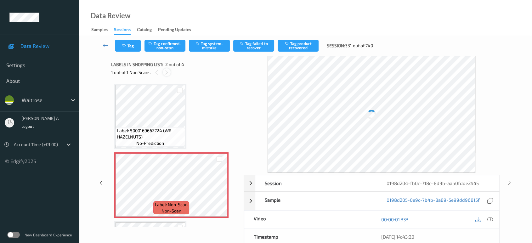
scroll to position [3, 0]
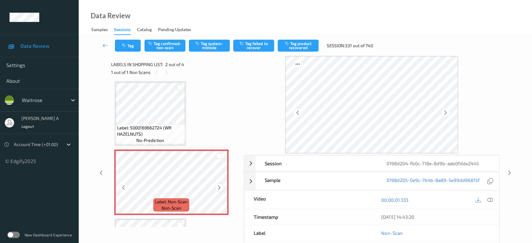
click at [219, 187] on icon at bounding box center [219, 188] width 5 height 6
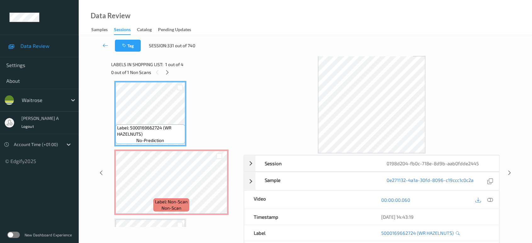
scroll to position [0, 0]
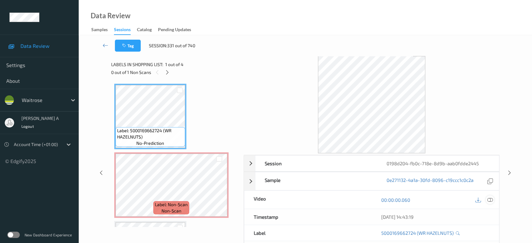
click at [492, 200] on icon at bounding box center [490, 200] width 6 height 6
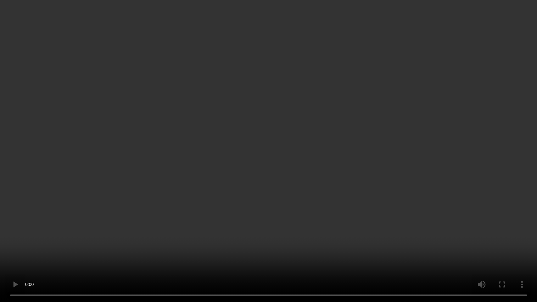
click at [202, 106] on video at bounding box center [268, 151] width 537 height 302
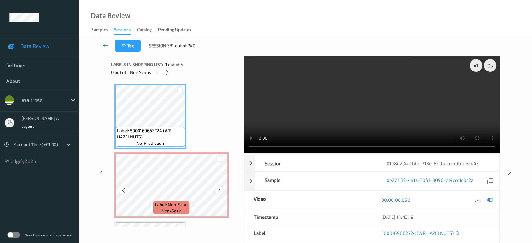
click at [219, 189] on icon at bounding box center [219, 191] width 5 height 6
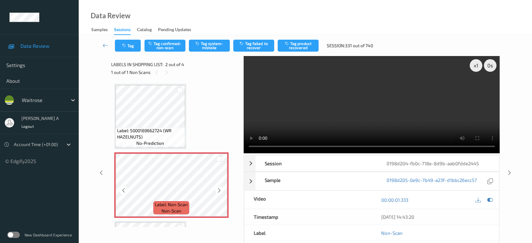
click at [219, 189] on icon at bounding box center [219, 191] width 5 height 6
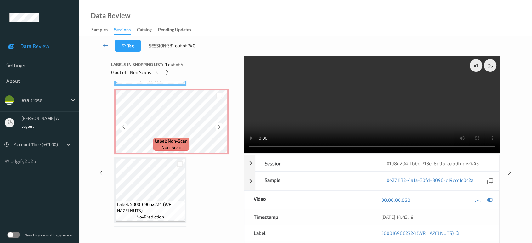
scroll to position [70, 0]
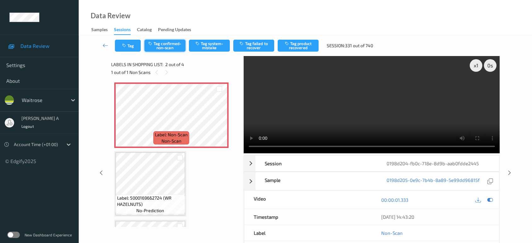
click at [166, 46] on button "Tag confirmed-non-scan" at bounding box center [164, 46] width 41 height 12
click at [292, 46] on button "Tag product recovered" at bounding box center [298, 46] width 41 height 12
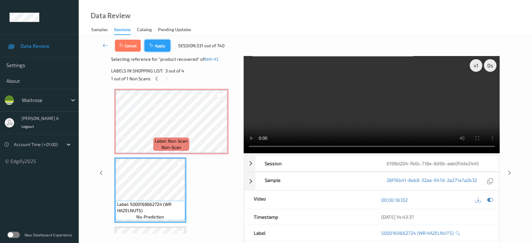
click at [160, 43] on button "Apply" at bounding box center [157, 46] width 26 height 12
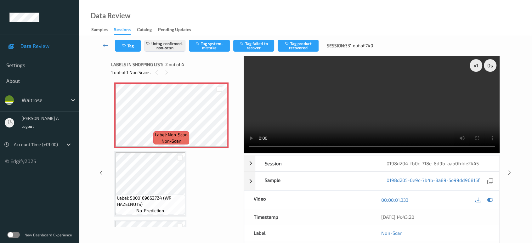
scroll to position [3, 0]
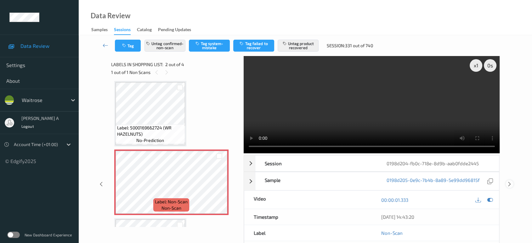
click at [509, 181] on icon at bounding box center [509, 184] width 5 height 6
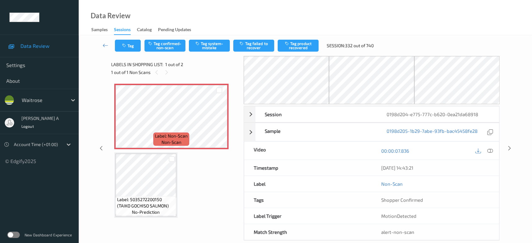
click at [167, 75] on div at bounding box center [167, 72] width 8 height 8
click at [219, 124] on div at bounding box center [219, 122] width 8 height 8
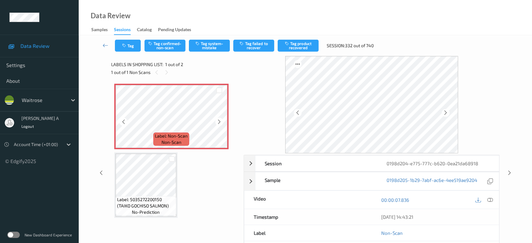
click at [219, 124] on div at bounding box center [219, 122] width 8 height 8
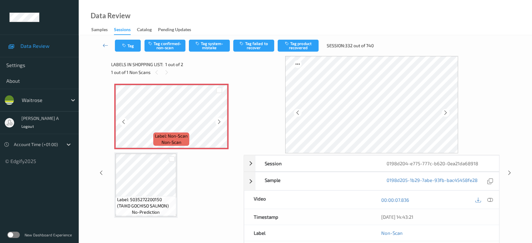
click at [219, 124] on div at bounding box center [219, 122] width 8 height 8
click at [491, 201] on icon at bounding box center [490, 200] width 6 height 6
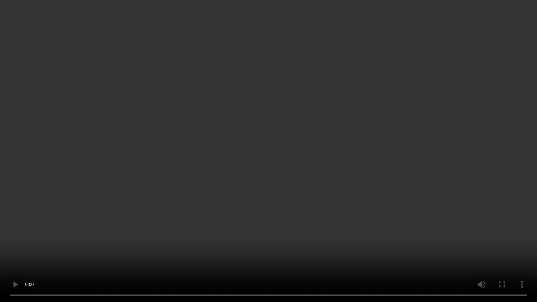
drag, startPoint x: 290, startPoint y: 122, endPoint x: 302, endPoint y: 66, distance: 56.8
click at [291, 116] on video at bounding box center [268, 151] width 537 height 302
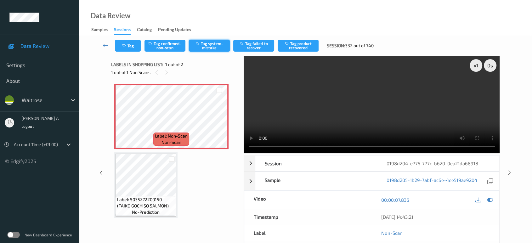
click at [211, 47] on button "Tag system-mistake" at bounding box center [209, 46] width 41 height 12
click at [131, 52] on div "Tag Tag confirmed-non-scan Untag system-mistake Tag failed to recover Tag produ…" at bounding box center [305, 45] width 427 height 21
click at [130, 47] on button "Tag" at bounding box center [128, 46] width 26 height 12
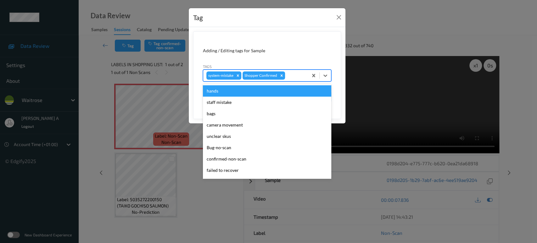
click at [294, 76] on div at bounding box center [295, 76] width 19 height 8
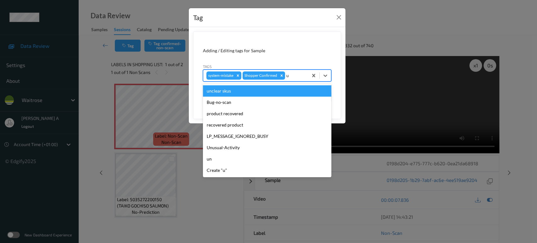
type input "un"
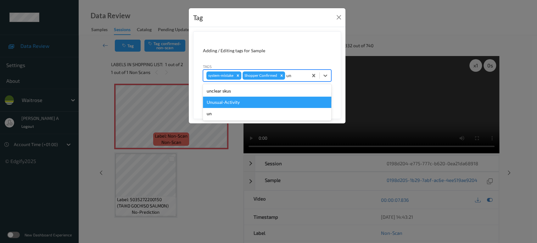
click at [238, 97] on div "Unusual-Activity" at bounding box center [267, 102] width 128 height 11
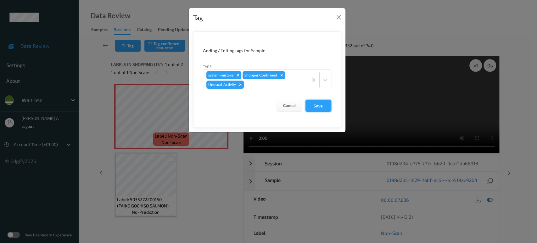
click at [319, 101] on button "Save" at bounding box center [319, 106] width 26 height 12
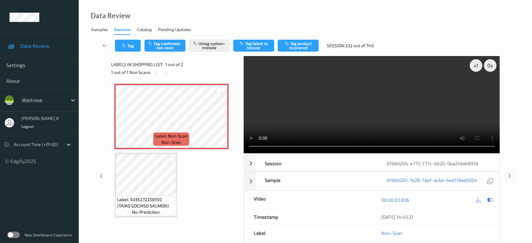
click at [511, 173] on icon at bounding box center [509, 176] width 5 height 6
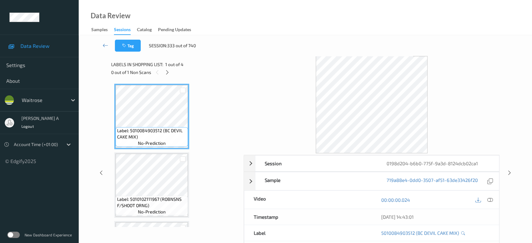
drag, startPoint x: 166, startPoint y: 69, endPoint x: 169, endPoint y: 81, distance: 12.4
click at [166, 69] on div at bounding box center [167, 72] width 8 height 8
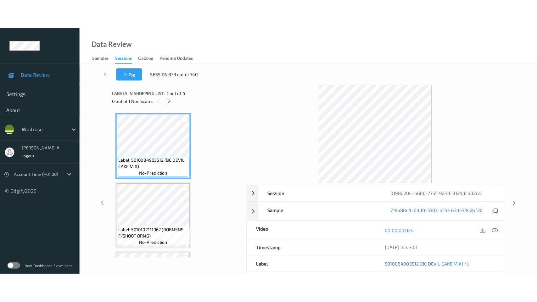
scroll to position [130, 0]
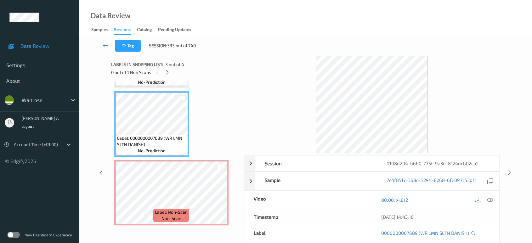
click at [492, 216] on div "22/08/2025 14:43:16" at bounding box center [434, 217] width 127 height 16
click at [491, 199] on icon at bounding box center [490, 200] width 6 height 6
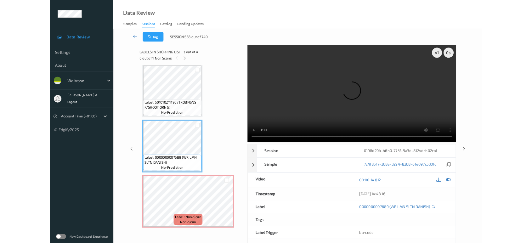
scroll to position [71, 0]
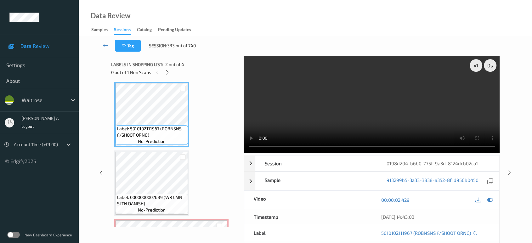
click at [193, 178] on div "Label: 5010084903512 (BC DEVIL CAKE MIX) no-prediction Label: 5010102111967 (RO…" at bounding box center [175, 148] width 122 height 271
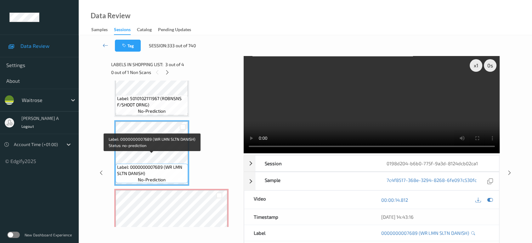
scroll to position [130, 0]
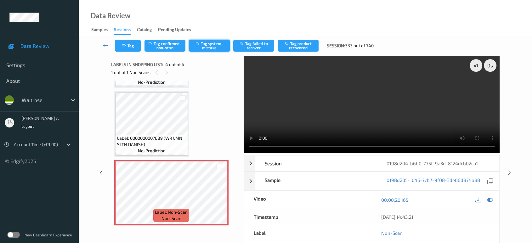
click at [209, 45] on button "Tag system-mistake" at bounding box center [209, 46] width 41 height 12
click at [167, 48] on button "Tag confirmed-non-scan" at bounding box center [164, 46] width 41 height 12
click at [178, 42] on button "Untag confirmed-non-scan" at bounding box center [164, 46] width 41 height 12
click at [121, 48] on button "Tag" at bounding box center [128, 46] width 26 height 12
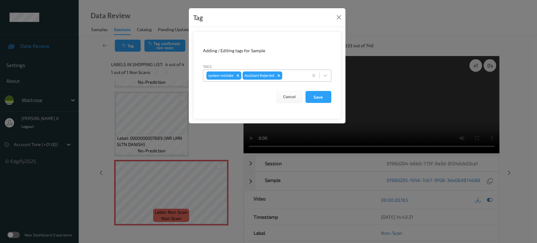
click at [291, 78] on div at bounding box center [294, 76] width 21 height 8
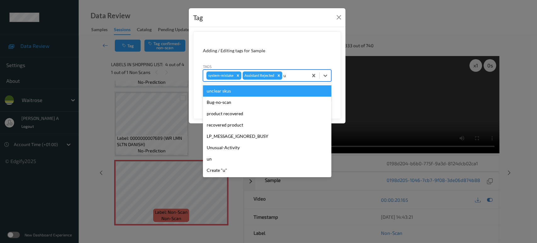
type input "un"
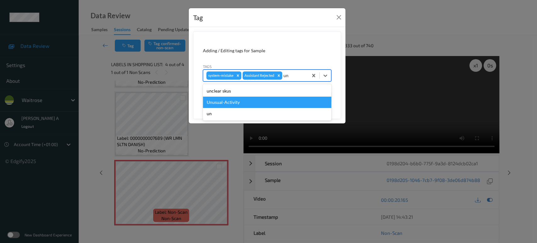
click at [241, 100] on div "Unusual-Activity" at bounding box center [267, 102] width 128 height 11
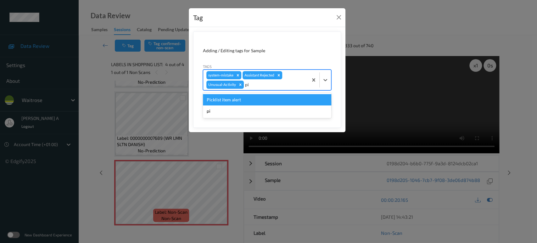
type input "pic"
click at [241, 100] on div "Picklist item alert" at bounding box center [267, 99] width 128 height 11
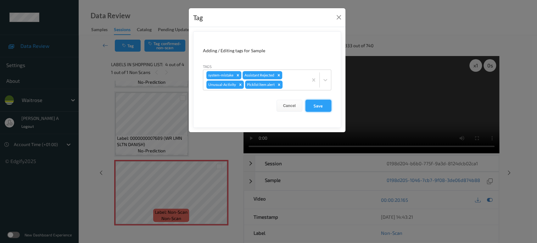
click at [312, 104] on button "Save" at bounding box center [319, 106] width 26 height 12
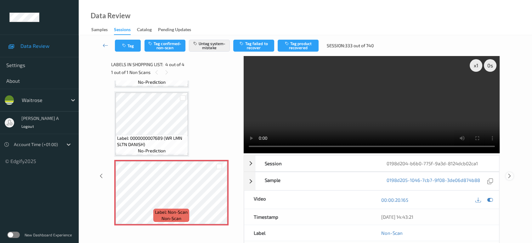
click at [509, 173] on icon at bounding box center [509, 176] width 5 height 6
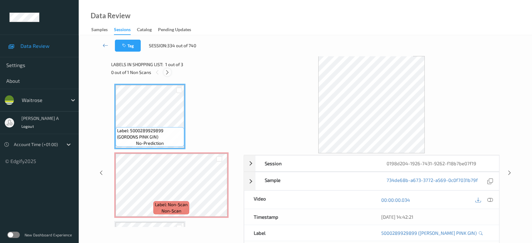
click at [166, 74] on icon at bounding box center [167, 73] width 5 height 6
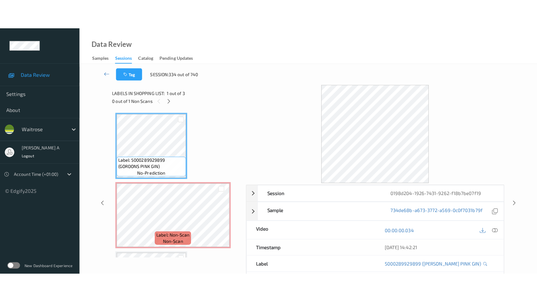
scroll to position [3, 0]
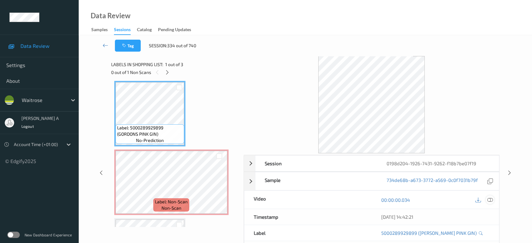
click at [491, 201] on icon at bounding box center [490, 200] width 6 height 6
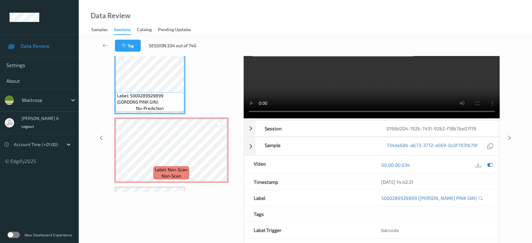
scroll to position [0, 0]
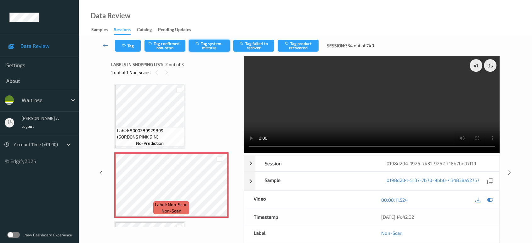
click at [214, 46] on button "Tag system-mistake" at bounding box center [209, 46] width 41 height 12
click at [127, 43] on icon "button" at bounding box center [124, 45] width 5 height 4
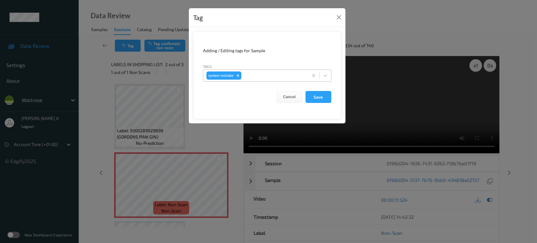
click at [269, 76] on div at bounding box center [274, 76] width 62 height 8
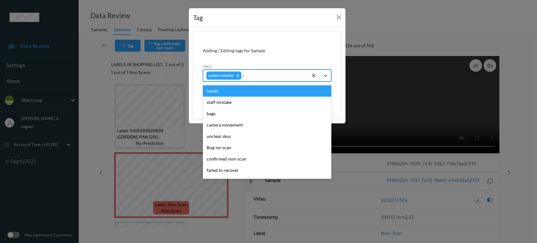
type input "un"
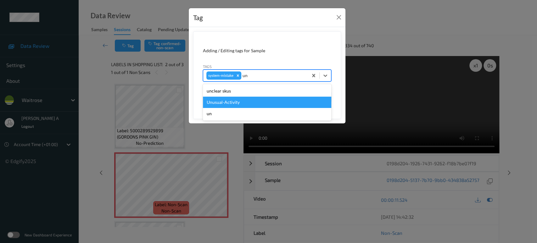
click at [229, 99] on div "Unusual-Activity" at bounding box center [267, 102] width 128 height 11
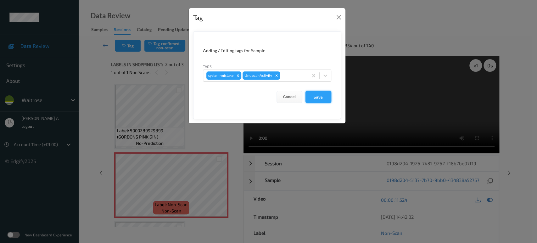
click at [328, 99] on button "Save" at bounding box center [319, 97] width 26 height 12
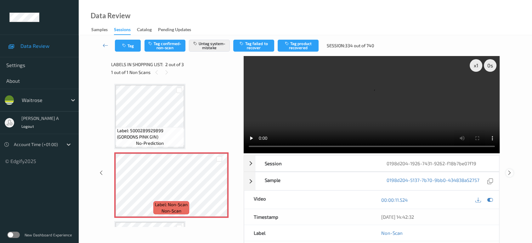
click at [508, 170] on icon at bounding box center [509, 173] width 5 height 6
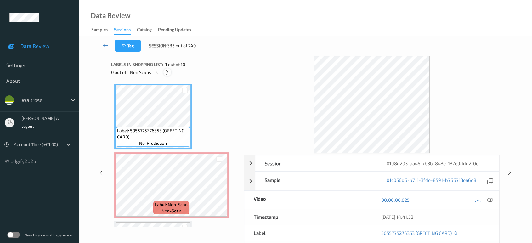
click at [167, 70] on icon at bounding box center [167, 73] width 5 height 6
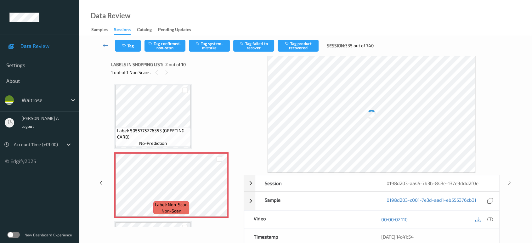
scroll to position [3, 0]
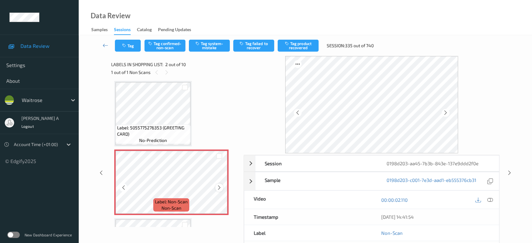
click at [220, 186] on icon at bounding box center [219, 188] width 5 height 6
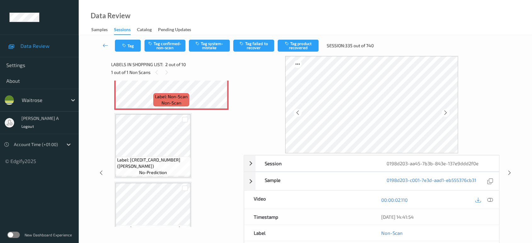
scroll to position [0, 0]
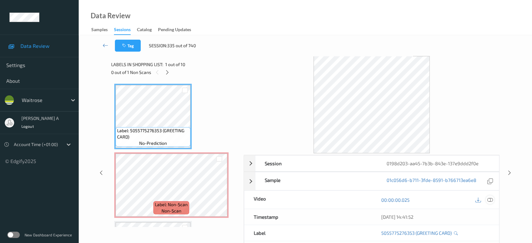
click at [492, 197] on icon at bounding box center [490, 200] width 6 height 6
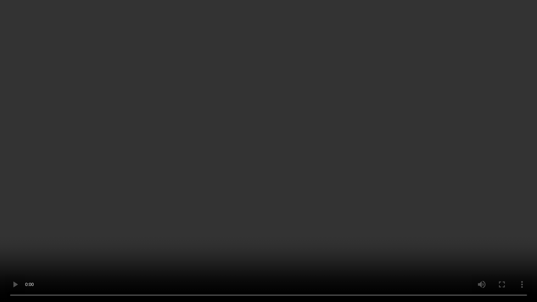
click at [305, 150] on video at bounding box center [268, 151] width 537 height 302
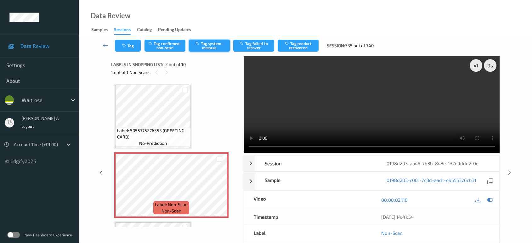
click at [209, 45] on button "Tag system-mistake" at bounding box center [209, 46] width 41 height 12
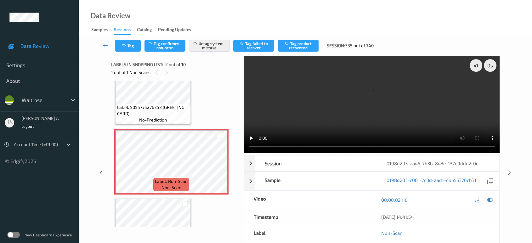
scroll to position [35, 0]
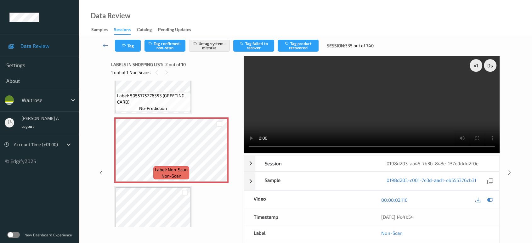
click at [339, 113] on video at bounding box center [372, 104] width 256 height 97
click at [135, 50] on button "Tag" at bounding box center [128, 46] width 26 height 12
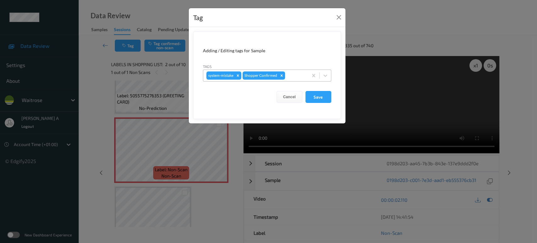
click at [289, 77] on div at bounding box center [295, 76] width 19 height 8
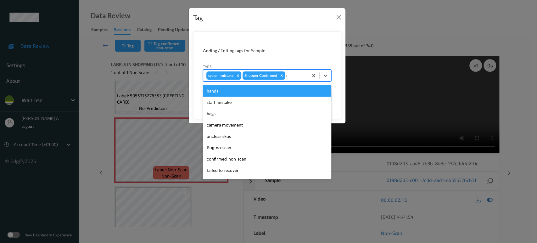
type input "un"
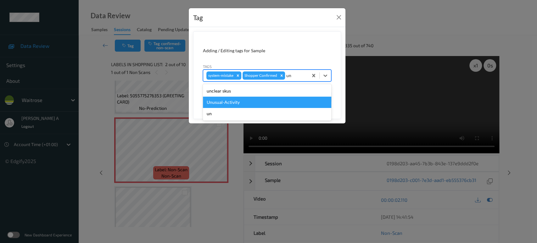
click at [249, 100] on div "Unusual-Activity" at bounding box center [267, 102] width 128 height 11
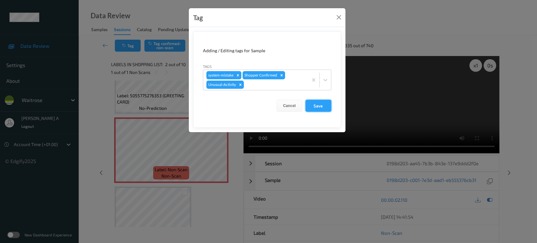
click at [310, 108] on button "Save" at bounding box center [319, 106] width 26 height 12
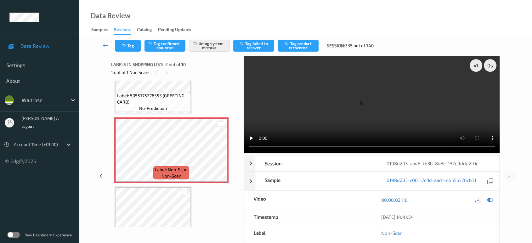
click at [509, 173] on icon at bounding box center [509, 176] width 5 height 6
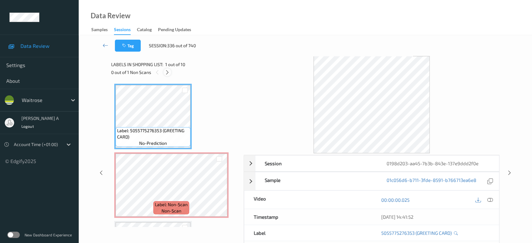
click at [169, 73] on icon at bounding box center [167, 73] width 5 height 6
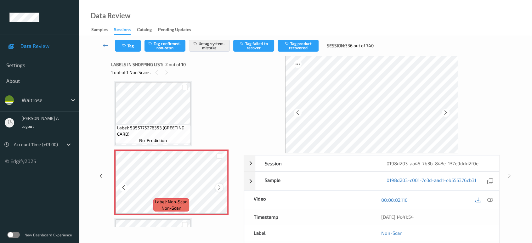
click at [220, 187] on icon at bounding box center [219, 188] width 5 height 6
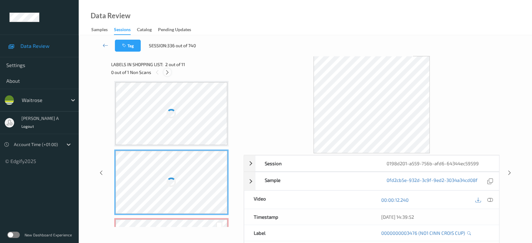
click at [170, 72] on div at bounding box center [167, 72] width 8 height 8
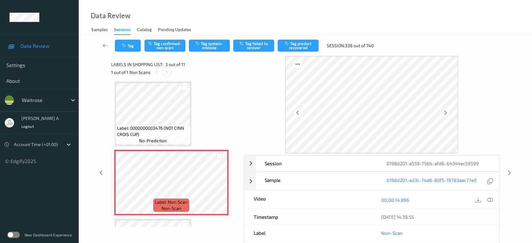
click at [170, 72] on div at bounding box center [167, 72] width 8 height 8
click at [151, 71] on div "1 out of 1 Non Scans" at bounding box center [175, 72] width 128 height 8
click at [156, 71] on icon at bounding box center [156, 73] width 5 height 6
click at [170, 72] on div at bounding box center [167, 72] width 8 height 8
click at [219, 186] on icon at bounding box center [219, 188] width 5 height 6
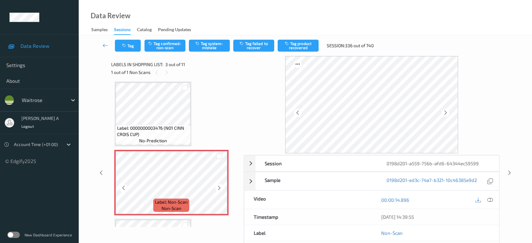
click at [219, 186] on icon at bounding box center [219, 188] width 5 height 6
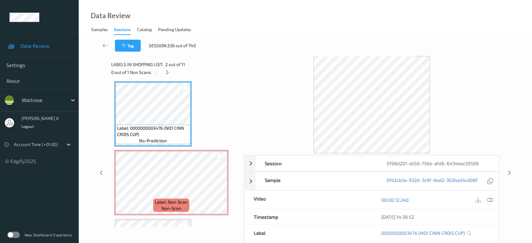
click at [489, 197] on icon at bounding box center [490, 200] width 6 height 6
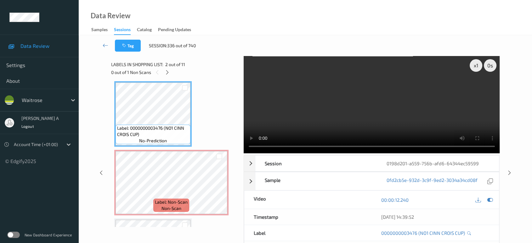
click at [310, 119] on video at bounding box center [372, 104] width 256 height 97
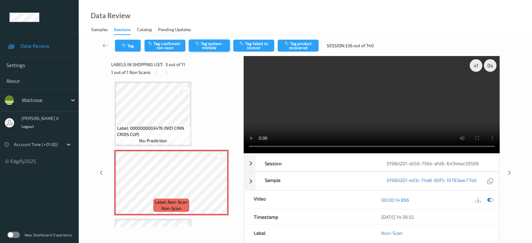
click at [208, 49] on button "Tag system-mistake" at bounding box center [209, 46] width 41 height 12
click at [127, 42] on button "Tag" at bounding box center [128, 46] width 26 height 12
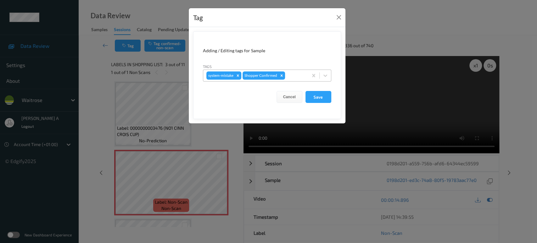
click at [297, 75] on div at bounding box center [295, 76] width 19 height 8
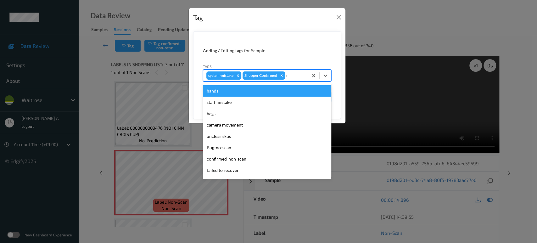
type input "un"
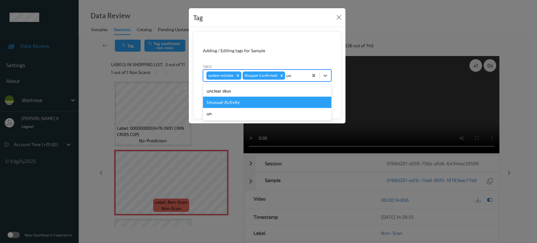
click at [262, 103] on div "Unusual-Activity" at bounding box center [267, 102] width 128 height 11
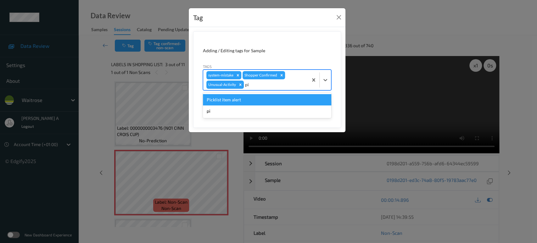
type input "pic"
click at [262, 103] on div "Picklist item alert" at bounding box center [267, 99] width 128 height 11
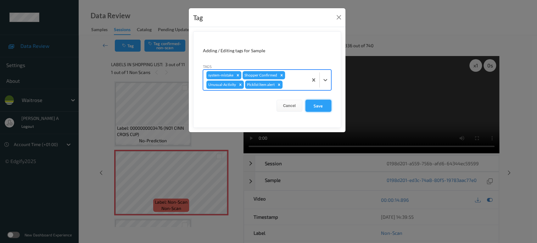
click at [314, 108] on button "Save" at bounding box center [319, 106] width 26 height 12
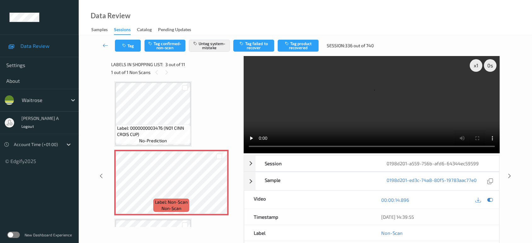
drag, startPoint x: 509, startPoint y: 154, endPoint x: 382, endPoint y: 21, distance: 183.7
click at [509, 172] on div at bounding box center [510, 176] width 8 height 8
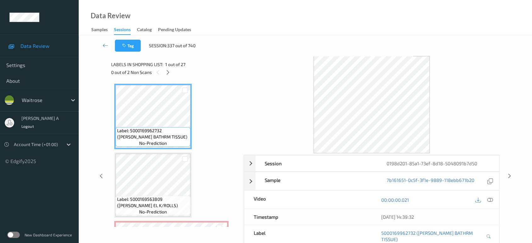
drag, startPoint x: 167, startPoint y: 69, endPoint x: 170, endPoint y: 77, distance: 9.0
click at [167, 69] on div at bounding box center [168, 72] width 8 height 8
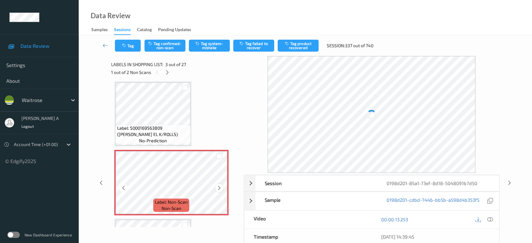
click at [219, 187] on icon at bounding box center [219, 188] width 5 height 6
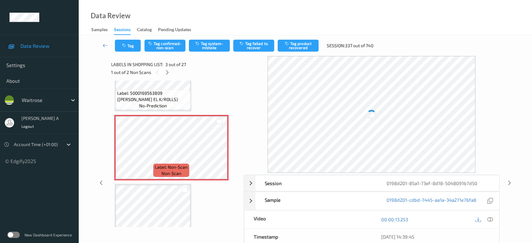
scroll to position [141, 0]
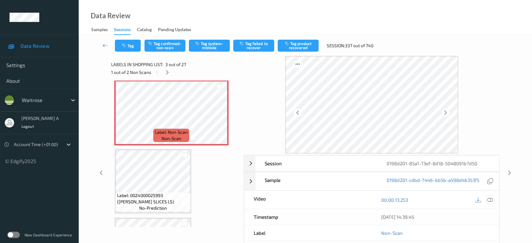
click at [488, 201] on icon at bounding box center [490, 200] width 6 height 6
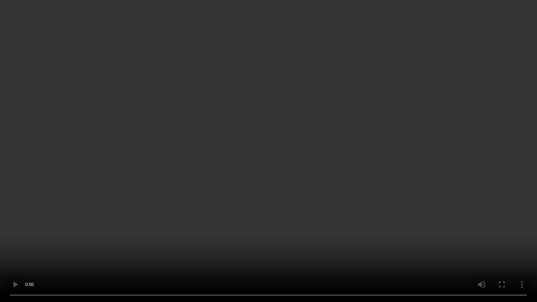
click at [430, 230] on video at bounding box center [268, 151] width 537 height 302
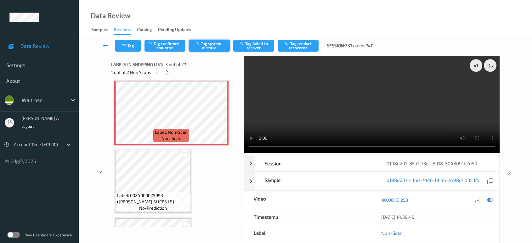
click at [201, 48] on button "Tag system-mistake" at bounding box center [209, 46] width 41 height 12
click at [127, 47] on icon "button" at bounding box center [124, 45] width 5 height 4
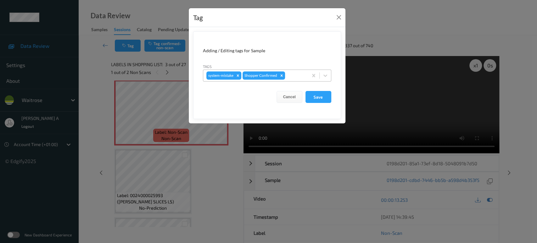
click at [299, 72] on div at bounding box center [295, 76] width 19 height 8
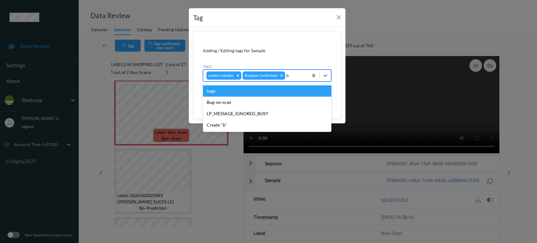
type input "ba"
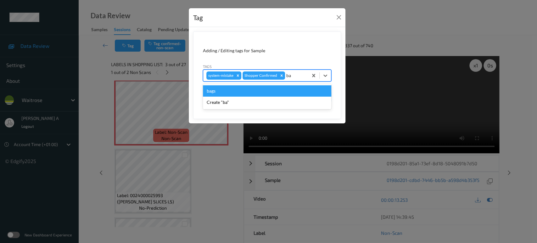
click at [265, 89] on div "bags" at bounding box center [267, 90] width 128 height 11
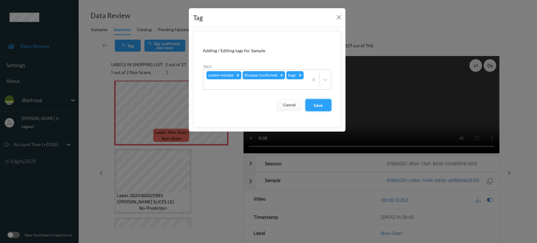
click at [325, 103] on button "Save" at bounding box center [319, 105] width 26 height 12
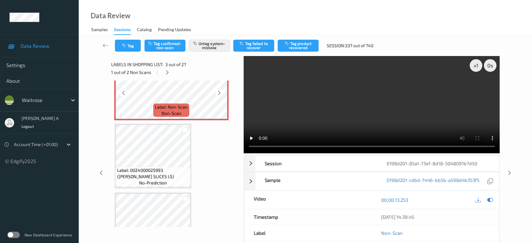
scroll to position [176, 0]
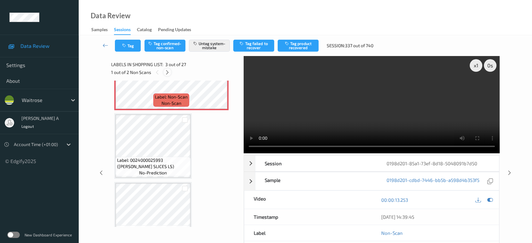
click at [168, 72] on icon at bounding box center [167, 73] width 5 height 6
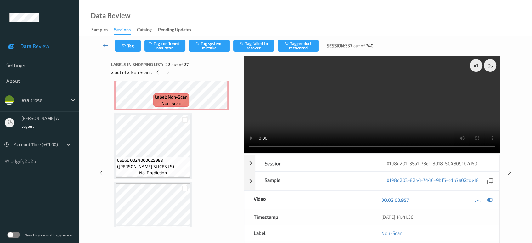
scroll to position [1370, 0]
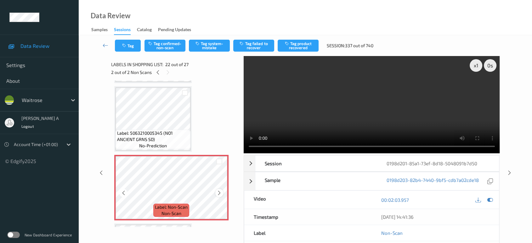
click at [216, 189] on div at bounding box center [219, 193] width 8 height 8
click at [217, 190] on icon at bounding box center [219, 193] width 5 height 6
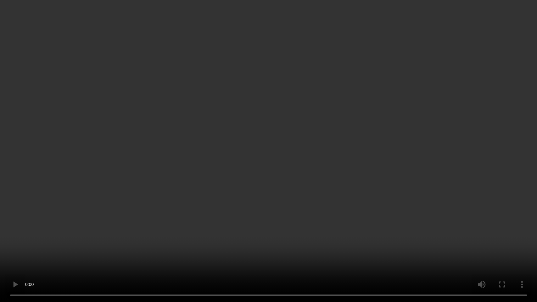
click at [288, 207] on video at bounding box center [268, 151] width 537 height 302
click at [312, 166] on video at bounding box center [268, 151] width 537 height 302
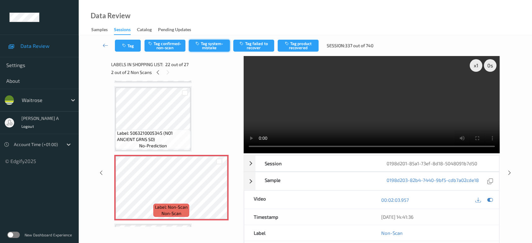
click at [204, 45] on button "Tag system-mistake" at bounding box center [209, 46] width 41 height 12
click at [127, 45] on button "Tag" at bounding box center [128, 46] width 26 height 12
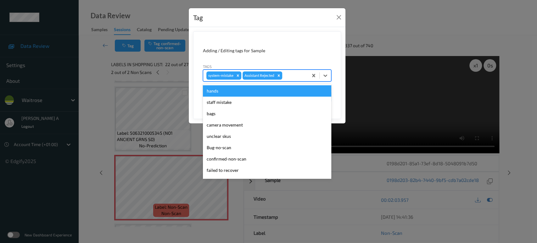
click at [293, 72] on div at bounding box center [294, 76] width 21 height 8
type input "un"
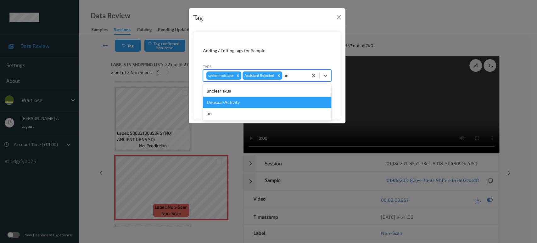
click at [252, 99] on div "Unusual-Activity" at bounding box center [267, 102] width 128 height 11
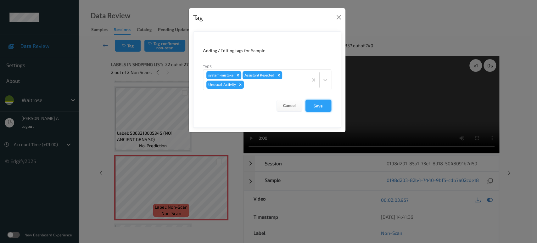
click at [326, 106] on button "Save" at bounding box center [319, 106] width 26 height 12
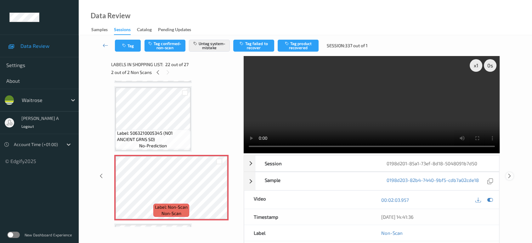
click at [509, 173] on icon at bounding box center [509, 176] width 5 height 6
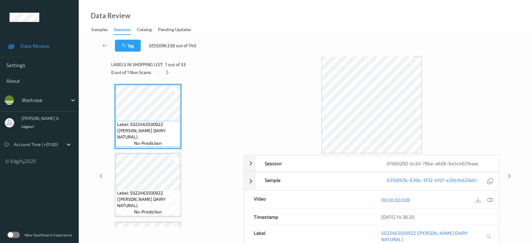
drag, startPoint x: 167, startPoint y: 74, endPoint x: 179, endPoint y: 128, distance: 55.4
click at [167, 74] on icon at bounding box center [167, 73] width 5 height 6
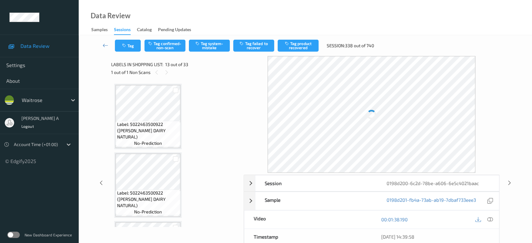
scroll to position [755, 0]
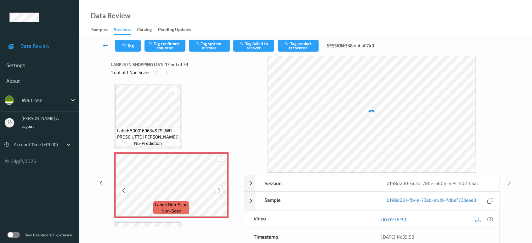
click at [221, 188] on icon at bounding box center [219, 191] width 5 height 6
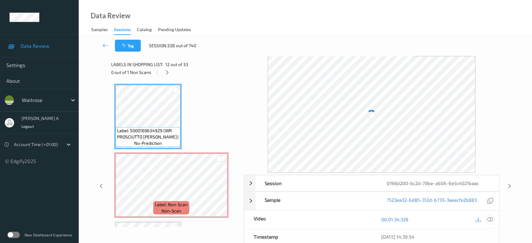
click at [491, 217] on icon at bounding box center [490, 220] width 6 height 6
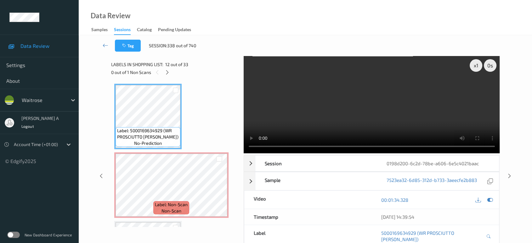
click at [405, 97] on video at bounding box center [372, 104] width 256 height 97
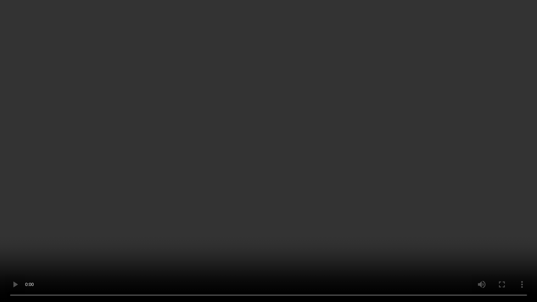
click at [325, 167] on video at bounding box center [268, 151] width 537 height 302
click at [291, 151] on video at bounding box center [268, 151] width 537 height 302
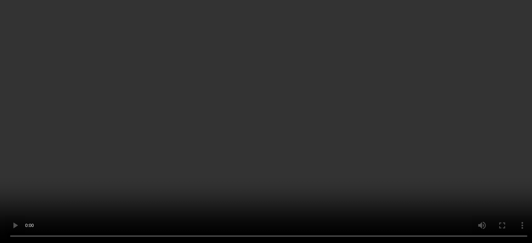
scroll to position [790, 0]
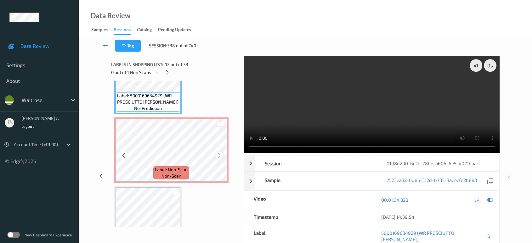
click at [218, 153] on icon at bounding box center [219, 156] width 5 height 6
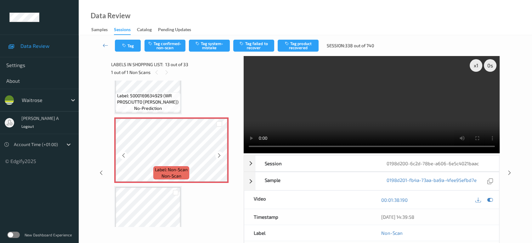
click at [218, 153] on icon at bounding box center [219, 156] width 5 height 6
click at [222, 153] on icon at bounding box center [219, 156] width 5 height 6
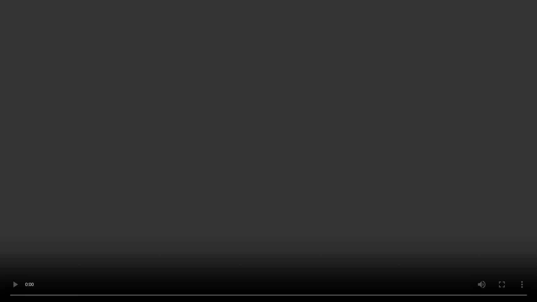
click at [261, 184] on video at bounding box center [268, 151] width 537 height 302
click at [319, 176] on video at bounding box center [268, 151] width 537 height 302
click at [350, 196] on video at bounding box center [268, 151] width 537 height 302
click at [327, 182] on video at bounding box center [268, 151] width 537 height 302
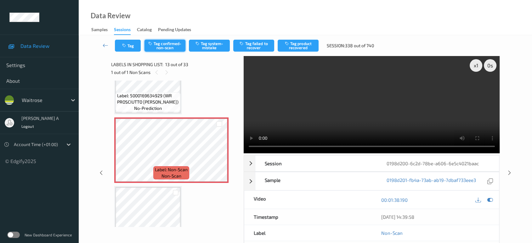
click at [167, 48] on button "Tag confirmed-non-scan" at bounding box center [164, 46] width 41 height 12
click at [250, 42] on button "Tag failed to recover" at bounding box center [253, 46] width 41 height 12
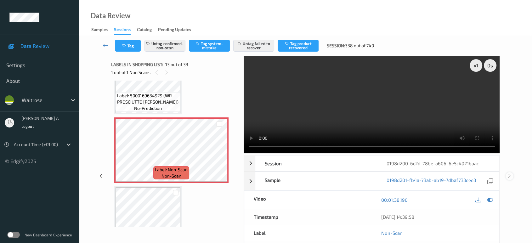
click at [511, 149] on div "x 1 0 s Session 0198d200-6c2d-78be-a606-6e5c4021baac Session ID 0198d200-6c2d-7…" at bounding box center [305, 176] width 427 height 240
click at [511, 175] on icon at bounding box center [509, 176] width 5 height 6
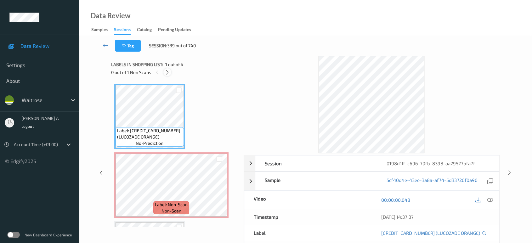
click at [166, 70] on icon at bounding box center [167, 73] width 5 height 6
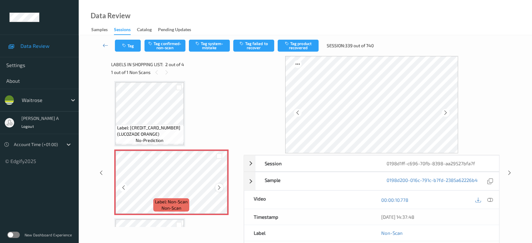
click at [220, 188] on icon at bounding box center [219, 188] width 5 height 6
click at [103, 173] on icon at bounding box center [101, 173] width 5 height 6
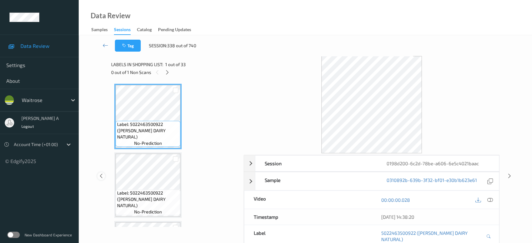
click at [103, 173] on icon at bounding box center [101, 176] width 5 height 6
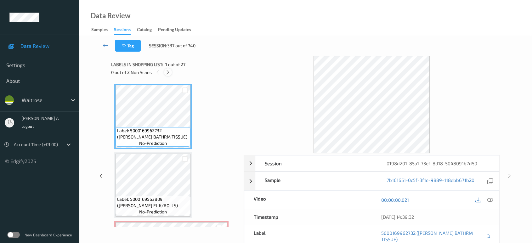
click at [167, 71] on icon at bounding box center [167, 73] width 5 height 6
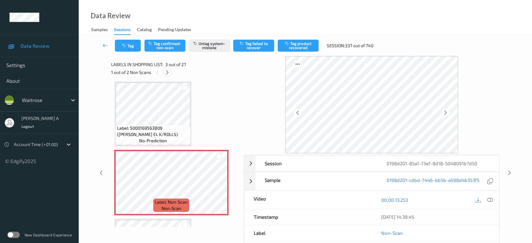
click at [167, 72] on icon at bounding box center [167, 73] width 5 height 6
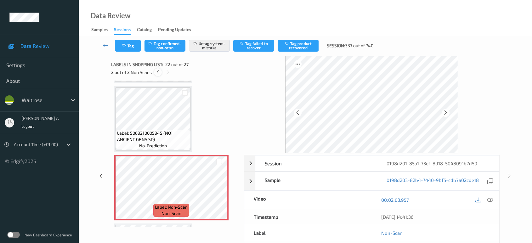
click at [156, 73] on icon at bounding box center [157, 73] width 5 height 6
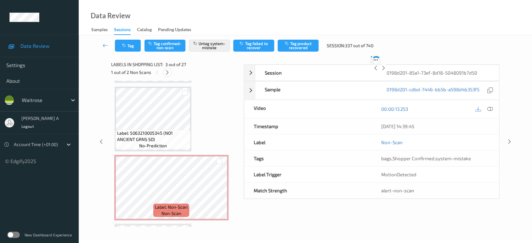
scroll to position [71, 0]
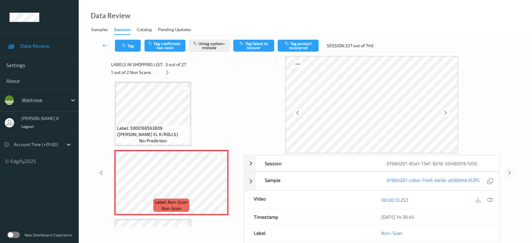
click at [511, 171] on icon at bounding box center [509, 173] width 5 height 6
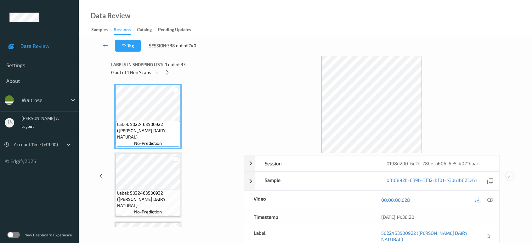
click at [511, 173] on icon at bounding box center [509, 176] width 5 height 6
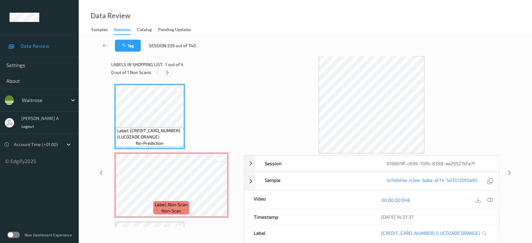
click at [168, 72] on icon at bounding box center [167, 73] width 5 height 6
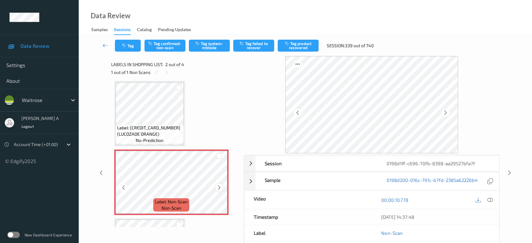
click at [217, 186] on icon at bounding box center [219, 188] width 5 height 6
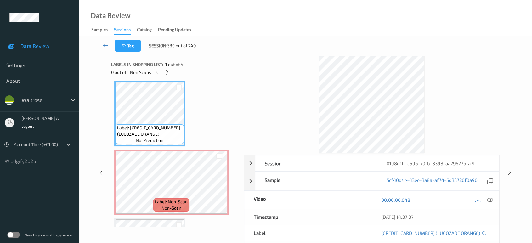
scroll to position [0, 0]
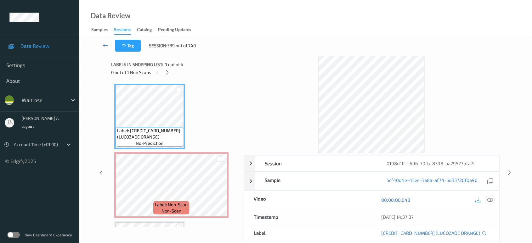
click at [489, 200] on icon at bounding box center [490, 200] width 6 height 6
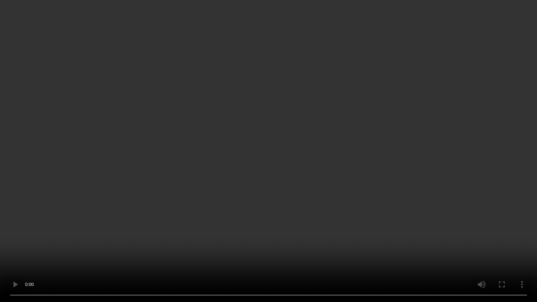
click at [336, 205] on video at bounding box center [268, 151] width 537 height 302
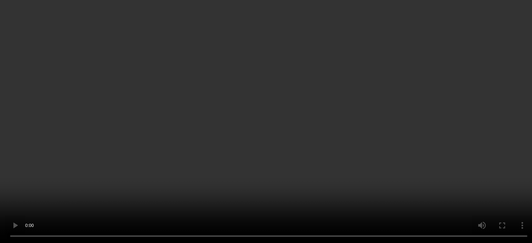
scroll to position [60, 0]
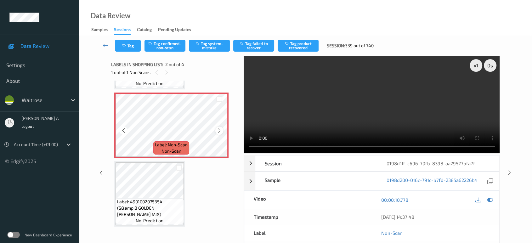
click at [221, 130] on icon at bounding box center [219, 131] width 5 height 6
click at [201, 45] on button "Tag system-mistake" at bounding box center [209, 46] width 41 height 12
click at [124, 48] on button "Tag" at bounding box center [128, 46] width 26 height 12
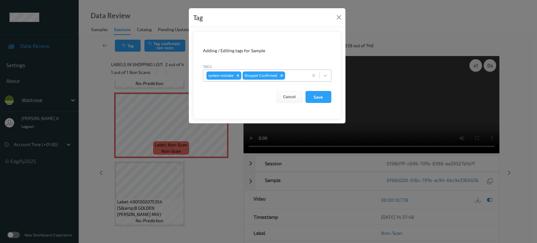
click at [297, 72] on div at bounding box center [295, 76] width 19 height 8
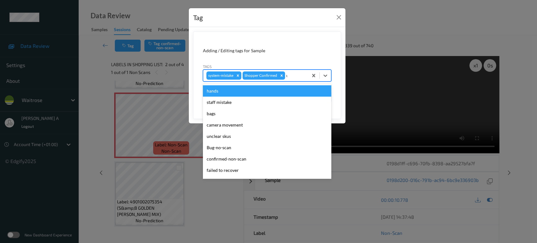
type input "un"
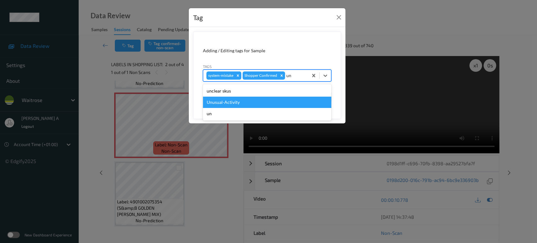
click at [244, 101] on div "Unusual-Activity" at bounding box center [267, 102] width 128 height 11
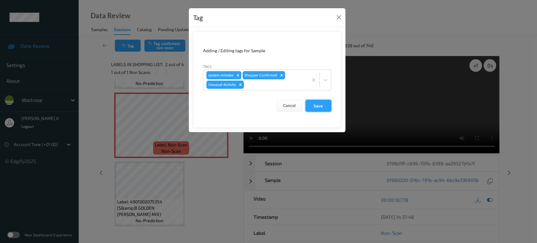
click at [312, 108] on button "Save" at bounding box center [319, 106] width 26 height 12
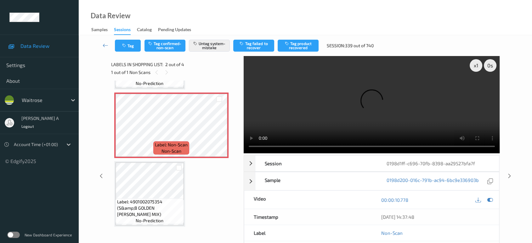
drag, startPoint x: 511, startPoint y: 151, endPoint x: 369, endPoint y: 17, distance: 195.3
click at [511, 173] on icon at bounding box center [509, 176] width 5 height 6
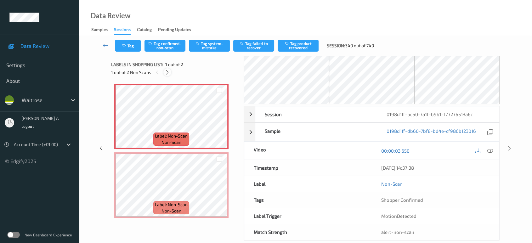
click at [169, 72] on icon at bounding box center [167, 73] width 5 height 6
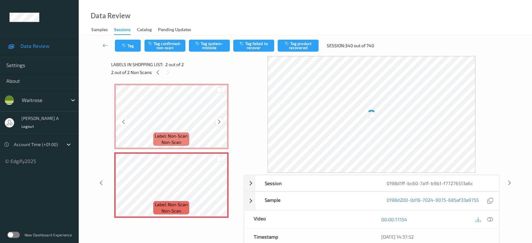
click at [218, 122] on icon at bounding box center [219, 122] width 5 height 6
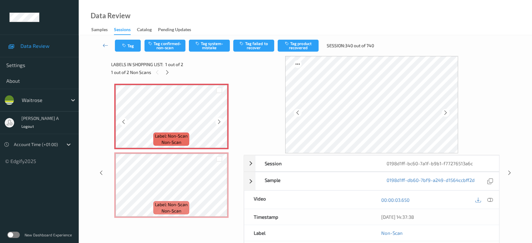
click at [218, 122] on icon at bounding box center [219, 122] width 5 height 6
click at [491, 200] on icon at bounding box center [490, 200] width 6 height 6
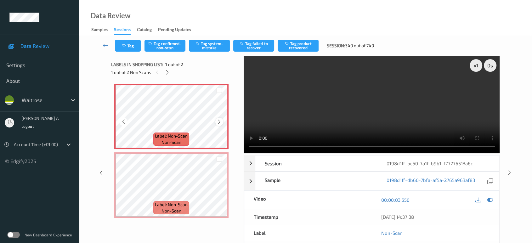
click at [221, 121] on icon at bounding box center [219, 122] width 5 height 6
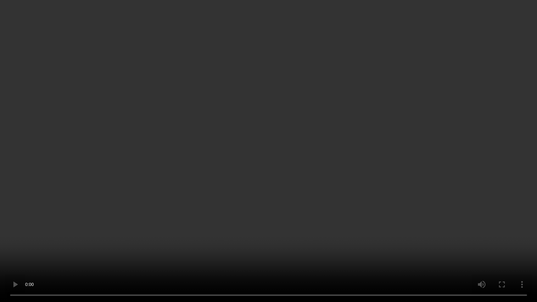
click at [317, 148] on video at bounding box center [268, 151] width 537 height 302
click at [268, 145] on video at bounding box center [268, 151] width 537 height 302
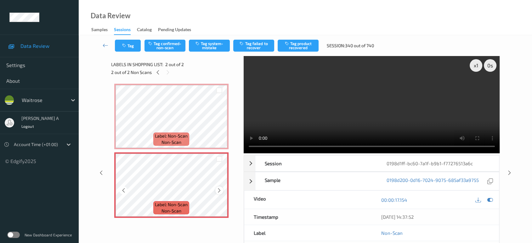
click at [218, 191] on icon at bounding box center [219, 191] width 5 height 6
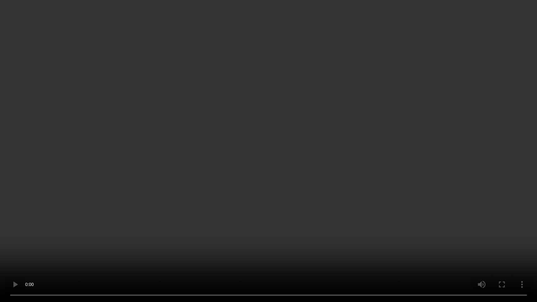
click at [264, 148] on video at bounding box center [268, 151] width 537 height 302
click at [280, 104] on video at bounding box center [268, 151] width 537 height 302
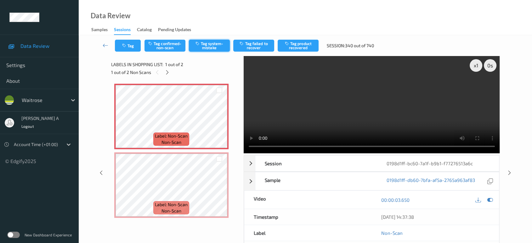
click at [207, 47] on button "Tag system-mistake" at bounding box center [209, 46] width 41 height 12
click at [124, 47] on icon "button" at bounding box center [124, 45] width 5 height 4
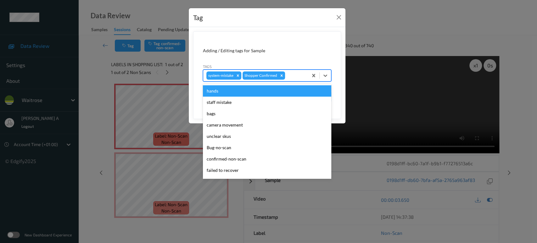
click at [291, 77] on div at bounding box center [295, 76] width 19 height 8
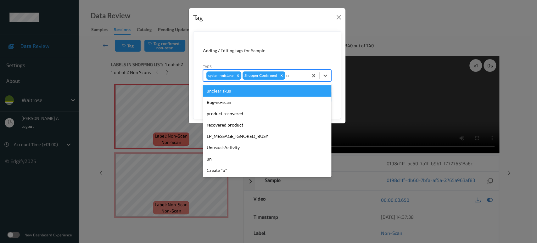
type input "un"
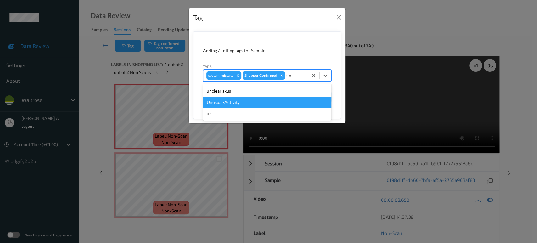
click at [228, 103] on div "Unusual-Activity" at bounding box center [267, 102] width 128 height 11
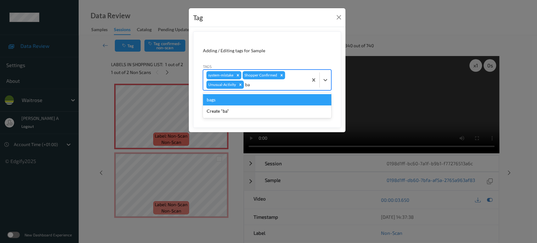
type input "bag"
click at [252, 98] on div "bags" at bounding box center [267, 99] width 128 height 11
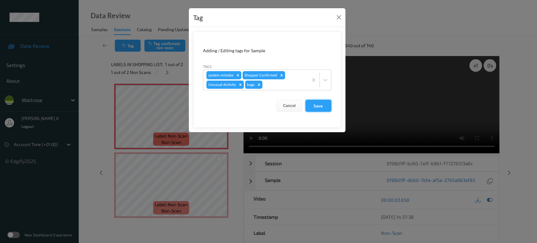
click at [319, 107] on button "Save" at bounding box center [319, 106] width 26 height 12
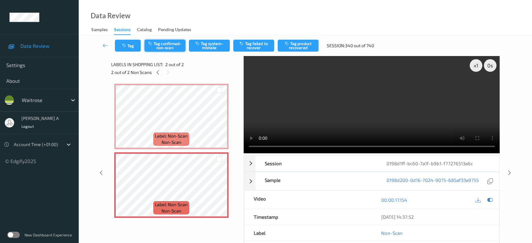
click at [161, 43] on button "Tag confirmed-non-scan" at bounding box center [164, 46] width 41 height 12
click at [510, 170] on icon at bounding box center [509, 173] width 5 height 6
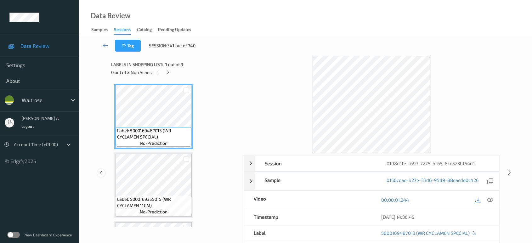
click at [101, 171] on icon at bounding box center [101, 173] width 5 height 6
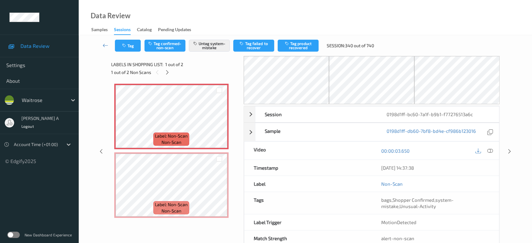
drag, startPoint x: 107, startPoint y: 45, endPoint x: 128, endPoint y: 2, distance: 47.3
click at [107, 45] on icon at bounding box center [106, 45] width 6 height 6
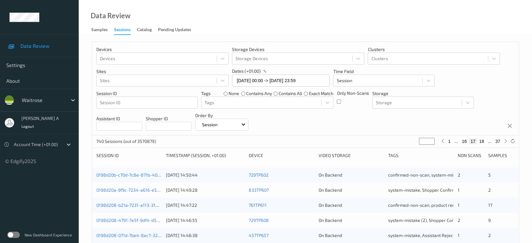
click at [497, 140] on button "37" at bounding box center [497, 141] width 9 height 6
type input "**"
click at [483, 140] on button "36" at bounding box center [483, 141] width 9 height 6
type input "**"
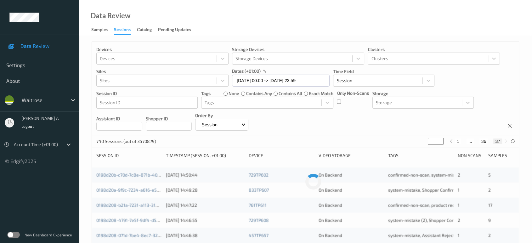
type input "**"
click at [475, 140] on button "35" at bounding box center [476, 141] width 9 height 6
type input "**"
click at [451, 141] on icon at bounding box center [450, 141] width 5 height 5
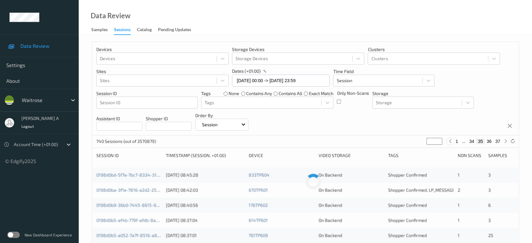
type input "**"
click at [451, 141] on button "1" at bounding box center [449, 141] width 6 height 6
type input "*"
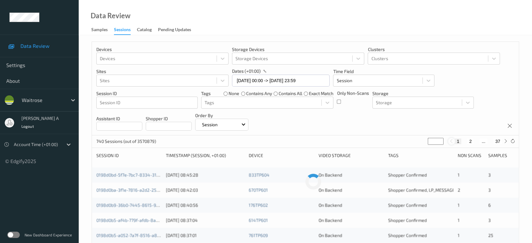
click at [451, 141] on icon at bounding box center [451, 141] width 5 height 5
click at [506, 141] on icon at bounding box center [505, 141] width 5 height 5
type input "*"
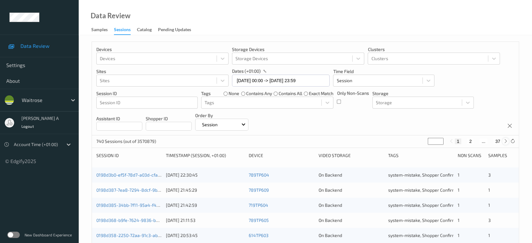
type input "*"
click at [506, 141] on icon at bounding box center [505, 141] width 5 height 5
type input "*"
click at [506, 141] on icon at bounding box center [505, 141] width 5 height 5
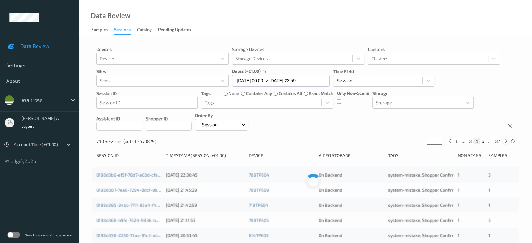
type input "*"
click at [506, 141] on icon at bounding box center [505, 141] width 5 height 5
type input "*"
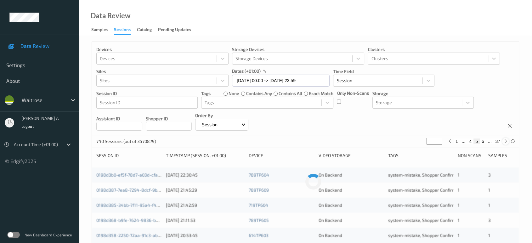
click at [506, 141] on icon at bounding box center [505, 141] width 5 height 5
type input "*"
click at [506, 141] on icon at bounding box center [505, 141] width 5 height 5
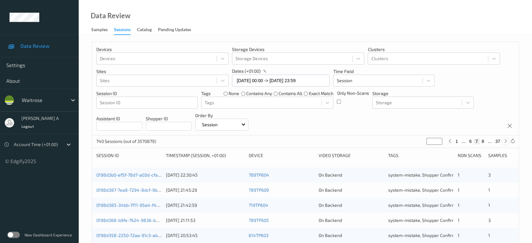
click at [506, 141] on icon at bounding box center [505, 141] width 5 height 5
type input "*"
click at [507, 141] on icon at bounding box center [505, 141] width 5 height 5
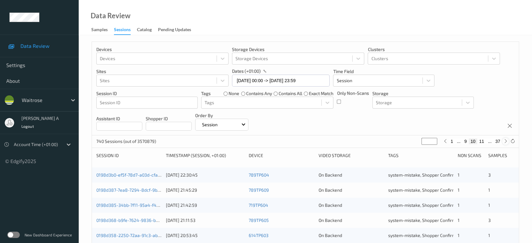
type input "**"
click at [507, 141] on icon at bounding box center [505, 141] width 5 height 5
type input "**"
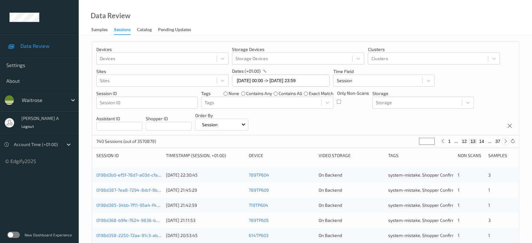
type input "**"
click at [507, 141] on icon at bounding box center [505, 141] width 5 height 5
type input "**"
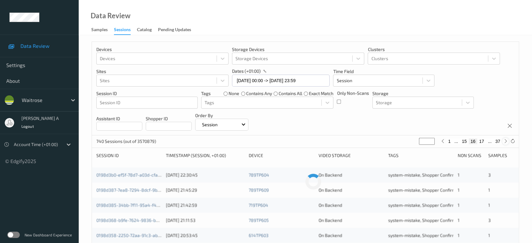
type input "**"
click at [507, 141] on icon at bounding box center [505, 141] width 5 height 5
type input "**"
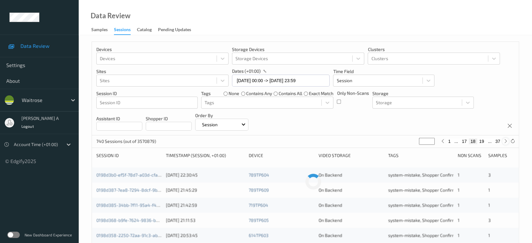
click at [507, 141] on icon at bounding box center [505, 141] width 5 height 5
type input "**"
click at [507, 141] on icon at bounding box center [505, 141] width 5 height 5
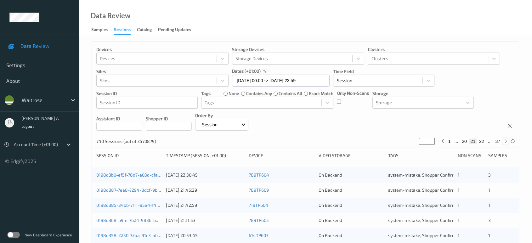
click at [507, 141] on icon at bounding box center [505, 141] width 5 height 5
type input "**"
click at [507, 141] on icon at bounding box center [505, 141] width 5 height 5
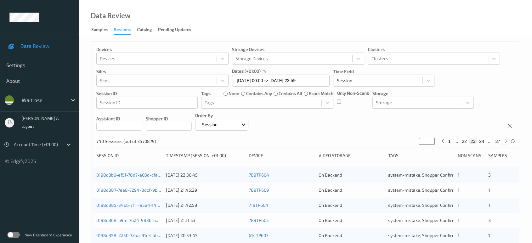
type input "**"
click at [507, 141] on icon at bounding box center [505, 141] width 5 height 5
type input "**"
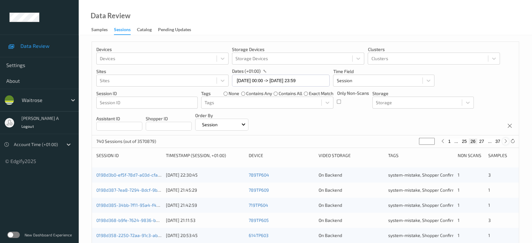
type input "**"
click at [507, 141] on icon at bounding box center [505, 141] width 5 height 5
type input "**"
click at [507, 141] on icon at bounding box center [505, 141] width 5 height 5
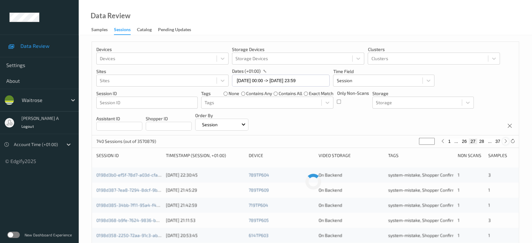
type input "**"
click at [507, 141] on icon at bounding box center [505, 141] width 5 height 5
type input "**"
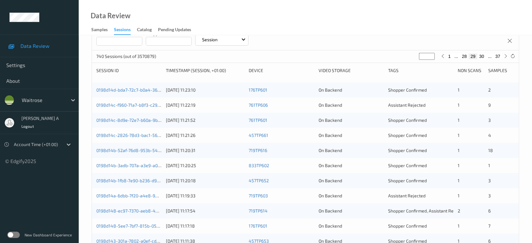
scroll to position [77, 0]
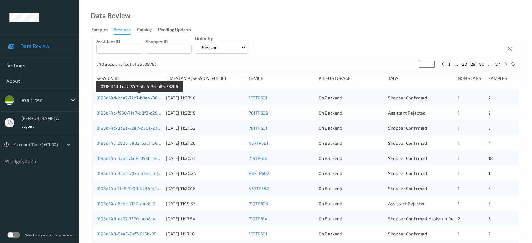
click at [141, 98] on link "0198d14d-bda7-72c7-b0a4-36aa06c33206" at bounding box center [139, 97] width 86 height 5
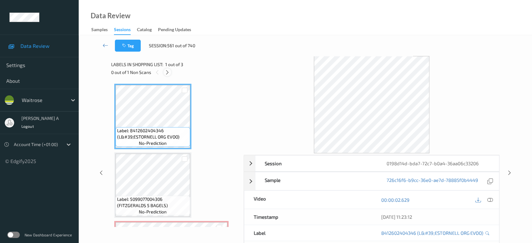
click at [167, 72] on icon at bounding box center [167, 73] width 5 height 6
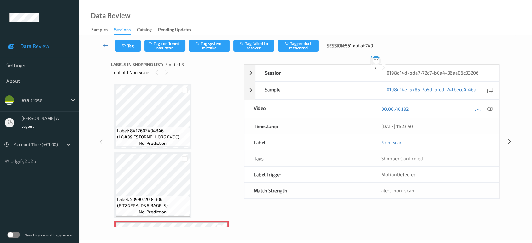
scroll to position [61, 0]
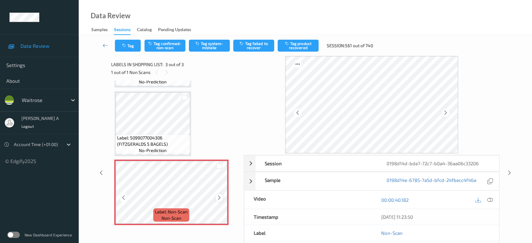
click at [219, 198] on icon at bounding box center [219, 198] width 5 height 6
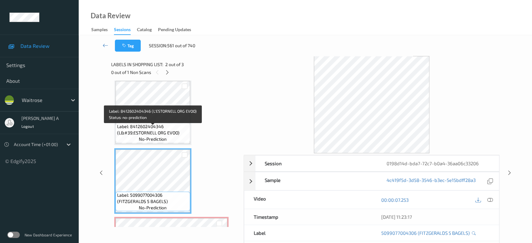
scroll to position [0, 0]
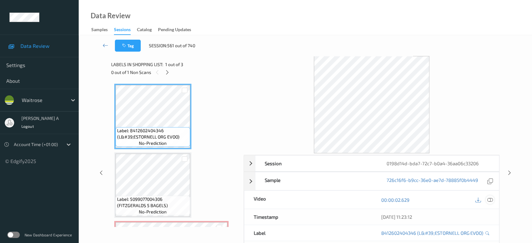
click at [490, 200] on icon at bounding box center [490, 200] width 6 height 6
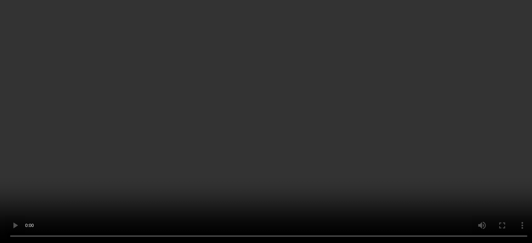
scroll to position [61, 0]
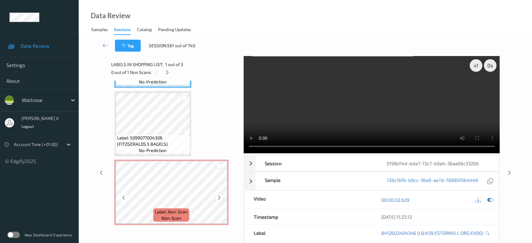
click at [218, 199] on icon at bounding box center [219, 198] width 5 height 6
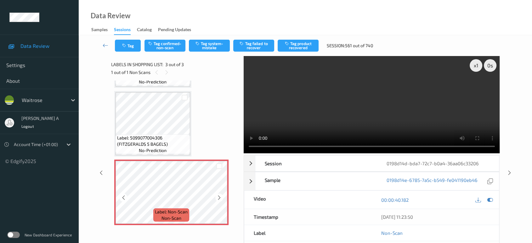
click at [218, 199] on icon at bounding box center [219, 198] width 5 height 6
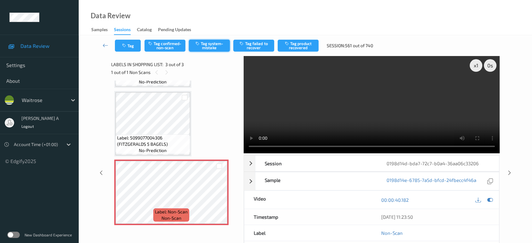
click at [216, 42] on button "Tag system-mistake" at bounding box center [209, 46] width 41 height 12
click at [129, 46] on button "Tag" at bounding box center [128, 46] width 26 height 12
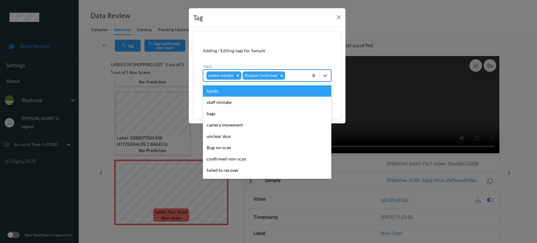
click at [296, 73] on div at bounding box center [295, 76] width 19 height 8
type input "un"
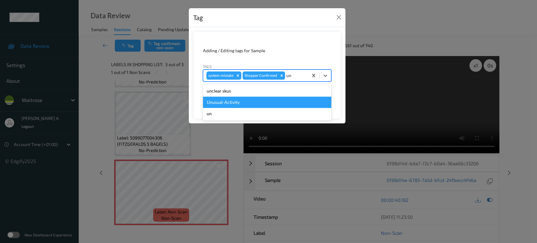
click at [242, 98] on div "Unusual-Activity" at bounding box center [267, 102] width 128 height 11
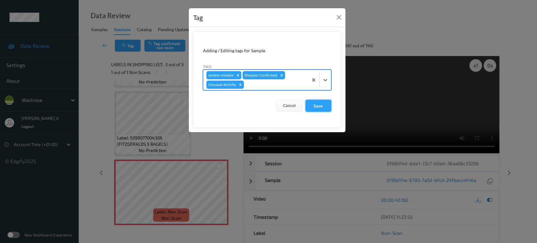
click at [319, 108] on button "Save" at bounding box center [319, 106] width 26 height 12
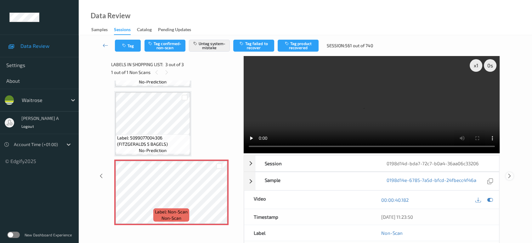
click at [509, 173] on icon at bounding box center [509, 176] width 5 height 6
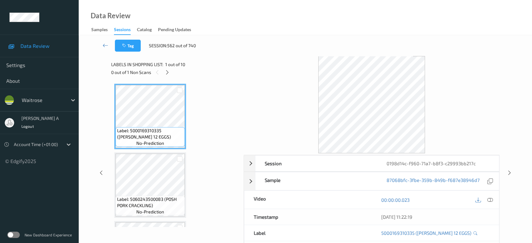
drag, startPoint x: 165, startPoint y: 72, endPoint x: 168, endPoint y: 78, distance: 6.6
click at [165, 72] on icon at bounding box center [167, 73] width 5 height 6
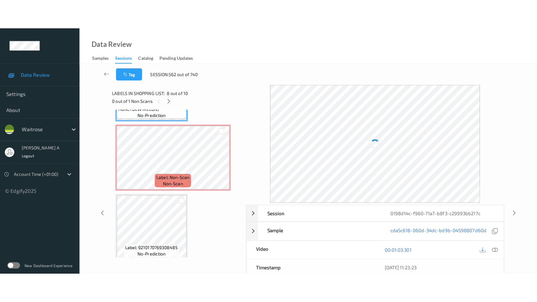
scroll to position [540, 0]
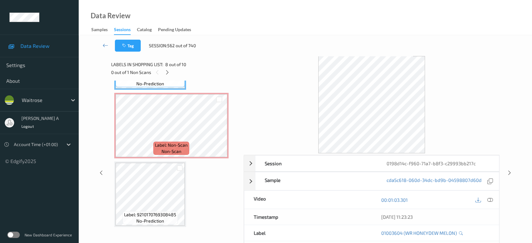
click at [490, 205] on div "00:01:03.301" at bounding box center [434, 200] width 127 height 18
click at [490, 201] on icon at bounding box center [490, 200] width 6 height 6
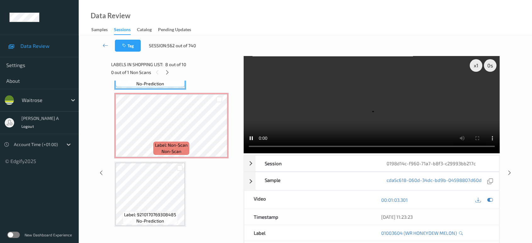
scroll to position [481, 0]
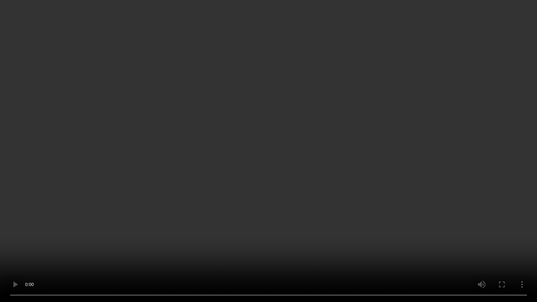
click at [311, 172] on video at bounding box center [268, 151] width 537 height 302
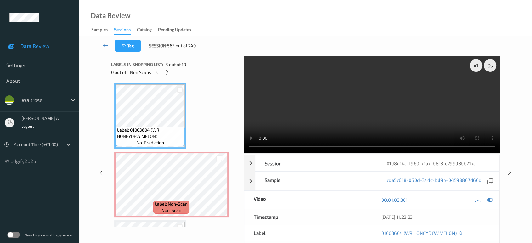
click at [343, 103] on video at bounding box center [372, 104] width 256 height 97
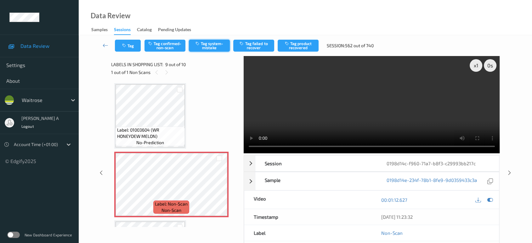
click at [211, 47] on button "Tag system-mistake" at bounding box center [209, 46] width 41 height 12
click at [126, 42] on button "Tag" at bounding box center [128, 46] width 26 height 12
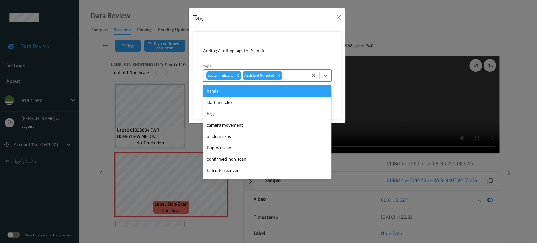
click at [297, 72] on div at bounding box center [294, 76] width 21 height 8
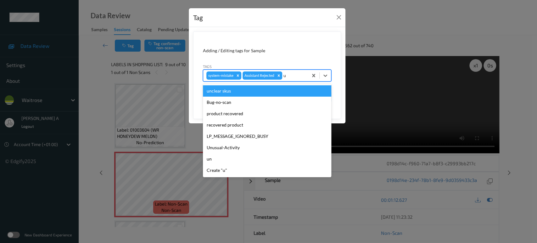
type input "un"
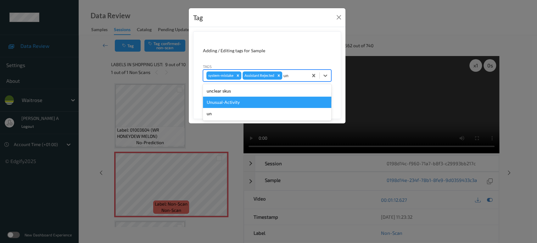
click at [253, 101] on div "Unusual-Activity" at bounding box center [267, 102] width 128 height 11
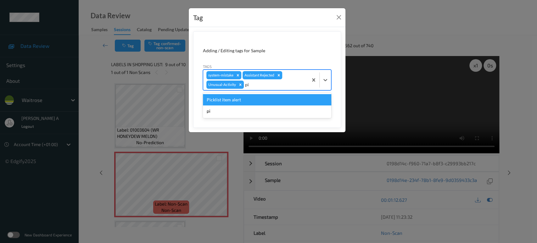
type input "pic"
click at [253, 101] on div "Picklist item alert" at bounding box center [267, 99] width 128 height 11
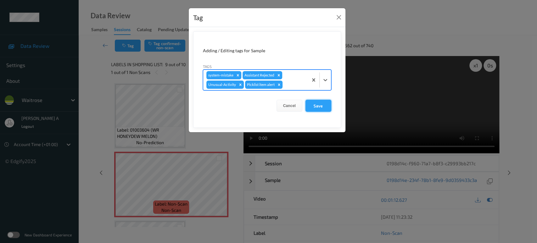
click at [319, 106] on button "Save" at bounding box center [319, 106] width 26 height 12
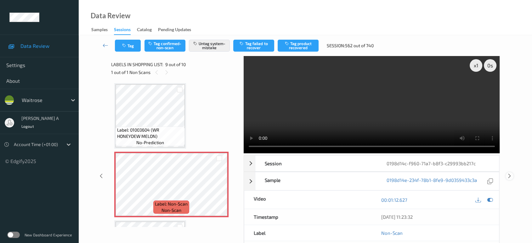
click at [510, 175] on icon at bounding box center [509, 176] width 5 height 6
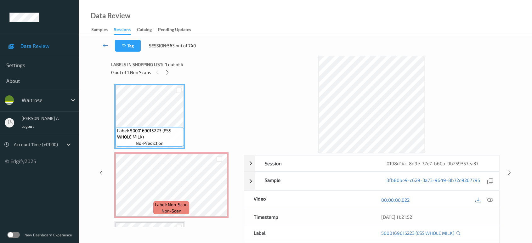
drag, startPoint x: 165, startPoint y: 70, endPoint x: 174, endPoint y: 82, distance: 15.7
click at [165, 70] on icon at bounding box center [167, 73] width 5 height 6
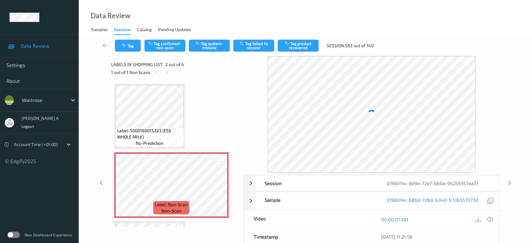
scroll to position [3, 0]
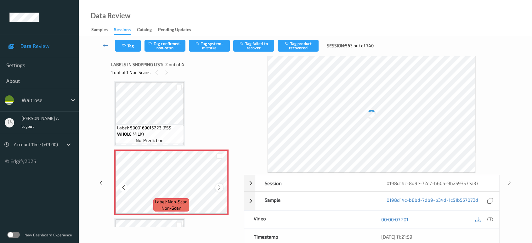
click at [219, 188] on icon at bounding box center [219, 188] width 5 height 6
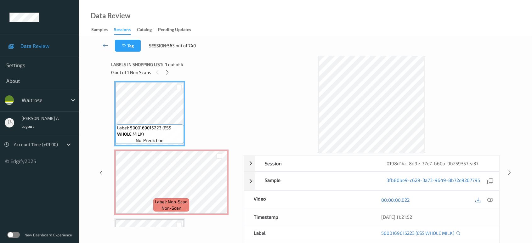
scroll to position [0, 0]
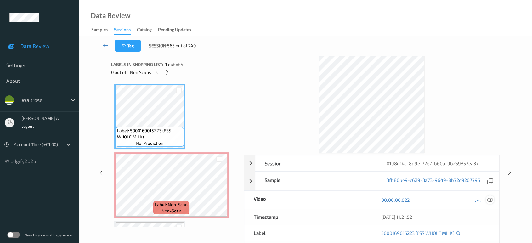
click at [490, 198] on icon at bounding box center [490, 200] width 6 height 6
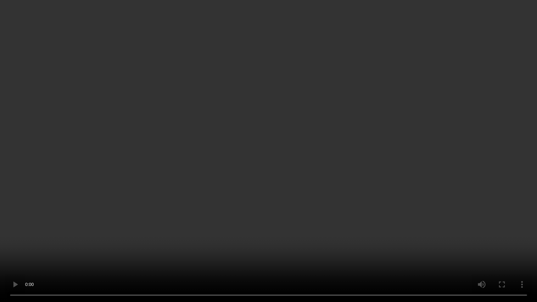
click at [246, 157] on video at bounding box center [268, 151] width 537 height 302
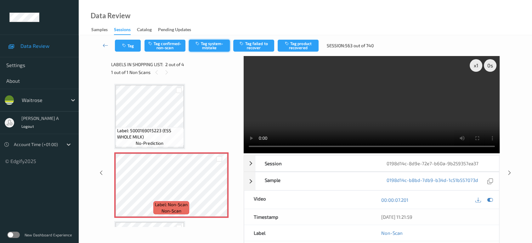
click at [214, 45] on button "Tag system-mistake" at bounding box center [209, 46] width 41 height 12
click at [124, 46] on icon "button" at bounding box center [124, 45] width 5 height 4
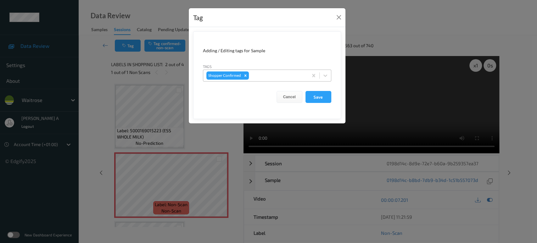
click at [286, 78] on div at bounding box center [277, 76] width 55 height 8
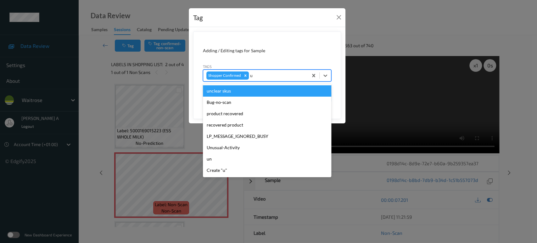
type input "un"
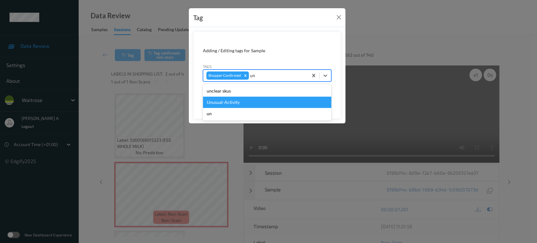
click at [252, 103] on div "Unusual-Activity" at bounding box center [267, 102] width 128 height 11
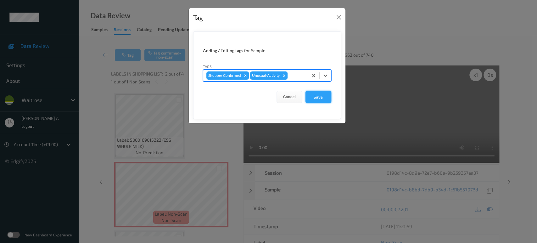
click at [317, 100] on button "Save" at bounding box center [319, 97] width 26 height 12
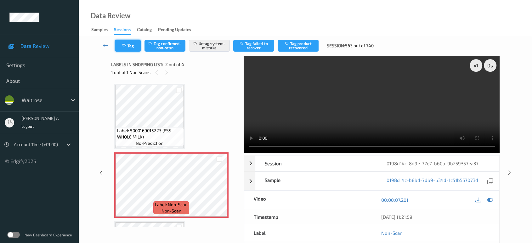
click at [123, 44] on icon "button" at bounding box center [124, 45] width 5 height 4
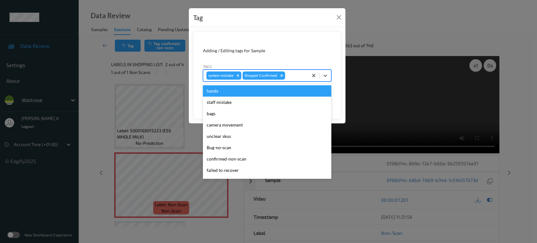
click at [289, 75] on div at bounding box center [295, 76] width 19 height 8
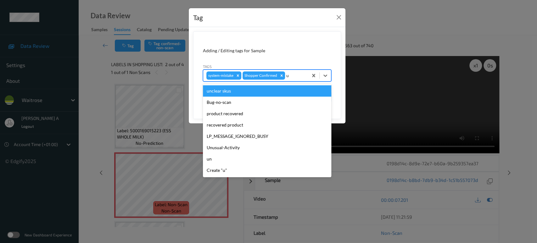
type input "un"
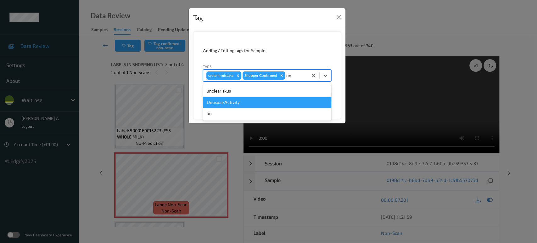
click at [232, 100] on div "Unusual-Activity" at bounding box center [267, 102] width 128 height 11
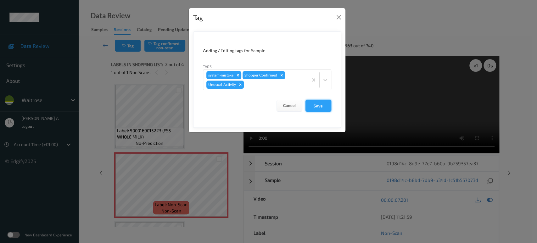
click at [316, 106] on button "Save" at bounding box center [319, 106] width 26 height 12
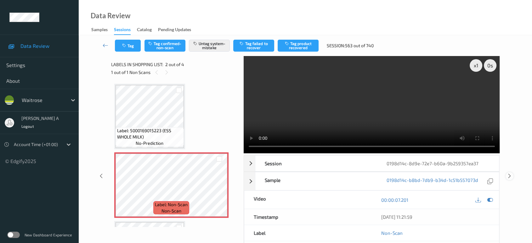
click at [508, 173] on icon at bounding box center [509, 176] width 5 height 6
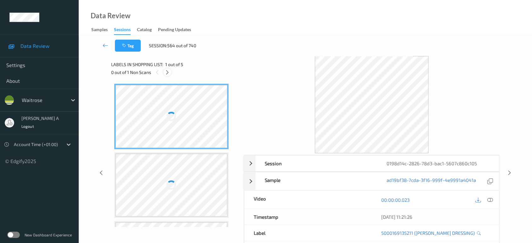
click at [169, 72] on icon at bounding box center [167, 73] width 5 height 6
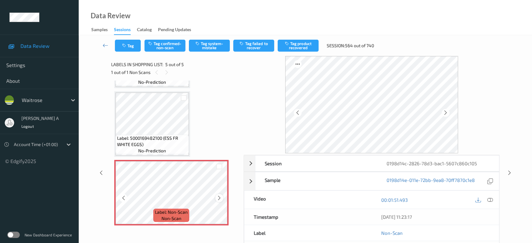
click at [220, 195] on icon at bounding box center [219, 198] width 5 height 6
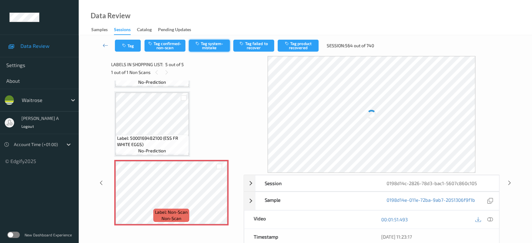
click at [207, 45] on button "Tag system-mistake" at bounding box center [209, 46] width 41 height 12
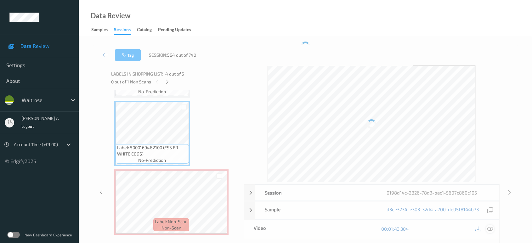
click at [491, 227] on icon at bounding box center [490, 229] width 6 height 6
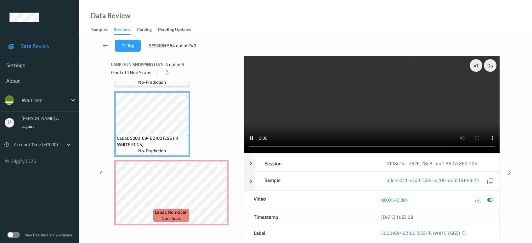
scroll to position [139, 0]
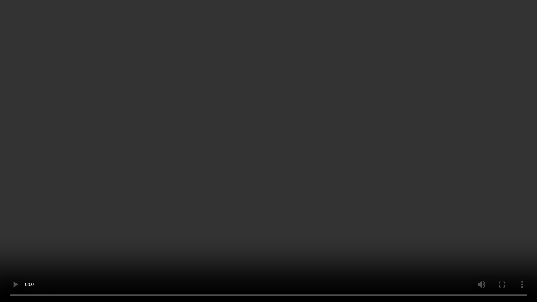
click at [342, 121] on video at bounding box center [268, 151] width 537 height 302
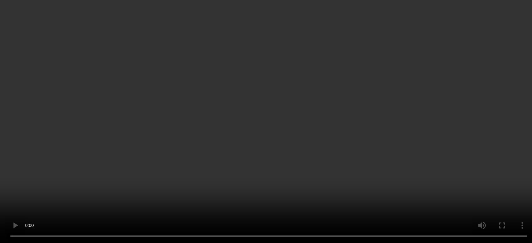
scroll to position [198, 0]
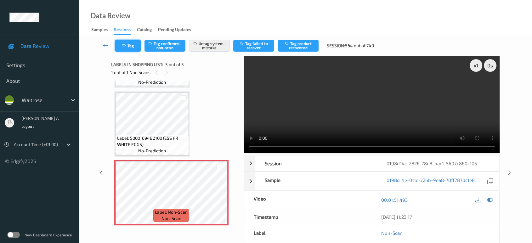
click at [128, 45] on button "Tag" at bounding box center [128, 46] width 26 height 12
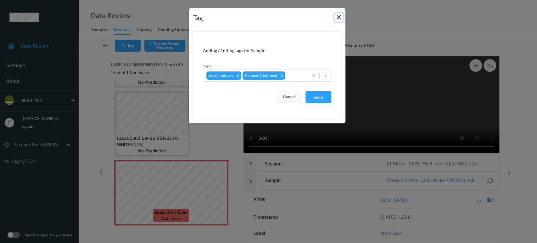
click at [339, 15] on button "Close" at bounding box center [339, 17] width 9 height 9
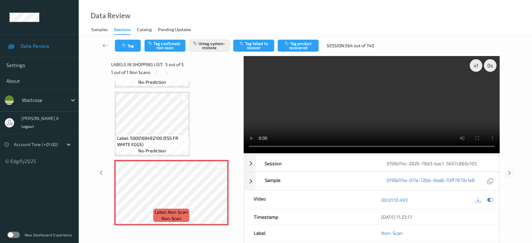
click at [508, 173] on icon at bounding box center [509, 173] width 5 height 6
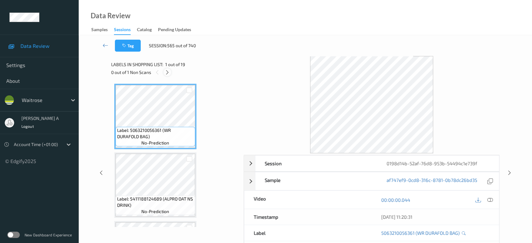
click at [167, 69] on div at bounding box center [167, 72] width 8 height 8
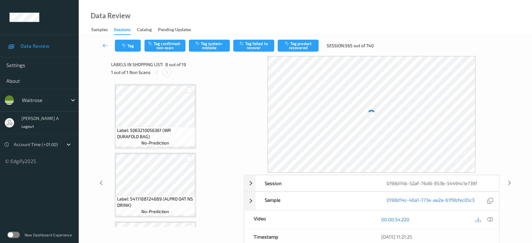
scroll to position [413, 0]
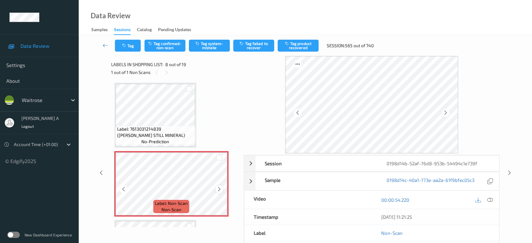
click at [219, 187] on icon at bounding box center [219, 189] width 5 height 6
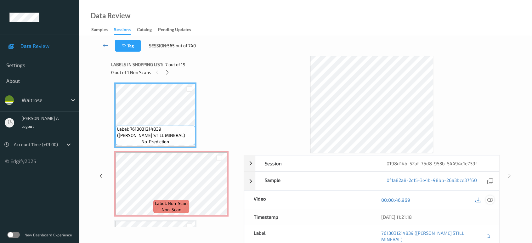
click at [491, 200] on icon at bounding box center [490, 200] width 6 height 6
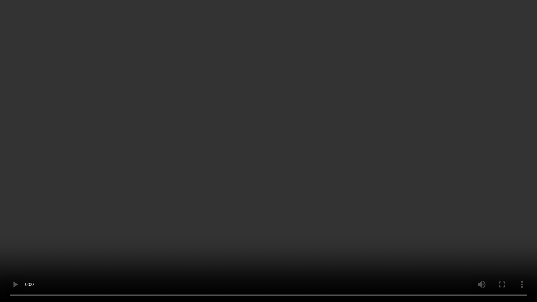
click at [272, 155] on video at bounding box center [268, 151] width 537 height 302
click at [258, 212] on video at bounding box center [268, 151] width 537 height 302
click at [301, 180] on video at bounding box center [268, 151] width 537 height 302
click at [317, 183] on video at bounding box center [268, 151] width 537 height 302
click at [308, 165] on video at bounding box center [268, 151] width 537 height 302
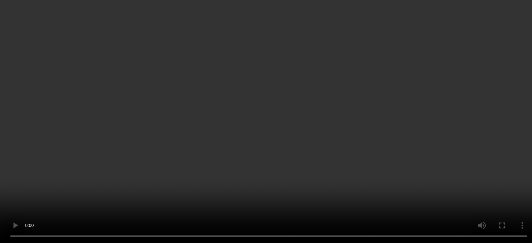
scroll to position [588, 0]
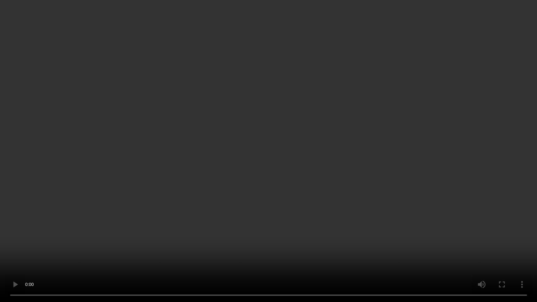
click at [224, 177] on video at bounding box center [268, 151] width 537 height 302
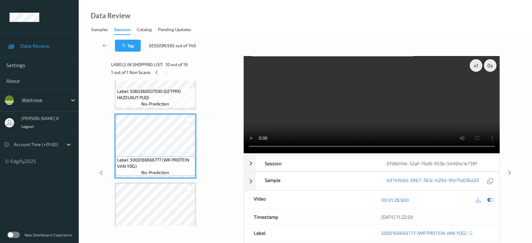
click at [490, 199] on icon at bounding box center [490, 200] width 6 height 6
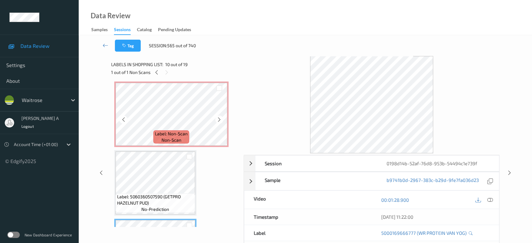
scroll to position [448, 0]
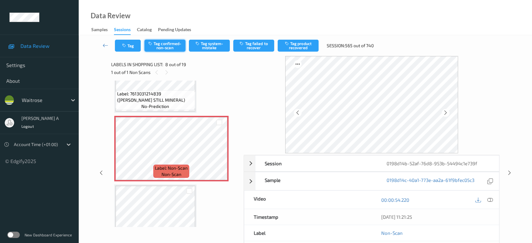
click at [170, 47] on button "Tag confirmed-non-scan" at bounding box center [164, 46] width 41 height 12
click at [302, 47] on button "Tag product recovered" at bounding box center [298, 46] width 41 height 12
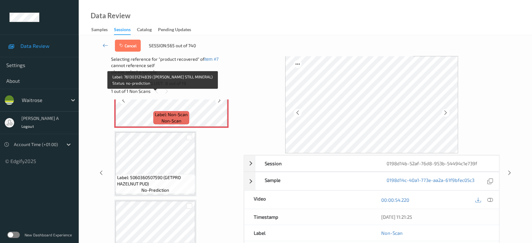
scroll to position [553, 0]
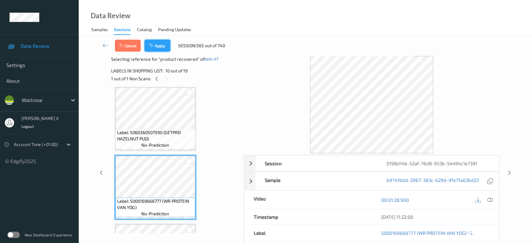
click at [160, 43] on button "Apply" at bounding box center [157, 46] width 26 height 12
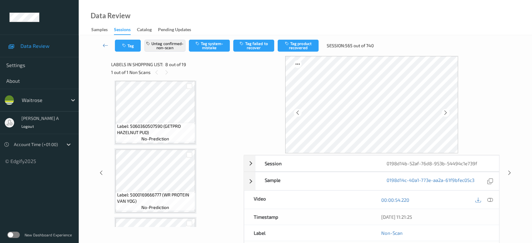
scroll to position [413, 0]
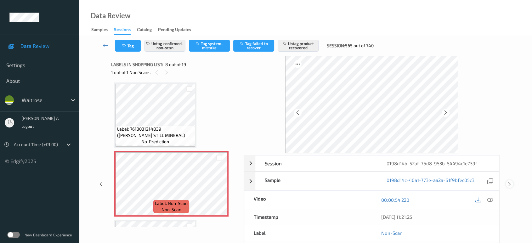
click at [508, 184] on icon at bounding box center [509, 184] width 5 height 6
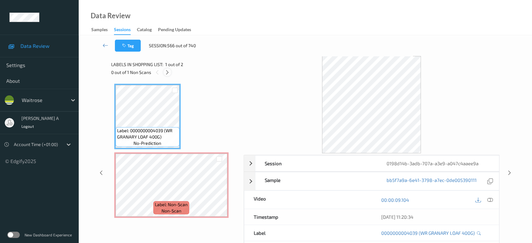
click at [170, 72] on div at bounding box center [167, 72] width 8 height 8
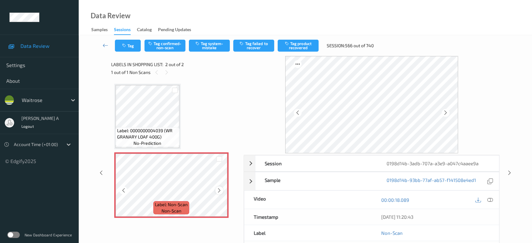
click at [217, 191] on icon at bounding box center [219, 191] width 5 height 6
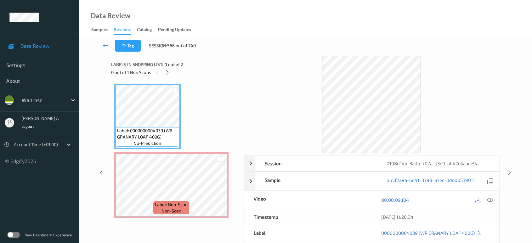
click at [491, 199] on icon at bounding box center [490, 200] width 6 height 6
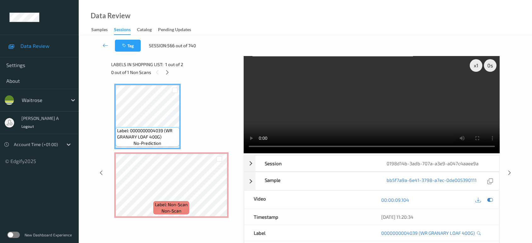
click at [344, 110] on video at bounding box center [372, 104] width 256 height 97
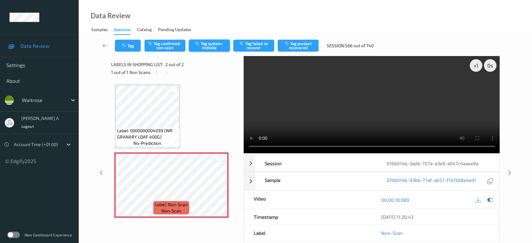
click at [200, 45] on icon "button" at bounding box center [197, 43] width 5 height 4
click at [127, 49] on button "Tag" at bounding box center [128, 46] width 26 height 12
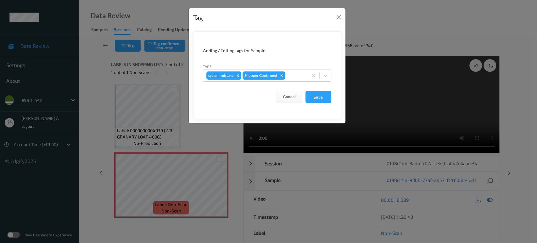
click at [291, 76] on div at bounding box center [295, 76] width 19 height 8
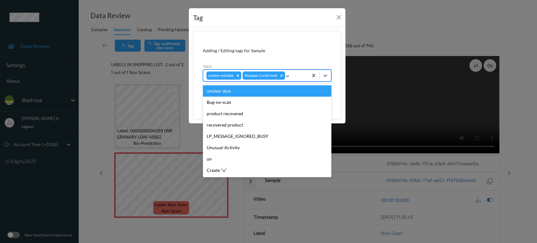
type input "un"
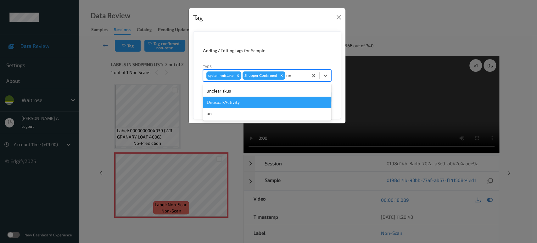
click at [258, 103] on div "Unusual-Activity" at bounding box center [267, 102] width 128 height 11
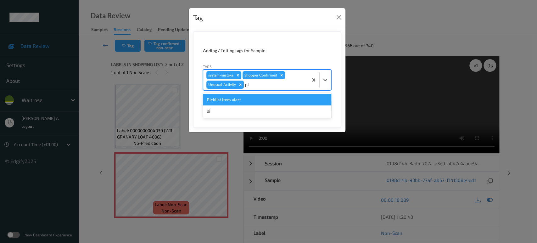
type input "pic"
click at [258, 103] on div "Picklist item alert" at bounding box center [267, 99] width 128 height 11
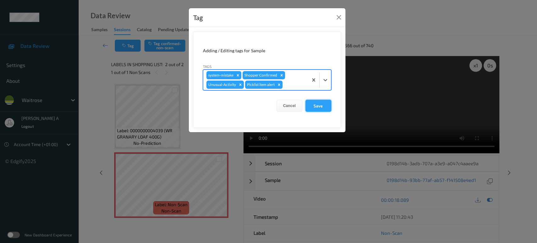
click at [312, 109] on button "Save" at bounding box center [319, 106] width 26 height 12
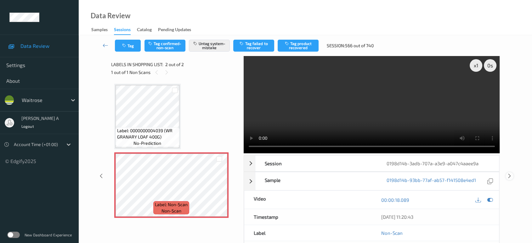
click at [511, 173] on icon at bounding box center [509, 176] width 5 height 6
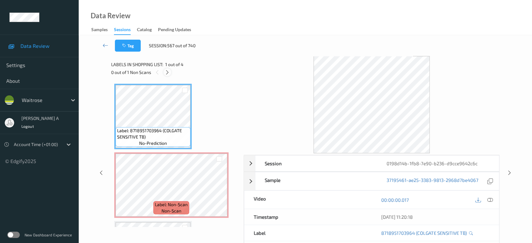
click at [169, 74] on icon at bounding box center [167, 73] width 5 height 6
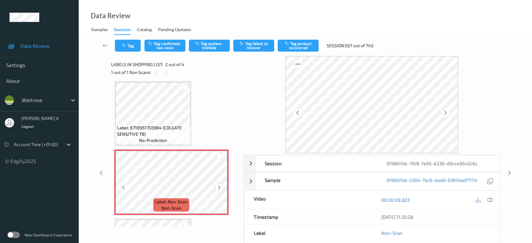
click at [221, 187] on icon at bounding box center [219, 188] width 5 height 6
click at [219, 188] on icon at bounding box center [219, 188] width 5 height 6
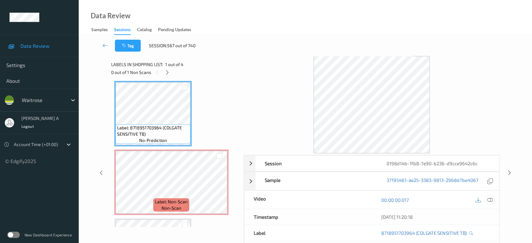
click at [490, 198] on icon at bounding box center [490, 200] width 6 height 6
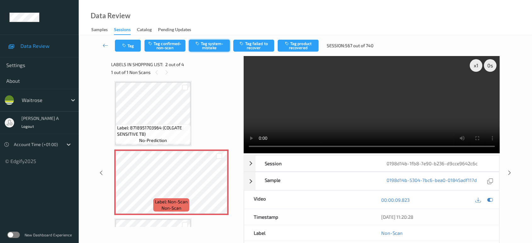
click at [210, 43] on button "Tag system-mistake" at bounding box center [209, 46] width 41 height 12
click at [126, 47] on icon "button" at bounding box center [124, 45] width 5 height 4
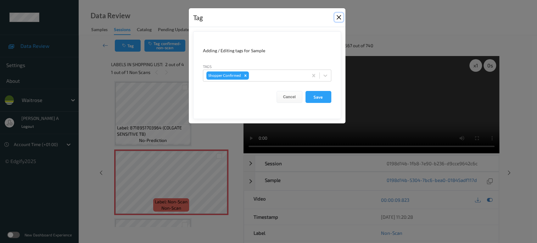
click at [337, 18] on button "Close" at bounding box center [339, 17] width 9 height 9
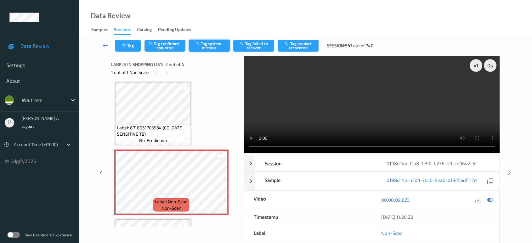
click at [204, 50] on button "Tag system-mistake" at bounding box center [209, 46] width 41 height 12
click at [130, 44] on button "Tag" at bounding box center [128, 46] width 26 height 12
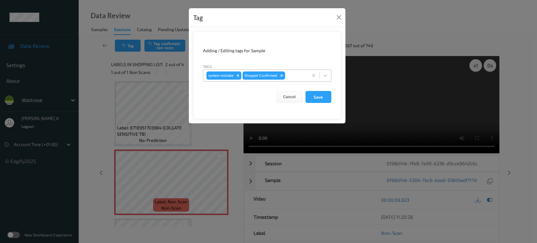
click at [301, 77] on div at bounding box center [295, 76] width 19 height 8
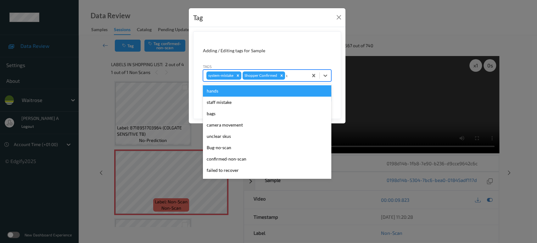
type input "un"
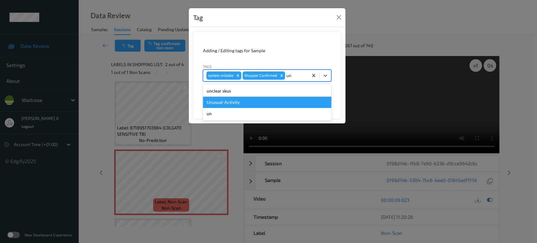
click at [245, 103] on div "Unusual-Activity" at bounding box center [267, 102] width 128 height 11
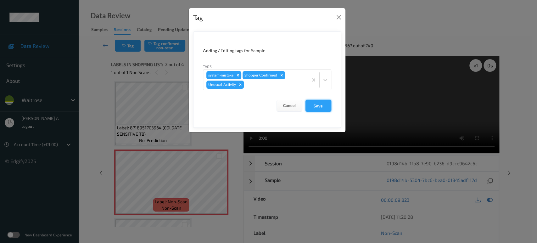
click at [323, 108] on button "Save" at bounding box center [319, 106] width 26 height 12
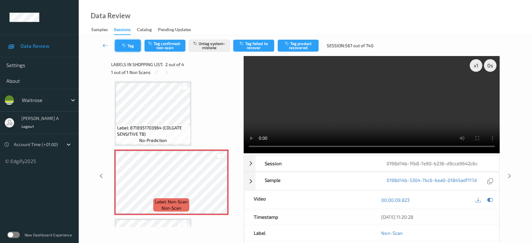
click at [124, 48] on button "Tag" at bounding box center [128, 46] width 26 height 12
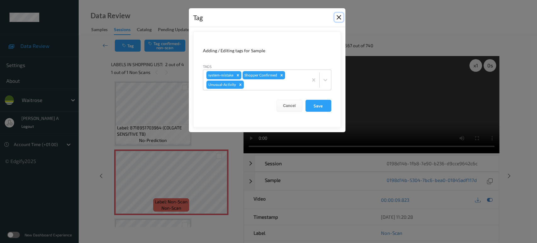
click at [339, 18] on button "Close" at bounding box center [339, 17] width 9 height 9
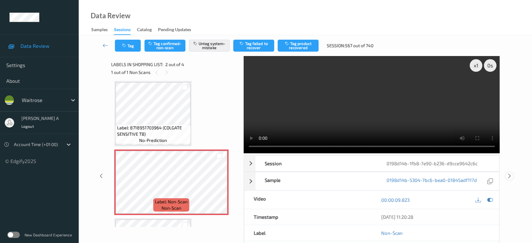
click at [511, 177] on icon at bounding box center [509, 176] width 5 height 6
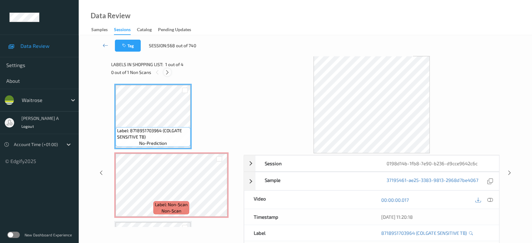
click at [169, 72] on icon at bounding box center [167, 73] width 5 height 6
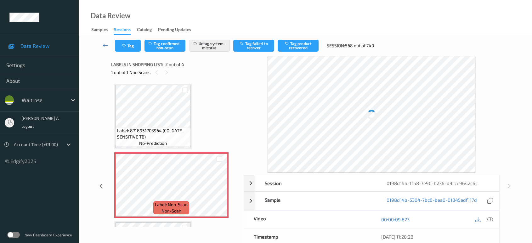
scroll to position [3, 0]
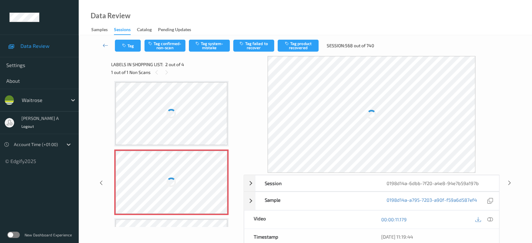
click at [218, 185] on div at bounding box center [172, 182] width 112 height 63
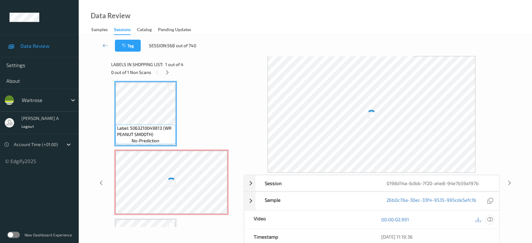
click at [488, 220] on icon at bounding box center [490, 220] width 6 height 6
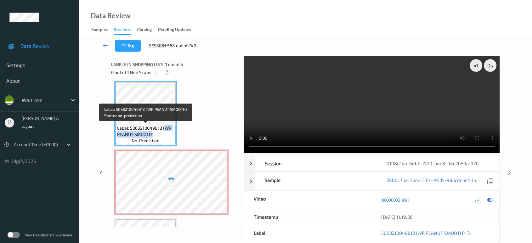
drag, startPoint x: 164, startPoint y: 128, endPoint x: 152, endPoint y: 136, distance: 15.2
click at [152, 136] on span "Label: 5063210049813 (WR PEANUT SMOOTH)" at bounding box center [145, 131] width 57 height 13
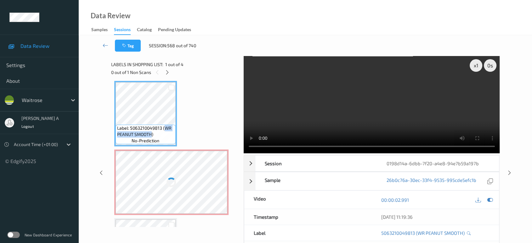
copy span "WR PEANUT SMOOTH"
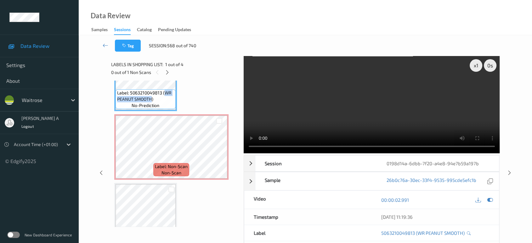
scroll to position [25, 0]
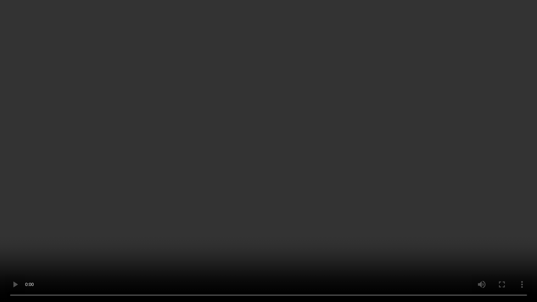
click at [73, 243] on video at bounding box center [268, 151] width 537 height 302
click at [337, 207] on video at bounding box center [268, 151] width 537 height 302
click at [200, 118] on video at bounding box center [268, 151] width 537 height 302
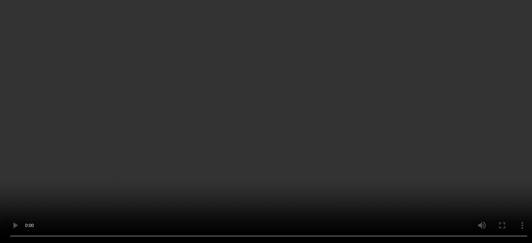
scroll to position [71, 0]
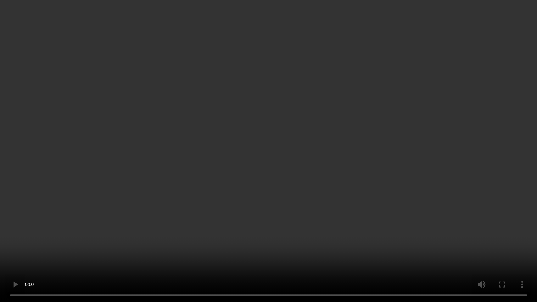
click at [268, 177] on video at bounding box center [268, 151] width 537 height 302
click at [225, 194] on video at bounding box center [268, 151] width 537 height 302
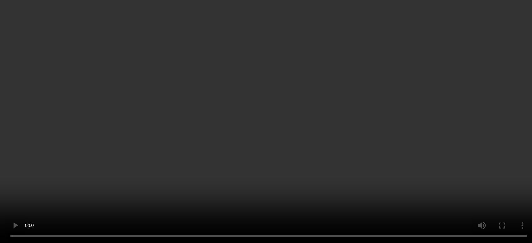
scroll to position [0, 0]
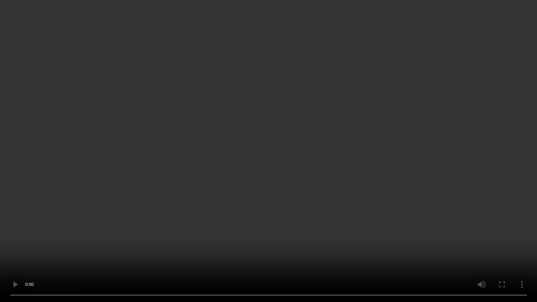
click at [255, 172] on video at bounding box center [268, 151] width 537 height 302
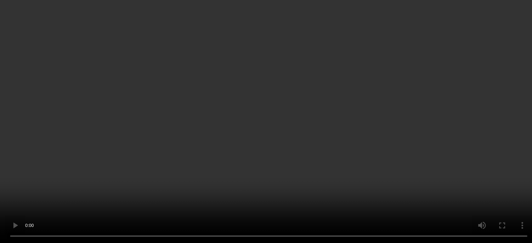
scroll to position [130, 0]
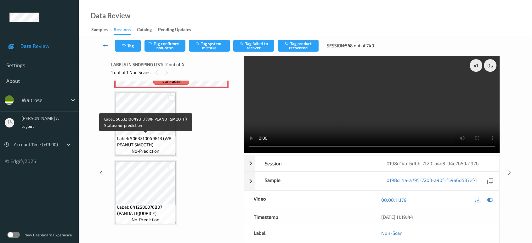
click at [149, 135] on span "Label: 5063210049813 (WR PEANUT SMOOTH)" at bounding box center [145, 141] width 57 height 13
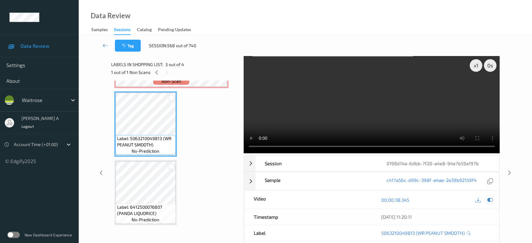
click at [489, 200] on icon at bounding box center [490, 200] width 6 height 6
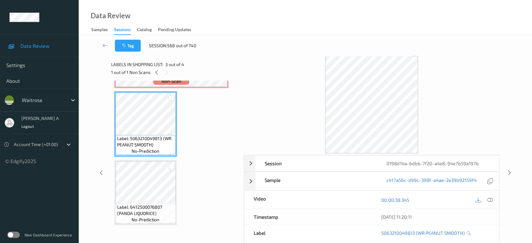
scroll to position [25, 0]
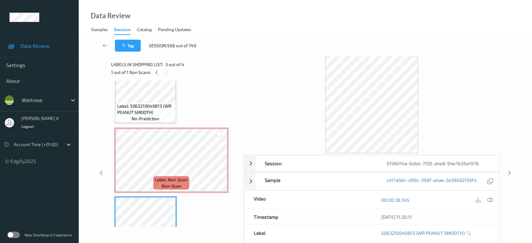
click at [150, 103] on span "Label: 5063210049813 (WR PEANUT SMOOTH)" at bounding box center [145, 109] width 57 height 13
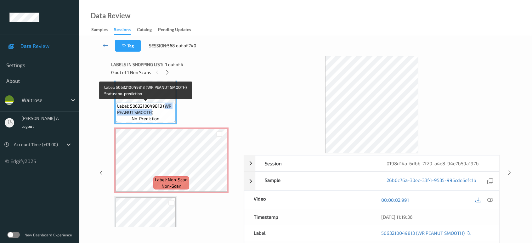
drag, startPoint x: 163, startPoint y: 105, endPoint x: 151, endPoint y: 111, distance: 14.1
click at [151, 111] on span "Label: 5063210049813 (WR PEANUT SMOOTH)" at bounding box center [145, 109] width 57 height 13
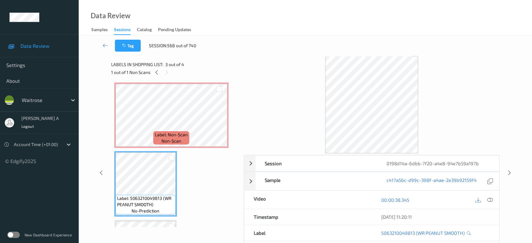
scroll to position [35, 0]
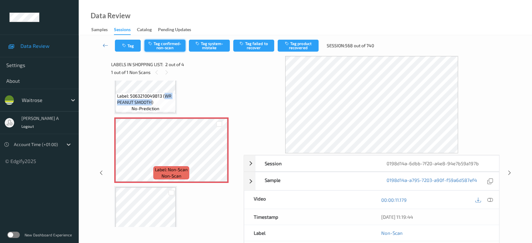
click at [169, 47] on button "Tag confirmed-non-scan" at bounding box center [164, 46] width 41 height 12
click at [257, 49] on button "Tag failed to recover" at bounding box center [253, 46] width 41 height 12
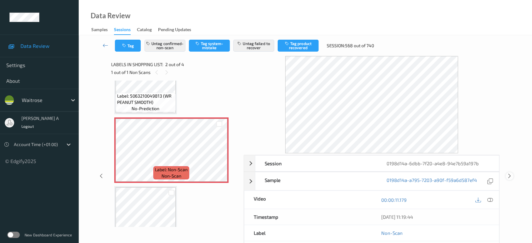
click at [509, 175] on icon at bounding box center [509, 176] width 5 height 6
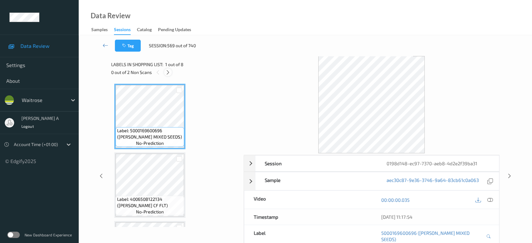
click at [171, 71] on icon at bounding box center [167, 73] width 5 height 6
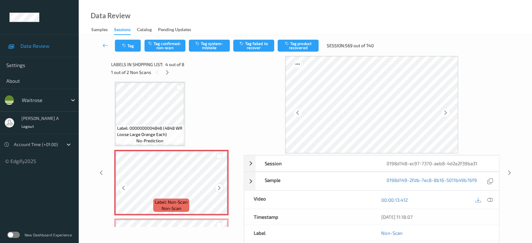
click at [219, 186] on icon at bounding box center [219, 188] width 5 height 6
click at [490, 201] on icon at bounding box center [490, 200] width 6 height 6
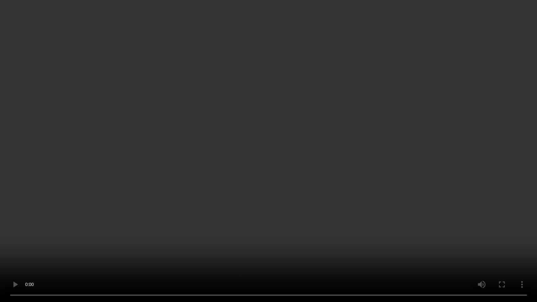
click at [330, 170] on video at bounding box center [268, 151] width 537 height 302
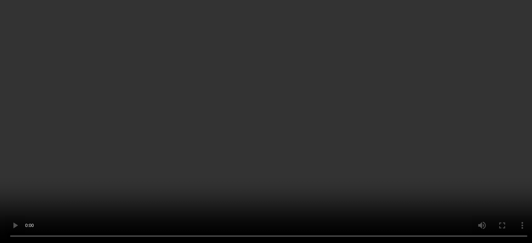
scroll to position [210, 0]
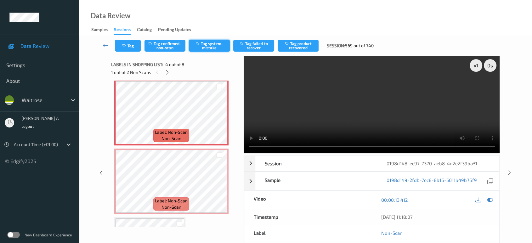
click at [215, 46] on button "Tag system-mistake" at bounding box center [209, 46] width 41 height 12
click at [127, 45] on icon "button" at bounding box center [124, 45] width 5 height 4
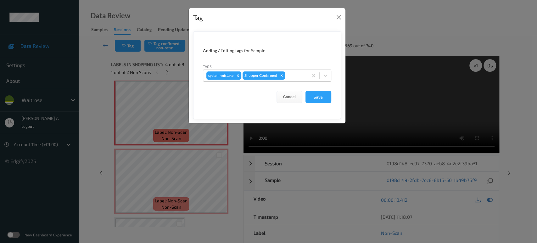
click at [295, 76] on div at bounding box center [295, 76] width 19 height 8
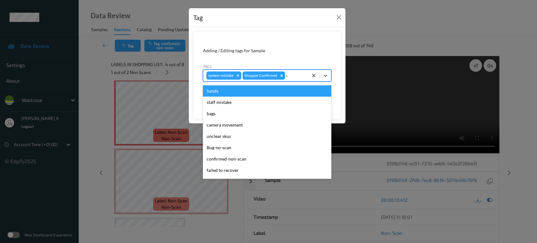
type input "un"
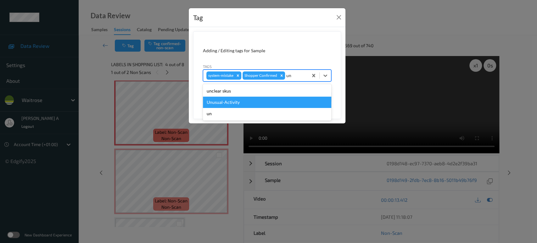
click at [262, 101] on div "Unusual-Activity" at bounding box center [267, 102] width 128 height 11
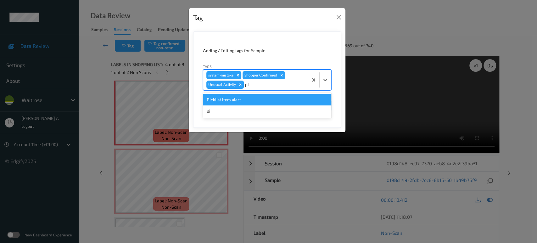
type input "pic"
click at [262, 101] on div "Picklist item alert" at bounding box center [267, 99] width 128 height 11
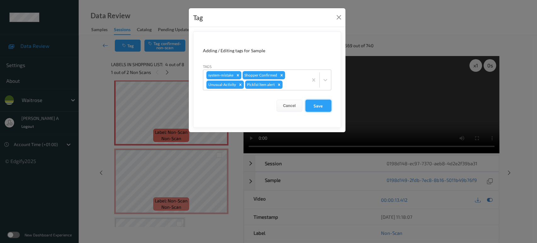
click at [325, 108] on button "Save" at bounding box center [319, 106] width 26 height 12
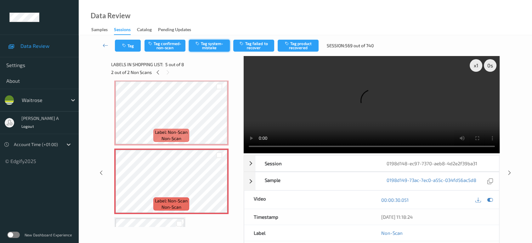
click at [205, 48] on button "Tag system-mistake" at bounding box center [209, 46] width 41 height 12
click at [128, 45] on button "Tag" at bounding box center [128, 46] width 26 height 12
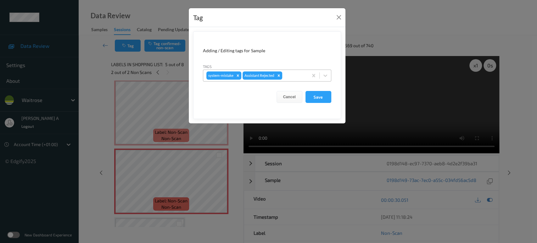
click at [291, 76] on div at bounding box center [294, 76] width 21 height 8
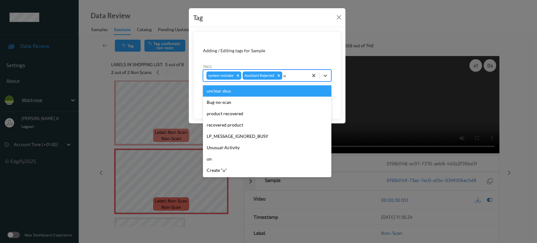
type input "un"
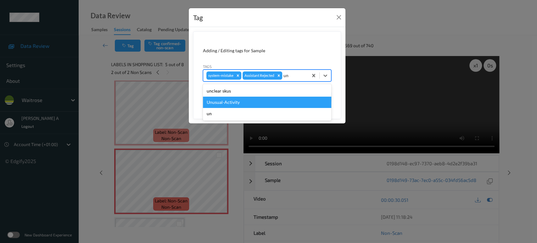
click at [266, 100] on div "Unusual-Activity" at bounding box center [267, 102] width 128 height 11
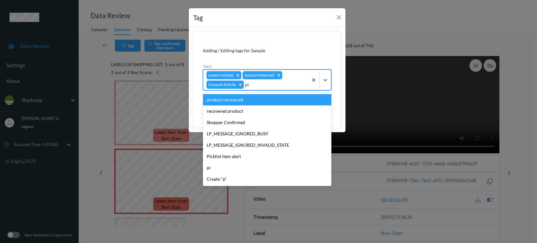
type input "pic"
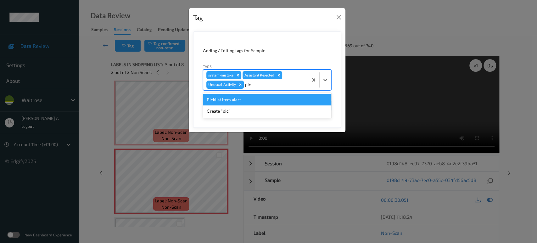
click at [266, 100] on div "Picklist item alert" at bounding box center [267, 99] width 128 height 11
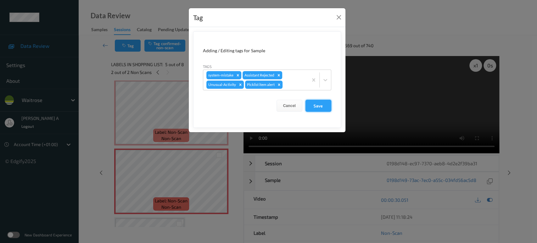
click at [324, 106] on button "Save" at bounding box center [319, 106] width 26 height 12
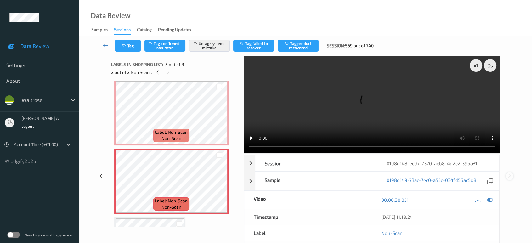
click at [508, 172] on div at bounding box center [510, 176] width 8 height 8
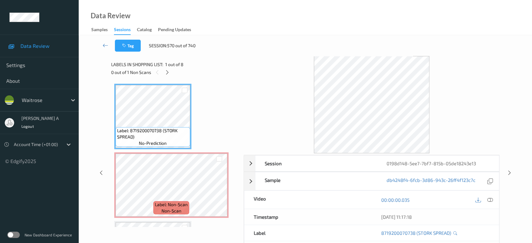
drag, startPoint x: 170, startPoint y: 73, endPoint x: 179, endPoint y: 84, distance: 13.9
click at [170, 73] on div at bounding box center [167, 72] width 8 height 8
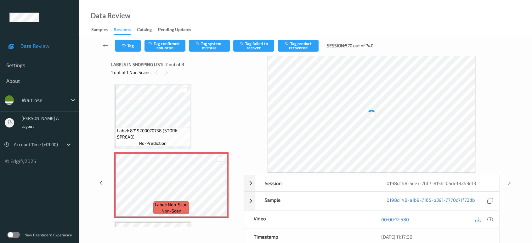
scroll to position [3, 0]
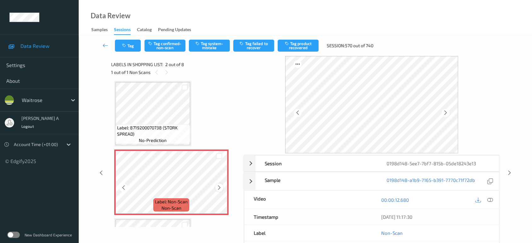
click at [219, 188] on icon at bounding box center [219, 188] width 5 height 6
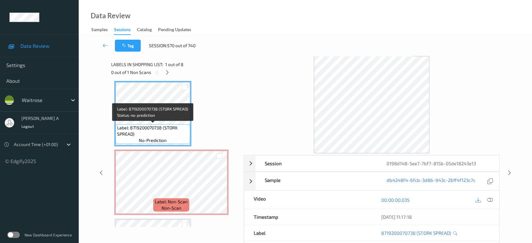
scroll to position [0, 0]
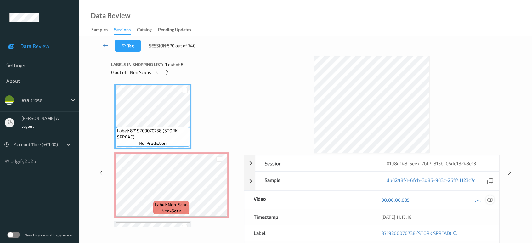
click at [491, 200] on icon at bounding box center [490, 200] width 6 height 6
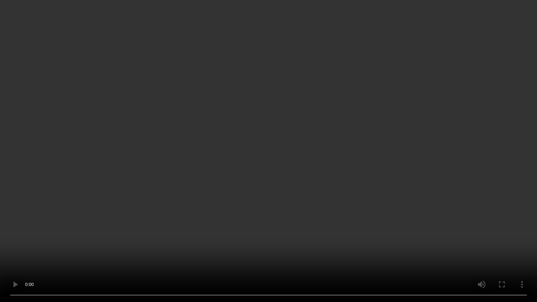
click at [282, 199] on video at bounding box center [268, 151] width 537 height 302
click at [328, 211] on video at bounding box center [268, 151] width 537 height 302
click at [247, 189] on video at bounding box center [268, 151] width 537 height 302
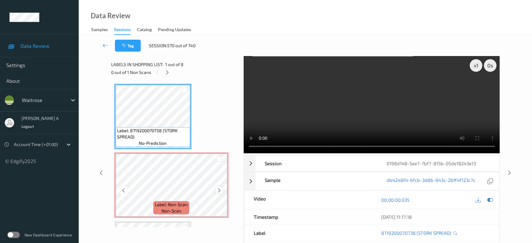
click at [219, 190] on icon at bounding box center [219, 191] width 5 height 6
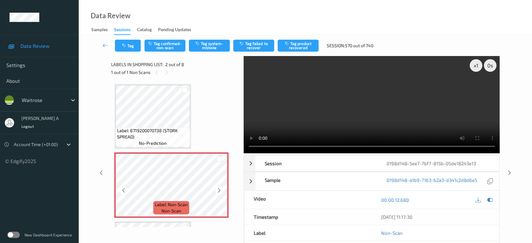
click at [219, 190] on icon at bounding box center [219, 191] width 5 height 6
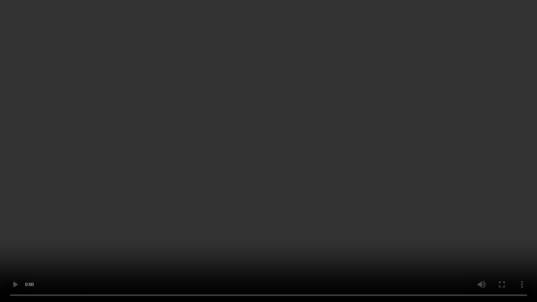
click at [242, 184] on video at bounding box center [268, 151] width 537 height 302
click at [236, 160] on video at bounding box center [268, 151] width 537 height 302
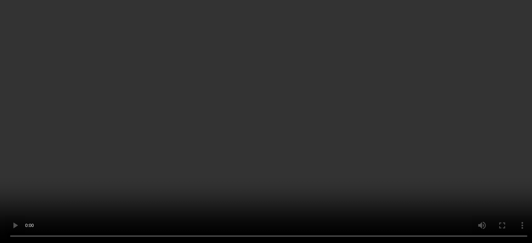
scroll to position [70, 0]
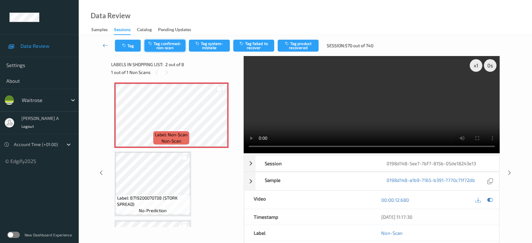
click at [168, 47] on button "Tag confirmed-non-scan" at bounding box center [164, 46] width 41 height 12
click at [303, 43] on button "Tag product recovered" at bounding box center [298, 46] width 41 height 12
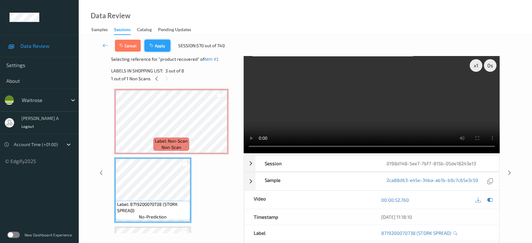
click at [159, 48] on button "Apply" at bounding box center [157, 46] width 26 height 12
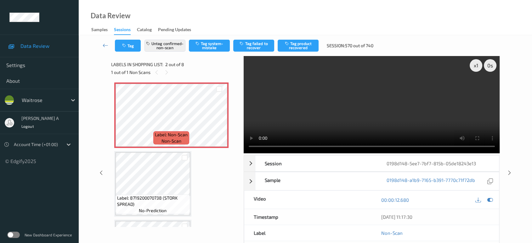
scroll to position [3, 0]
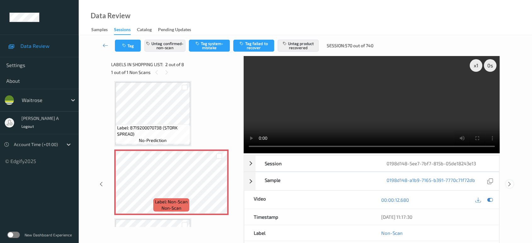
click at [509, 181] on icon at bounding box center [509, 184] width 5 height 6
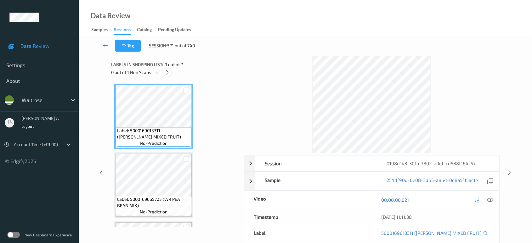
click at [170, 74] on div at bounding box center [167, 72] width 8 height 8
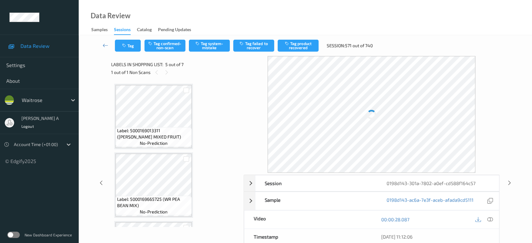
scroll to position [208, 0]
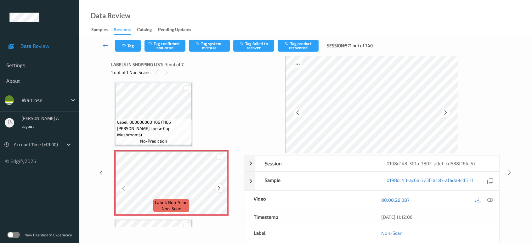
click at [217, 187] on icon at bounding box center [219, 188] width 5 height 6
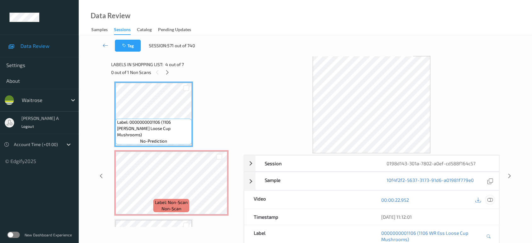
click at [490, 201] on icon at bounding box center [490, 200] width 6 height 6
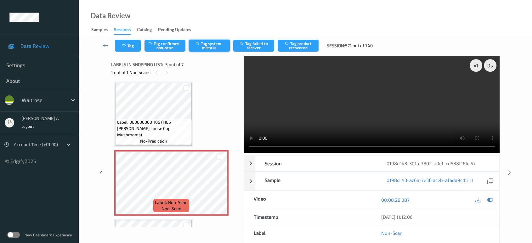
click at [202, 47] on button "Tag system-mistake" at bounding box center [209, 46] width 41 height 12
click at [132, 46] on button "Tag" at bounding box center [128, 46] width 26 height 12
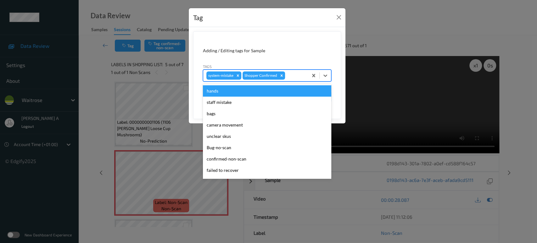
click at [297, 77] on div at bounding box center [295, 76] width 19 height 8
type input "un"
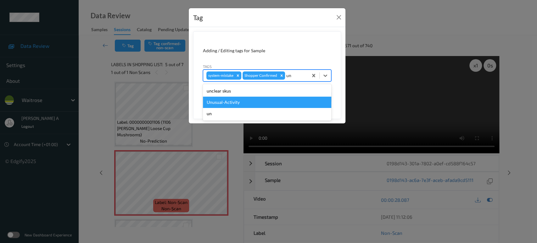
click at [270, 100] on div "Unusual-Activity" at bounding box center [267, 102] width 128 height 11
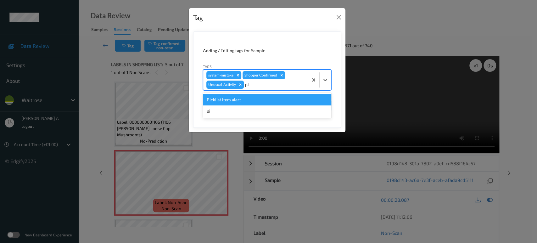
type input "pic"
click at [270, 100] on div "Picklist item alert" at bounding box center [267, 99] width 128 height 11
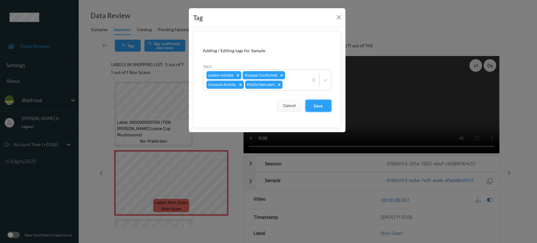
click at [318, 108] on button "Save" at bounding box center [319, 106] width 26 height 12
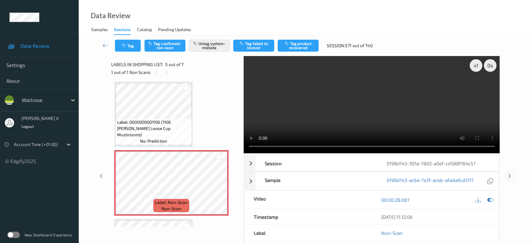
click at [509, 175] on icon at bounding box center [509, 176] width 5 height 6
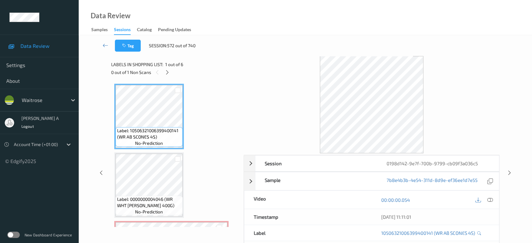
drag, startPoint x: 169, startPoint y: 73, endPoint x: 201, endPoint y: 141, distance: 75.5
click at [169, 73] on icon at bounding box center [167, 73] width 5 height 6
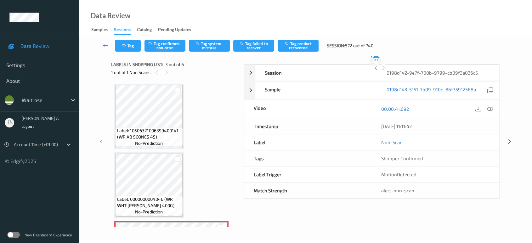
scroll to position [71, 0]
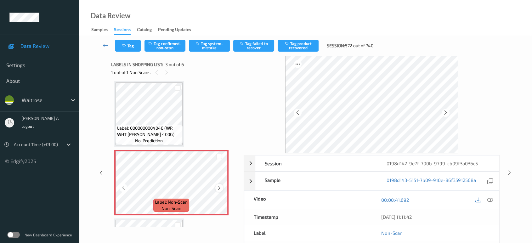
click at [219, 189] on icon at bounding box center [219, 188] width 5 height 6
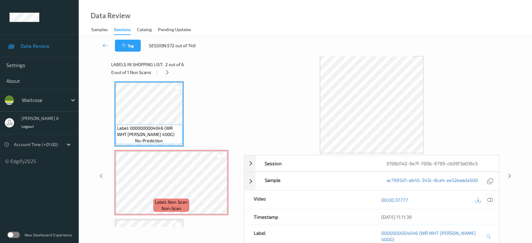
click at [490, 200] on icon at bounding box center [490, 200] width 6 height 6
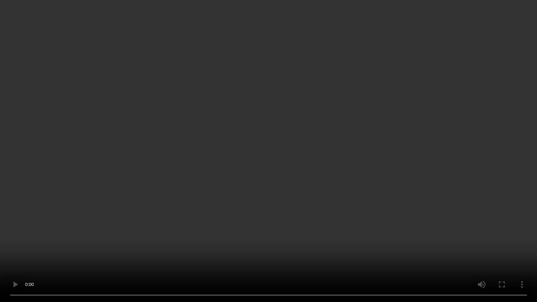
click at [279, 133] on video at bounding box center [268, 151] width 537 height 302
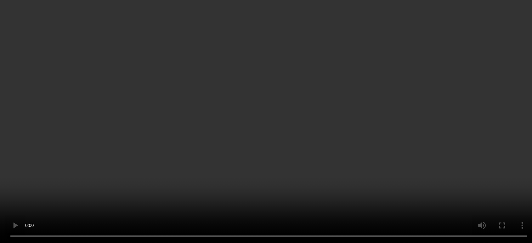
scroll to position [106, 0]
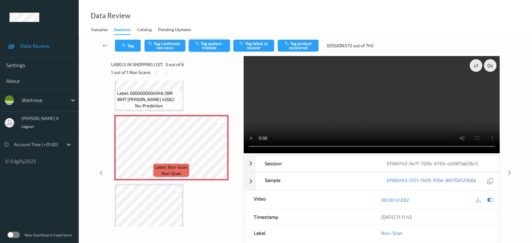
click at [205, 46] on button "Tag system-mistake" at bounding box center [209, 46] width 41 height 12
click at [125, 42] on button "Tag" at bounding box center [128, 46] width 26 height 12
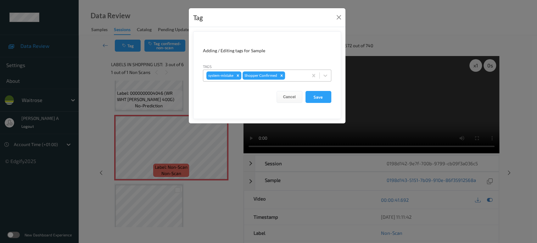
click at [288, 75] on div at bounding box center [295, 76] width 19 height 8
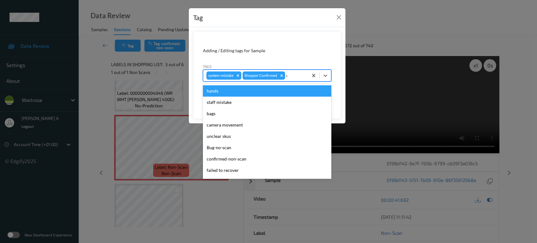
type input "un"
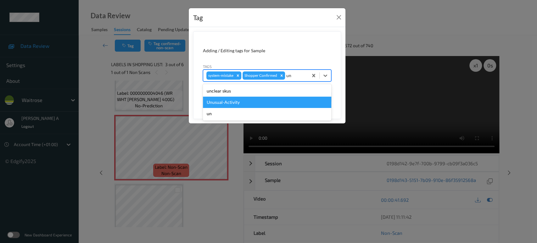
click at [227, 100] on div "Unusual-Activity" at bounding box center [267, 102] width 128 height 11
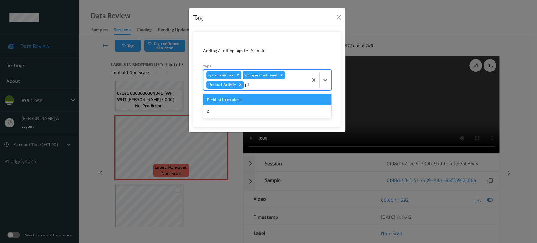
type input "pic"
click at [227, 100] on div "Picklist item alert" at bounding box center [267, 99] width 128 height 11
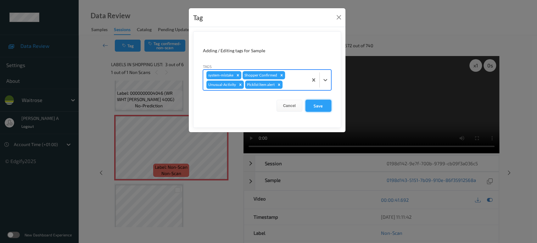
click at [313, 109] on button "Save" at bounding box center [319, 106] width 26 height 12
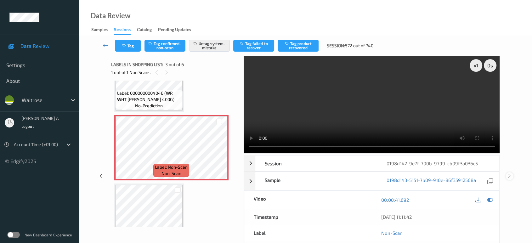
click at [507, 173] on icon at bounding box center [509, 176] width 5 height 6
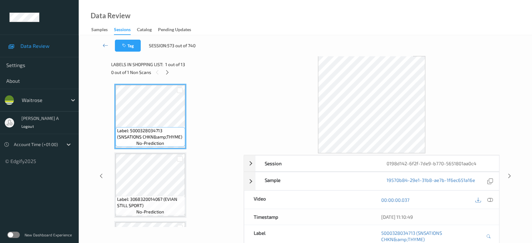
click at [167, 76] on div "Labels in shopping list: 1 out of 13 0 out of 1 Non Scans" at bounding box center [175, 68] width 128 height 25
click at [168, 72] on icon at bounding box center [167, 73] width 5 height 6
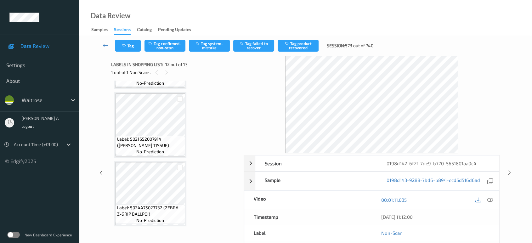
scroll to position [535, 0]
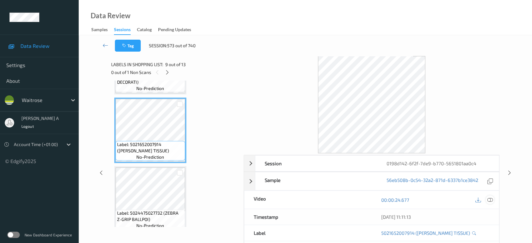
click at [490, 202] on icon at bounding box center [490, 200] width 6 height 6
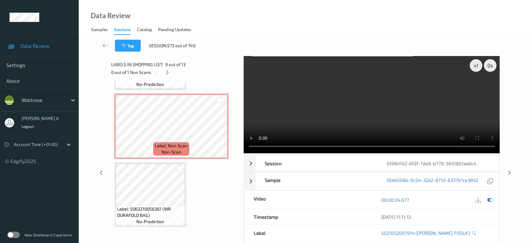
scroll to position [686, 0]
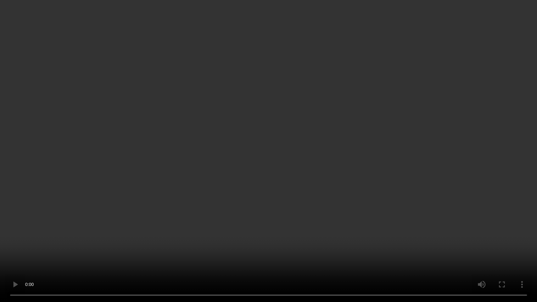
click at [293, 158] on video at bounding box center [268, 151] width 537 height 302
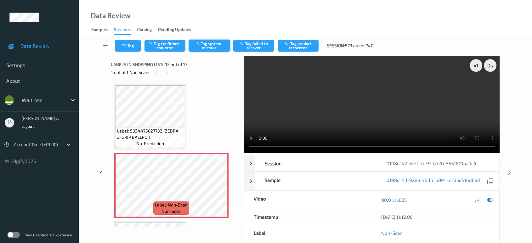
click at [217, 48] on button "Tag system-mistake" at bounding box center [209, 46] width 41 height 12
click at [132, 48] on button "Tag" at bounding box center [128, 46] width 26 height 12
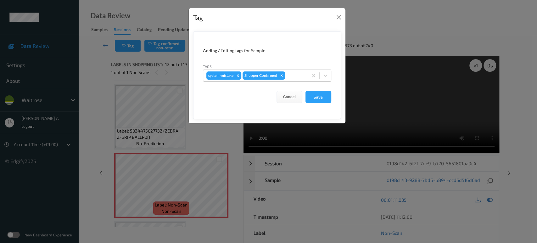
click at [290, 74] on div at bounding box center [295, 76] width 19 height 8
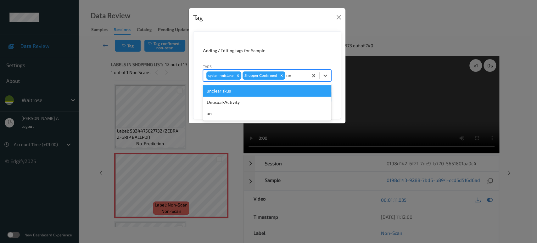
type input "u"
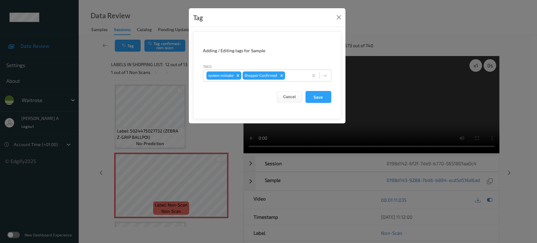
click at [330, 57] on form "Adding / Editing tags for Sample Tags system-mistake Shopper Confirmed Cancel S…" at bounding box center [267, 75] width 148 height 88
click at [325, 98] on button "Save" at bounding box center [319, 97] width 26 height 12
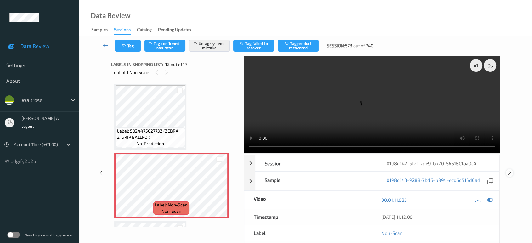
click at [509, 169] on div at bounding box center [510, 173] width 8 height 8
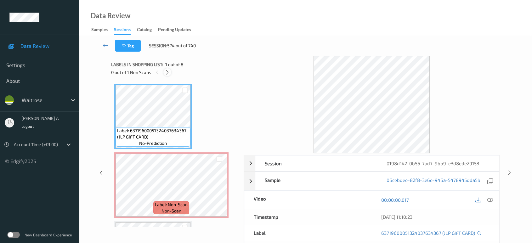
click at [171, 73] on div at bounding box center [167, 72] width 8 height 8
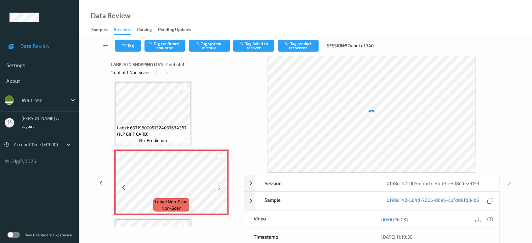
click at [219, 187] on icon at bounding box center [219, 188] width 5 height 6
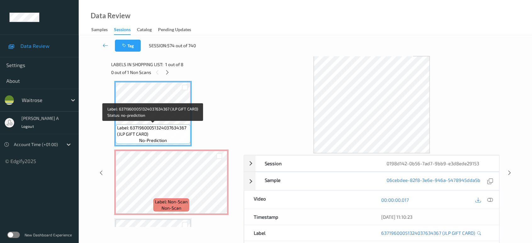
scroll to position [0, 0]
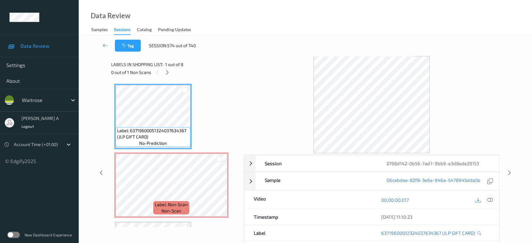
click at [492, 201] on icon at bounding box center [490, 200] width 6 height 6
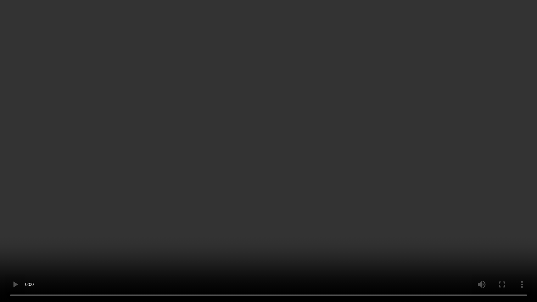
click at [382, 164] on video at bounding box center [268, 151] width 537 height 302
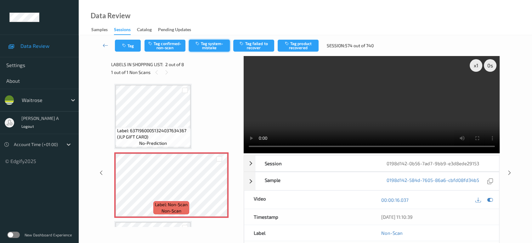
click at [206, 46] on button "Tag system-mistake" at bounding box center [209, 46] width 41 height 12
click at [375, 102] on video at bounding box center [372, 104] width 256 height 97
click at [142, 49] on div "Tag Tag confirmed-non-scan Untag system-mistake Tag failed to recover Tag produ…" at bounding box center [246, 46] width 263 height 12
click at [133, 49] on button "Tag" at bounding box center [128, 46] width 26 height 12
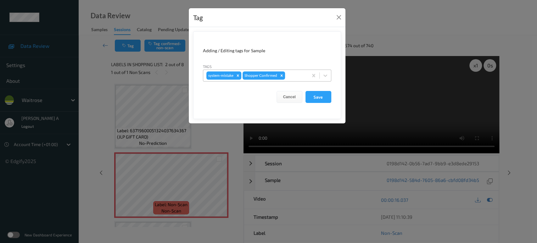
click at [290, 75] on div at bounding box center [295, 76] width 19 height 8
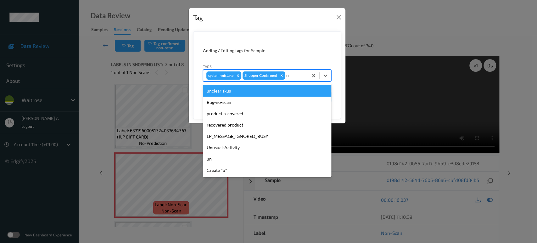
type input "un"
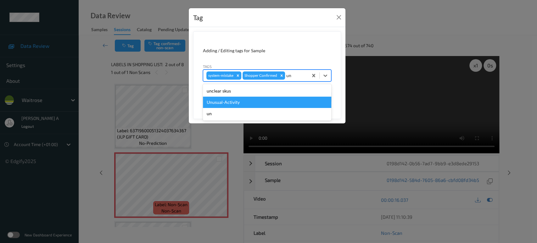
click at [226, 103] on div "Unusual-Activity" at bounding box center [267, 102] width 128 height 11
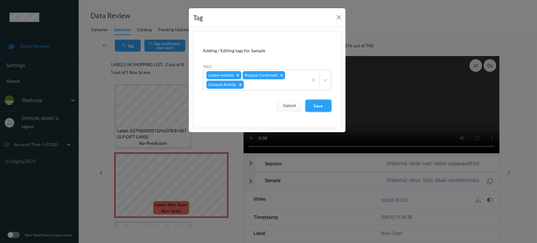
click at [322, 105] on button "Save" at bounding box center [319, 106] width 26 height 12
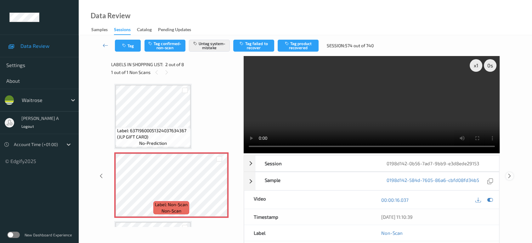
click at [509, 173] on icon at bounding box center [509, 176] width 5 height 6
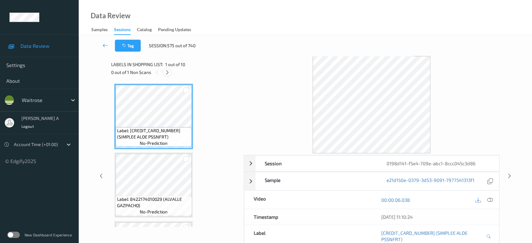
click at [168, 73] on icon at bounding box center [167, 73] width 5 height 6
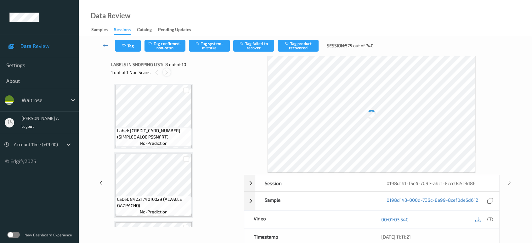
scroll to position [413, 0]
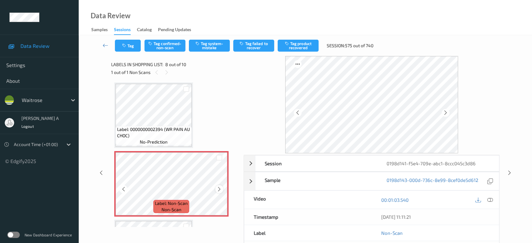
click at [218, 187] on icon at bounding box center [219, 189] width 5 height 6
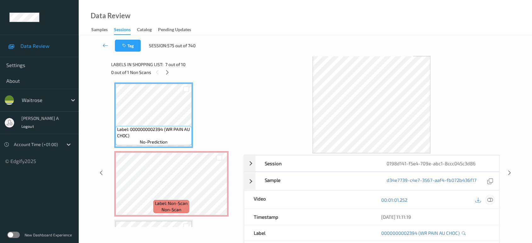
click at [489, 201] on icon at bounding box center [490, 200] width 6 height 6
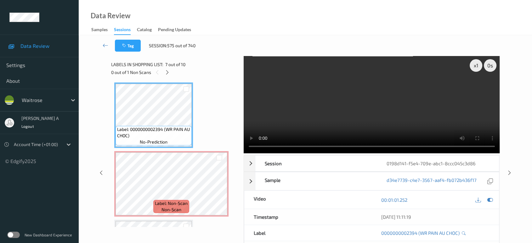
click at [368, 112] on video at bounding box center [372, 104] width 256 height 97
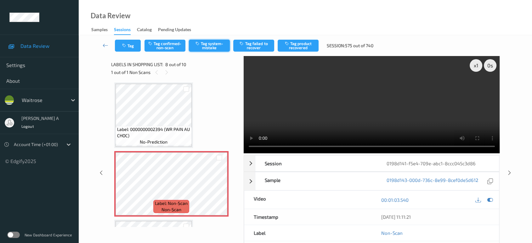
click at [206, 49] on button "Tag system-mistake" at bounding box center [209, 46] width 41 height 12
click at [131, 48] on button "Tag" at bounding box center [128, 46] width 26 height 12
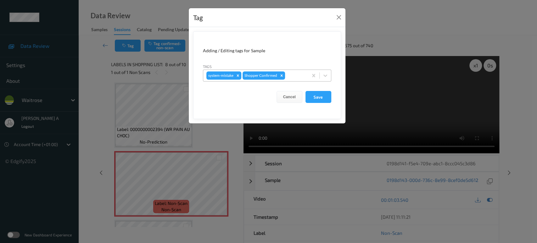
click at [293, 77] on div at bounding box center [295, 76] width 19 height 8
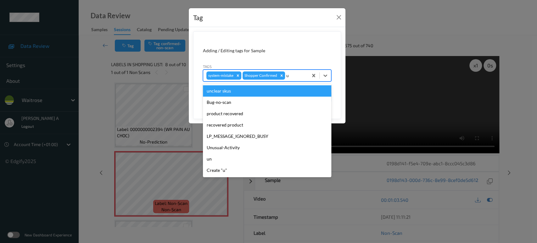
type input "un"
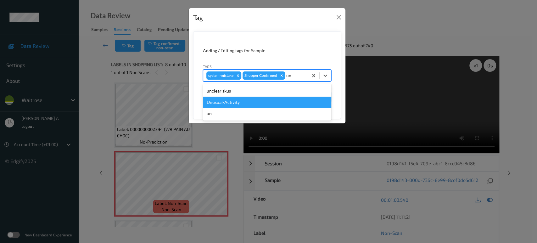
click at [240, 103] on div "Unusual-Activity" at bounding box center [267, 102] width 128 height 11
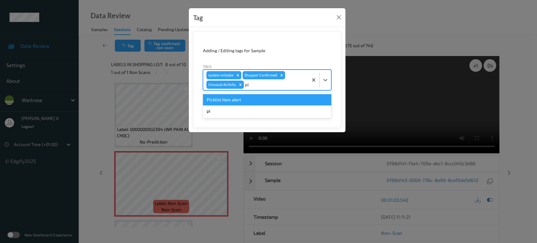
type input "pic"
click at [240, 103] on div "Picklist item alert" at bounding box center [267, 99] width 128 height 11
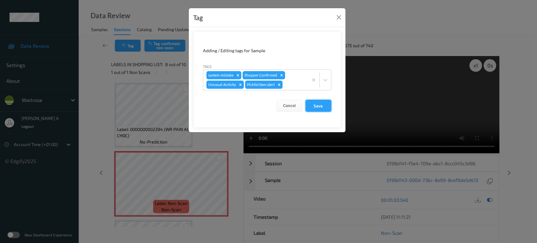
click at [313, 106] on button "Save" at bounding box center [319, 106] width 26 height 12
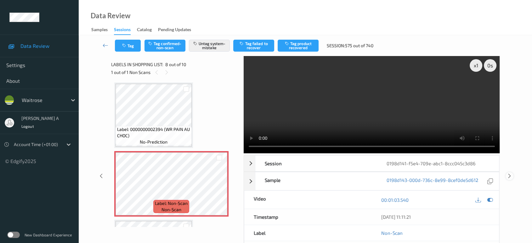
click at [509, 173] on icon at bounding box center [509, 176] width 5 height 6
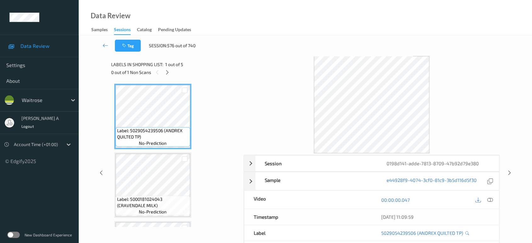
click at [168, 75] on div at bounding box center [167, 72] width 8 height 8
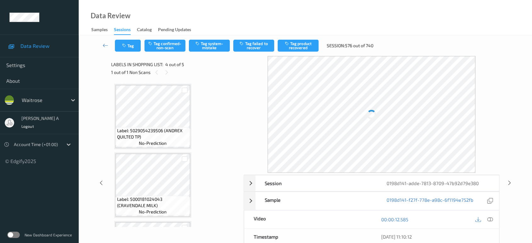
scroll to position [140, 0]
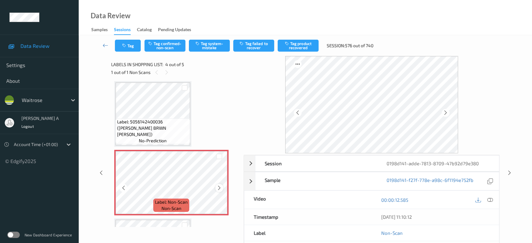
click at [219, 189] on icon at bounding box center [219, 188] width 5 height 6
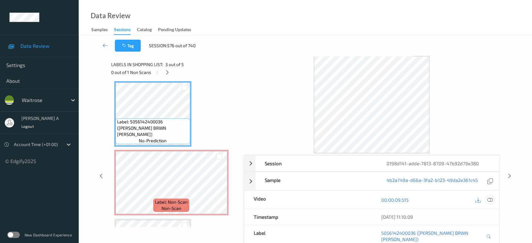
click at [491, 201] on icon at bounding box center [490, 200] width 6 height 6
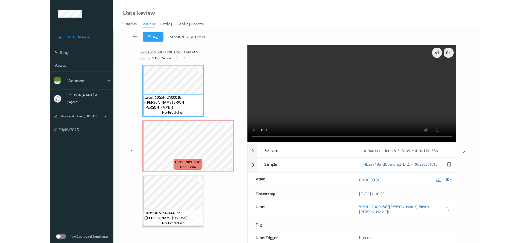
scroll to position [139, 0]
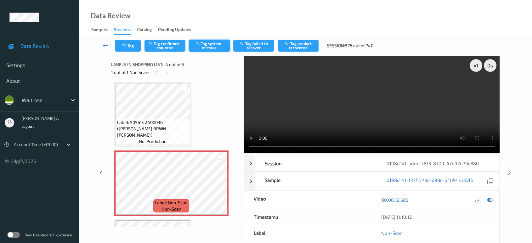
click at [209, 51] on button "Tag system-mistake" at bounding box center [209, 46] width 41 height 12
click at [126, 44] on icon "button" at bounding box center [124, 45] width 5 height 4
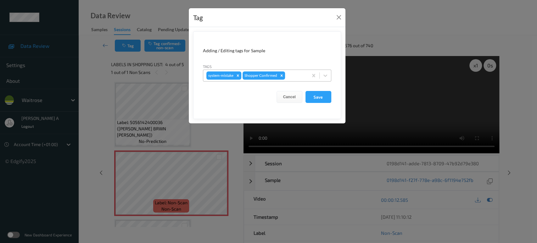
click at [292, 72] on div at bounding box center [295, 76] width 19 height 8
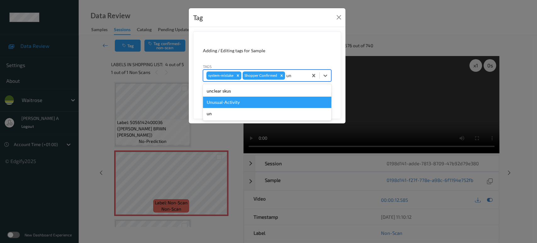
click at [260, 99] on div "Unusual-Activity" at bounding box center [267, 102] width 128 height 11
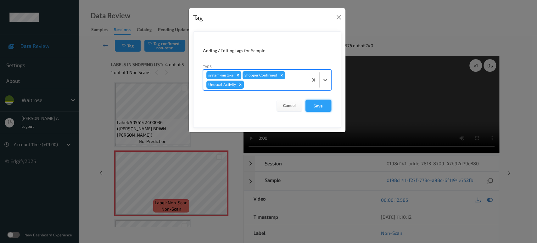
click at [318, 102] on button "Save" at bounding box center [319, 106] width 26 height 12
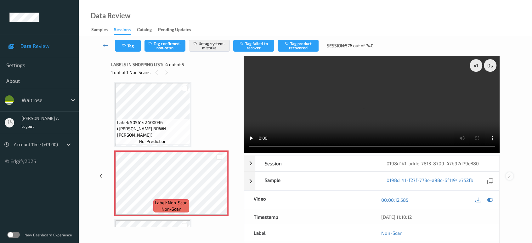
click at [512, 172] on div at bounding box center [510, 176] width 8 height 8
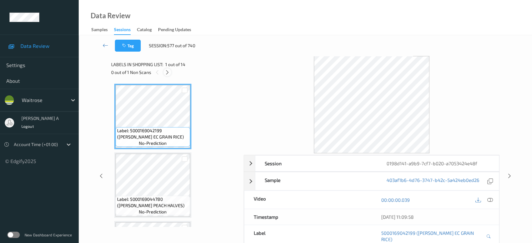
click at [165, 71] on icon at bounding box center [167, 73] width 5 height 6
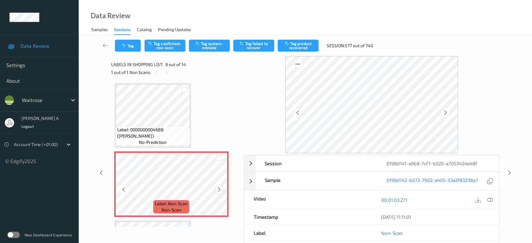
click at [218, 187] on icon at bounding box center [219, 190] width 5 height 6
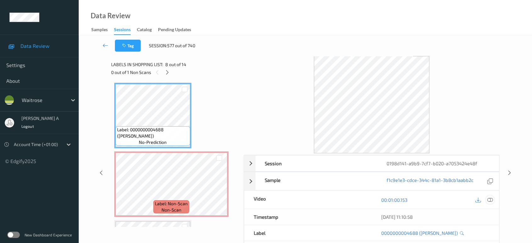
click at [489, 201] on icon at bounding box center [490, 200] width 6 height 6
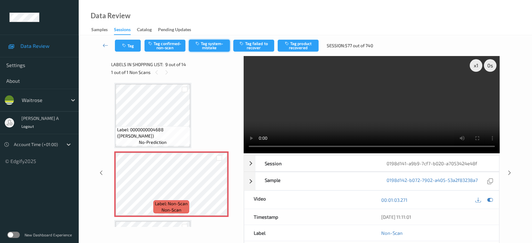
click at [204, 47] on button "Tag system-mistake" at bounding box center [209, 46] width 41 height 12
click at [132, 48] on button "Tag" at bounding box center [128, 46] width 26 height 12
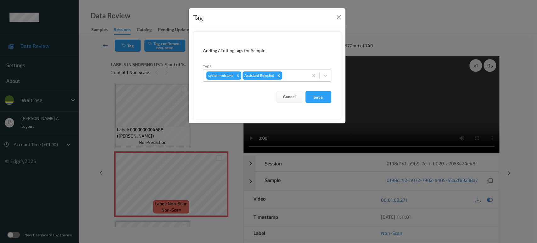
click at [297, 75] on div at bounding box center [294, 76] width 21 height 8
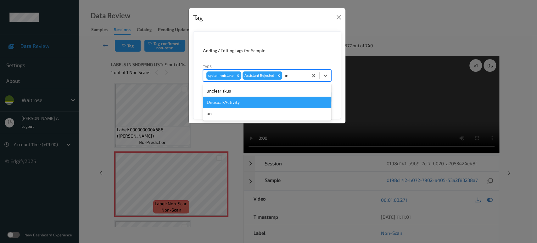
click at [271, 100] on div "Unusual-Activity" at bounding box center [267, 102] width 128 height 11
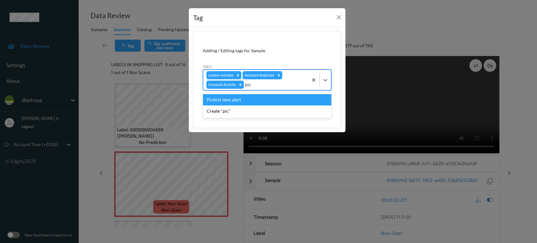
click at [271, 100] on div "Picklist item alert" at bounding box center [267, 99] width 128 height 11
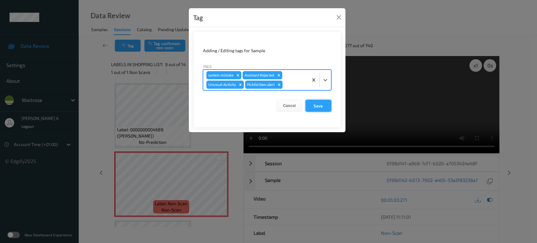
click at [316, 102] on button "Save" at bounding box center [319, 106] width 26 height 12
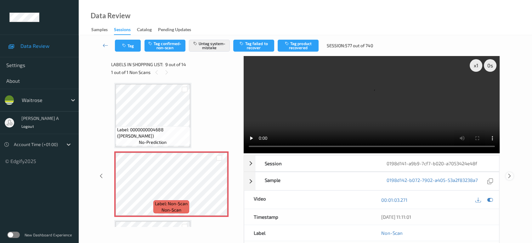
click at [509, 173] on icon at bounding box center [509, 176] width 5 height 6
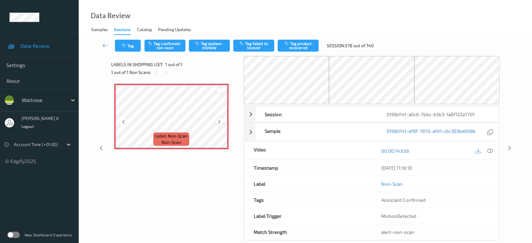
click at [219, 123] on icon at bounding box center [219, 122] width 5 height 6
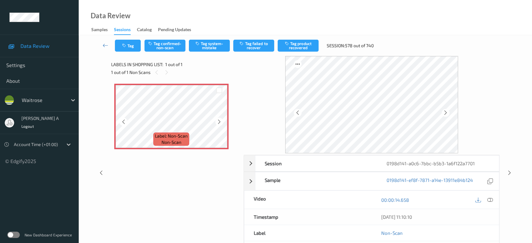
click at [219, 123] on icon at bounding box center [219, 122] width 5 height 6
click at [490, 200] on icon at bounding box center [490, 200] width 6 height 6
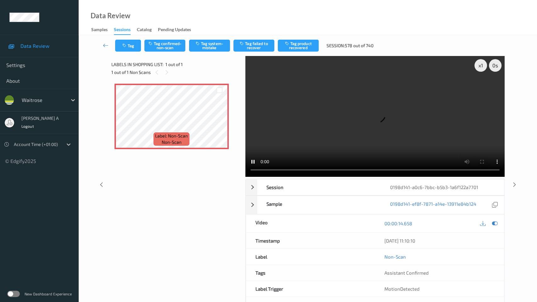
click at [352, 161] on video at bounding box center [375, 116] width 259 height 121
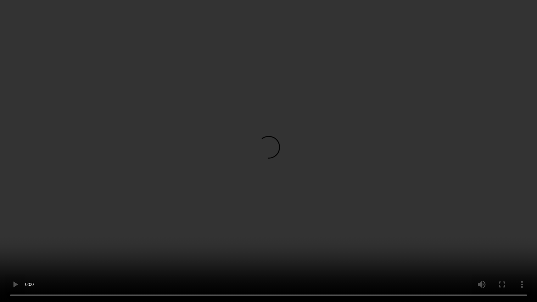
click at [352, 161] on video at bounding box center [268, 151] width 537 height 302
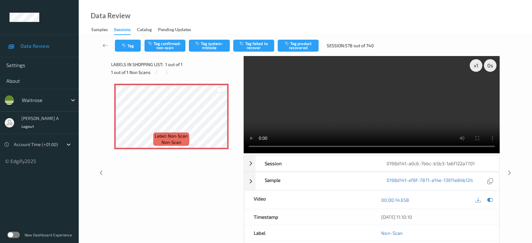
click at [371, 102] on video at bounding box center [372, 104] width 256 height 97
click at [509, 173] on icon at bounding box center [509, 173] width 5 height 6
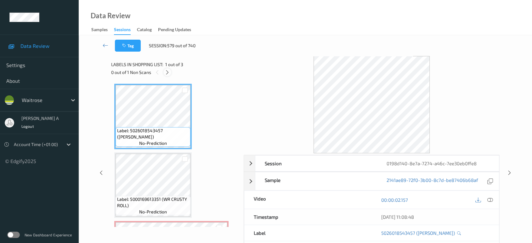
click at [168, 75] on icon at bounding box center [167, 73] width 5 height 6
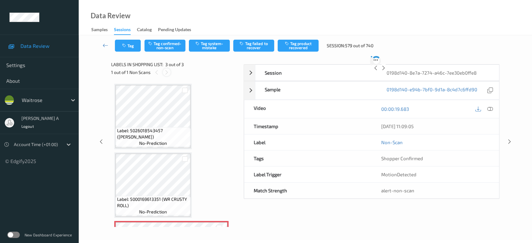
scroll to position [61, 0]
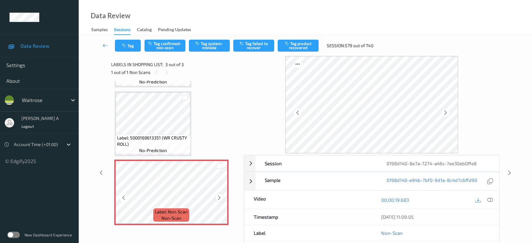
click at [219, 195] on icon at bounding box center [219, 198] width 5 height 6
click at [218, 196] on icon at bounding box center [219, 198] width 5 height 6
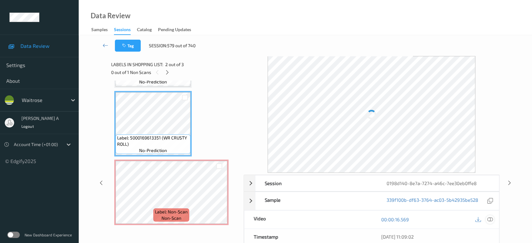
click at [491, 215] on div at bounding box center [490, 219] width 8 height 8
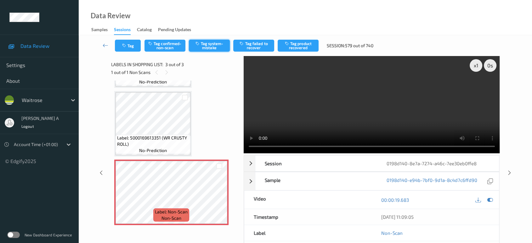
click at [207, 43] on button "Tag system-mistake" at bounding box center [209, 46] width 41 height 12
click at [130, 45] on button "Tag" at bounding box center [128, 46] width 26 height 12
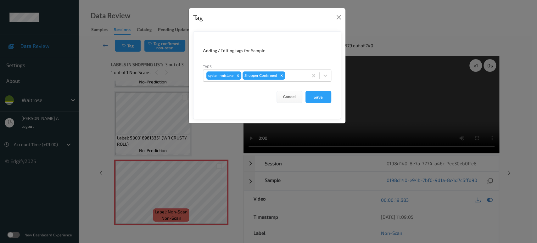
click at [297, 75] on div at bounding box center [295, 76] width 19 height 8
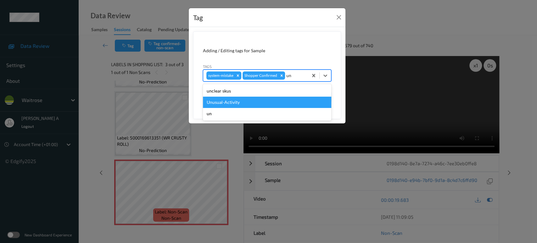
click at [278, 98] on div "Unusual-Activity" at bounding box center [267, 102] width 128 height 11
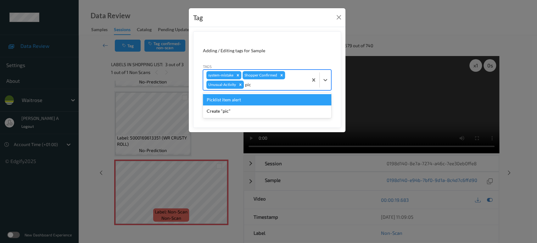
click at [278, 98] on div "Picklist item alert" at bounding box center [267, 99] width 128 height 11
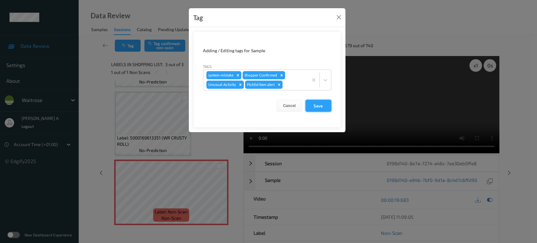
click at [320, 102] on button "Save" at bounding box center [319, 106] width 26 height 12
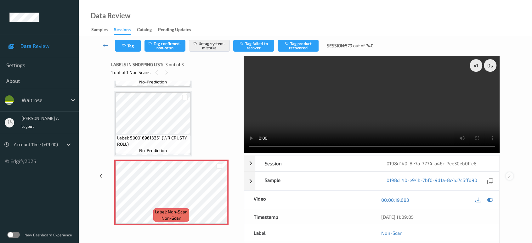
click at [510, 173] on icon at bounding box center [509, 176] width 5 height 6
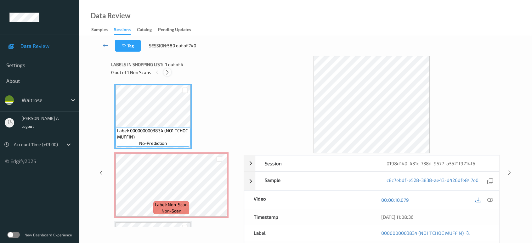
click at [167, 75] on icon at bounding box center [167, 73] width 5 height 6
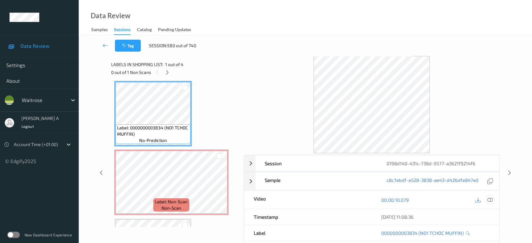
click at [490, 201] on icon at bounding box center [490, 200] width 6 height 6
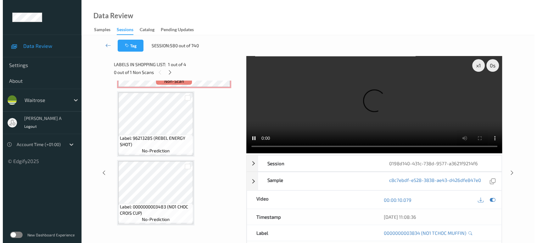
scroll to position [0, 0]
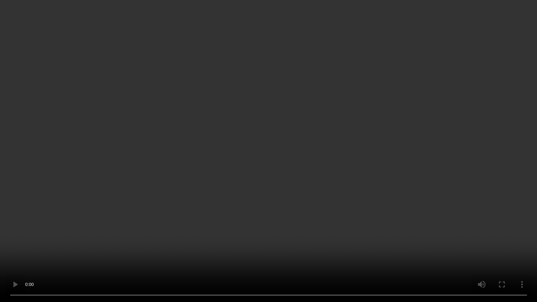
click at [305, 118] on video at bounding box center [268, 151] width 537 height 302
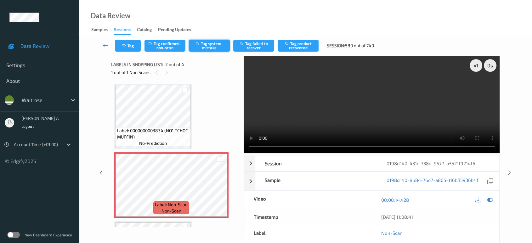
click at [212, 42] on button "Tag system-mistake" at bounding box center [209, 46] width 41 height 12
click at [127, 46] on icon "button" at bounding box center [124, 45] width 5 height 4
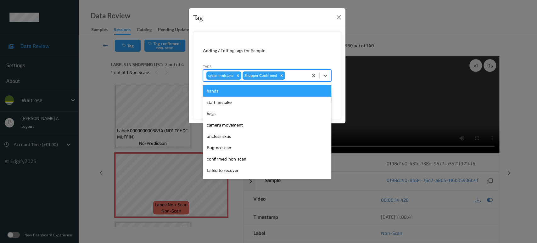
click at [296, 74] on div at bounding box center [295, 76] width 19 height 8
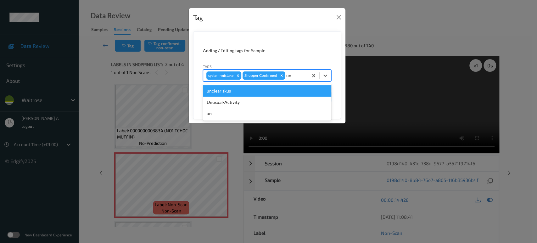
click at [263, 98] on div "Unusual-Activity" at bounding box center [267, 102] width 128 height 11
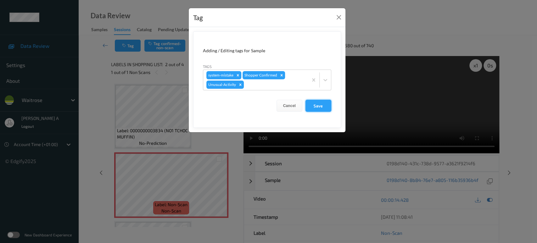
click at [321, 109] on button "Save" at bounding box center [319, 106] width 26 height 12
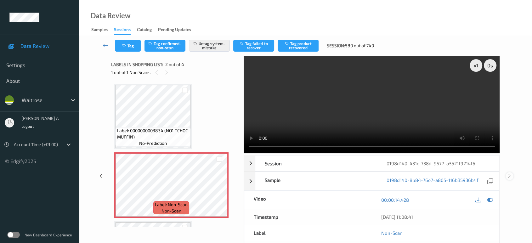
click at [510, 176] on icon at bounding box center [509, 176] width 5 height 6
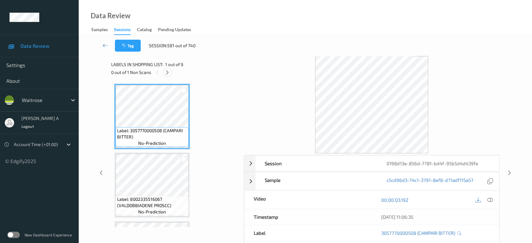
click at [169, 72] on icon at bounding box center [167, 73] width 5 height 6
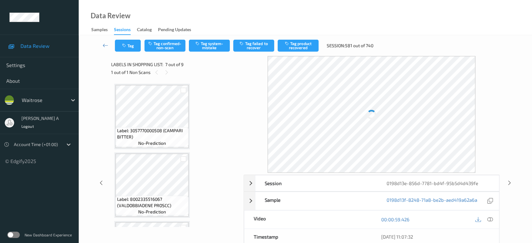
scroll to position [345, 0]
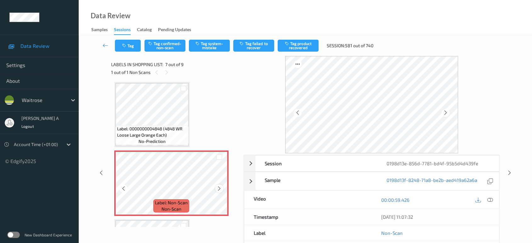
click at [220, 184] on div at bounding box center [219, 188] width 8 height 8
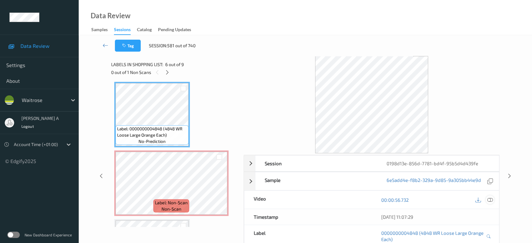
click at [491, 199] on icon at bounding box center [490, 200] width 6 height 6
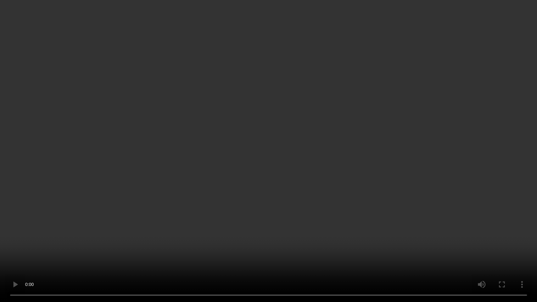
click at [276, 169] on video at bounding box center [268, 151] width 537 height 302
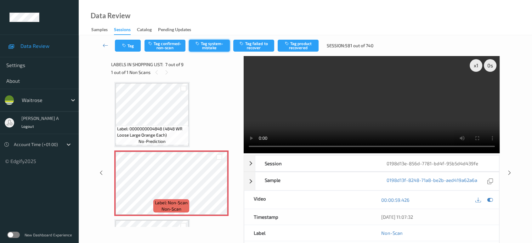
click at [208, 48] on button "Tag system-mistake" at bounding box center [209, 46] width 41 height 12
click at [124, 44] on icon "button" at bounding box center [124, 45] width 5 height 4
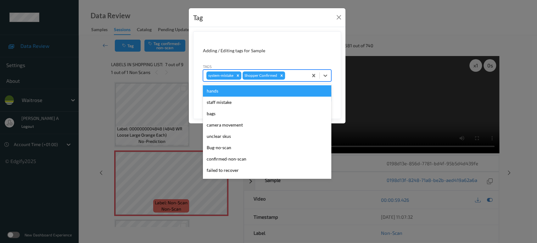
click at [295, 76] on div at bounding box center [295, 76] width 19 height 8
type input "un"
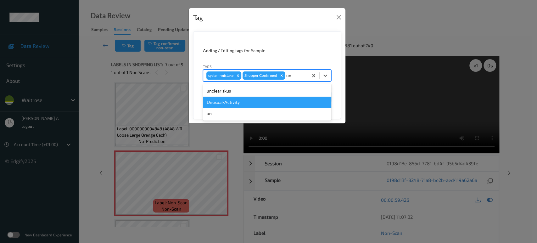
click at [245, 104] on div "Unusual-Activity" at bounding box center [267, 102] width 128 height 11
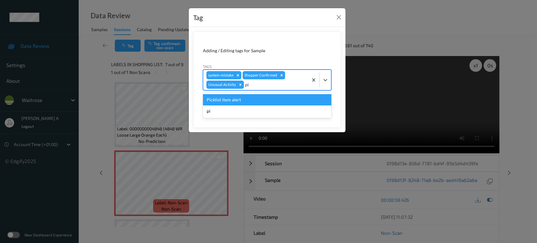
type input "pic"
click at [250, 98] on div "Picklist item alert" at bounding box center [267, 99] width 128 height 11
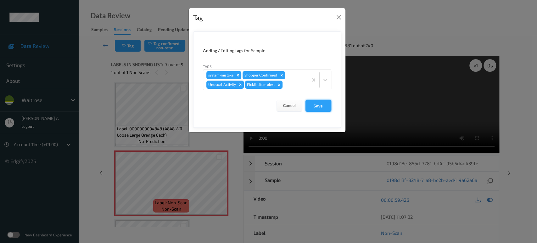
click at [318, 107] on button "Save" at bounding box center [319, 106] width 26 height 12
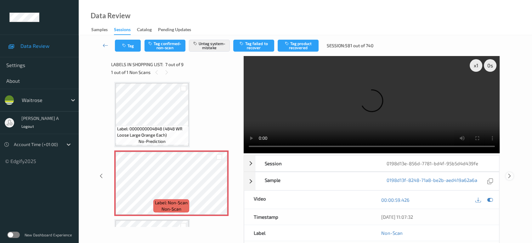
click at [512, 172] on div at bounding box center [510, 176] width 8 height 8
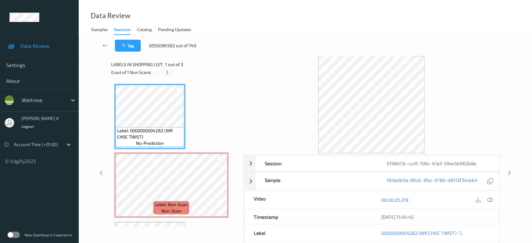
click at [169, 70] on icon at bounding box center [167, 73] width 5 height 6
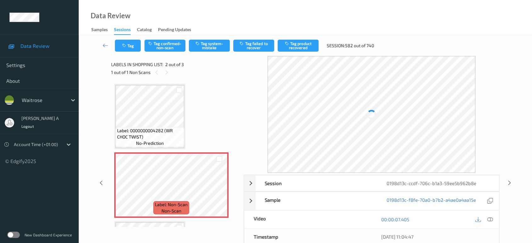
scroll to position [3, 0]
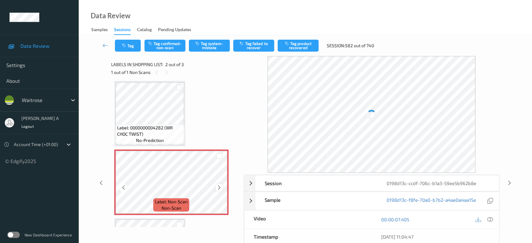
click at [220, 188] on icon at bounding box center [219, 188] width 5 height 6
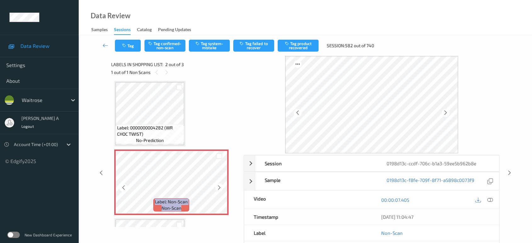
click at [220, 188] on icon at bounding box center [219, 188] width 5 height 6
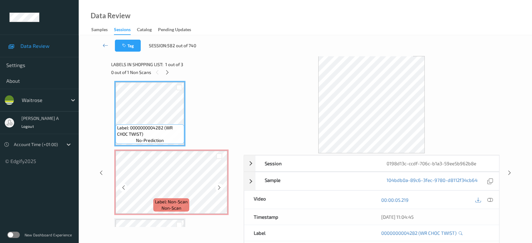
scroll to position [0, 0]
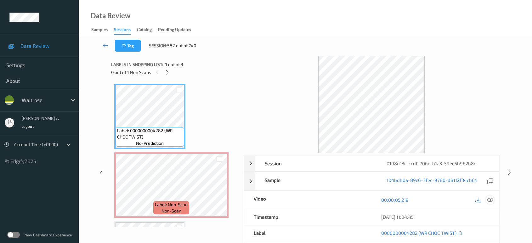
click at [488, 199] on icon at bounding box center [490, 200] width 6 height 6
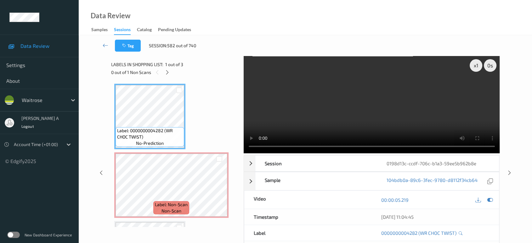
click at [313, 111] on video at bounding box center [372, 104] width 256 height 97
click at [328, 115] on video at bounding box center [372, 104] width 256 height 97
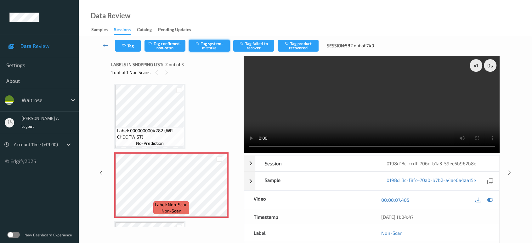
click at [208, 51] on button "Tag system-mistake" at bounding box center [209, 46] width 41 height 12
click at [125, 45] on icon "button" at bounding box center [124, 45] width 5 height 4
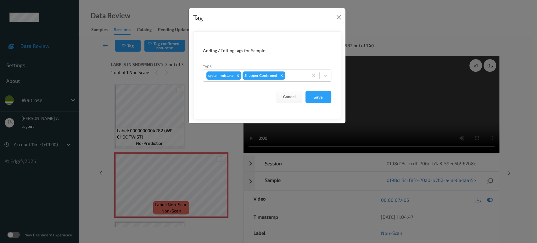
click at [294, 75] on div at bounding box center [295, 76] width 19 height 8
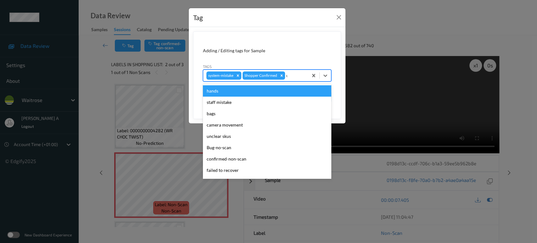
type input "un"
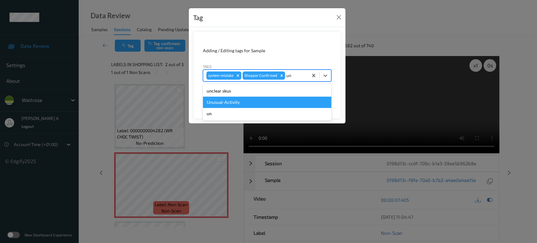
click at [254, 101] on div "Unusual-Activity" at bounding box center [267, 102] width 128 height 11
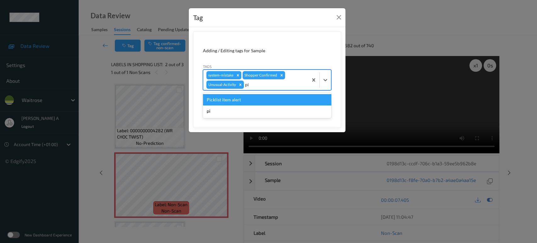
type input "pic"
click at [254, 101] on div "Picklist item alert" at bounding box center [267, 99] width 128 height 11
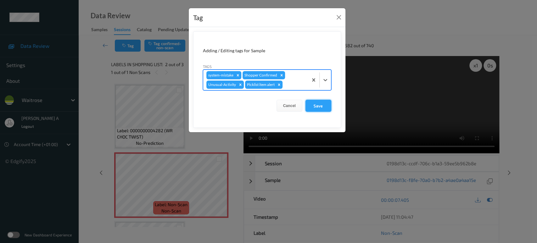
click at [322, 106] on button "Save" at bounding box center [319, 106] width 26 height 12
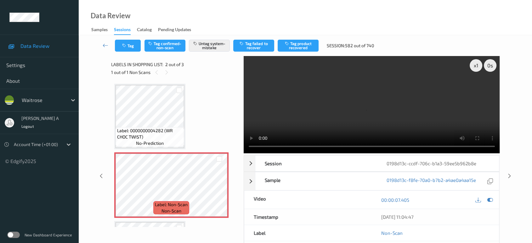
drag, startPoint x: 511, startPoint y: 150, endPoint x: 354, endPoint y: 4, distance: 214.5
click at [511, 173] on icon at bounding box center [509, 176] width 5 height 6
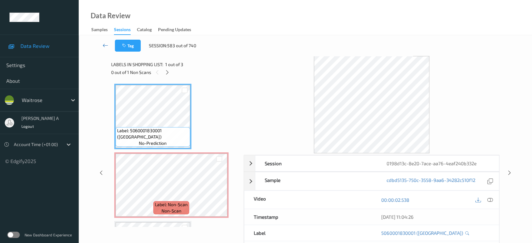
click at [105, 44] on icon at bounding box center [106, 45] width 6 height 6
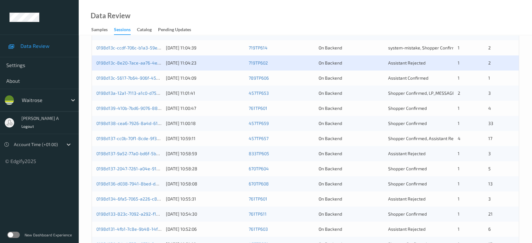
scroll to position [77, 0]
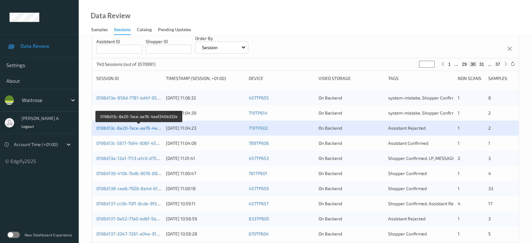
click at [137, 129] on link "0198d13c-8e20-7ace-aa76-4eaf240b332e" at bounding box center [139, 127] width 86 height 5
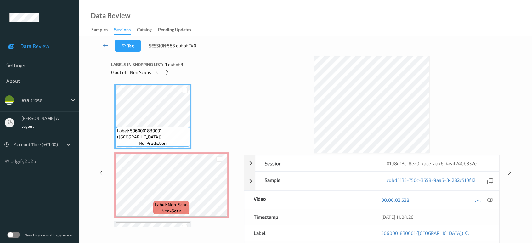
drag, startPoint x: 168, startPoint y: 74, endPoint x: 201, endPoint y: 146, distance: 79.1
click at [168, 74] on icon at bounding box center [167, 73] width 5 height 6
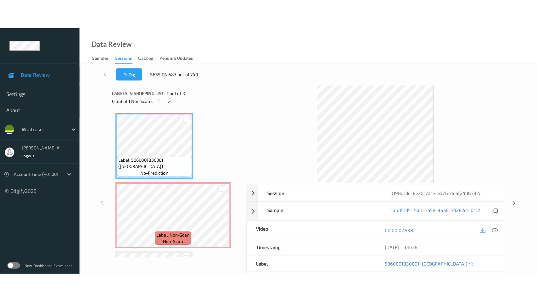
scroll to position [3, 0]
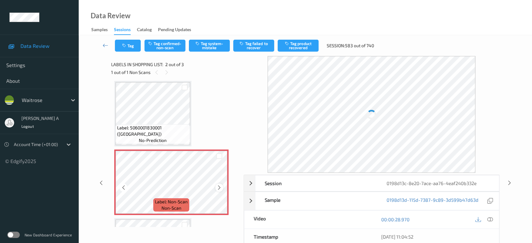
click at [219, 186] on icon at bounding box center [219, 188] width 5 height 6
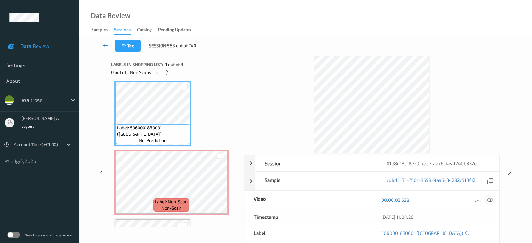
click at [489, 200] on icon at bounding box center [490, 200] width 6 height 6
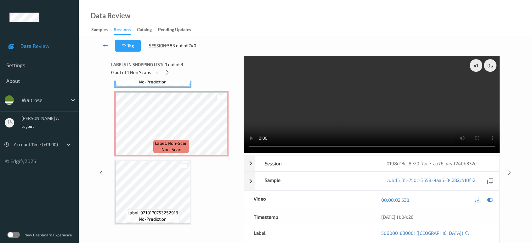
scroll to position [26, 0]
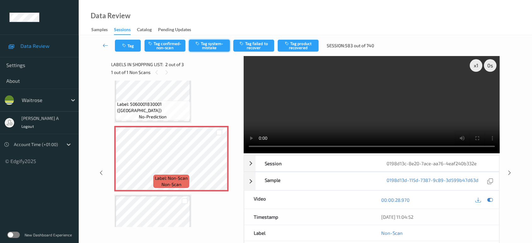
click at [205, 46] on button "Tag system-mistake" at bounding box center [209, 46] width 41 height 12
click at [132, 53] on div "Tag Tag confirmed-non-scan Untag system-mistake Tag failed to recover Tag produ…" at bounding box center [305, 45] width 427 height 21
click at [131, 50] on button "Tag" at bounding box center [128, 46] width 26 height 12
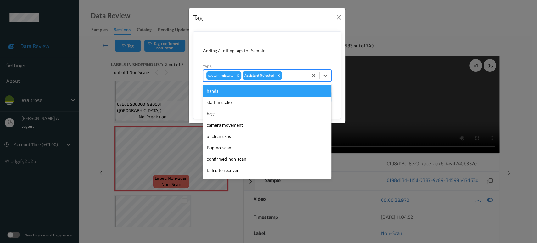
click at [295, 76] on div at bounding box center [294, 76] width 21 height 8
type input "un"
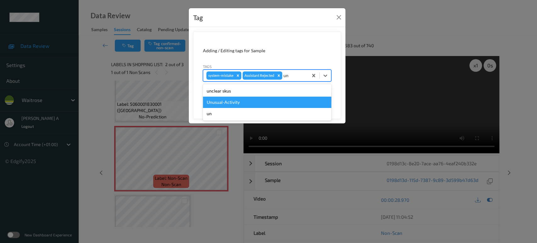
click at [240, 103] on div "Unusual-Activity" at bounding box center [267, 102] width 128 height 11
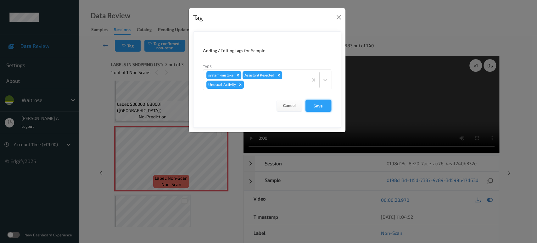
click at [322, 106] on button "Save" at bounding box center [319, 106] width 26 height 12
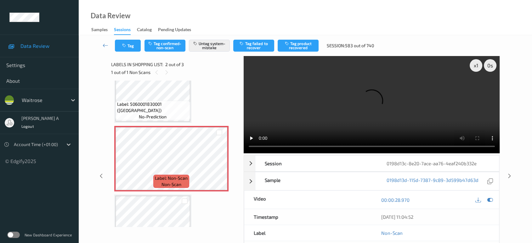
drag, startPoint x: 510, startPoint y: 151, endPoint x: 501, endPoint y: 140, distance: 13.6
click at [510, 173] on icon at bounding box center [509, 176] width 5 height 6
